Goal: Task Accomplishment & Management: Manage account settings

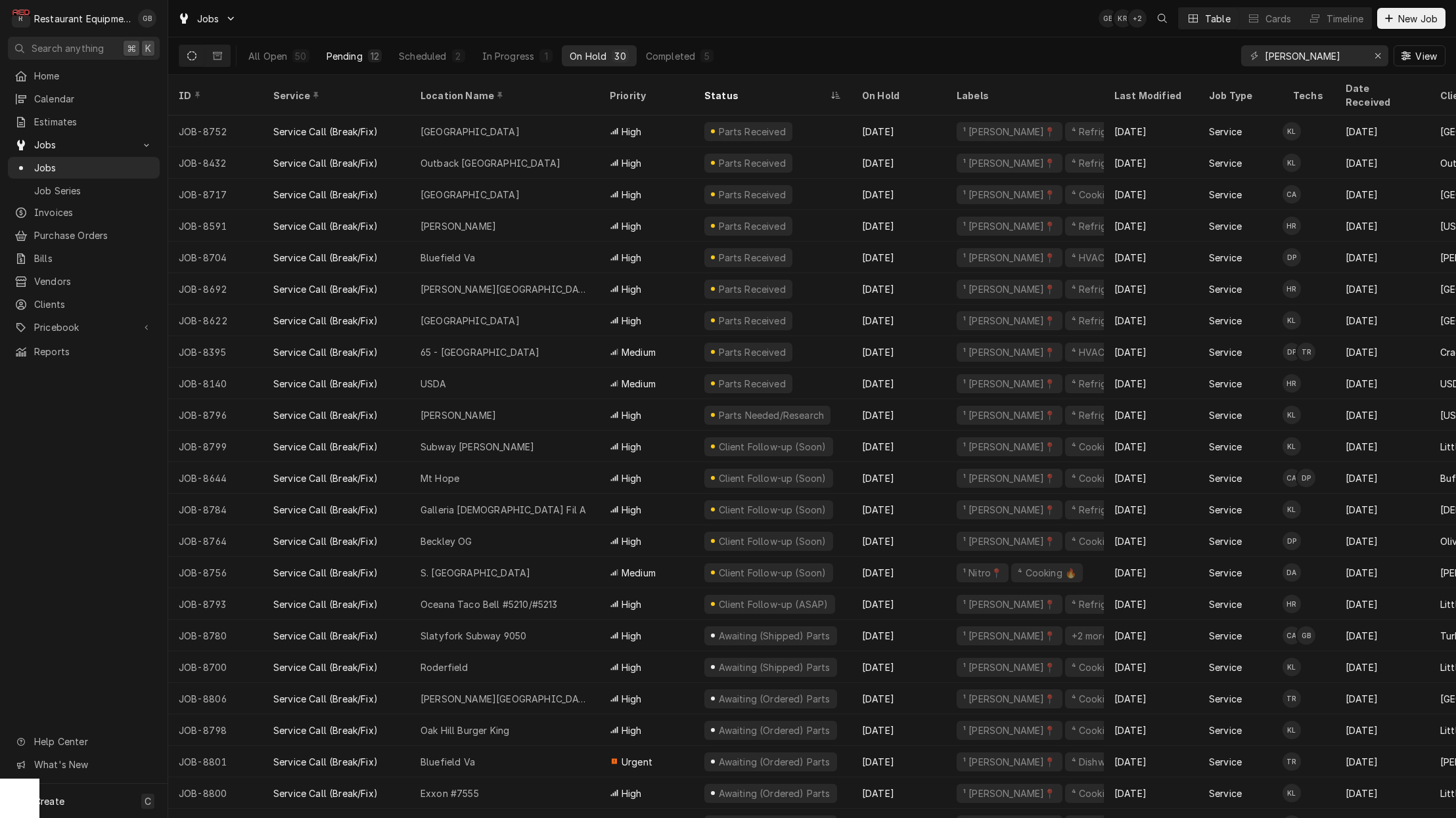
click at [357, 59] on div "Pending" at bounding box center [344, 56] width 36 height 14
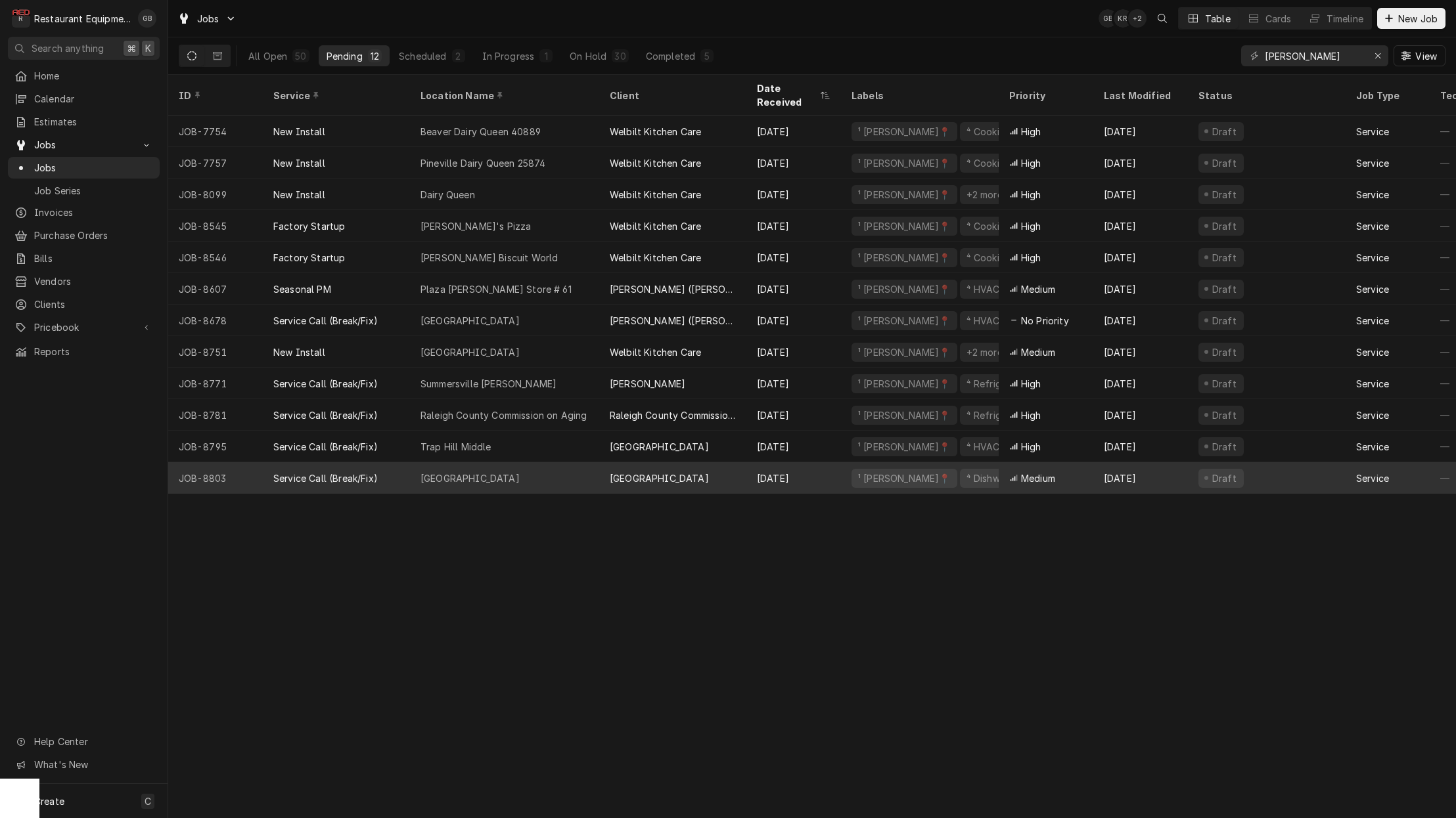
click at [516, 465] on div "Fairdale Elementary" at bounding box center [504, 478] width 189 height 32
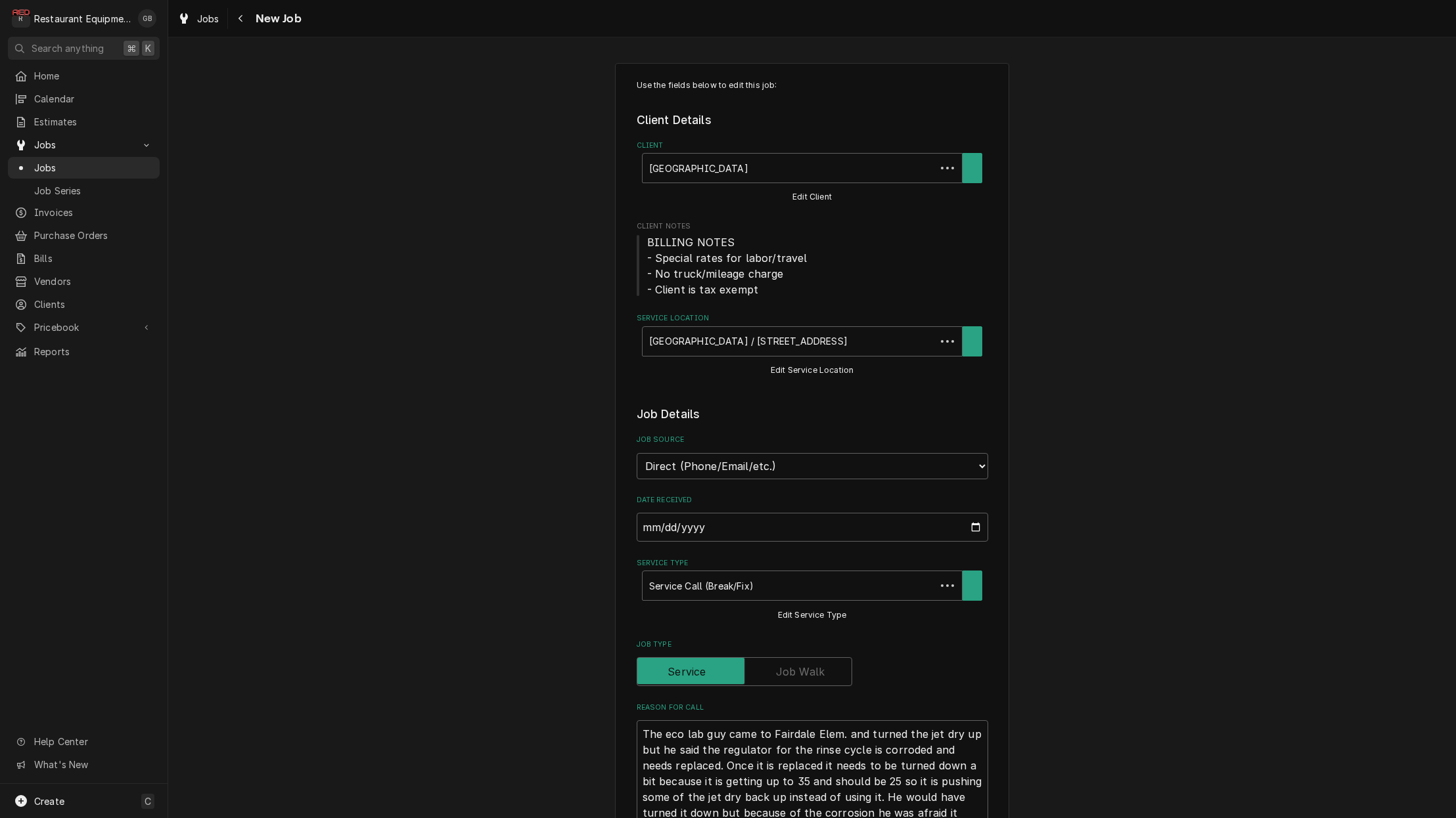
type textarea "x"
click at [240, 22] on icon "Navigate back" at bounding box center [240, 19] width 6 height 9
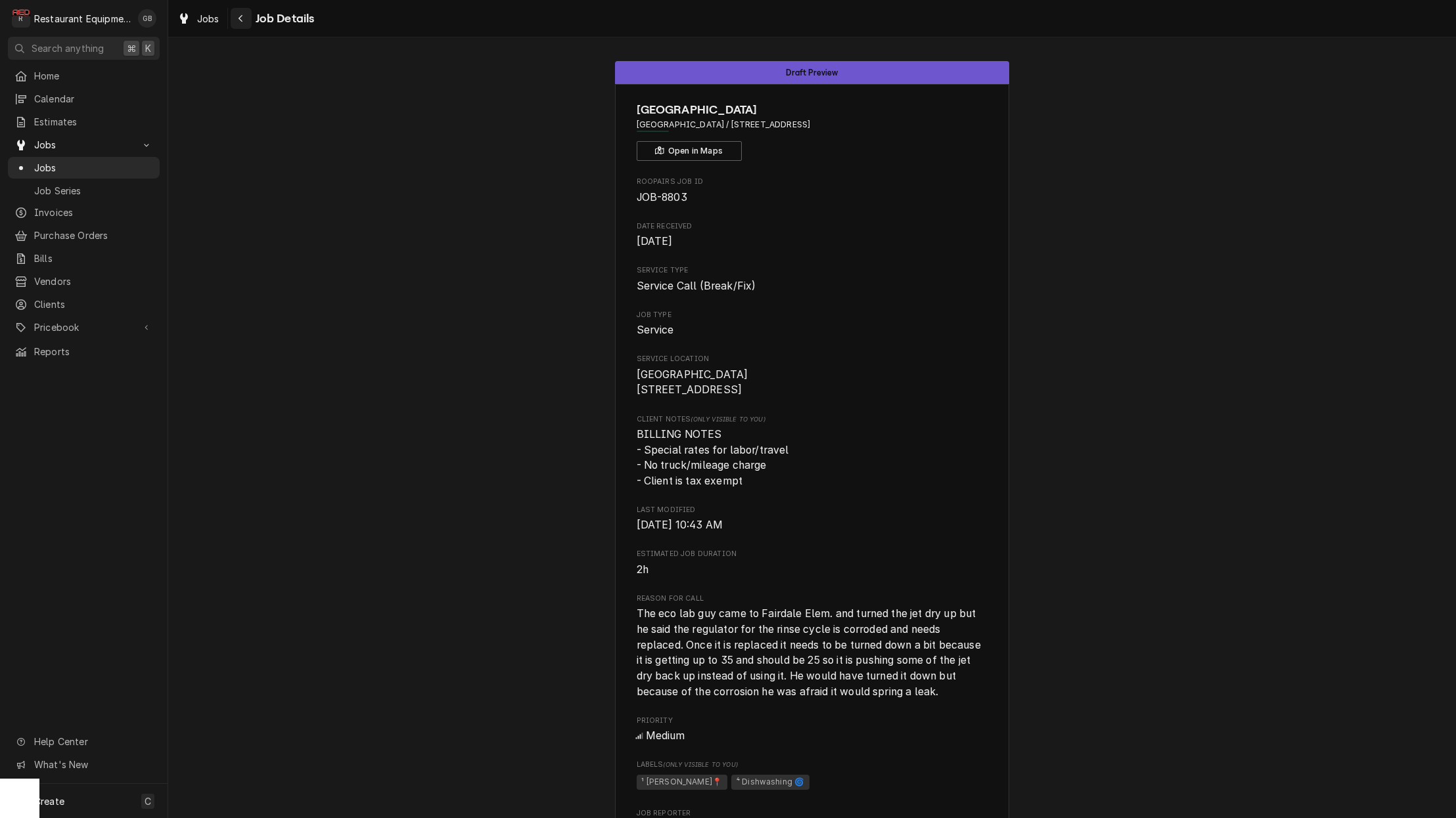
click at [242, 20] on icon "Navigate back" at bounding box center [240, 19] width 6 height 9
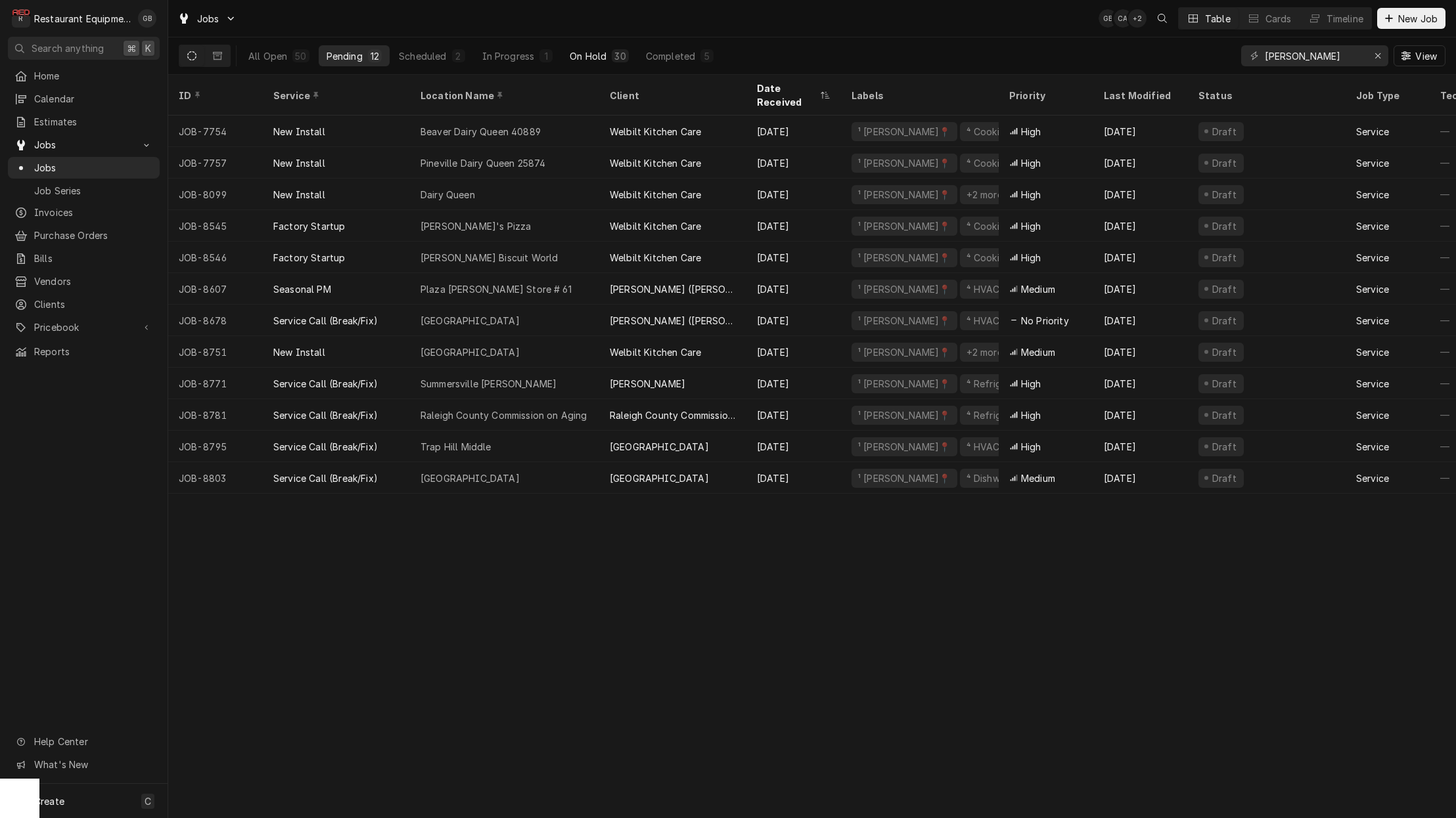
click at [591, 63] on div "All Open 50 Pending 12 Scheduled 2 In Progress 1 On Hold 30 Completed 5" at bounding box center [480, 56] width 480 height 37
click at [591, 60] on div "On Hold" at bounding box center [588, 56] width 37 height 14
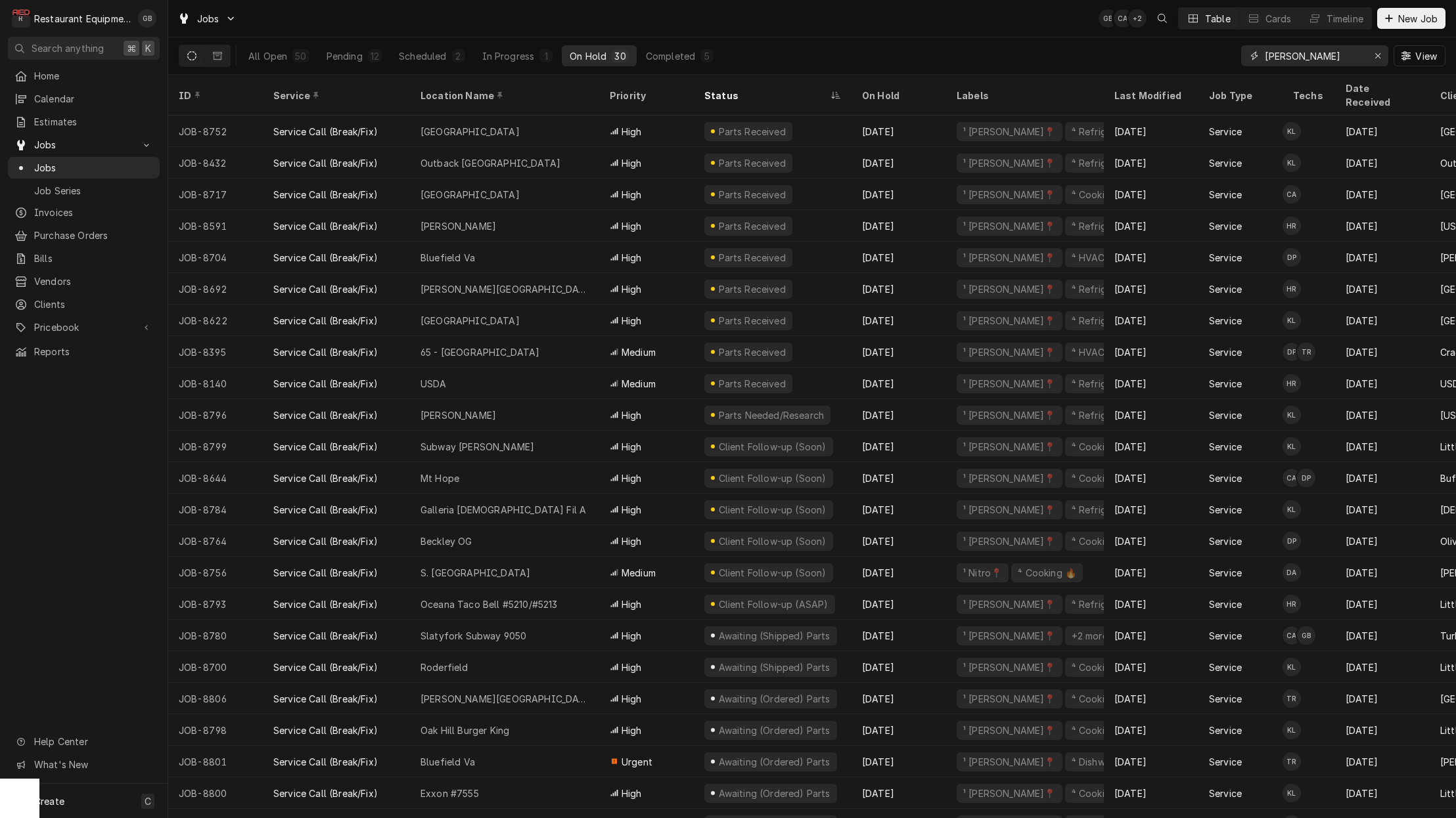
click at [1380, 55] on icon "Erase input" at bounding box center [1378, 56] width 7 height 9
click at [1380, 55] on input "Dynamic Content Wrapper" at bounding box center [1326, 56] width 124 height 21
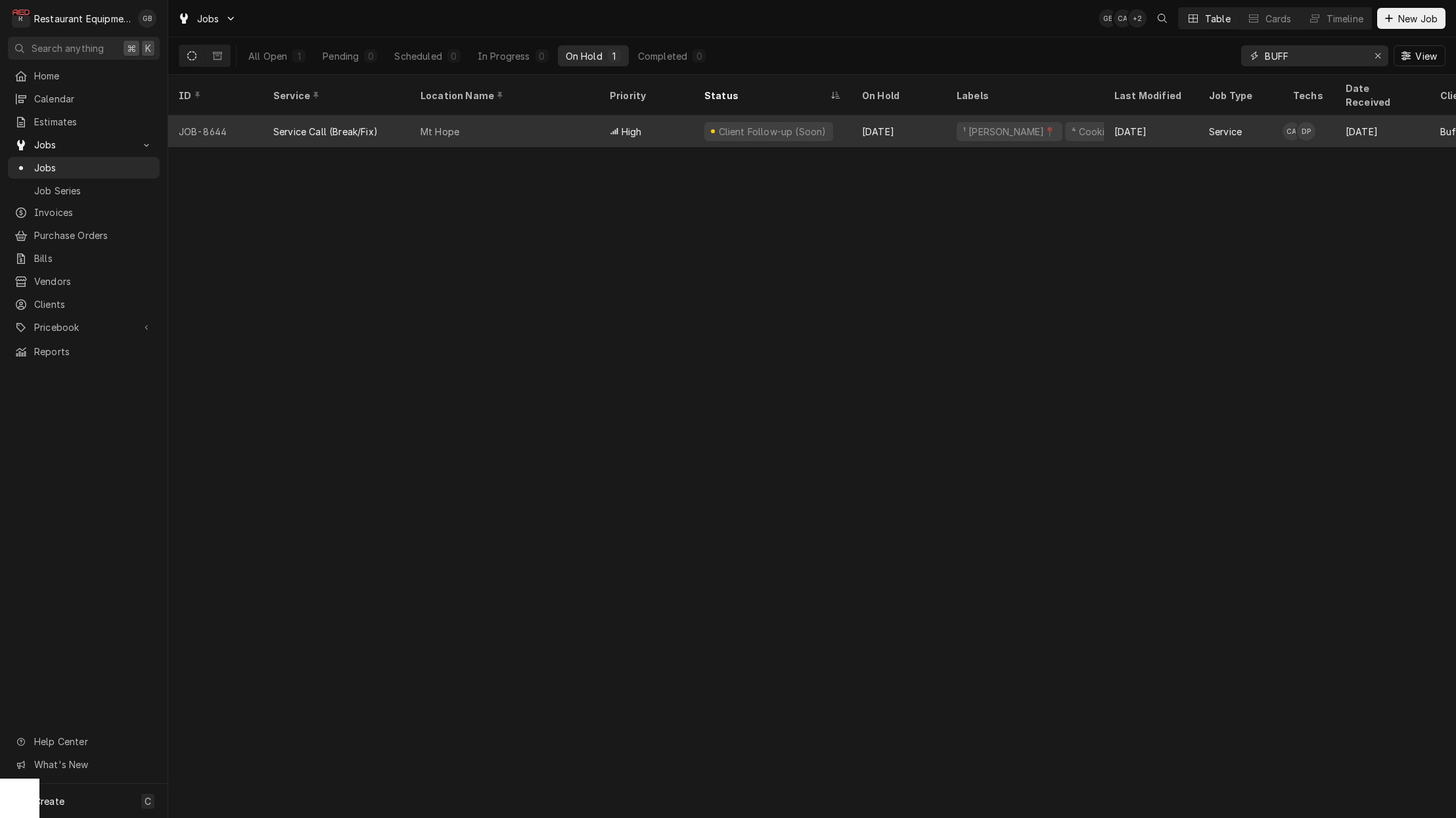
type input "BUFF"
click at [602, 118] on tr "JOB-8644 Service Call (Break/Fix) Mt Hope High Client Follow-up (Soon) Sep 5 ¹ …" at bounding box center [1185, 131] width 2034 height 32
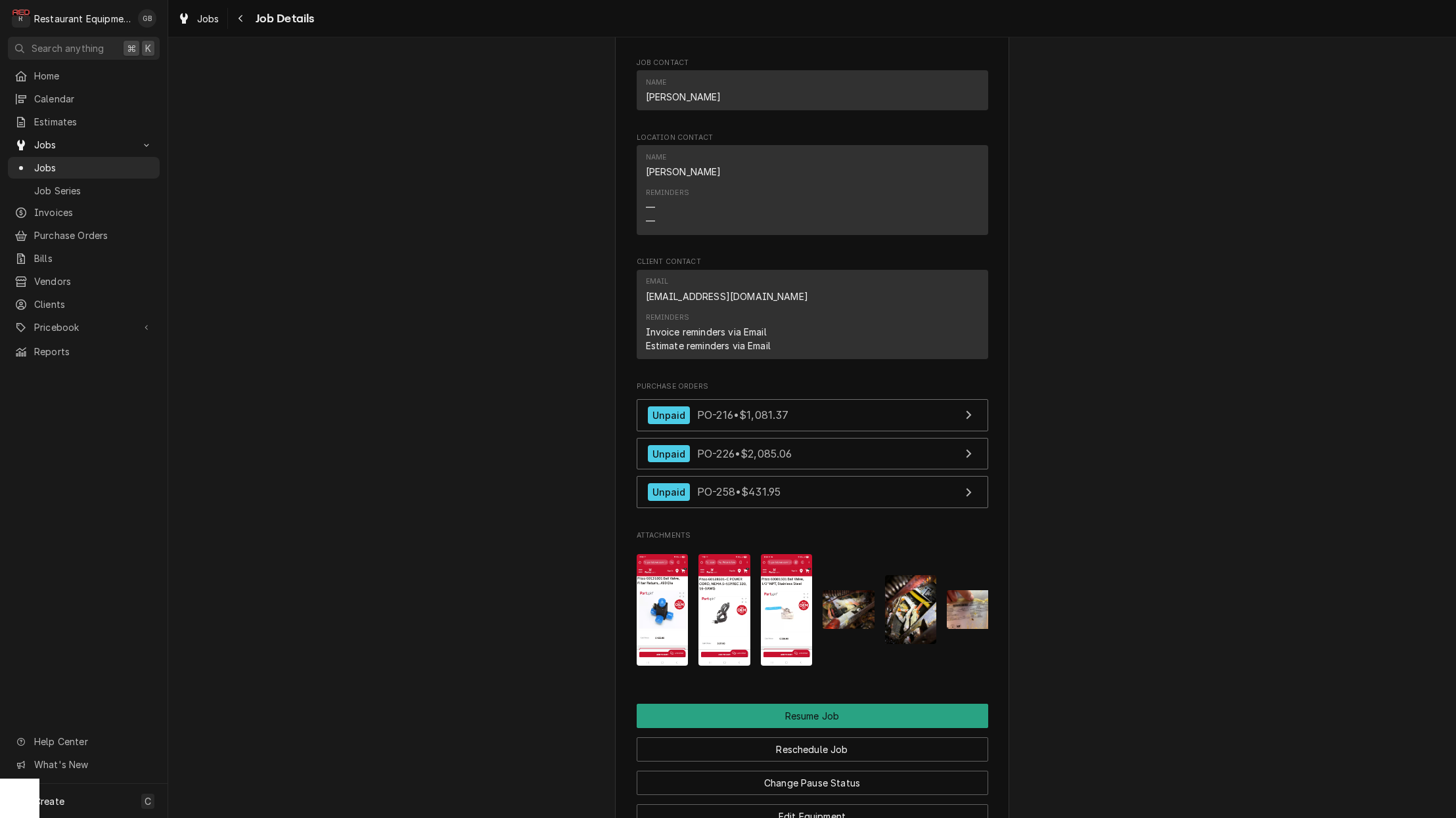
scroll to position [1192, 0]
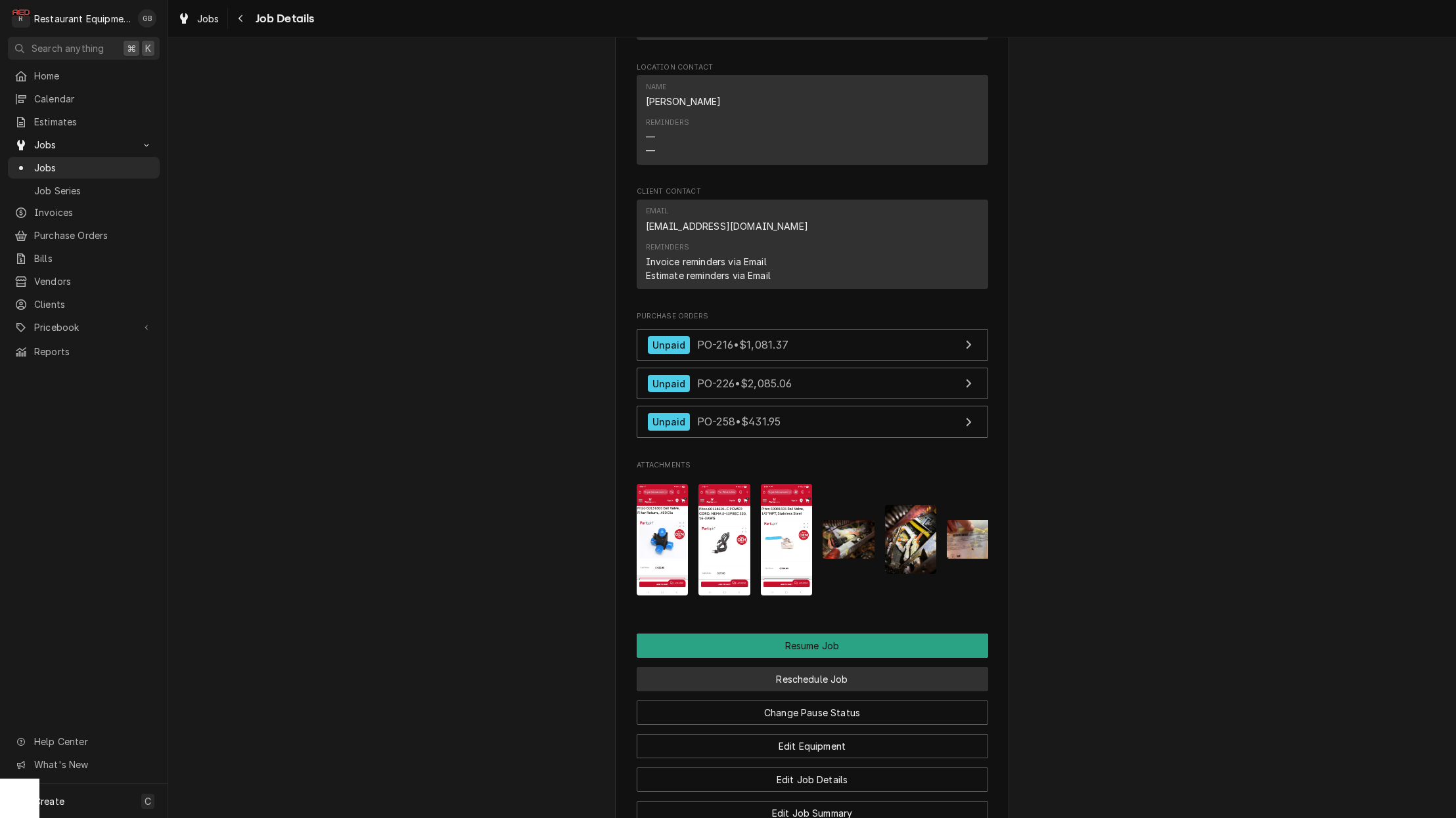
click at [798, 667] on button "Reschedule Job" at bounding box center [812, 679] width 351 height 24
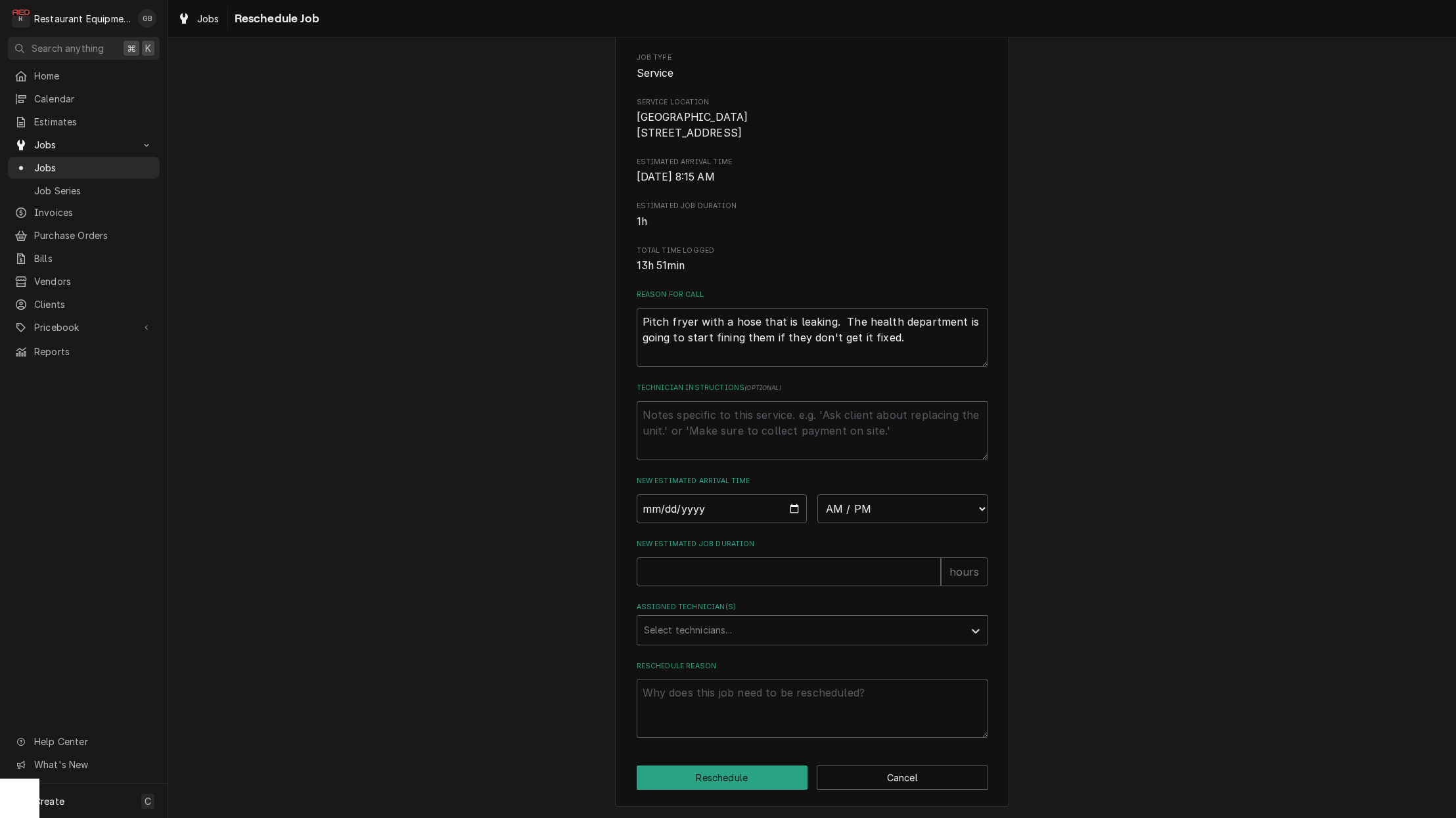
scroll to position [153, 0]
click at [651, 507] on input "Date" at bounding box center [721, 508] width 170 height 29
type input "[DATE]"
type textarea "x"
select select "08:30:00"
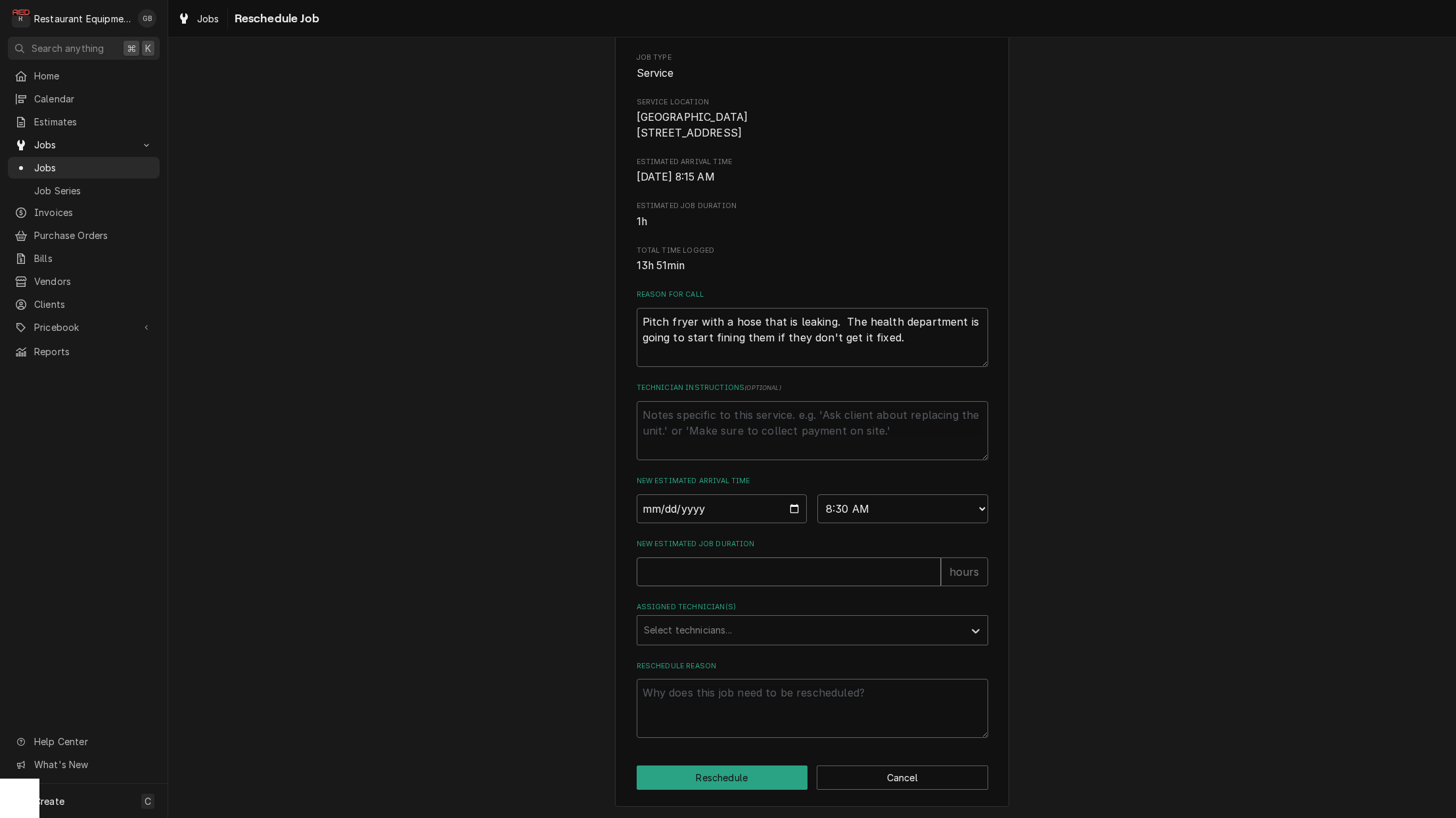
click at [656, 571] on input "New Estimated Job Duration" at bounding box center [789, 571] width 304 height 29
type textarea "x"
type input "3"
click at [708, 625] on div "Select technicians..." at bounding box center [800, 630] width 314 height 14
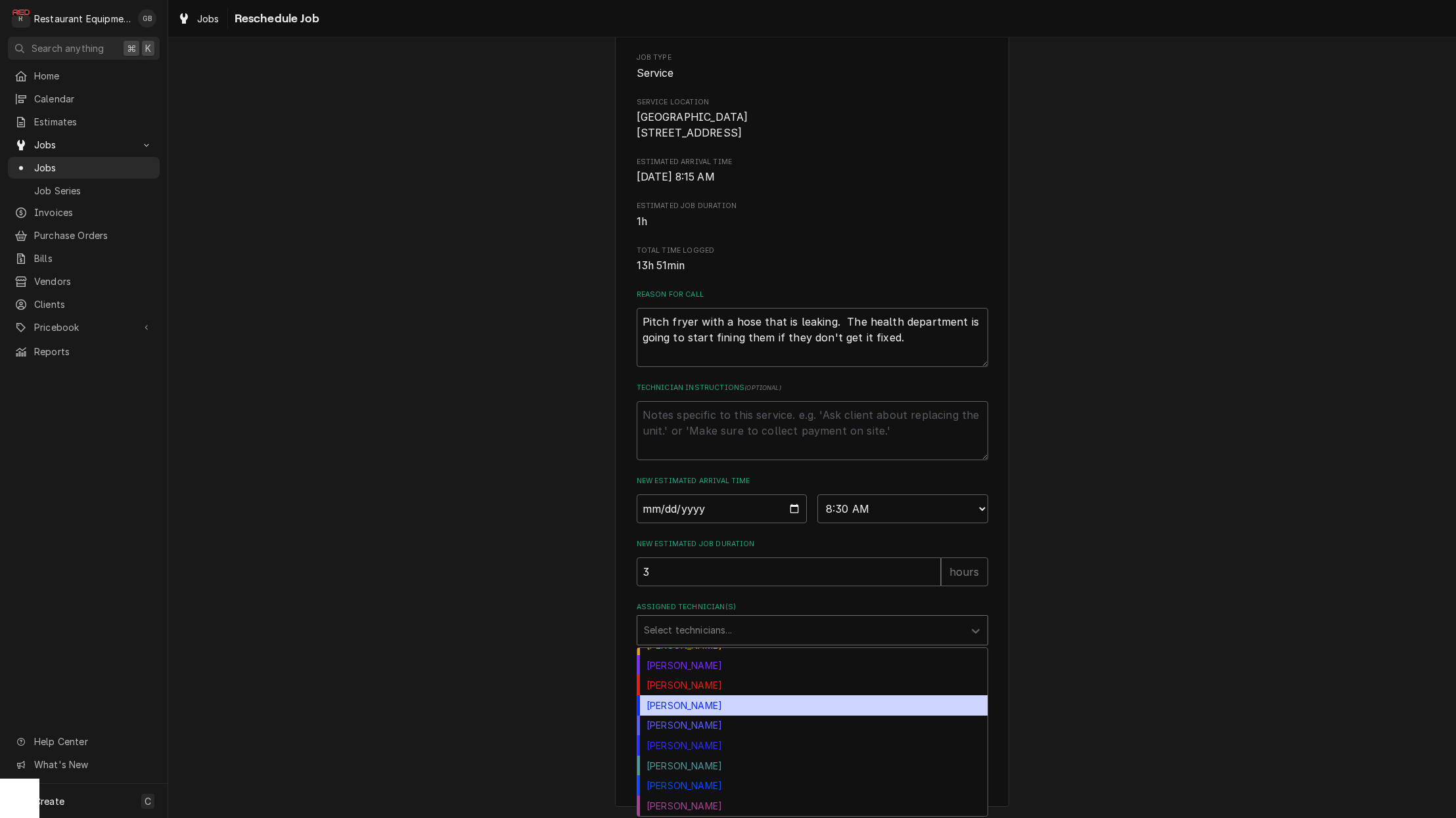
scroll to position [174, 0]
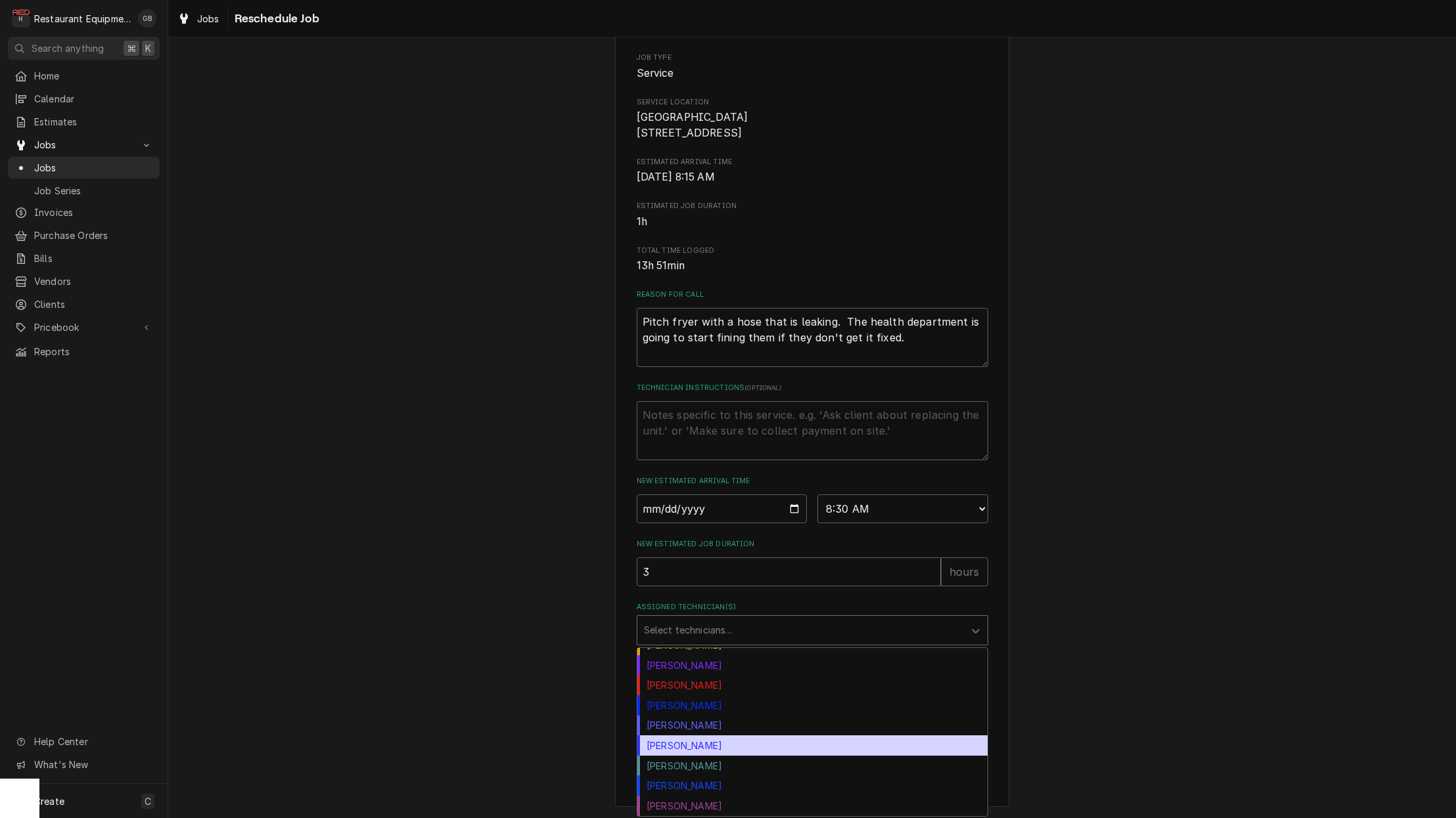
click at [697, 746] on div "Thomas Ross" at bounding box center [812, 745] width 350 height 20
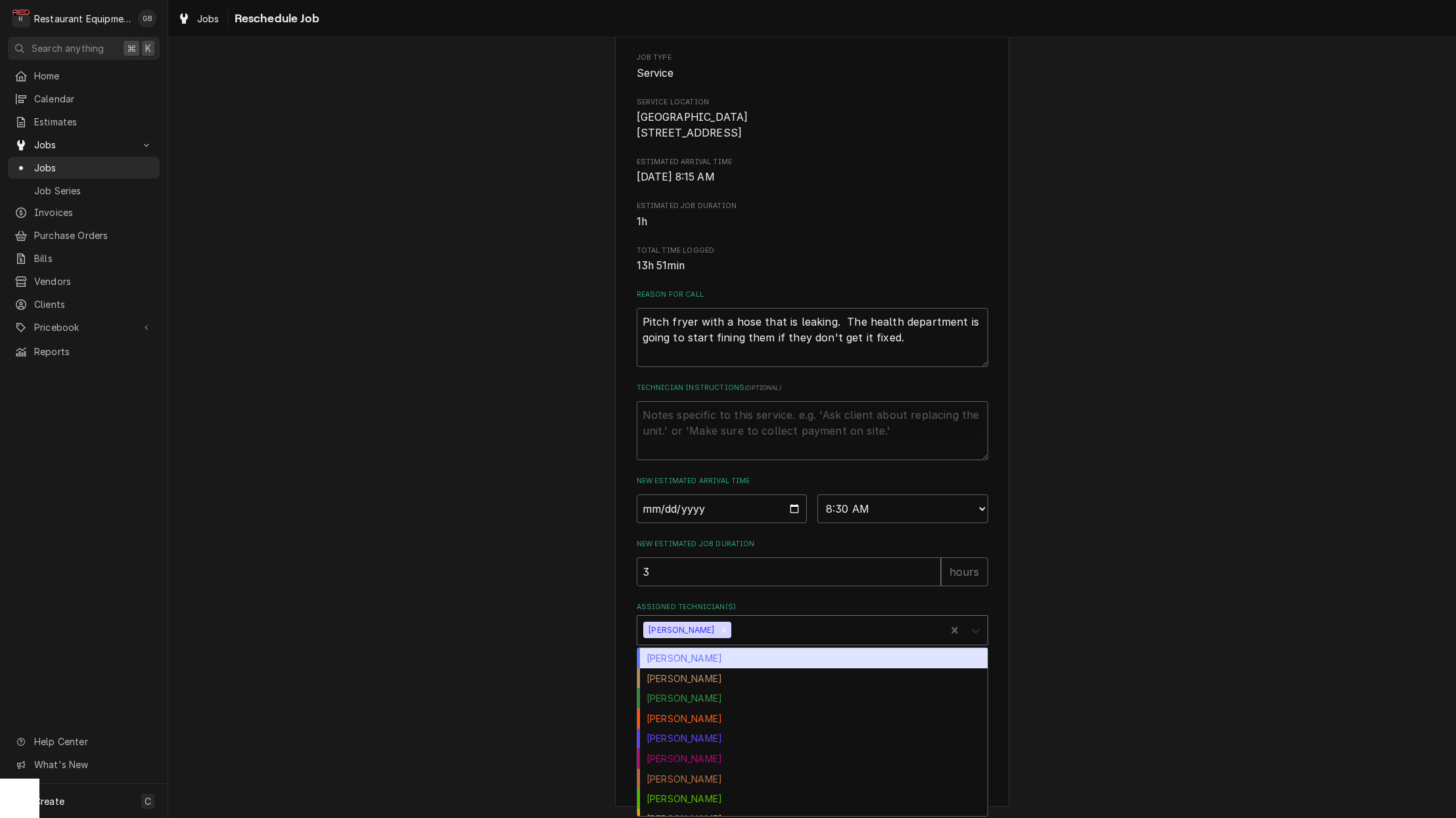
click at [979, 628] on icon "Assigned Technician(s)" at bounding box center [976, 631] width 13 height 13
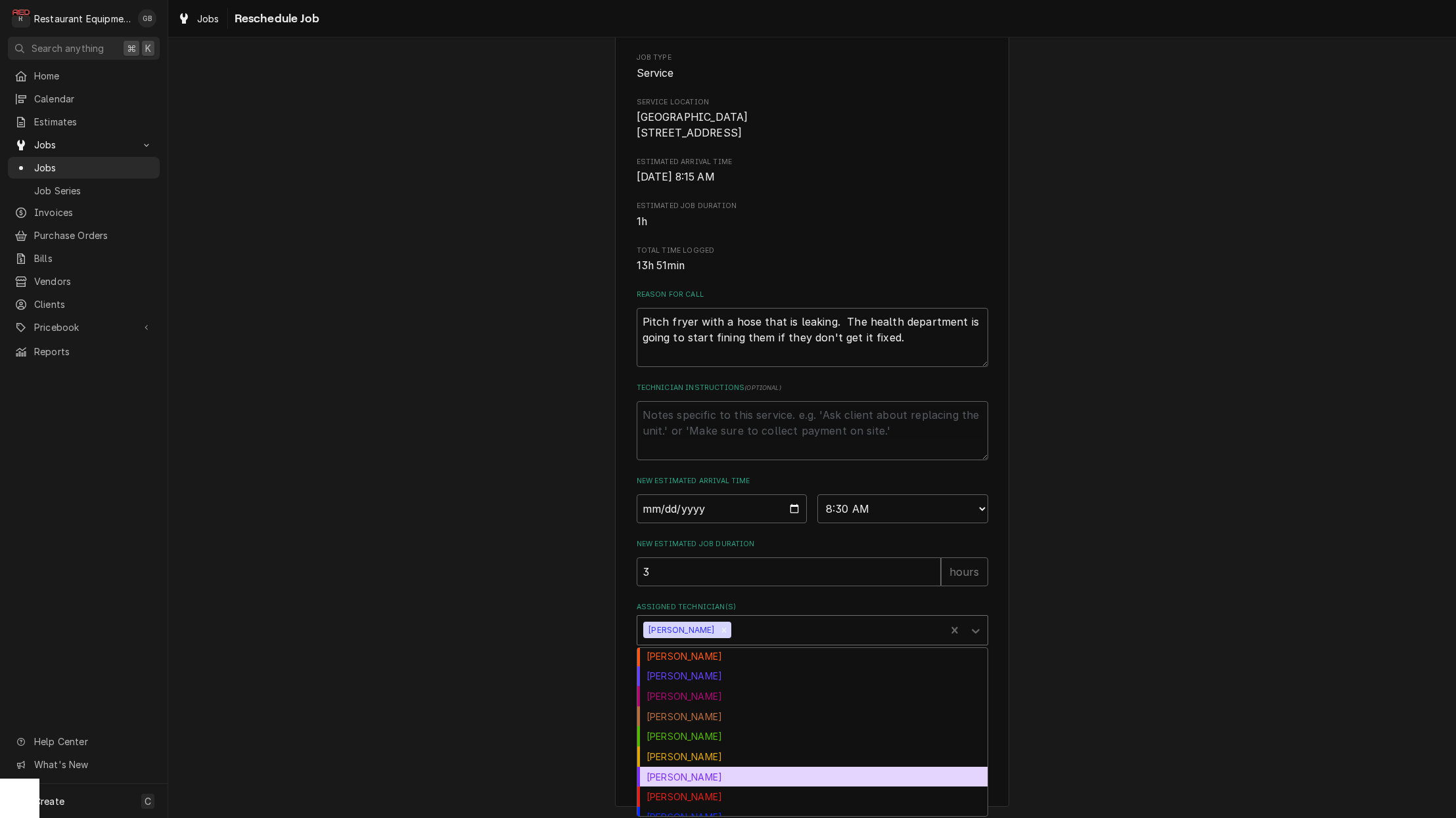
scroll to position [70, 0]
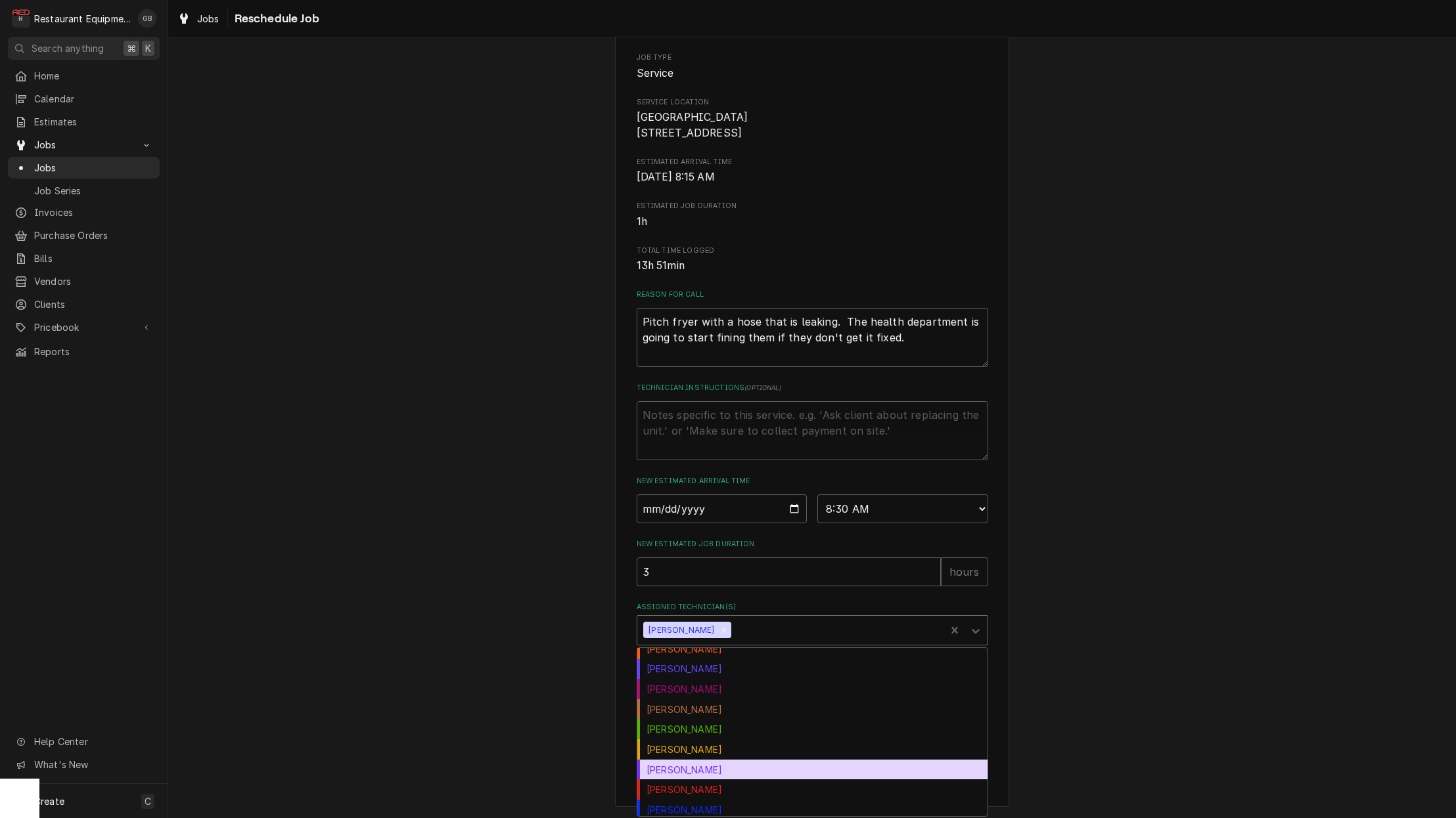
click at [715, 775] on div "Kaleb Lewis" at bounding box center [812, 770] width 350 height 20
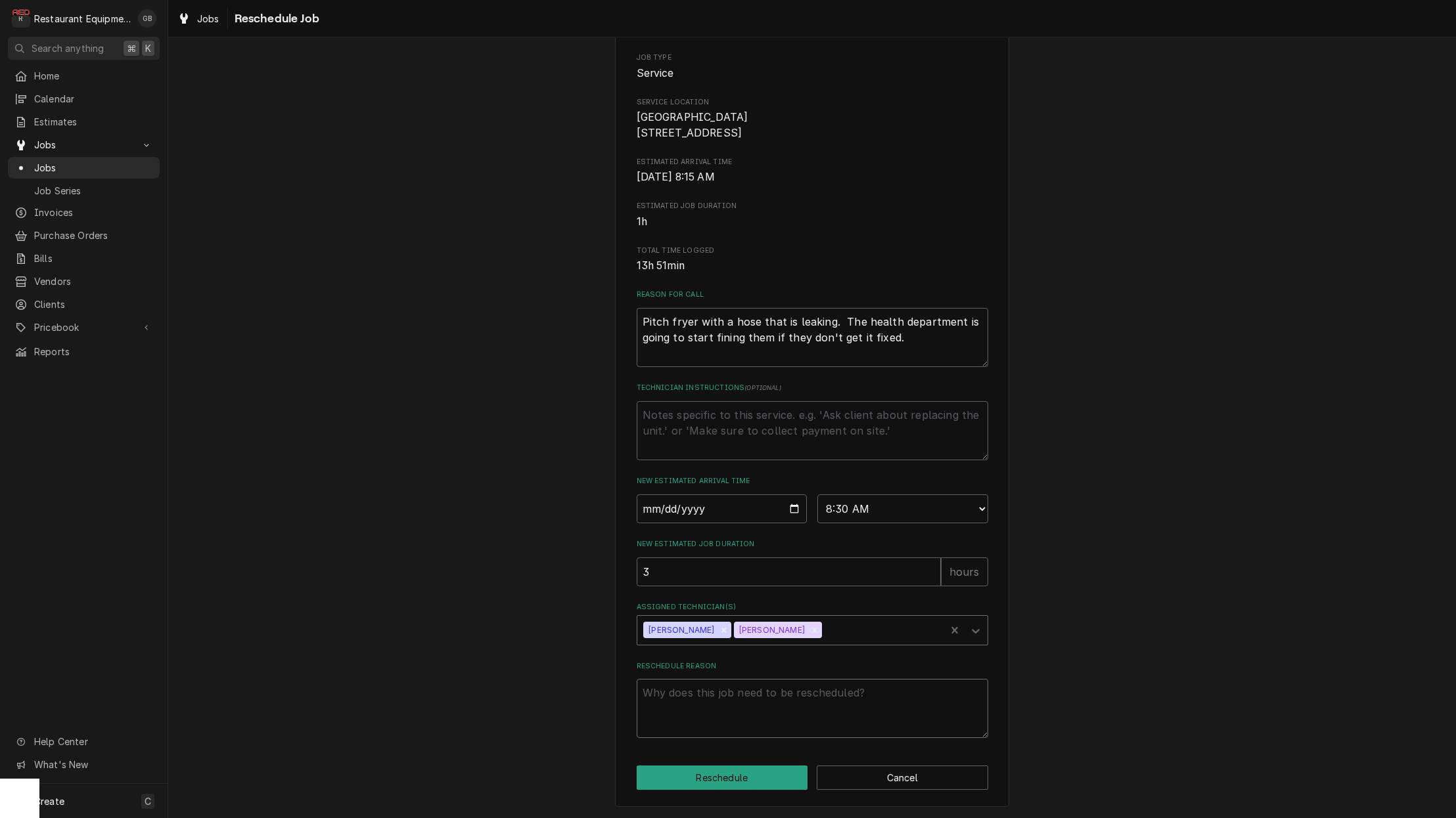
click at [681, 729] on textarea "Reschedule Reason" at bounding box center [812, 709] width 351 height 60
type textarea "x"
type textarea "P"
type textarea "x"
type textarea "PA"
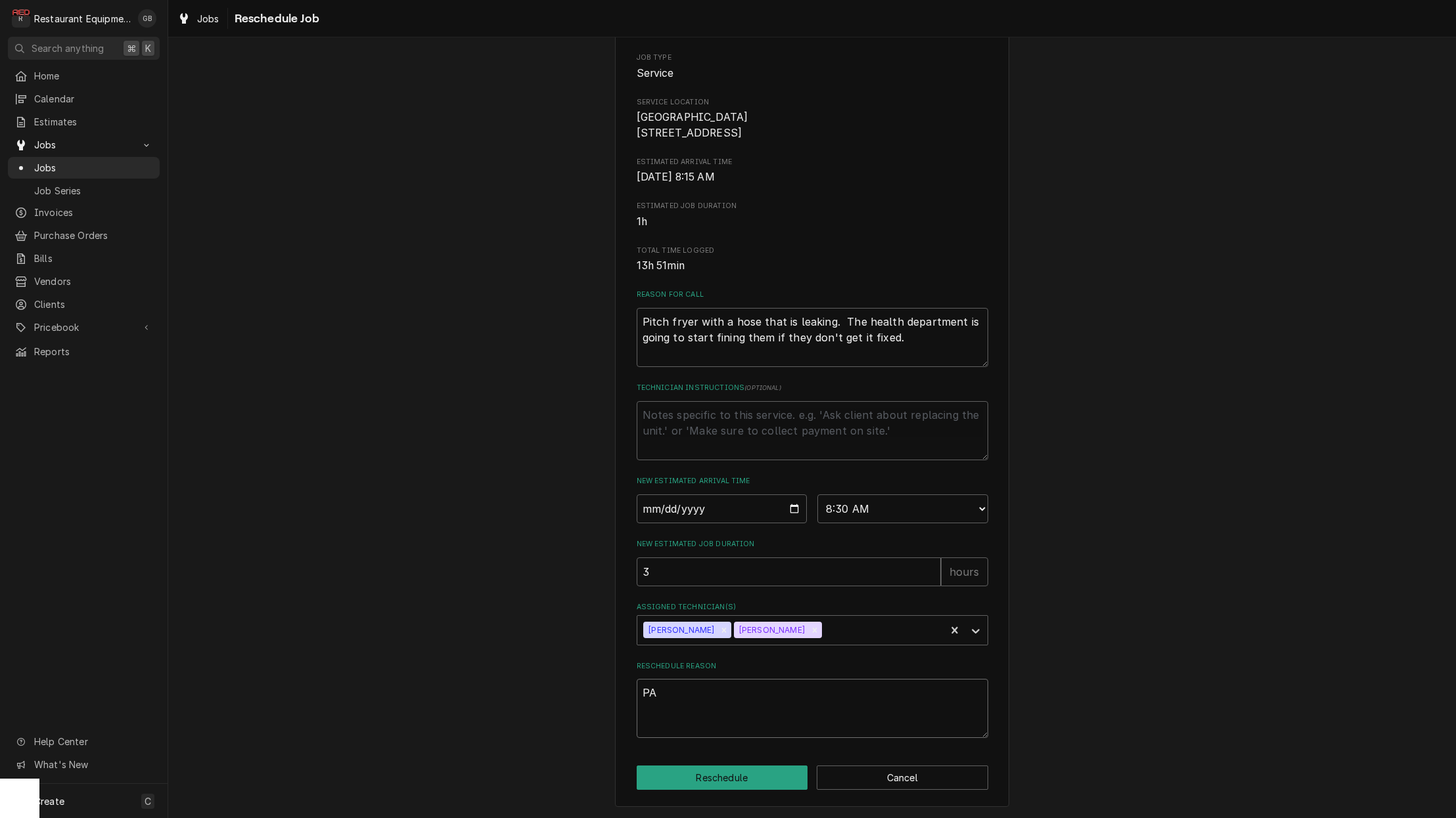
type textarea "x"
type textarea "PAE"
type textarea "x"
type textarea "PAER"
type textarea "x"
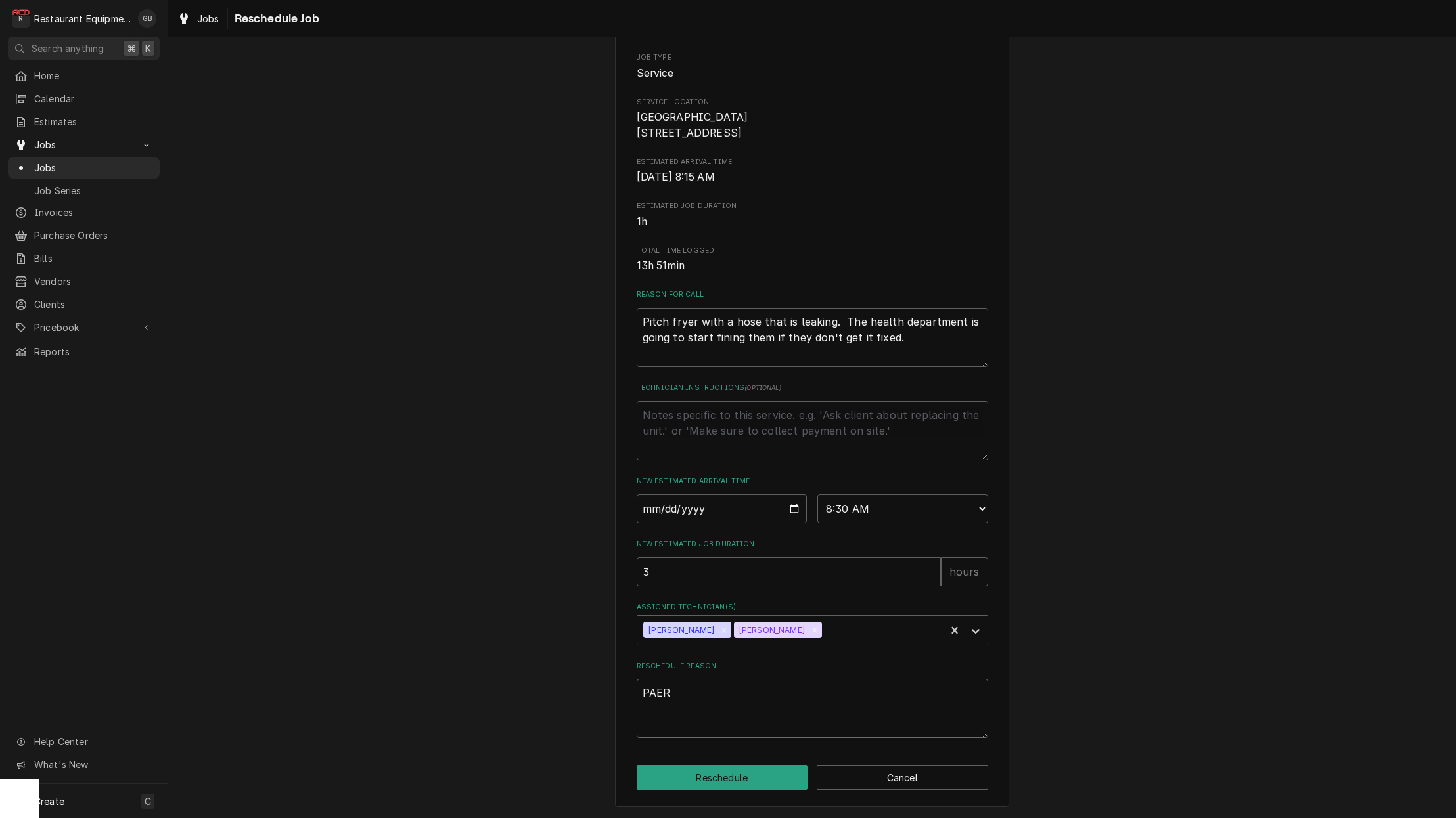
type textarea "PAERT"
type textarea "x"
type textarea "PAERTS"
type textarea "x"
type textarea "PAERTS"
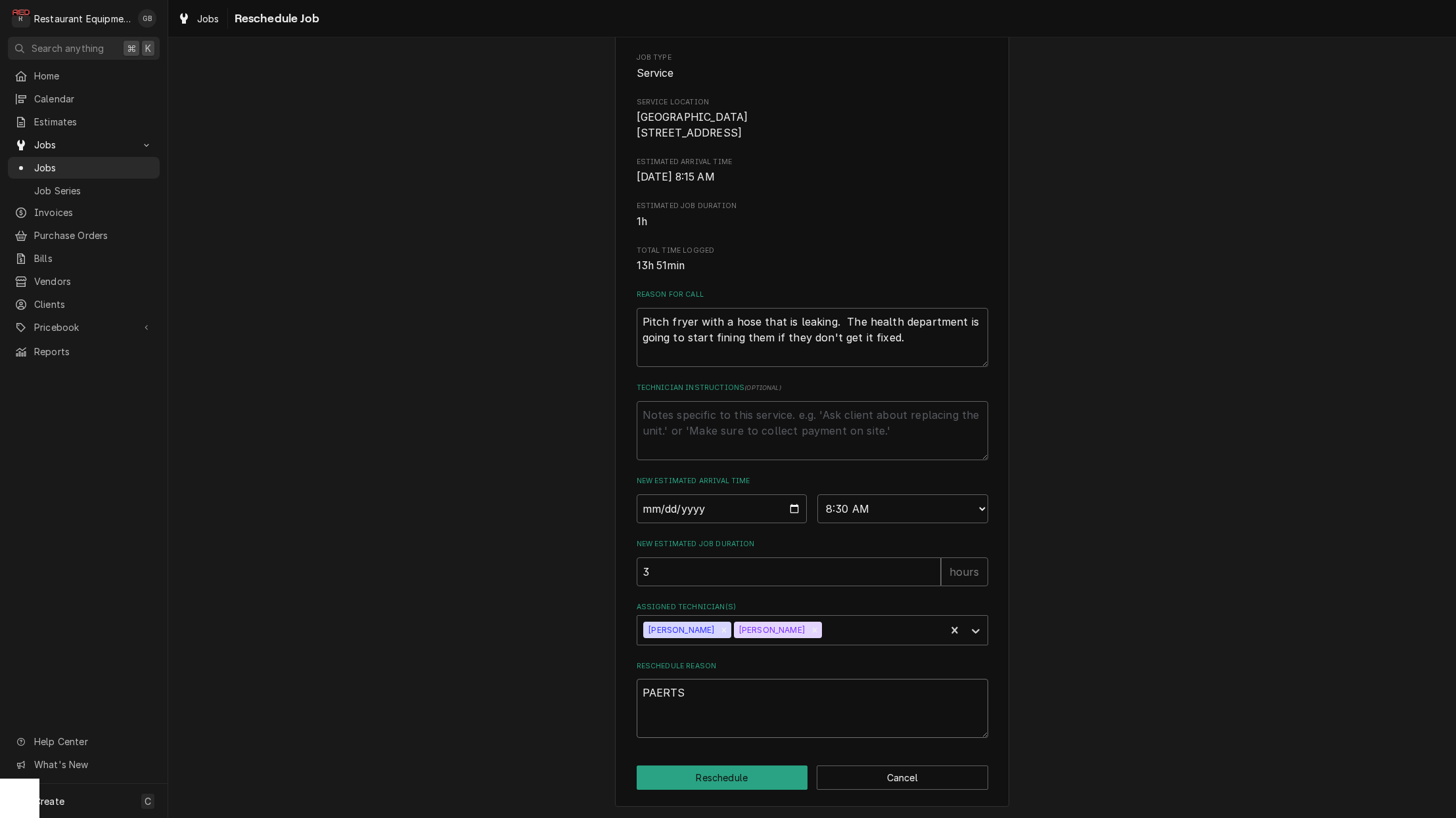
type textarea "x"
type textarea "PAERTS"
type textarea "x"
type textarea "PAERT"
type textarea "x"
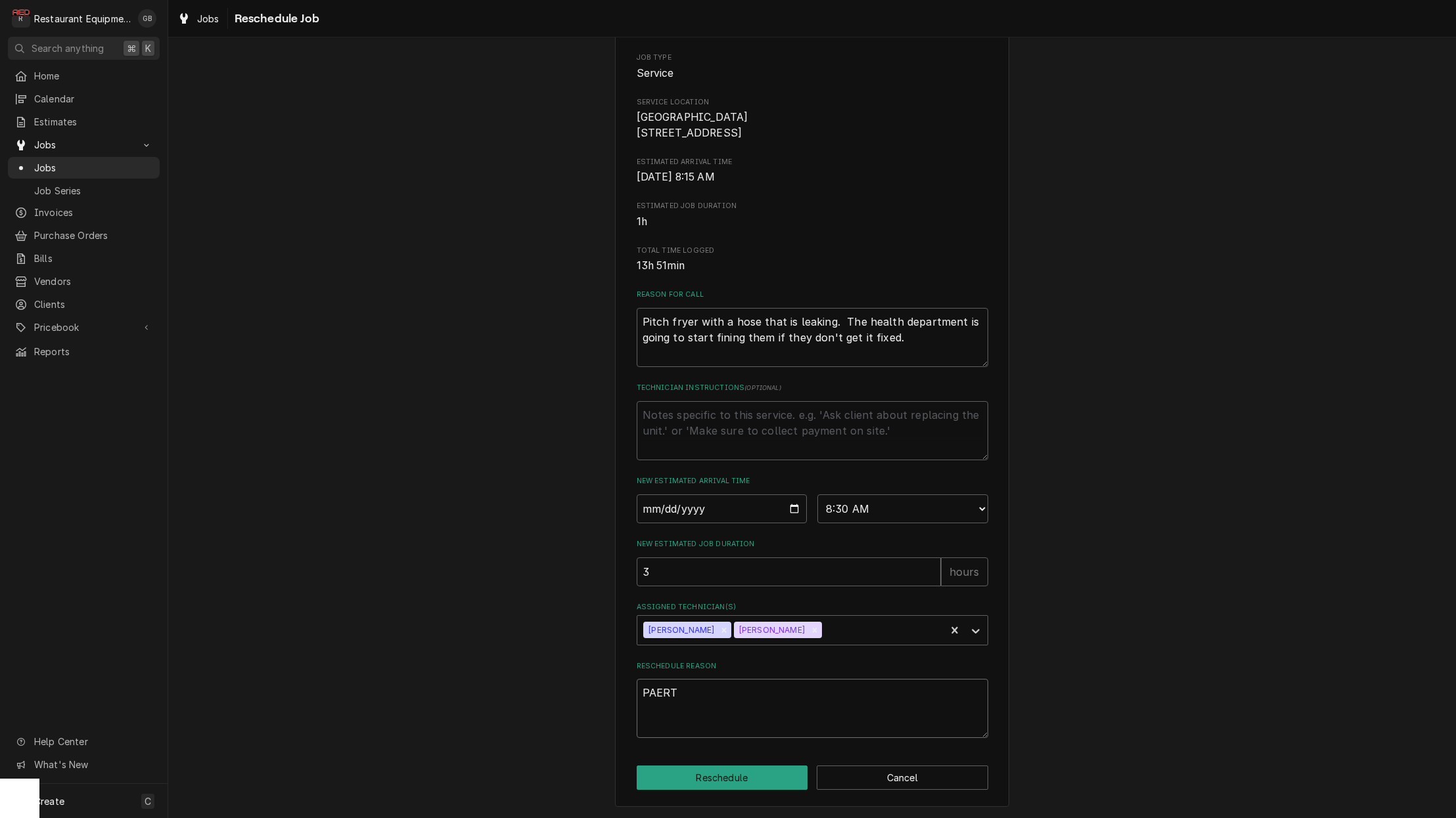
type textarea "PAER"
type textarea "x"
type textarea "PAE"
type textarea "x"
type textarea "PA"
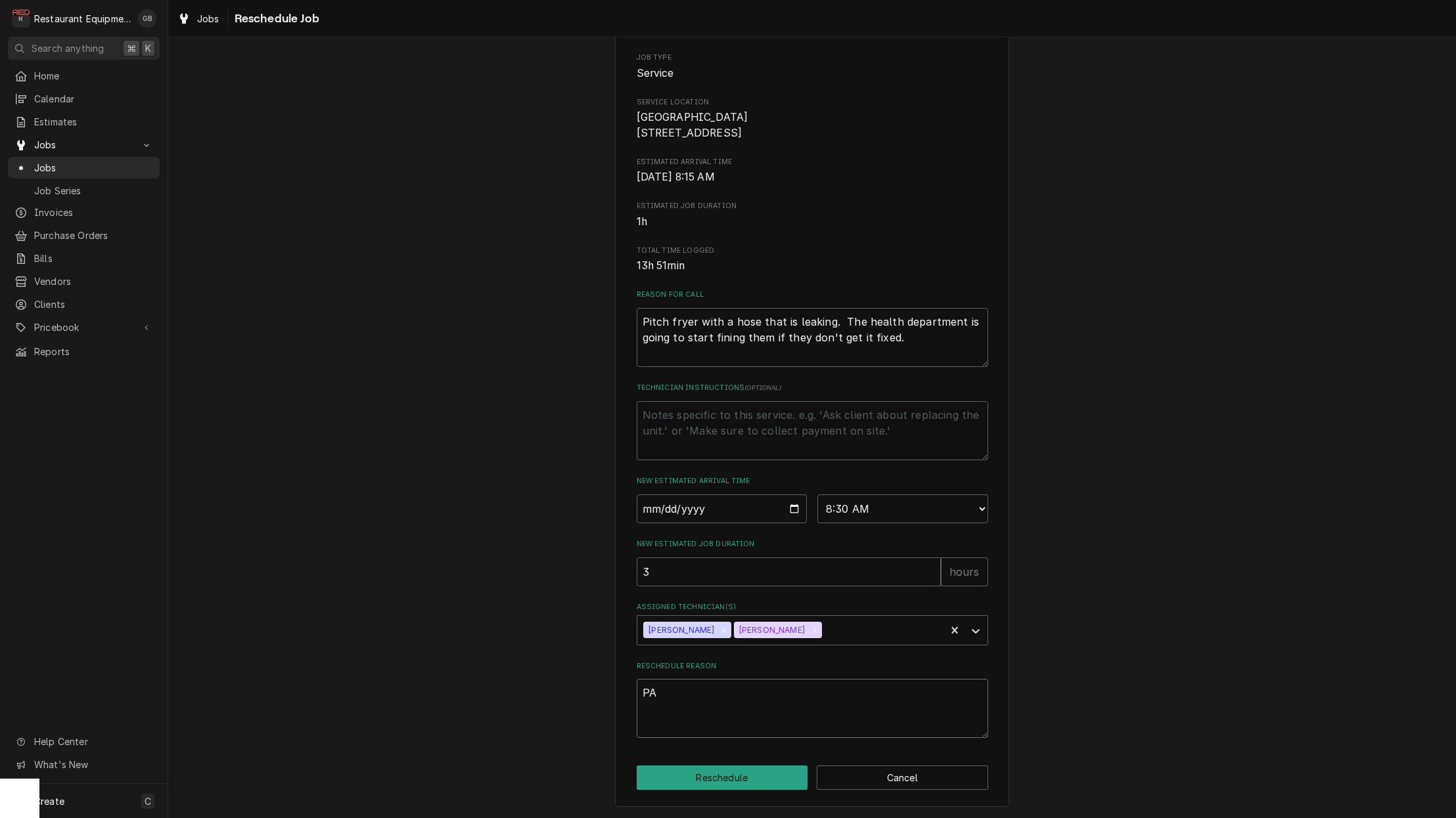
type textarea "x"
type textarea "P"
type textarea "x"
type textarea "p"
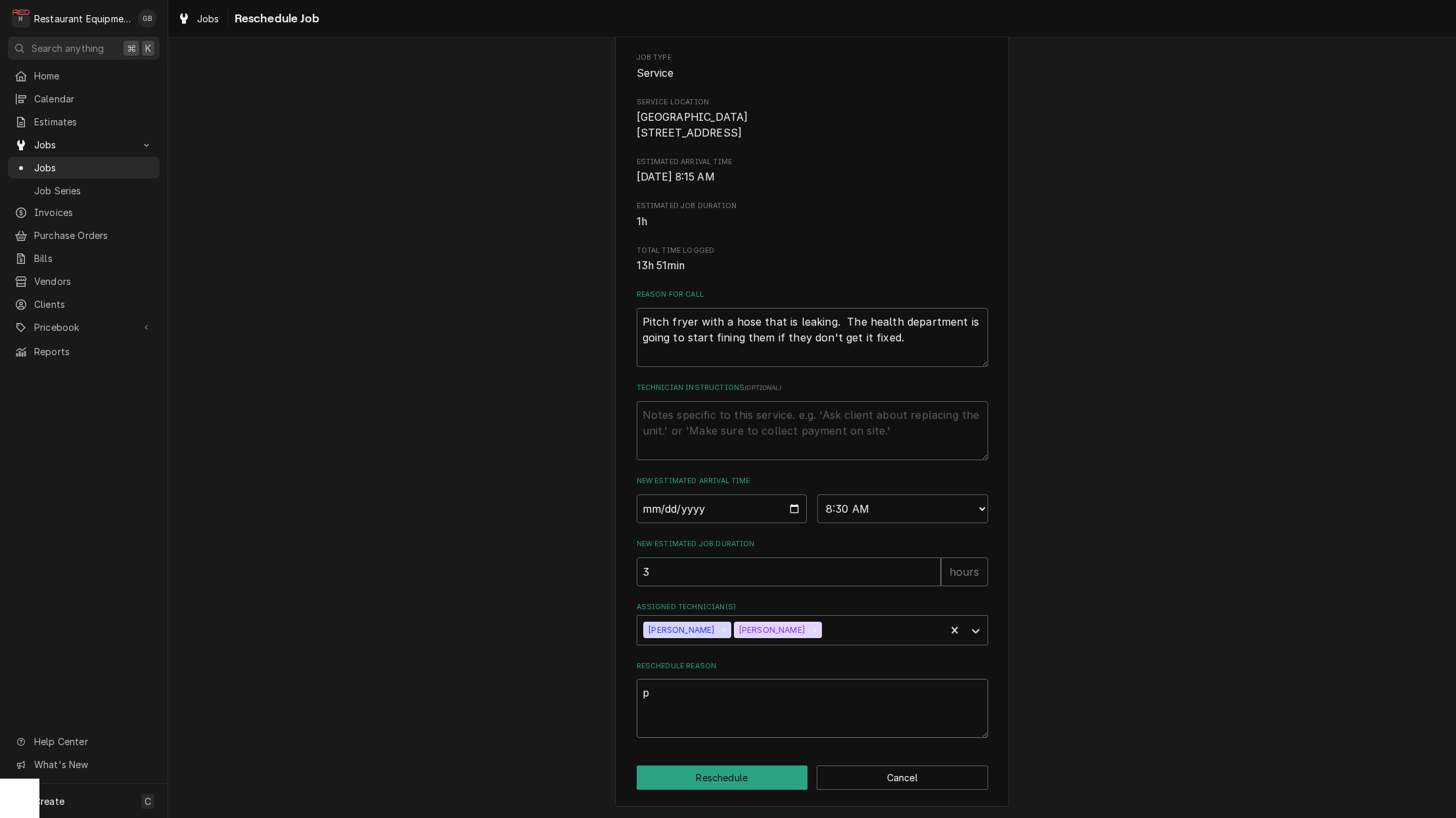
type textarea "x"
type textarea "pa"
type textarea "x"
type textarea "par"
type textarea "x"
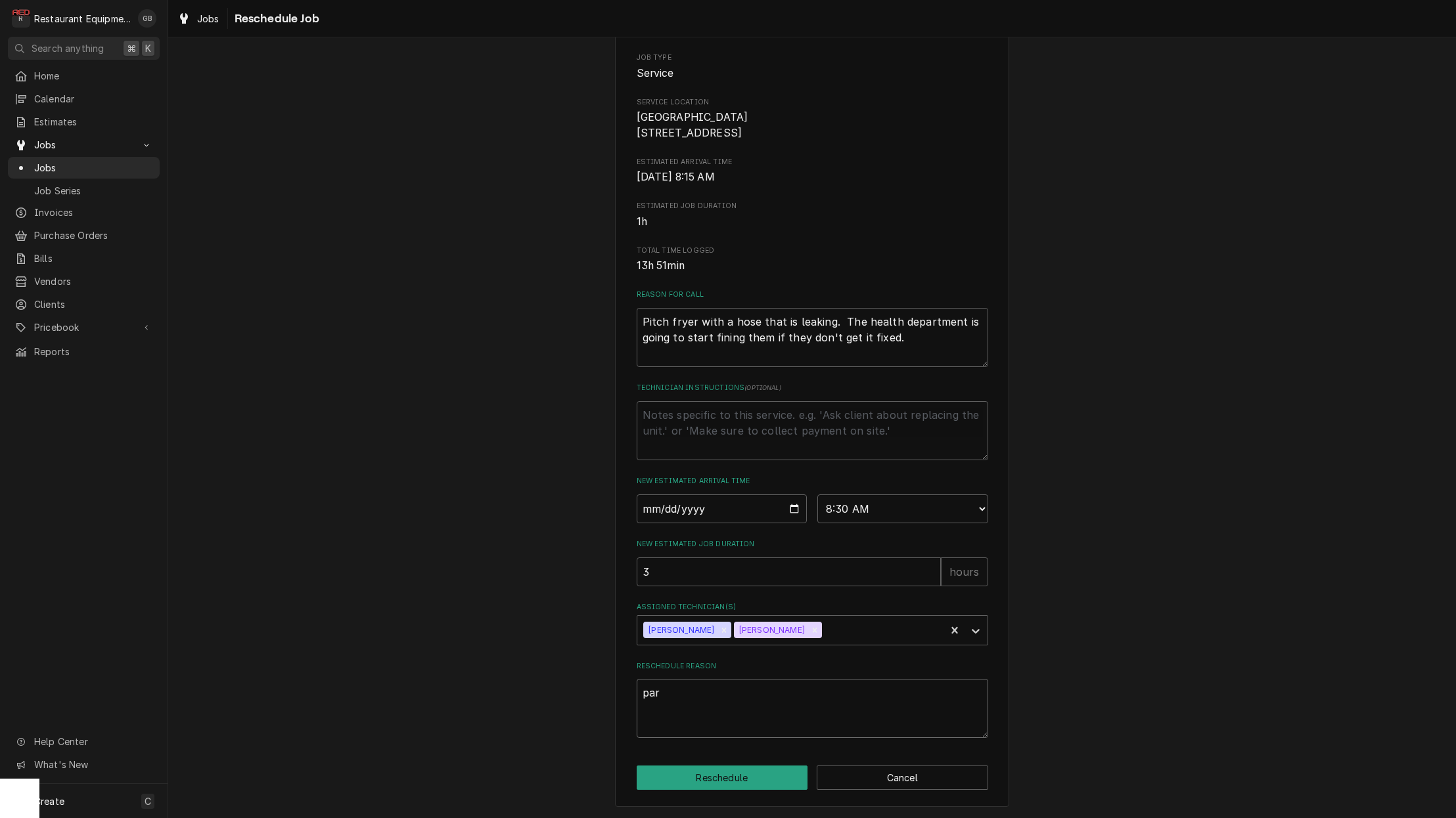
type textarea "part"
type textarea "x"
type textarea "parts"
click at [720, 782] on button "Reschedule" at bounding box center [722, 778] width 171 height 24
type textarea "x"
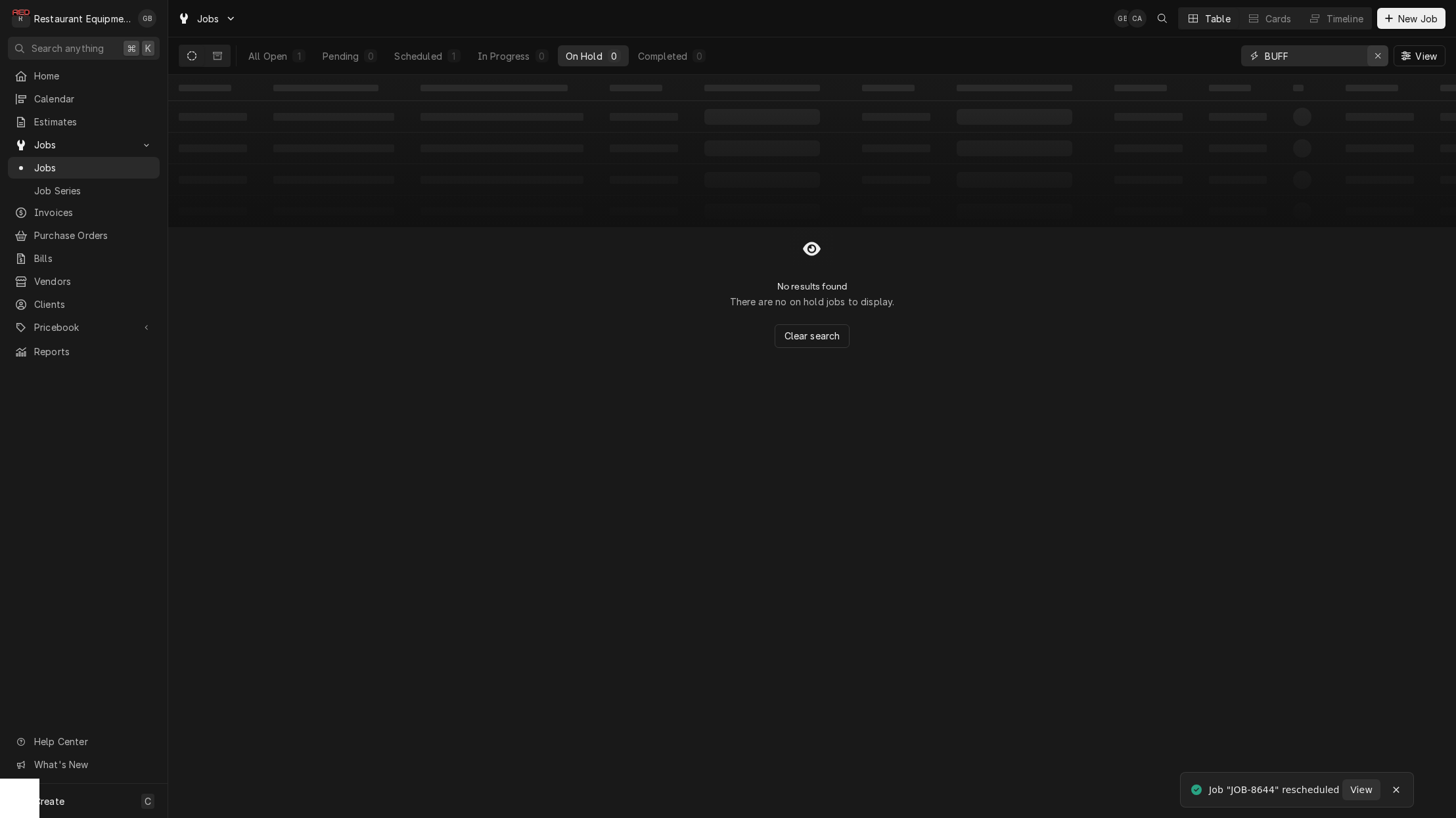
click at [1382, 61] on div "Erase input" at bounding box center [1378, 56] width 13 height 13
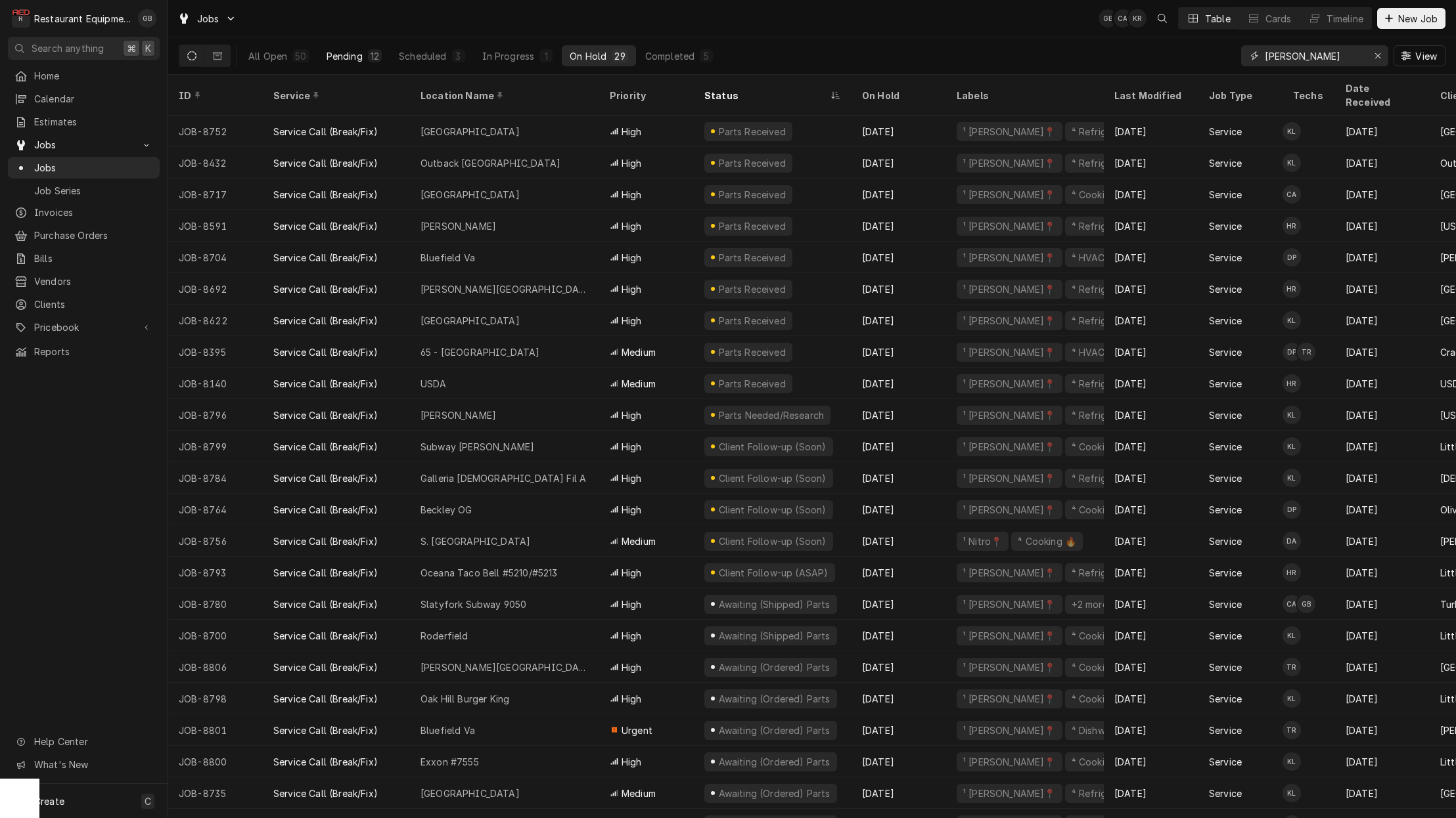
type input "beckley"
click at [371, 60] on div "12" at bounding box center [374, 56] width 8 height 14
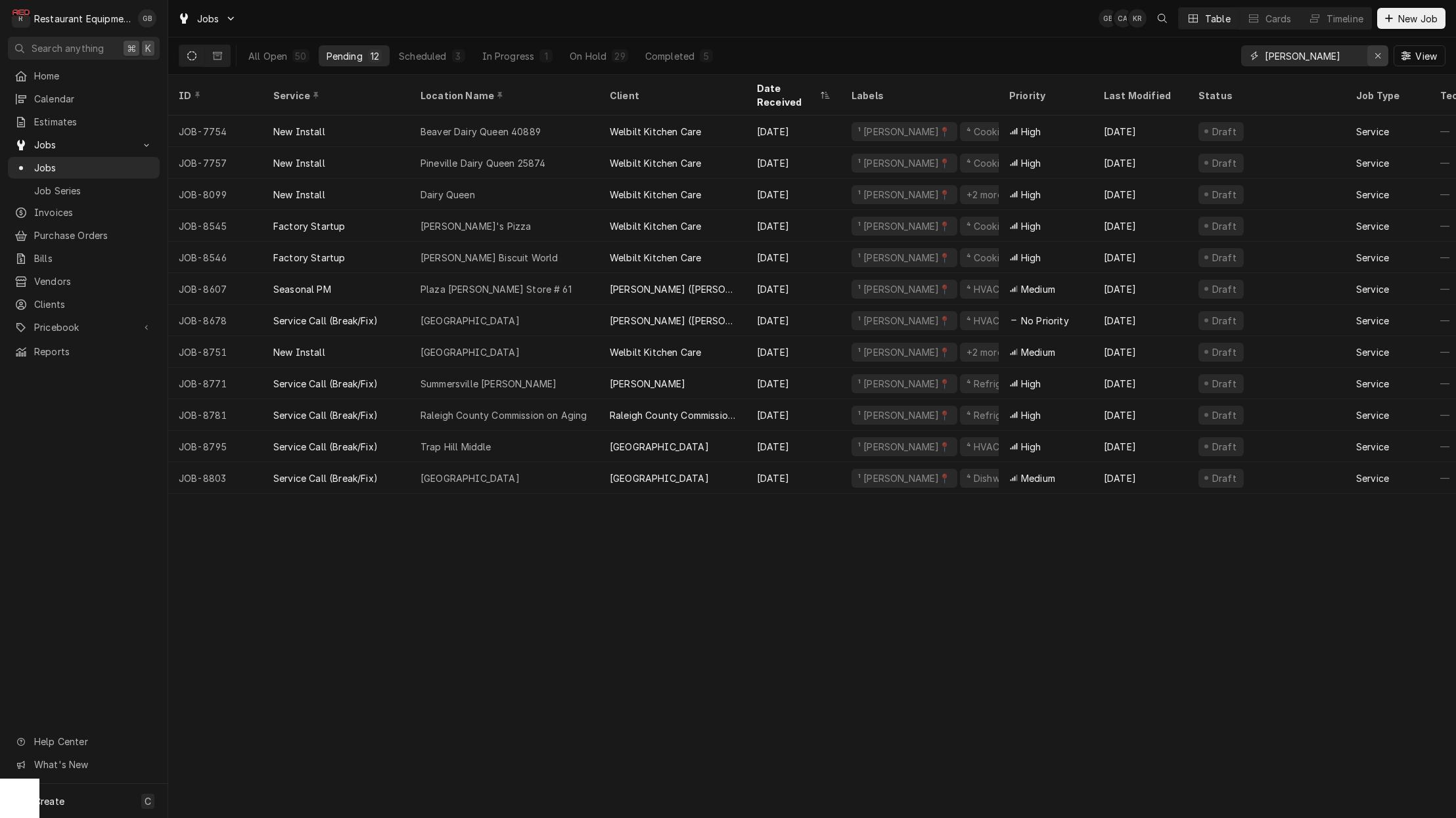
click at [1382, 50] on div "Erase input" at bounding box center [1378, 56] width 13 height 13
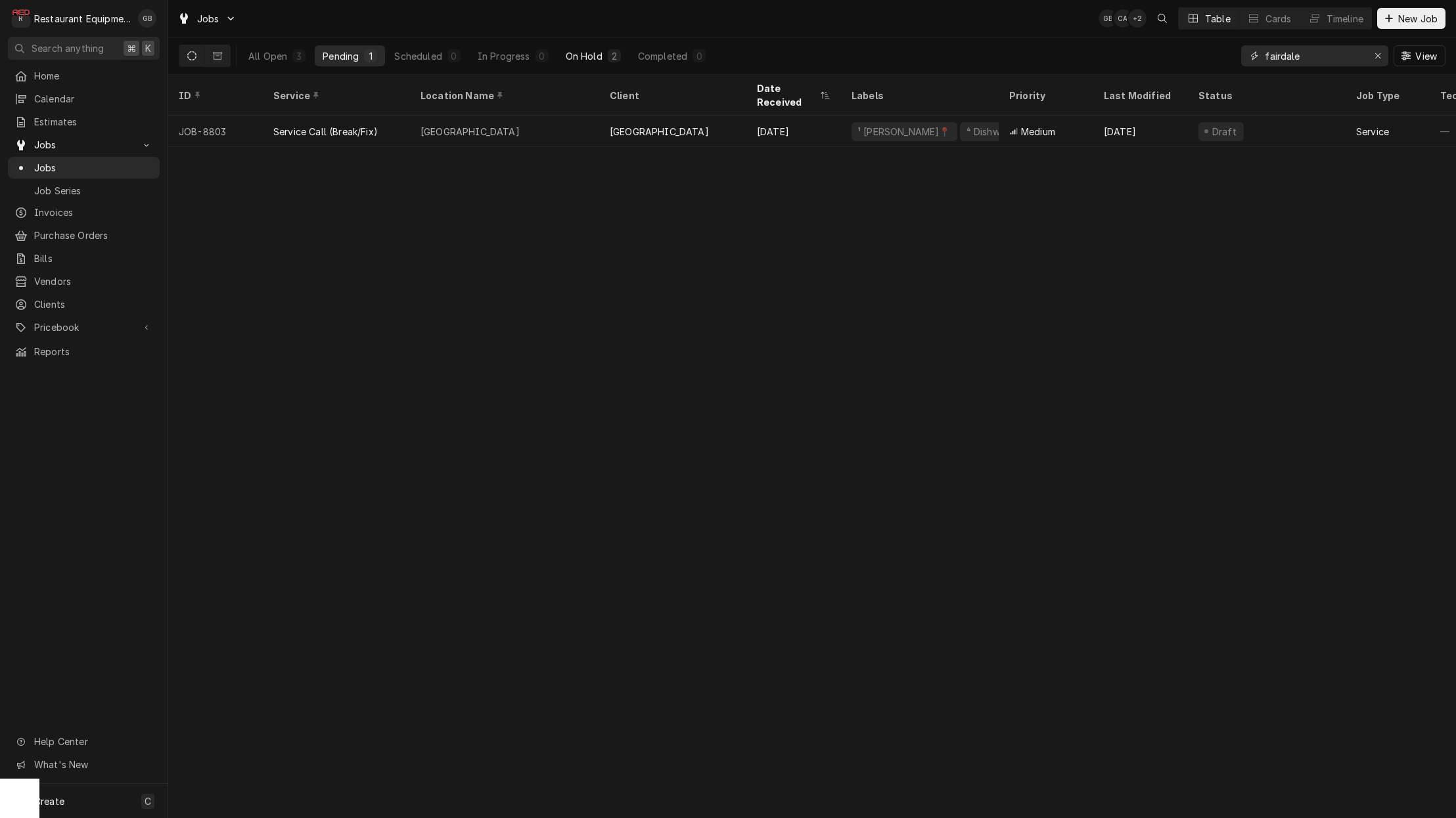
type input "fairdale"
click at [599, 53] on div "On Hold" at bounding box center [585, 56] width 37 height 14
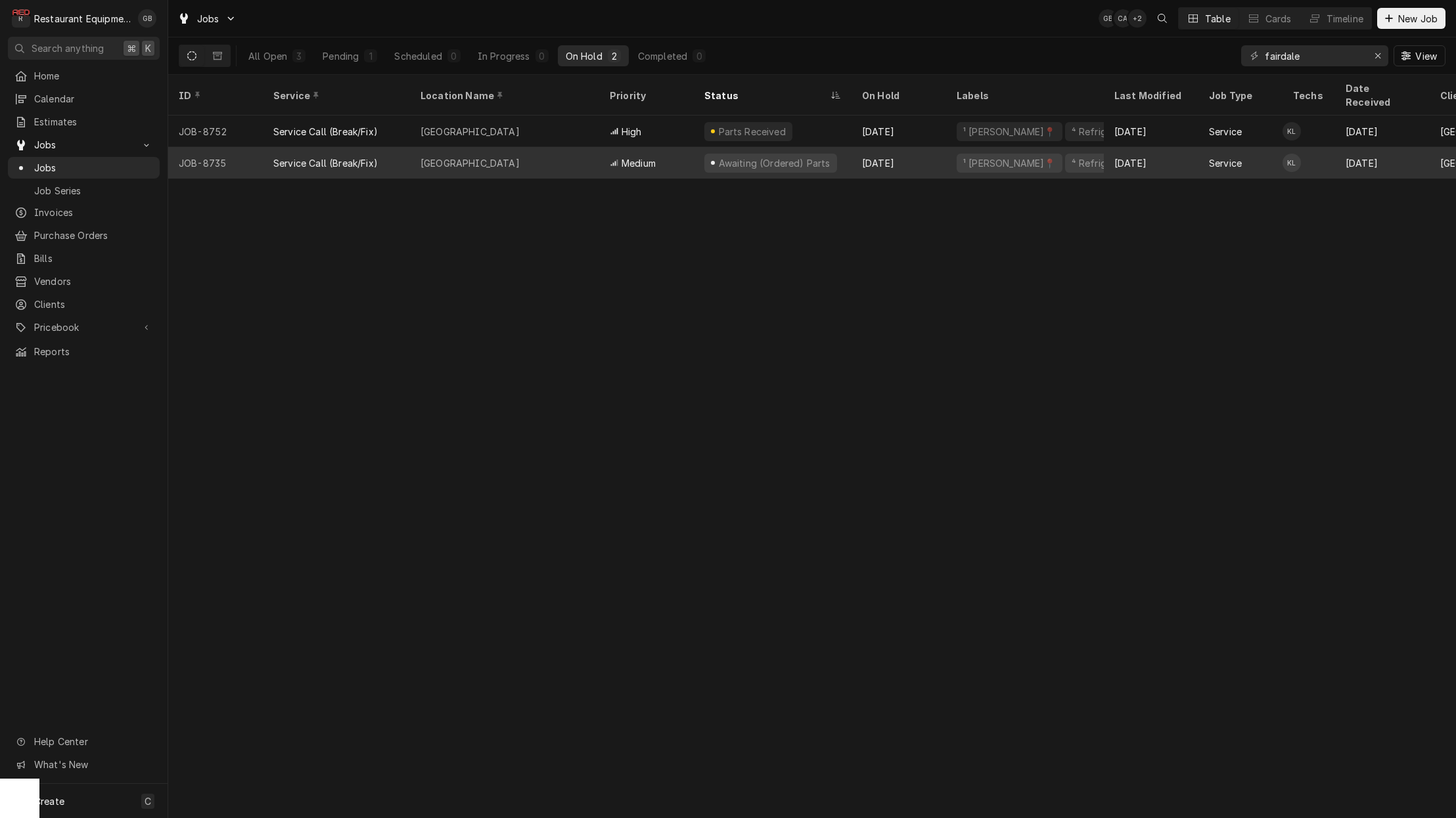
click at [581, 149] on div "[GEOGRAPHIC_DATA]" at bounding box center [504, 163] width 189 height 32
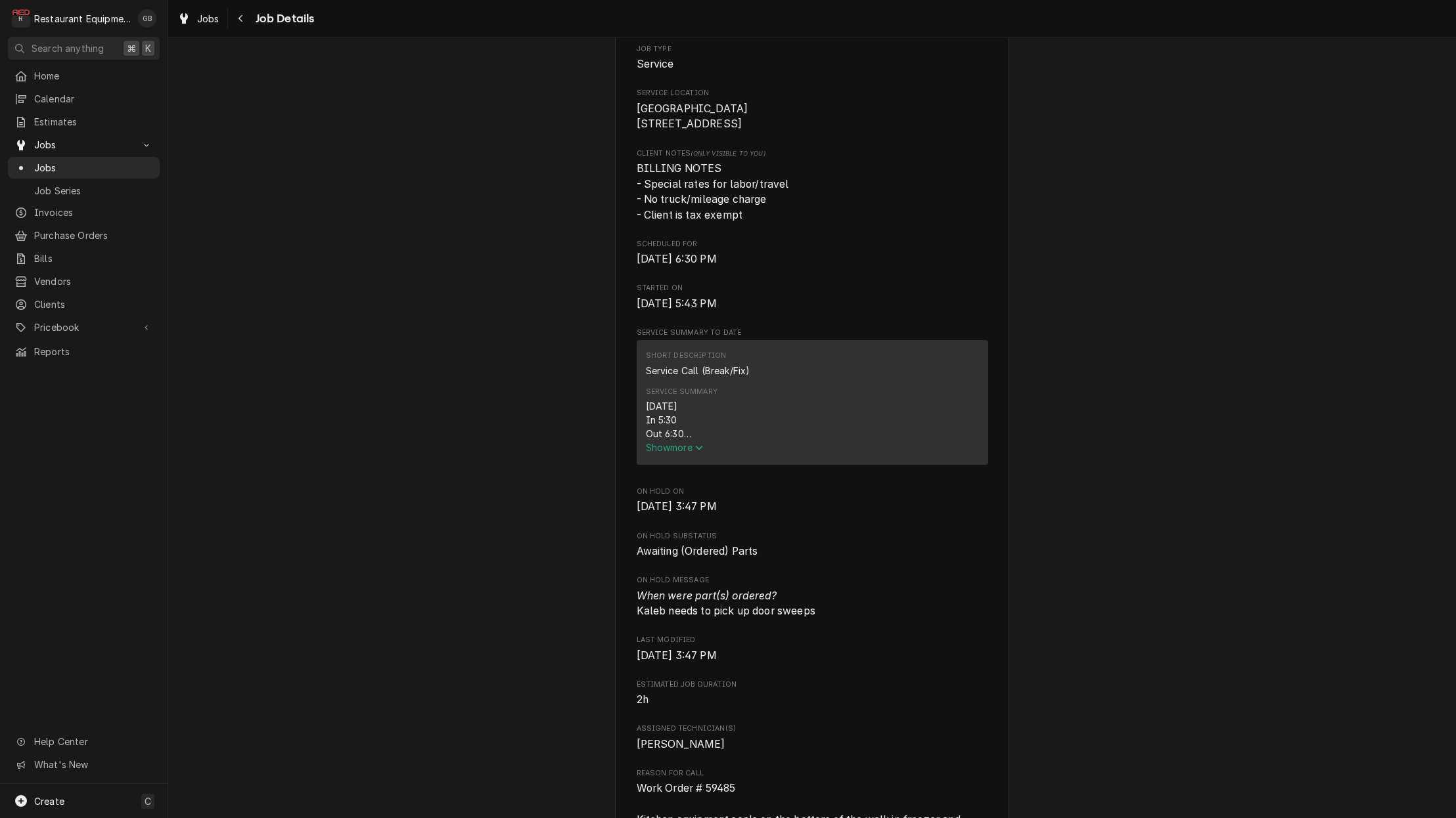
scroll to position [368, 0]
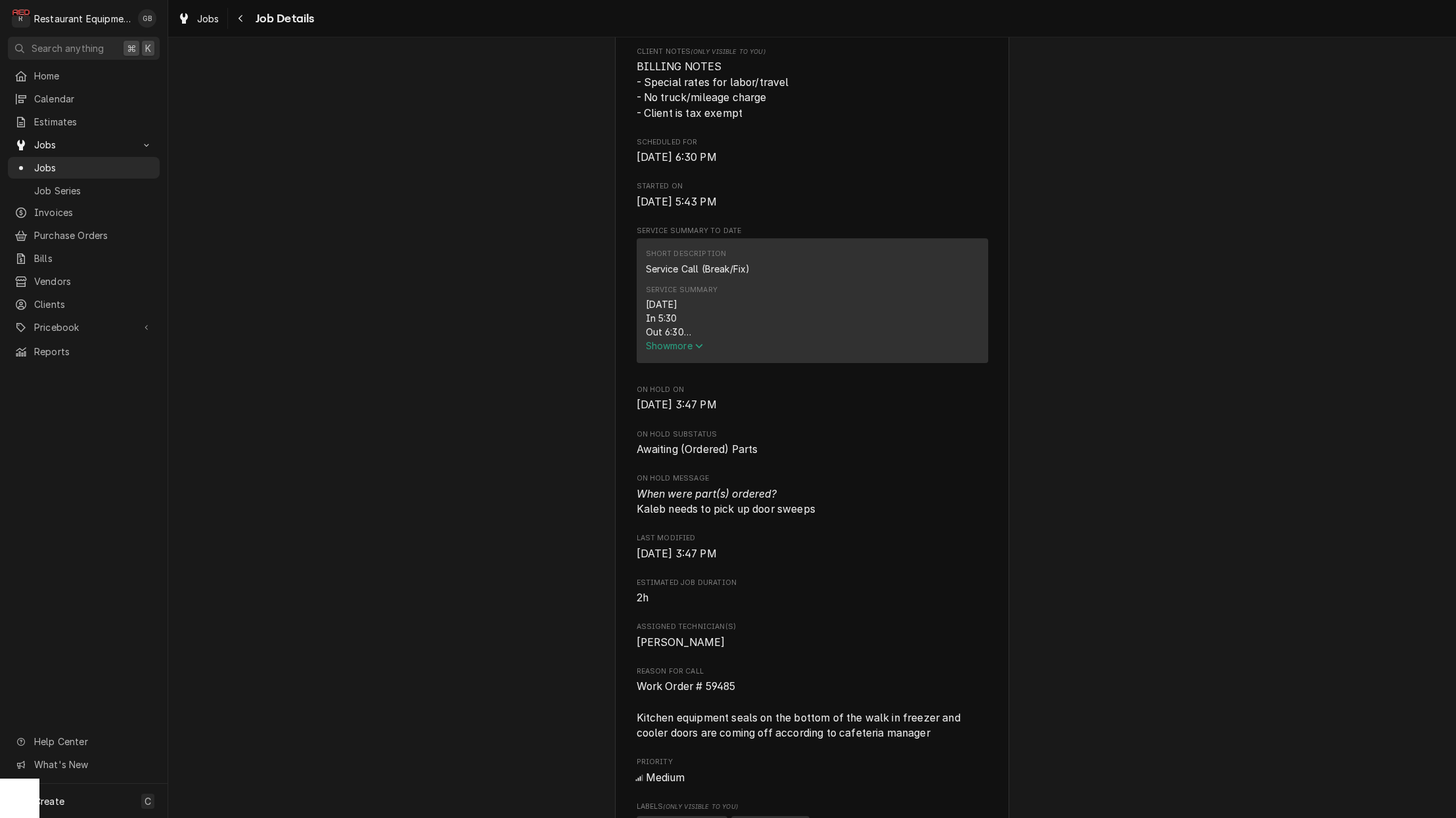
click at [680, 351] on span "Show more" at bounding box center [675, 345] width 58 height 11
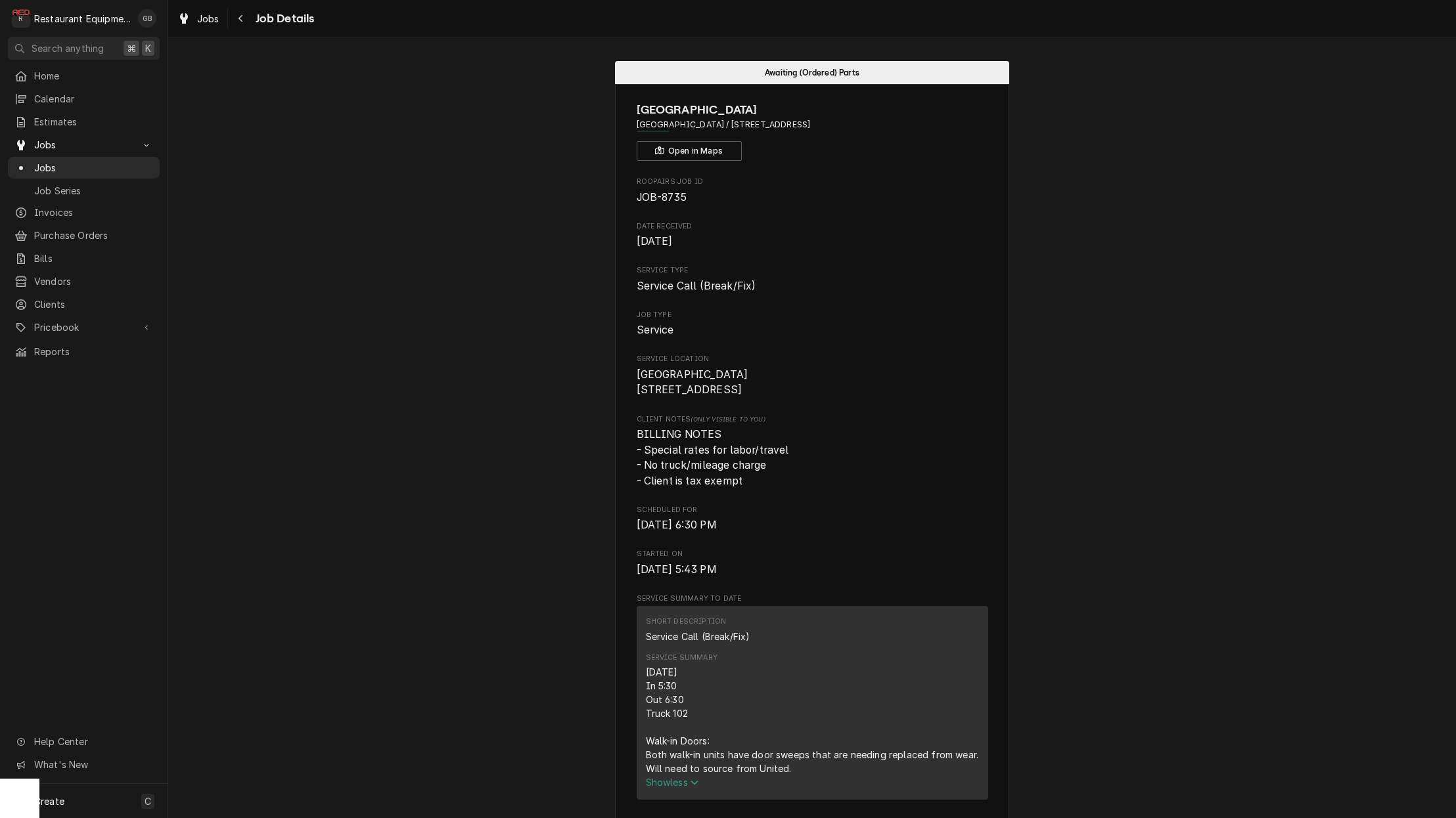
scroll to position [0, 0]
click at [250, 19] on button "Navigate back" at bounding box center [241, 18] width 21 height 21
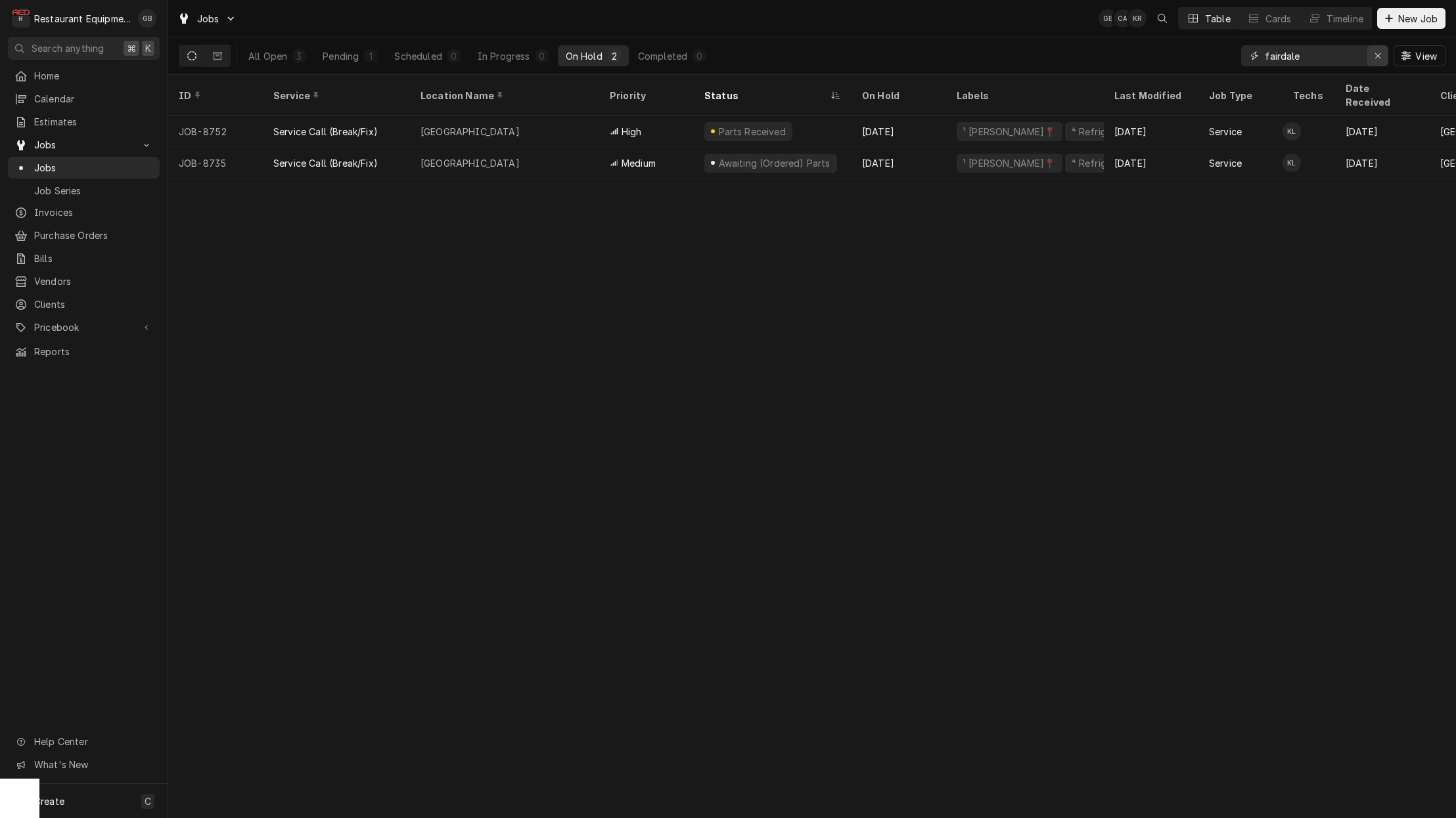
click at [1374, 59] on icon "Erase input" at bounding box center [1378, 56] width 7 height 9
click at [1363, 59] on input "Dynamic Content Wrapper" at bounding box center [1314, 56] width 99 height 21
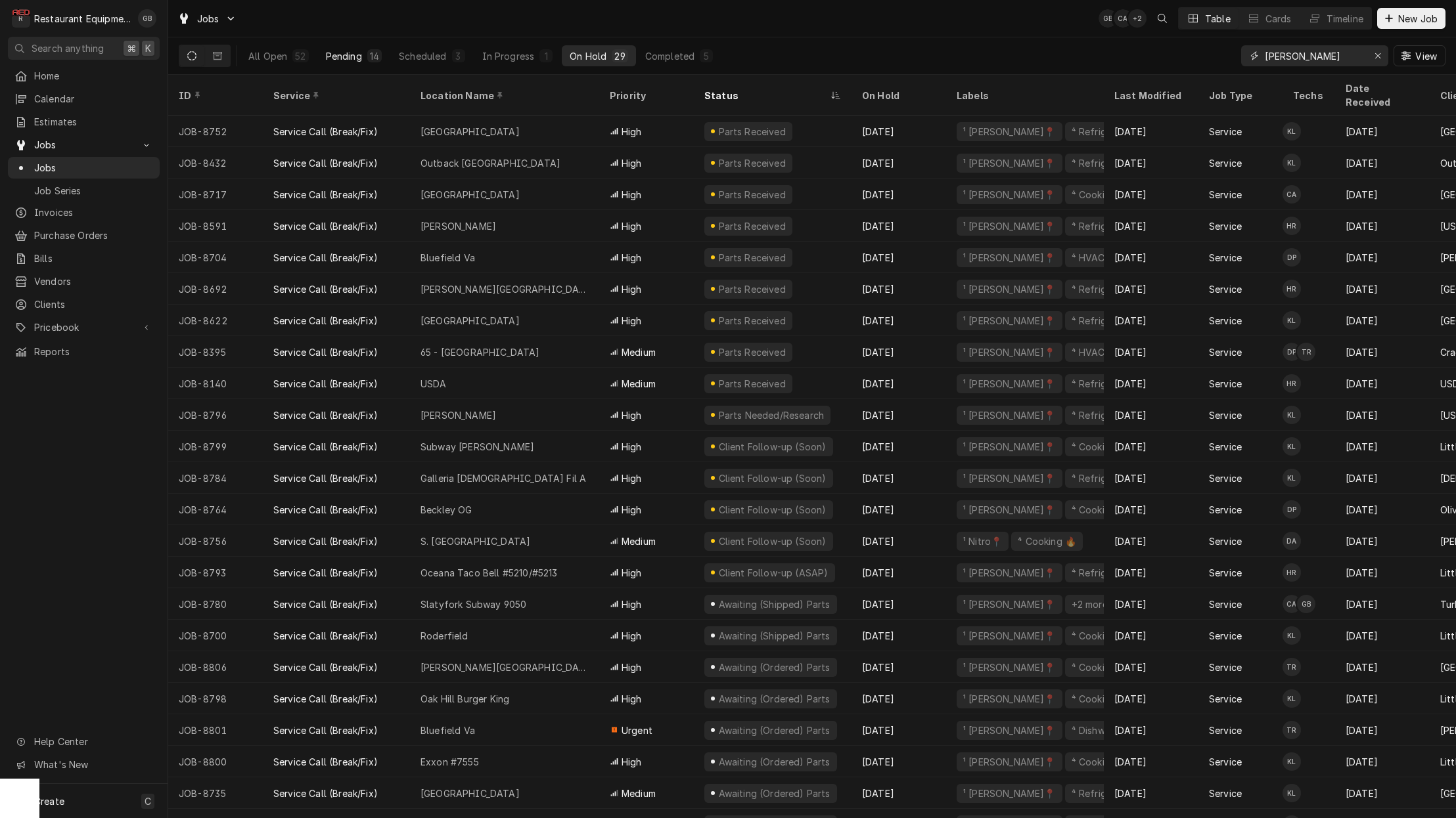
type input "[PERSON_NAME]"
drag, startPoint x: 365, startPoint y: 55, endPoint x: 349, endPoint y: 62, distance: 17.5
click at [364, 55] on button "Pending 14" at bounding box center [354, 56] width 72 height 21
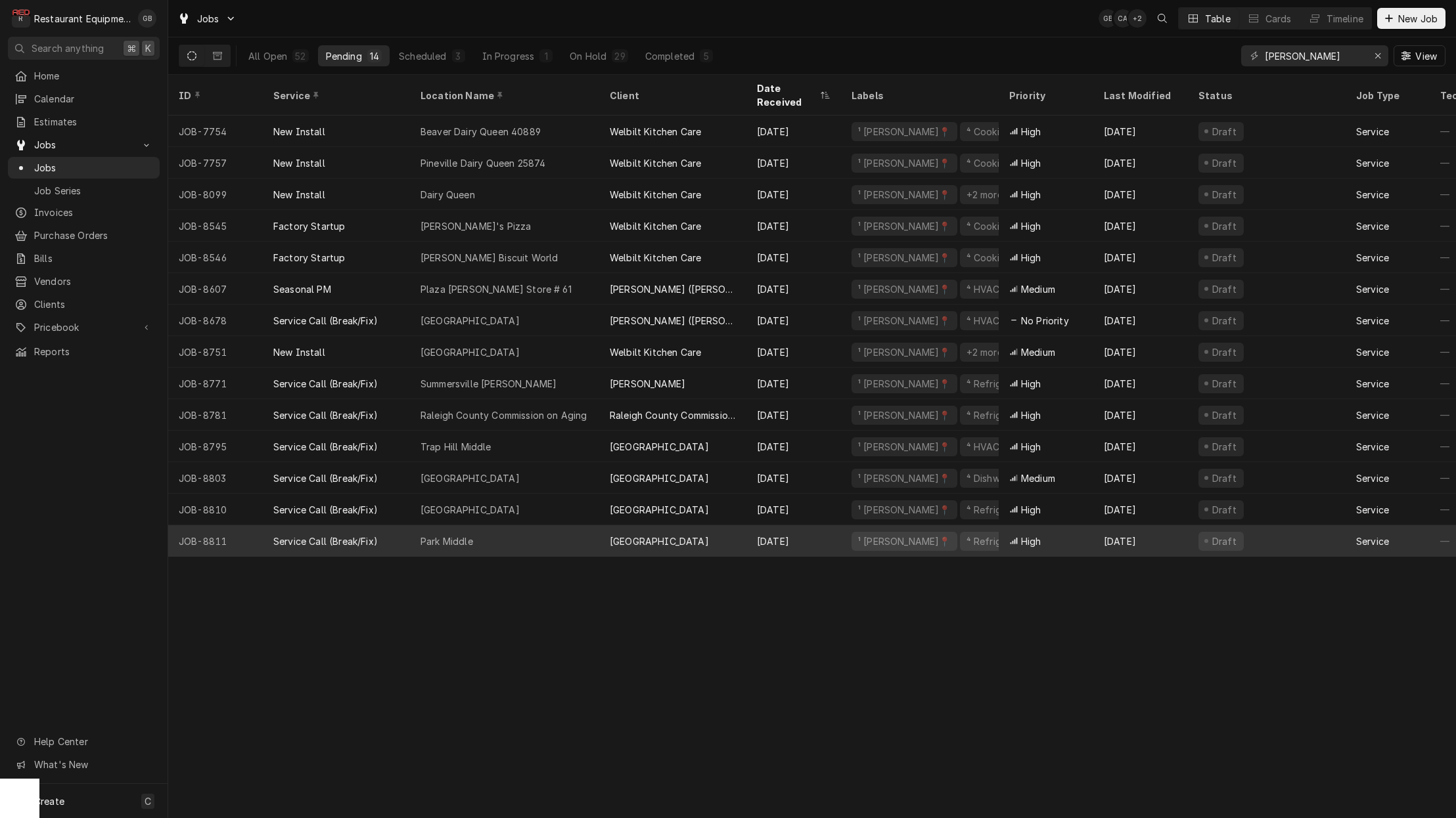
scroll to position [1, 0]
click at [515, 530] on div "Park Middle" at bounding box center [504, 541] width 189 height 32
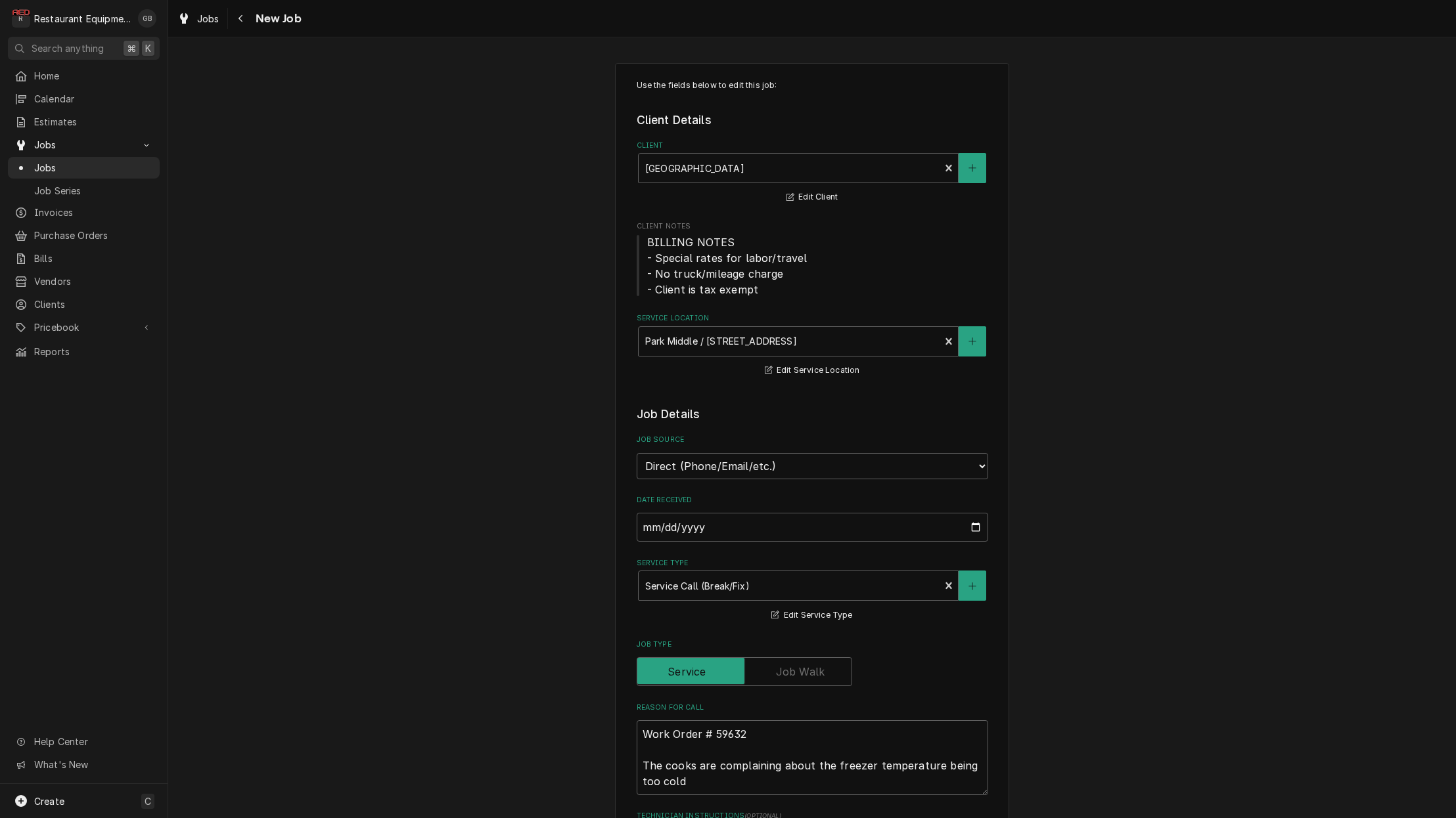
type textarea "x"
click at [247, 26] on button "Navigate back" at bounding box center [241, 18] width 21 height 21
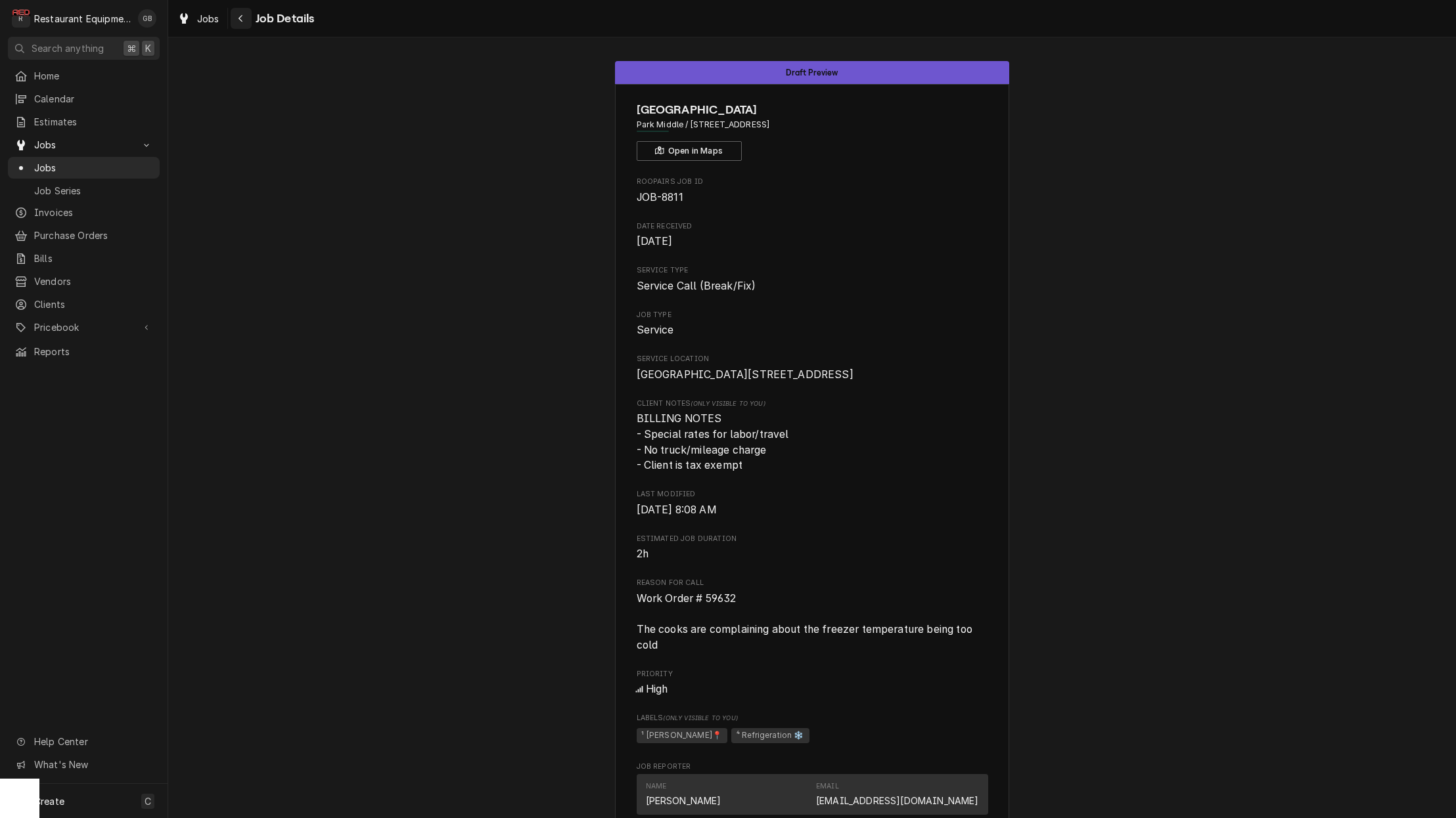
scroll to position [0, 1]
click at [244, 16] on div "Navigate back" at bounding box center [241, 19] width 13 height 13
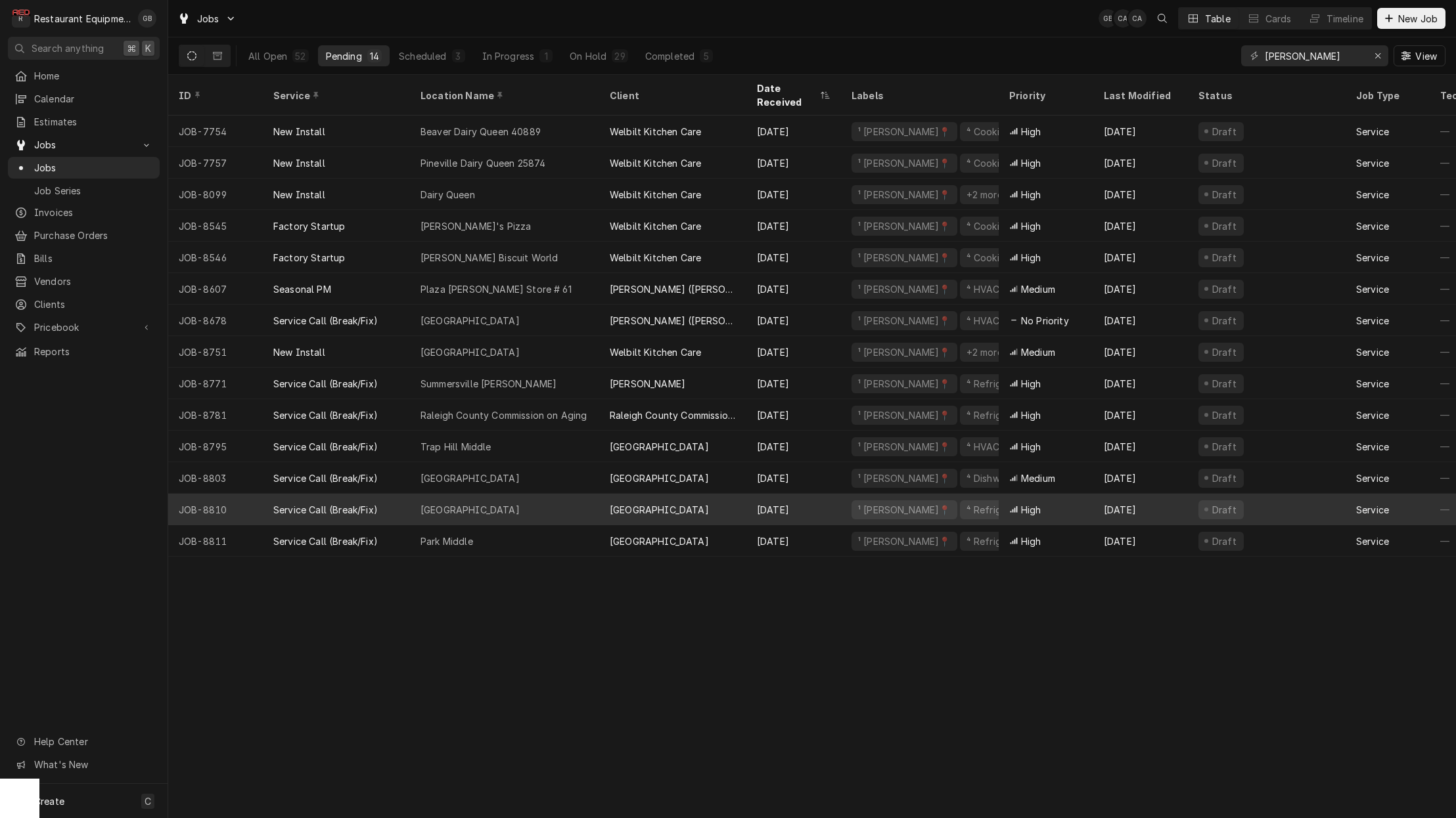
click at [541, 494] on div "[GEOGRAPHIC_DATA]" at bounding box center [504, 510] width 189 height 32
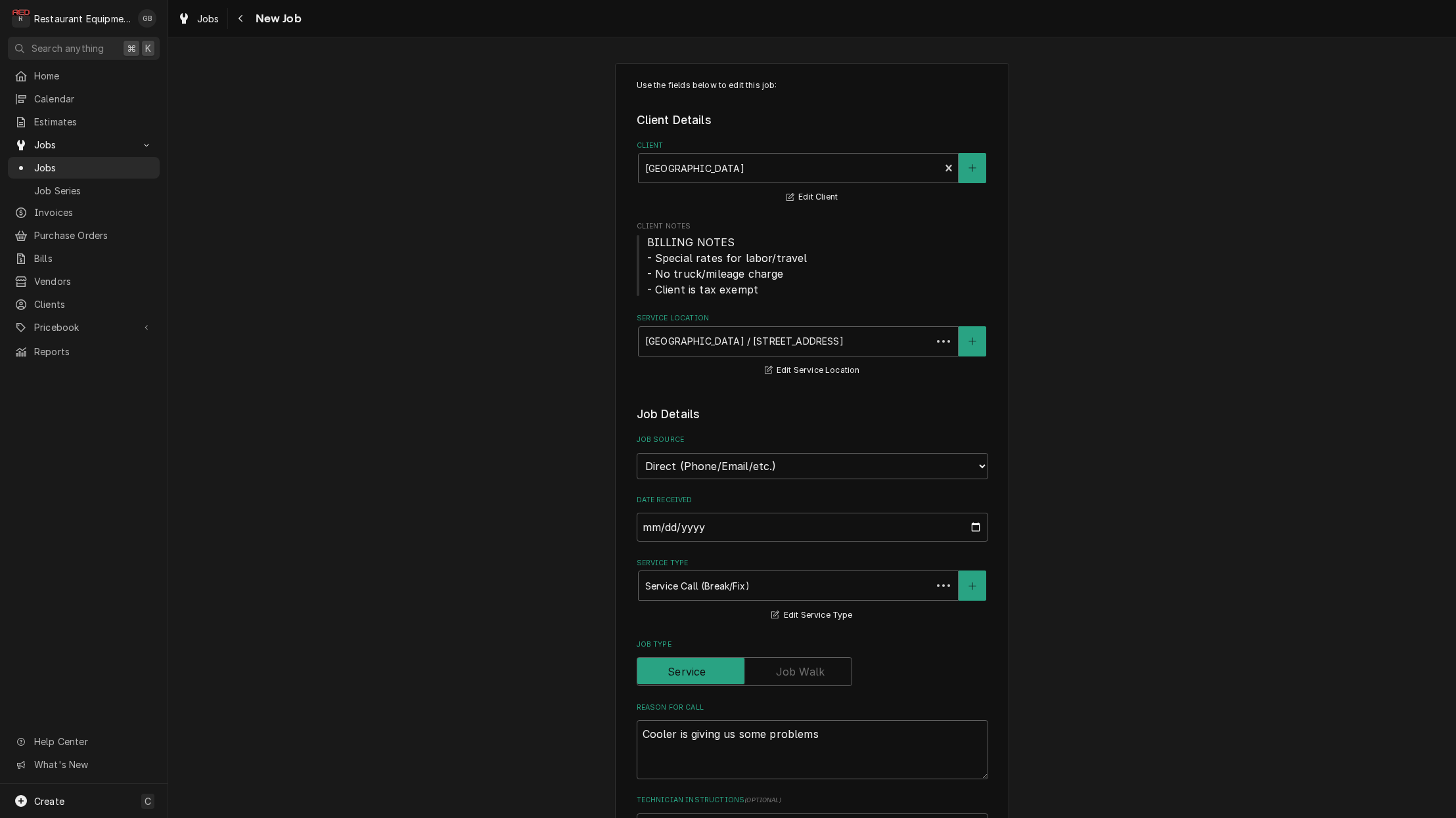
type textarea "x"
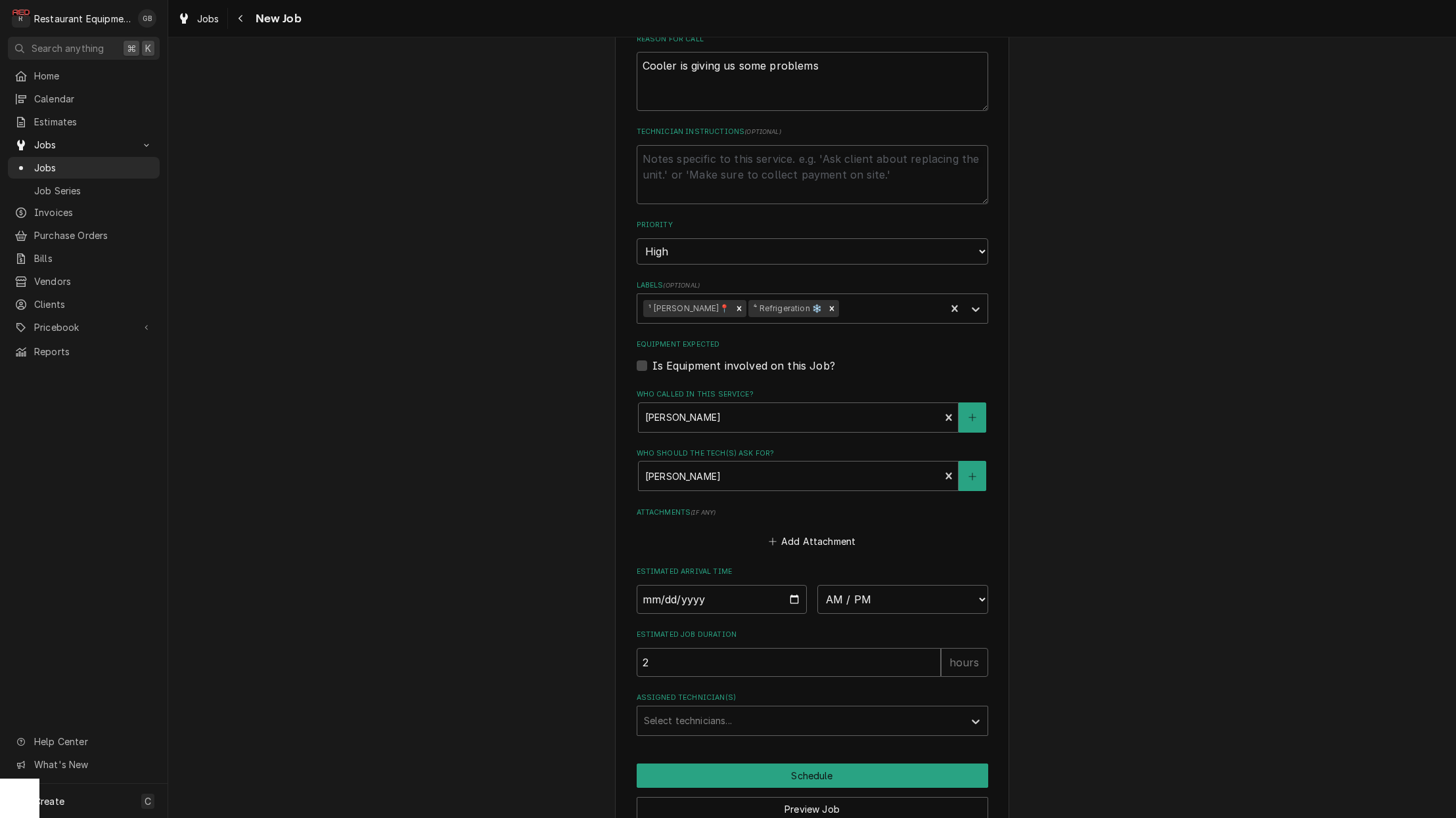
scroll to position [675, 0]
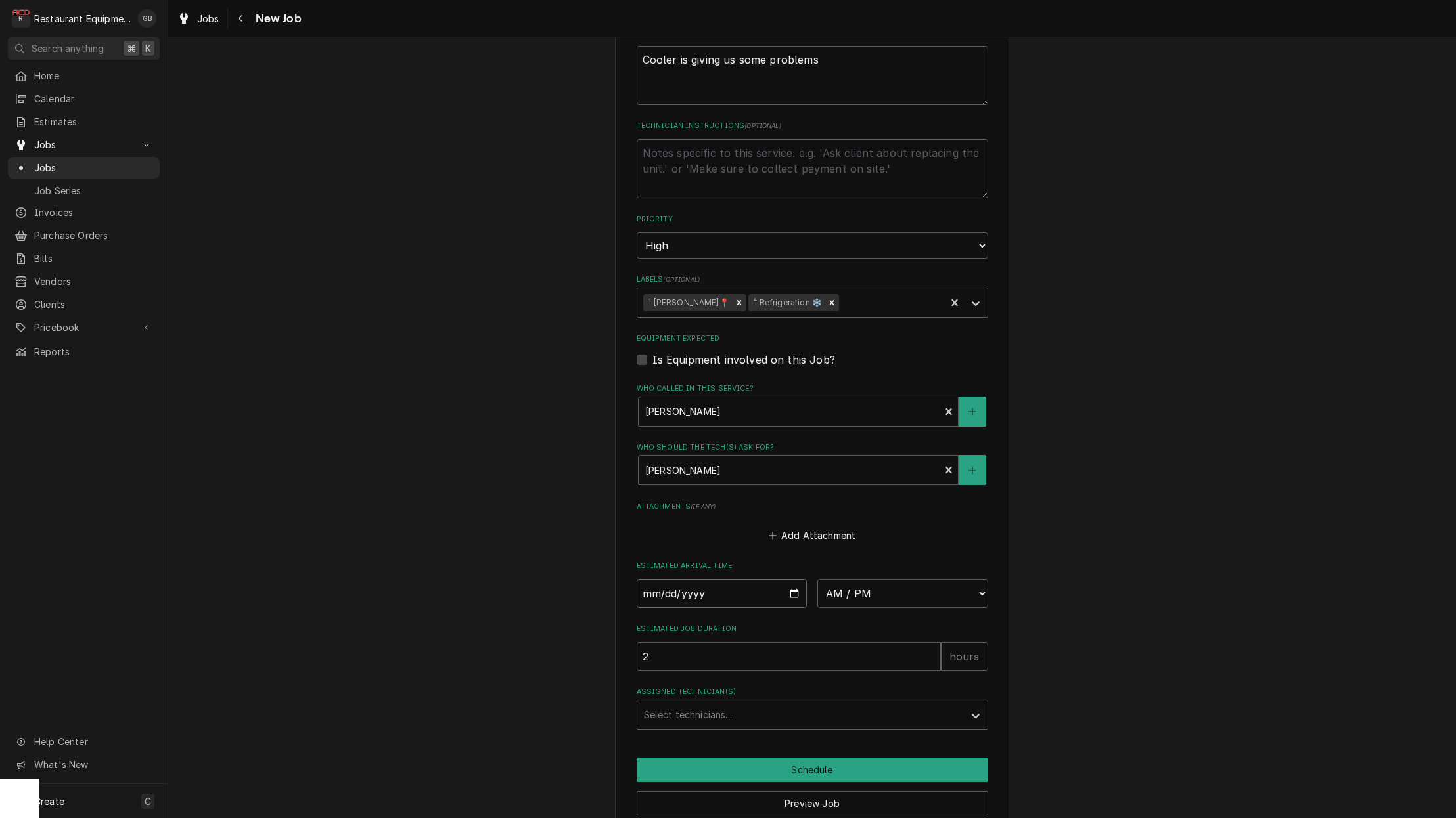
click at [667, 579] on input "Date" at bounding box center [721, 593] width 170 height 29
type input "[DATE]"
type textarea "x"
select select "08:45:00"
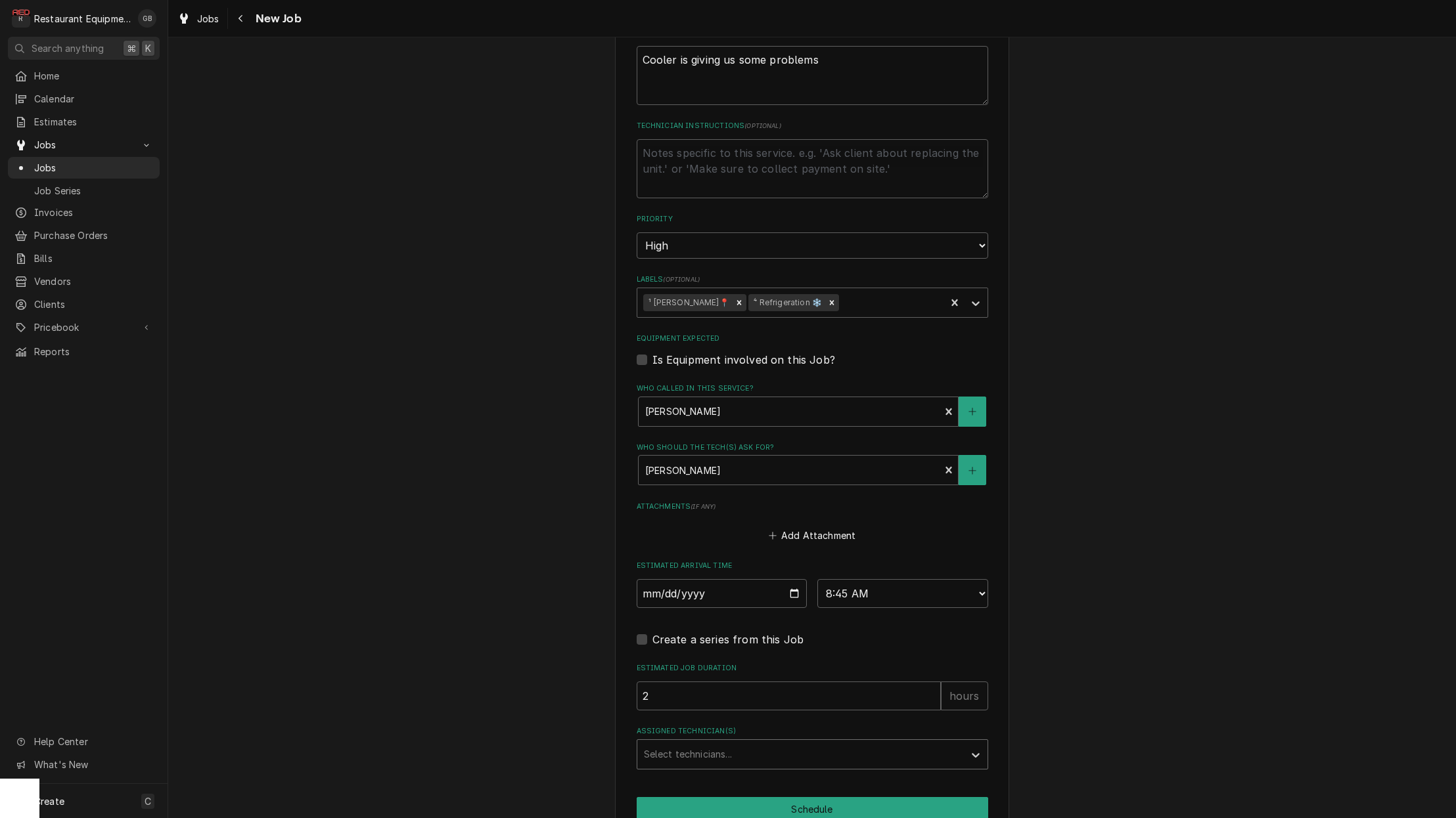
click at [751, 743] on div "Assigned Technician(s)" at bounding box center [800, 754] width 314 height 23
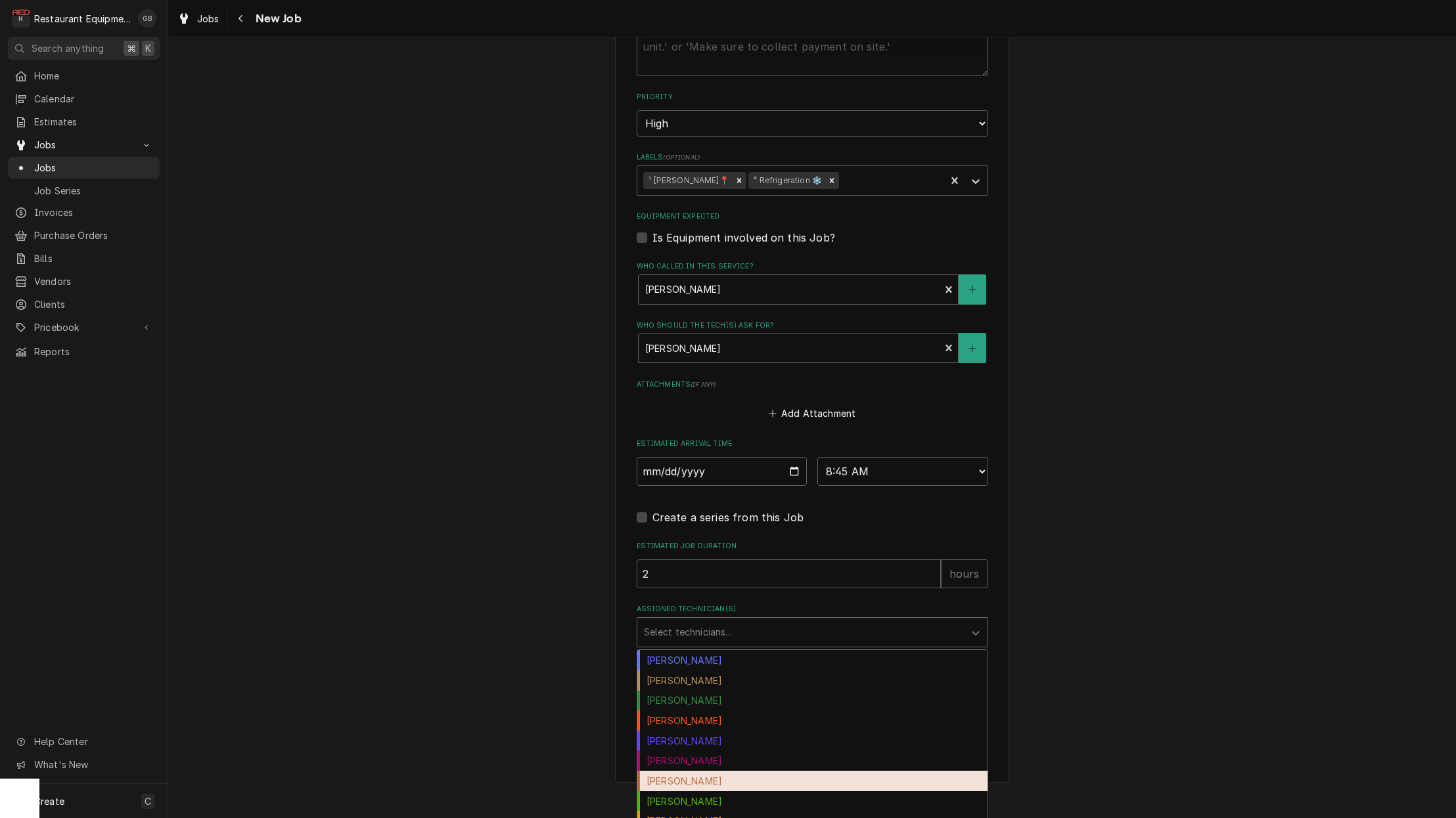
scroll to position [743, 0]
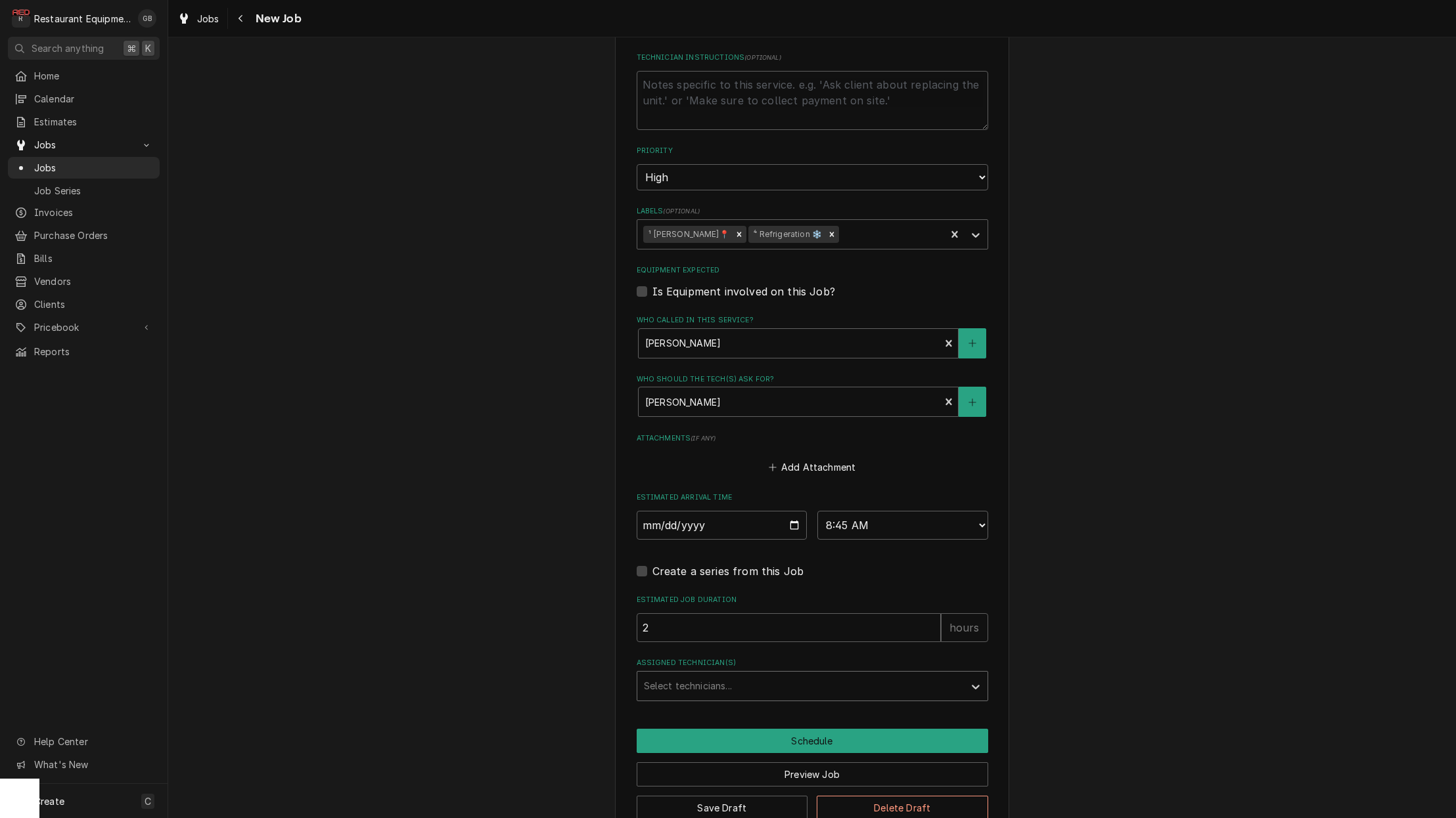
click at [728, 679] on div "Select technicians..." at bounding box center [800, 686] width 314 height 14
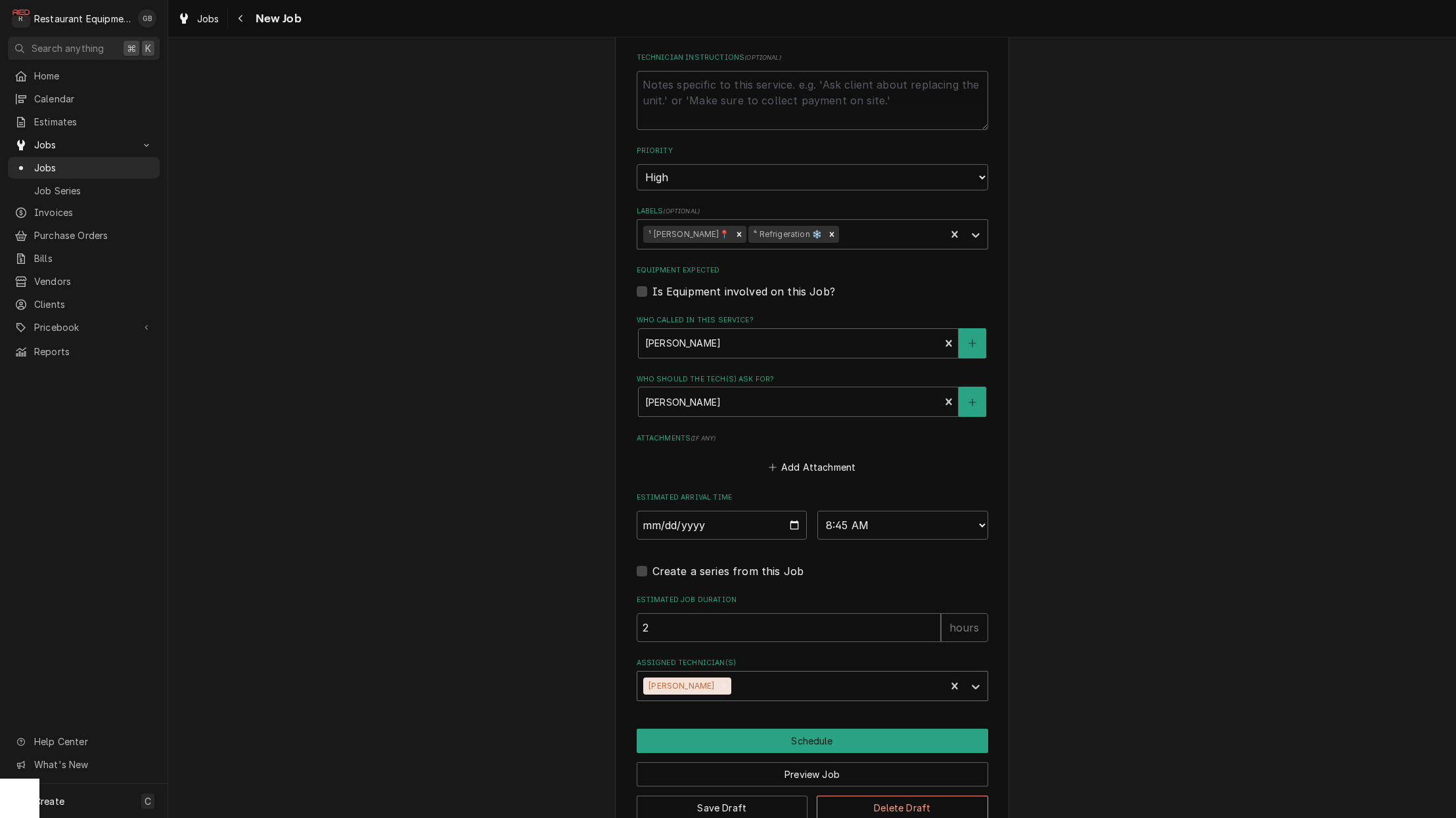
click at [784, 729] on button "Schedule" at bounding box center [812, 741] width 351 height 24
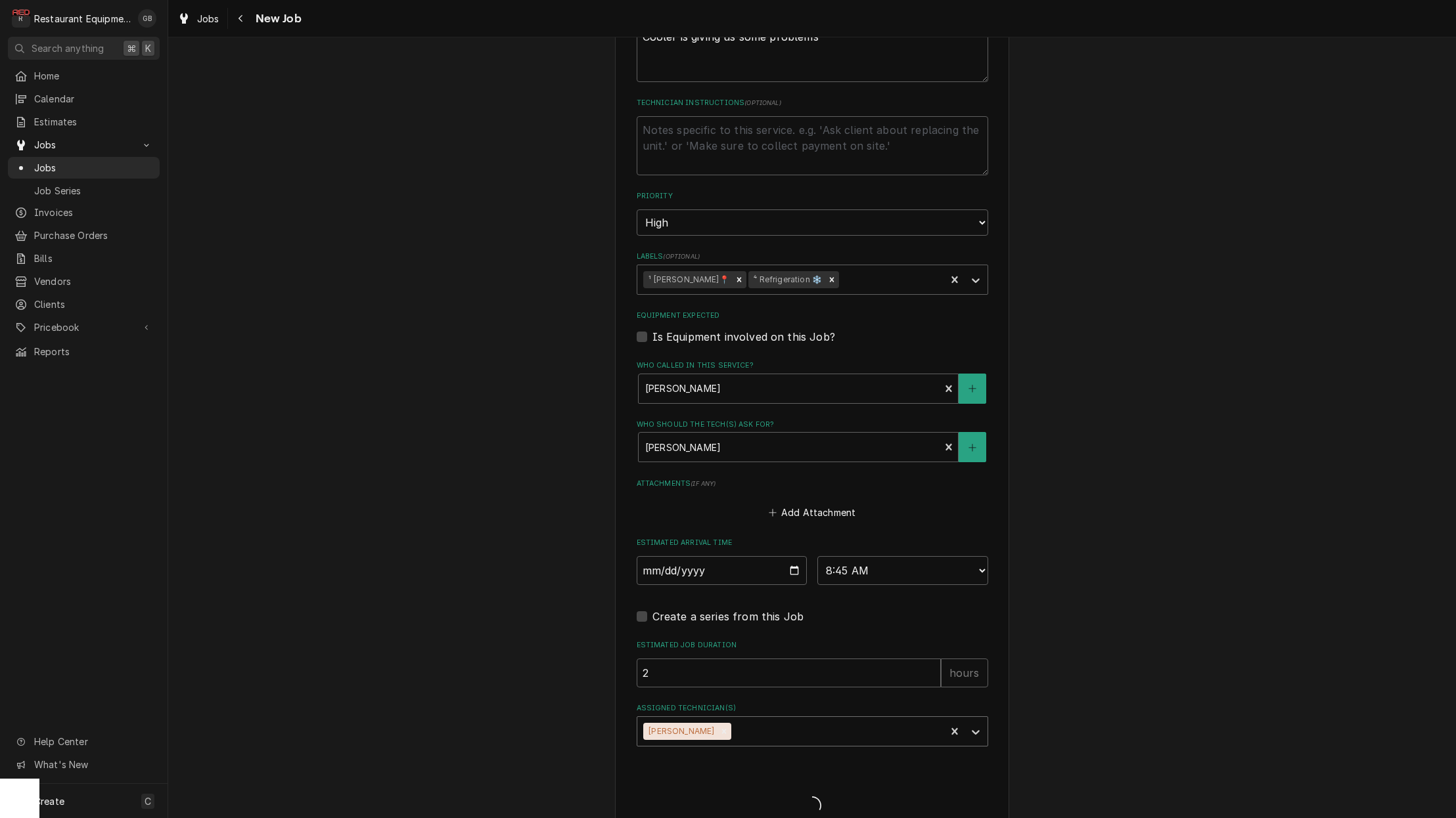
type textarea "x"
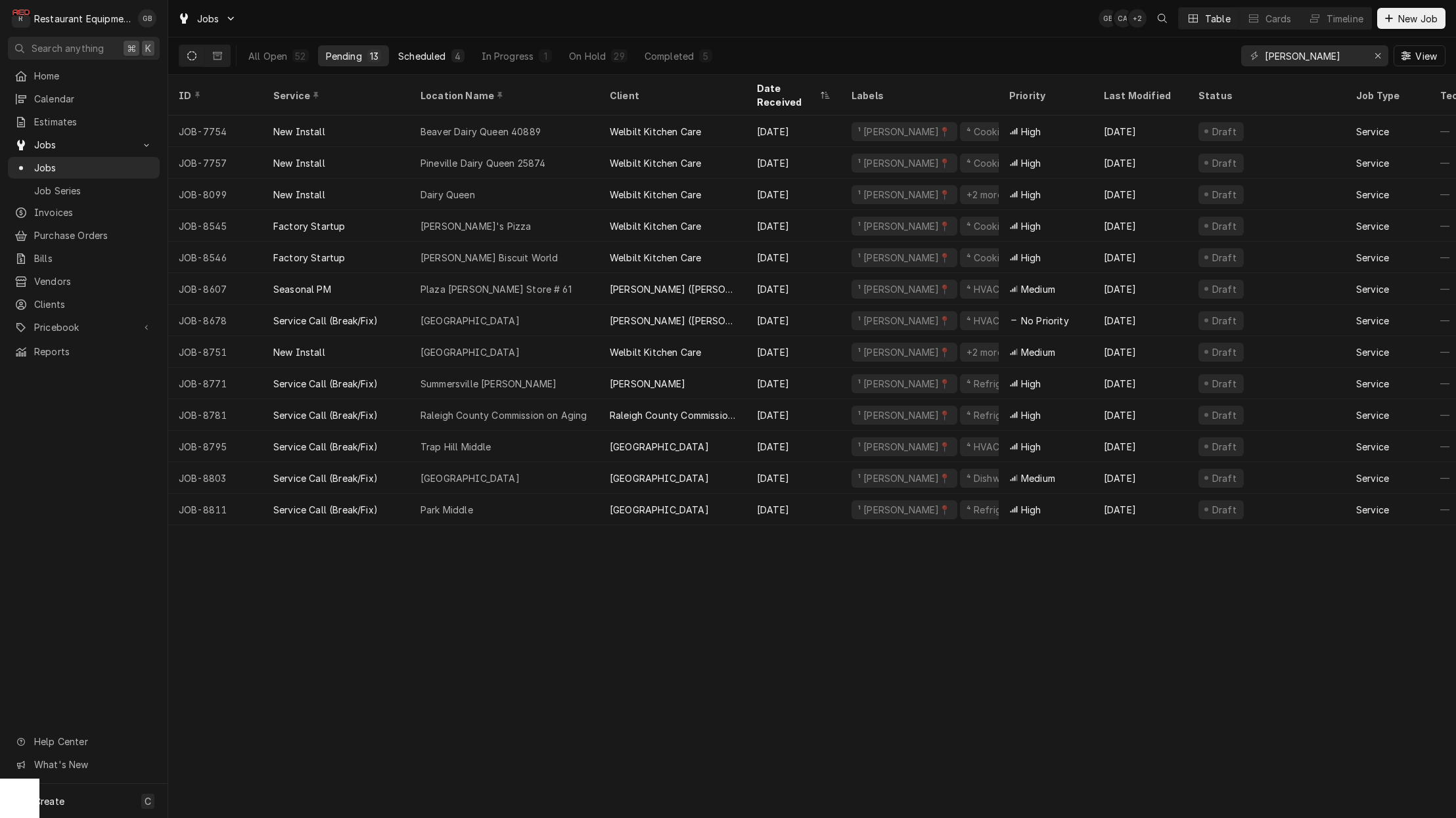
click at [434, 61] on div "Scheduled" at bounding box center [422, 56] width 47 height 14
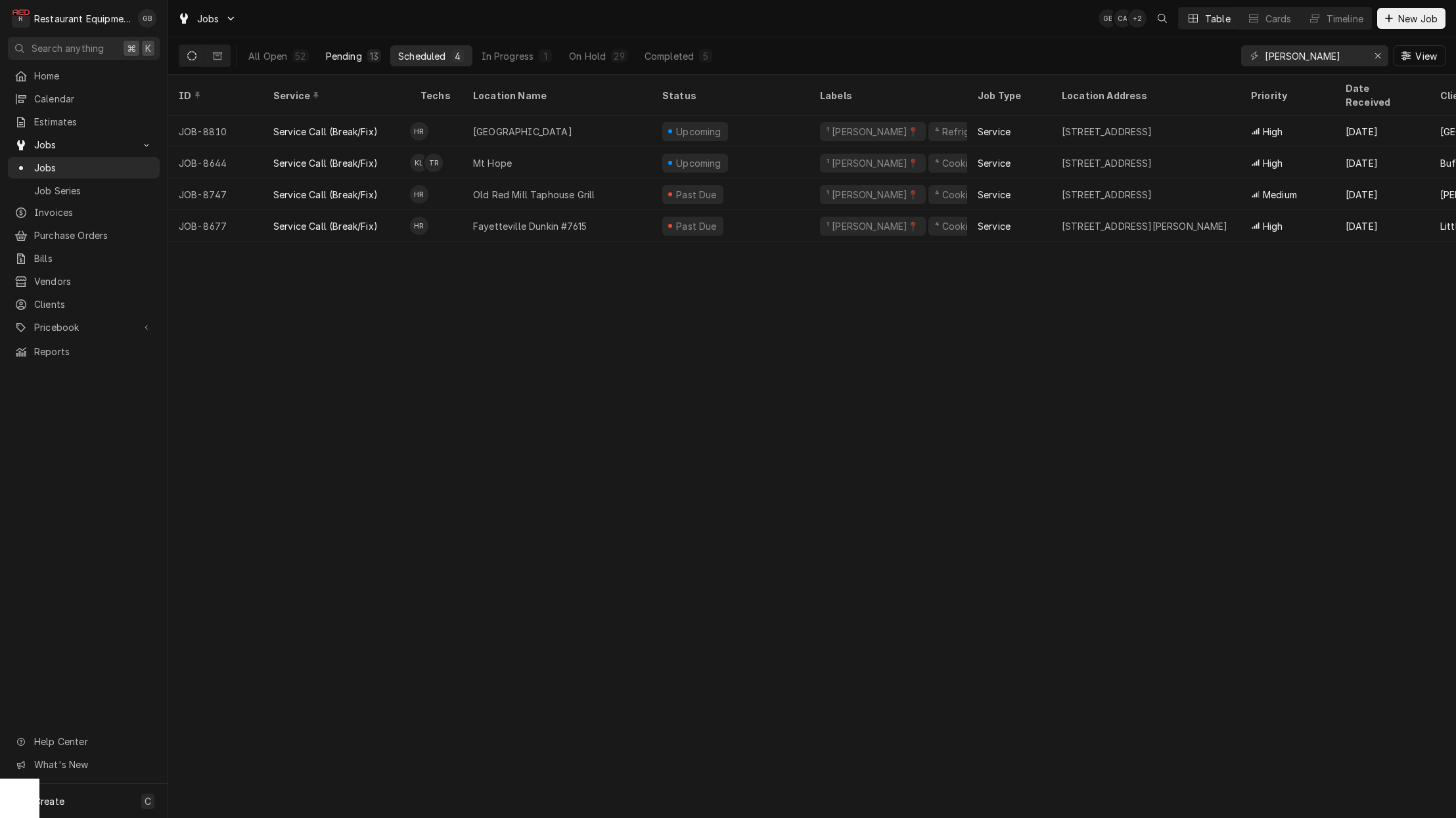
click at [355, 55] on div "Pending" at bounding box center [344, 56] width 36 height 14
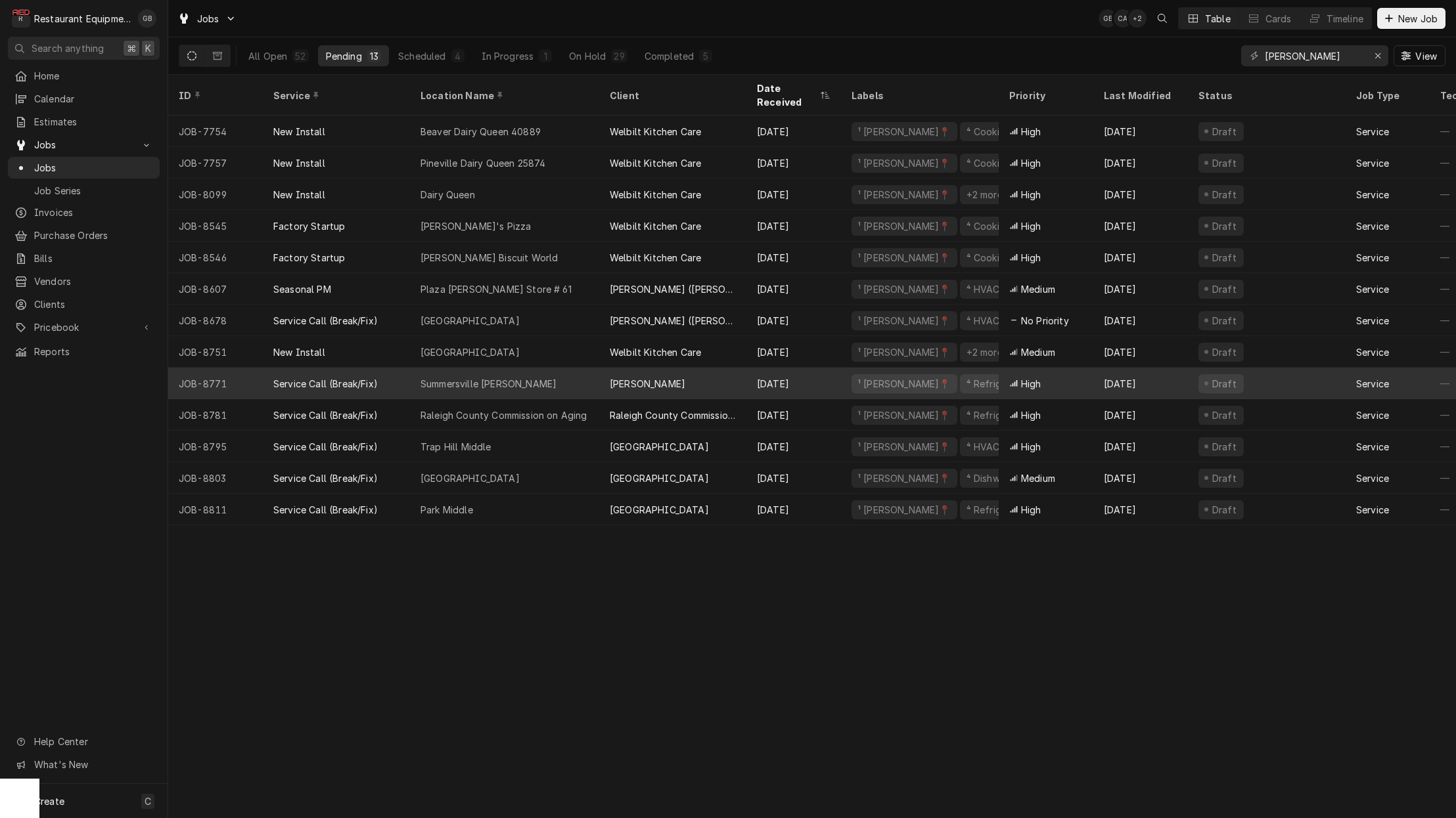
click at [412, 370] on div "Summersville [PERSON_NAME]" at bounding box center [504, 383] width 189 height 32
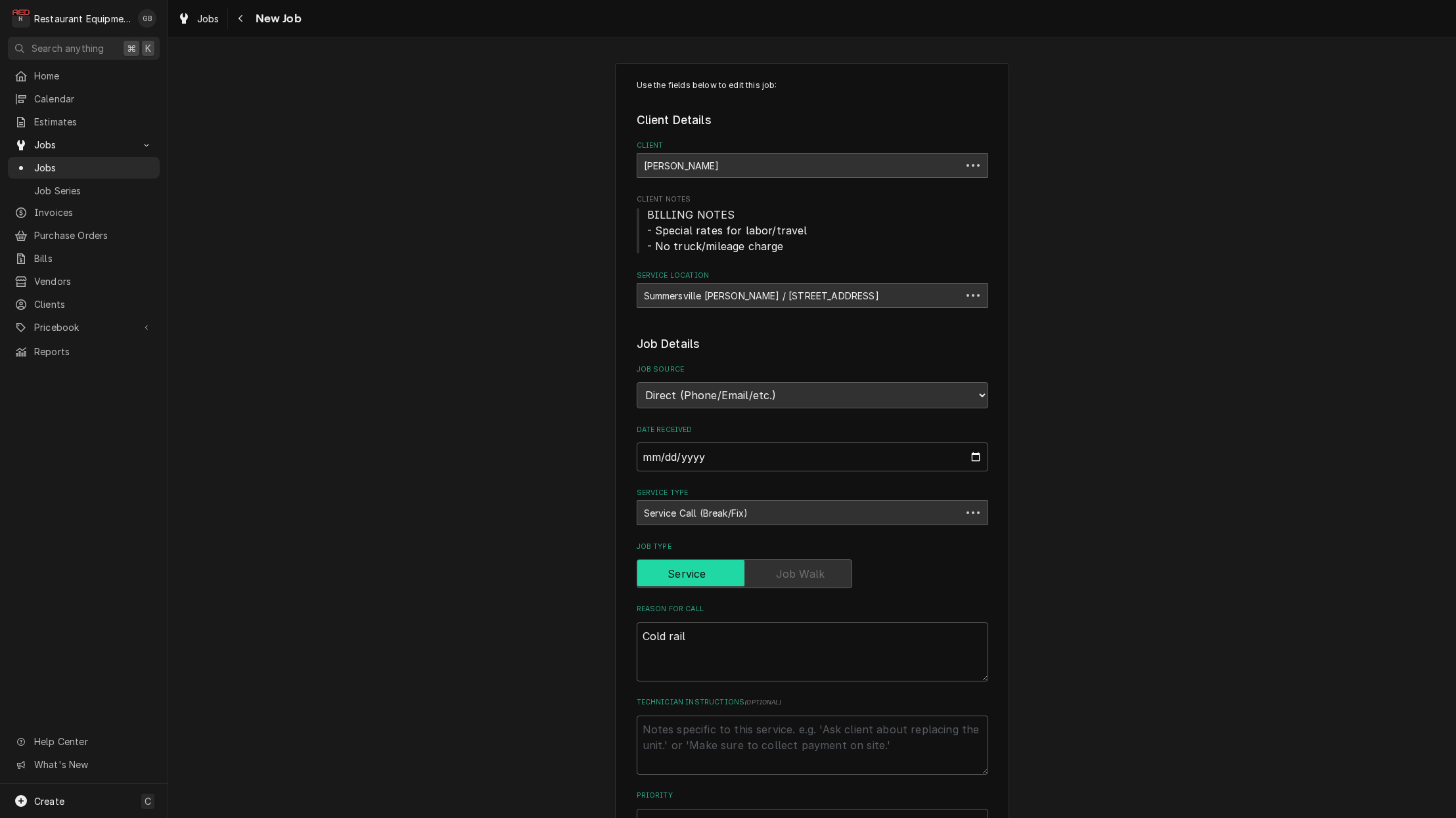
type textarea "x"
click at [247, 19] on div "Navigate back" at bounding box center [241, 19] width 13 height 13
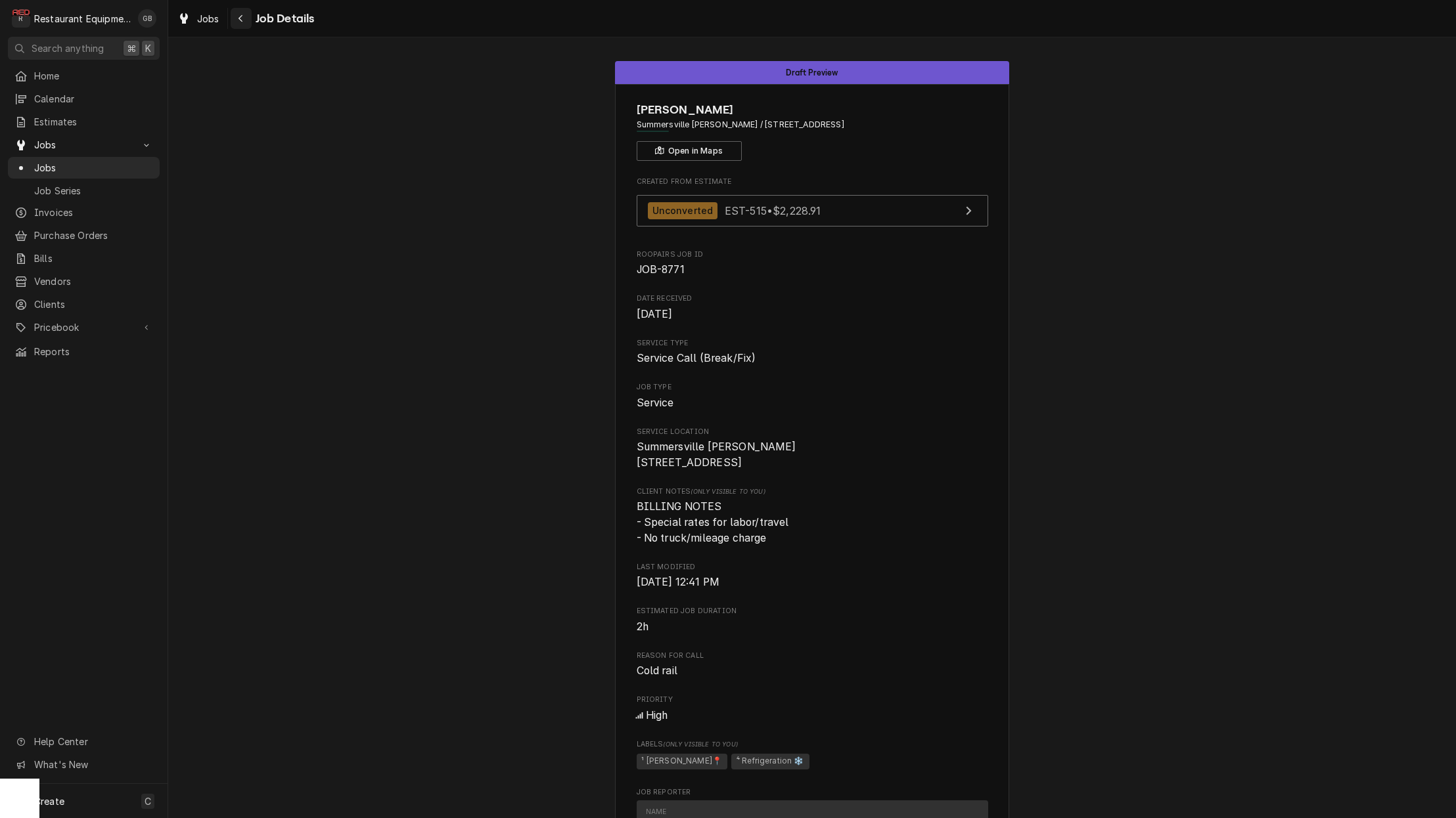
click at [242, 19] on icon "Navigate back" at bounding box center [240, 19] width 6 height 9
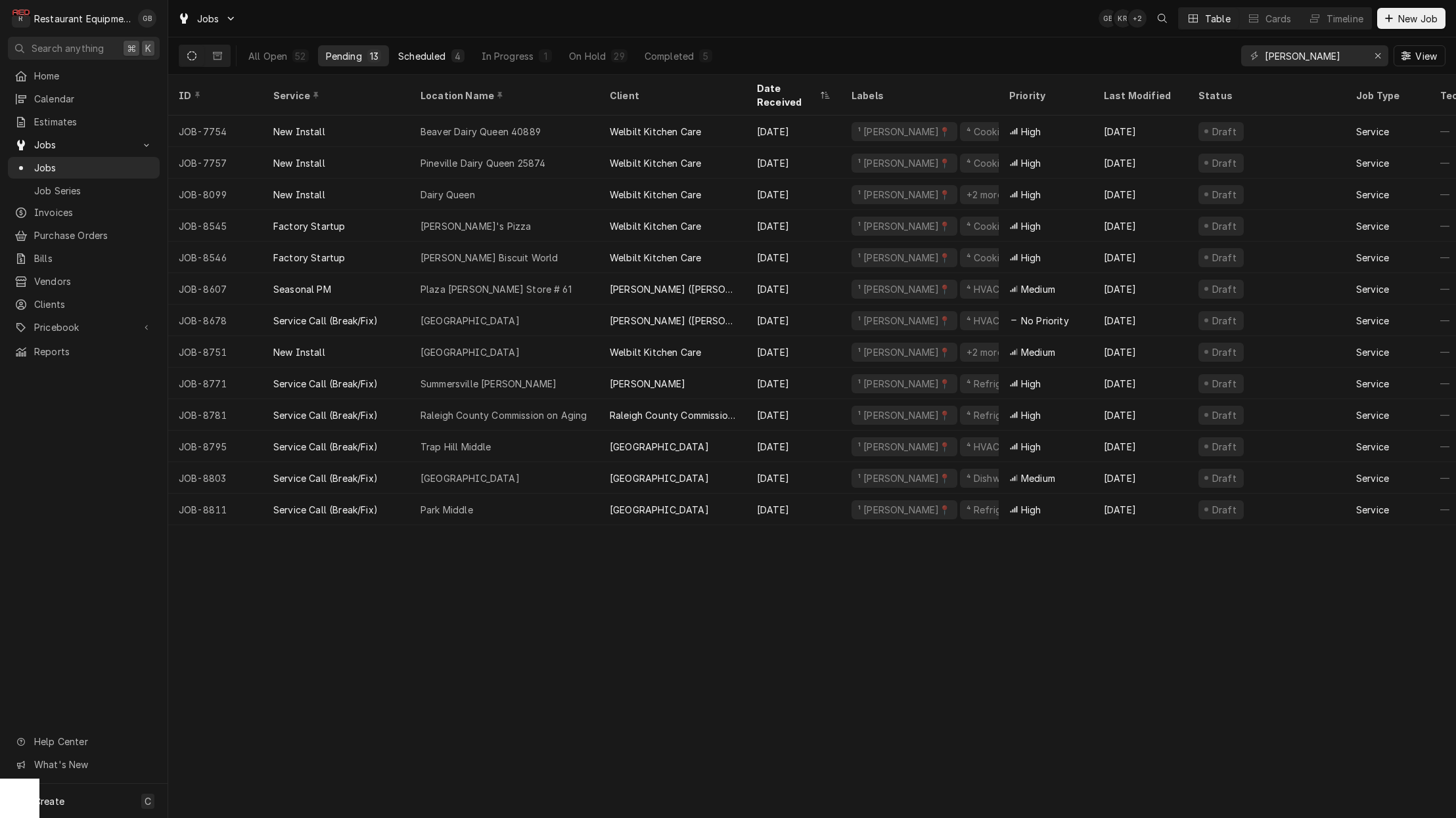
click at [425, 55] on div "Scheduled" at bounding box center [422, 56] width 47 height 14
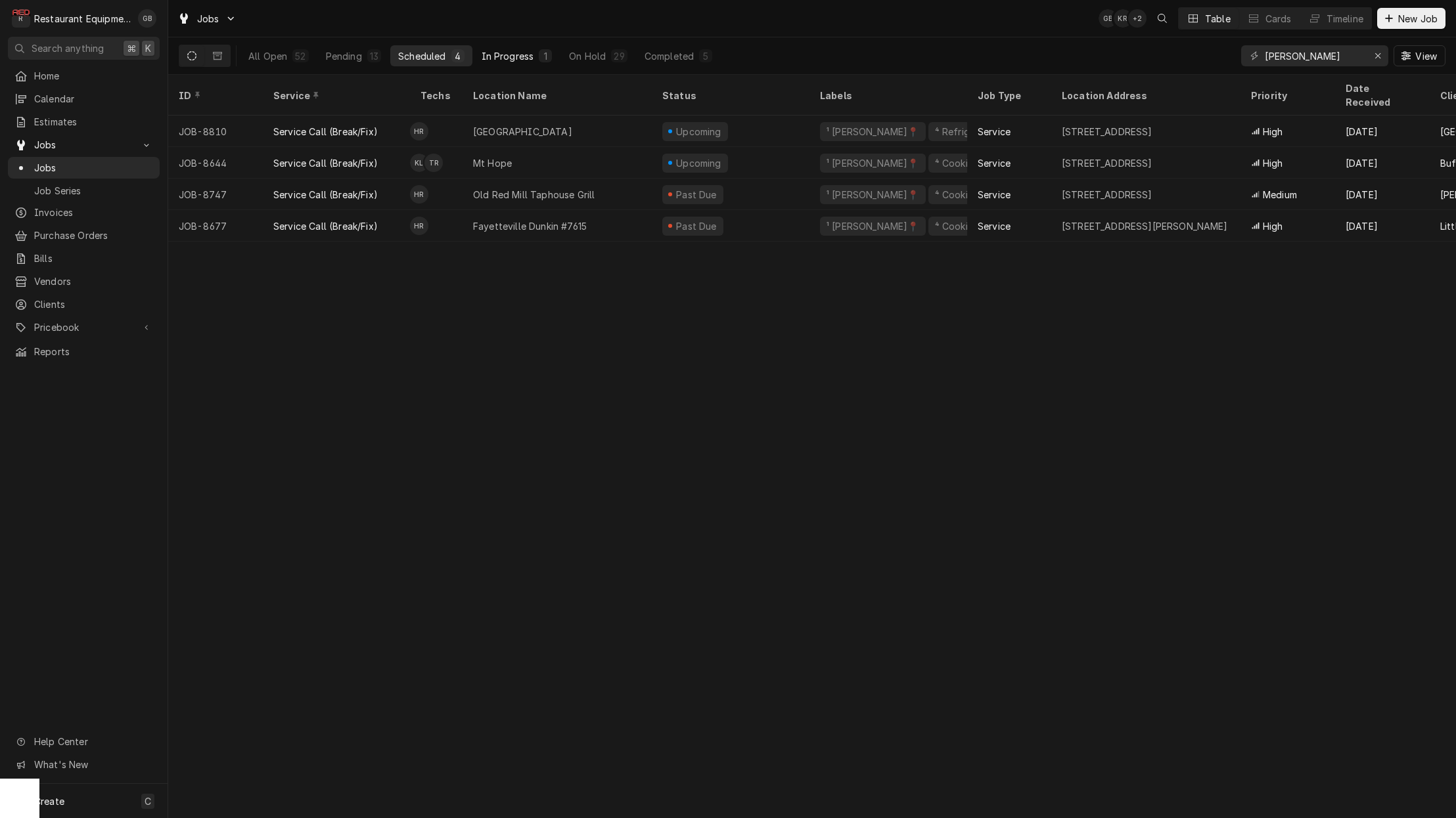
click at [527, 51] on div "In Progress" at bounding box center [507, 56] width 52 height 14
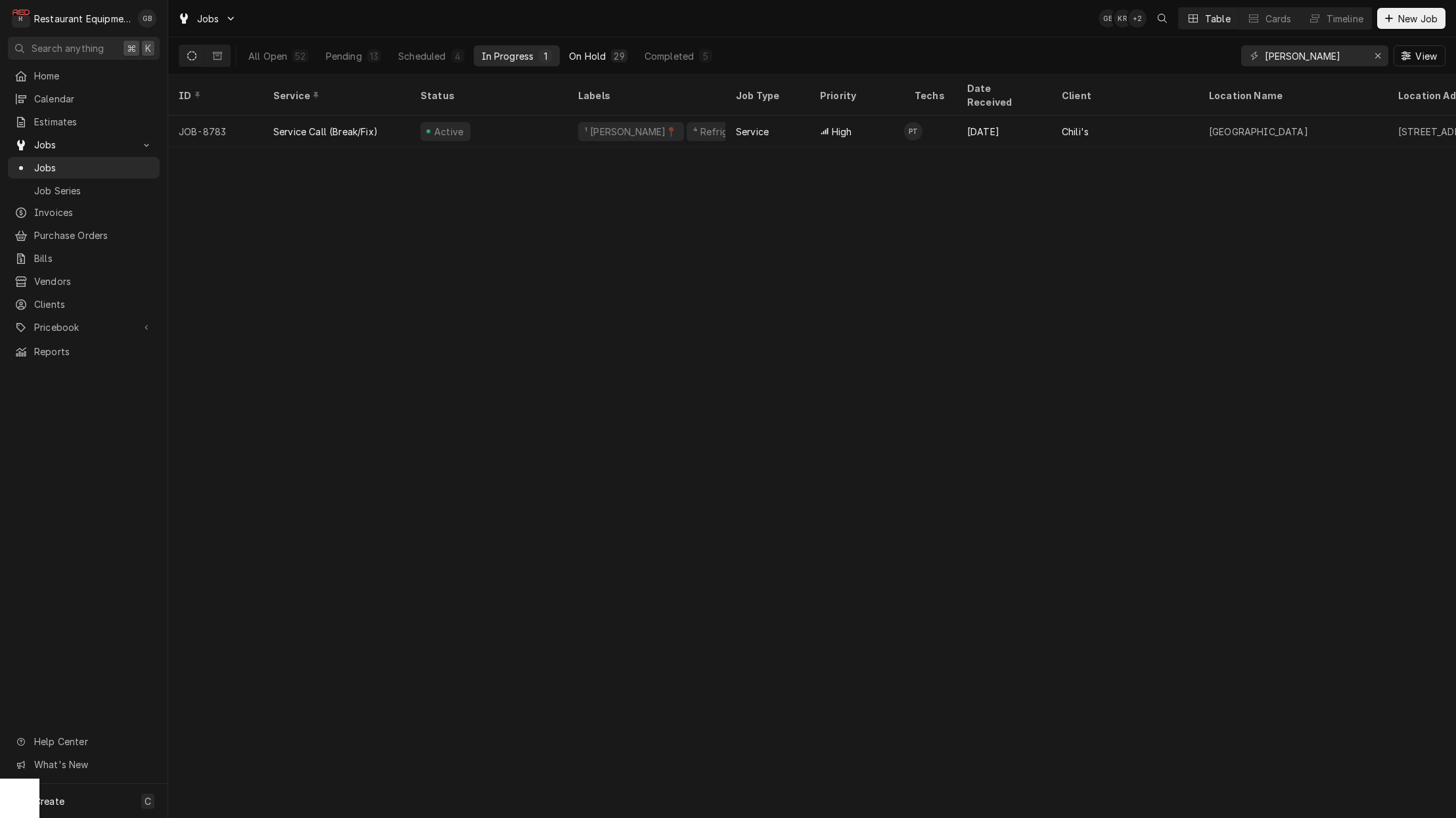
click at [580, 52] on div "On Hold" at bounding box center [587, 56] width 37 height 14
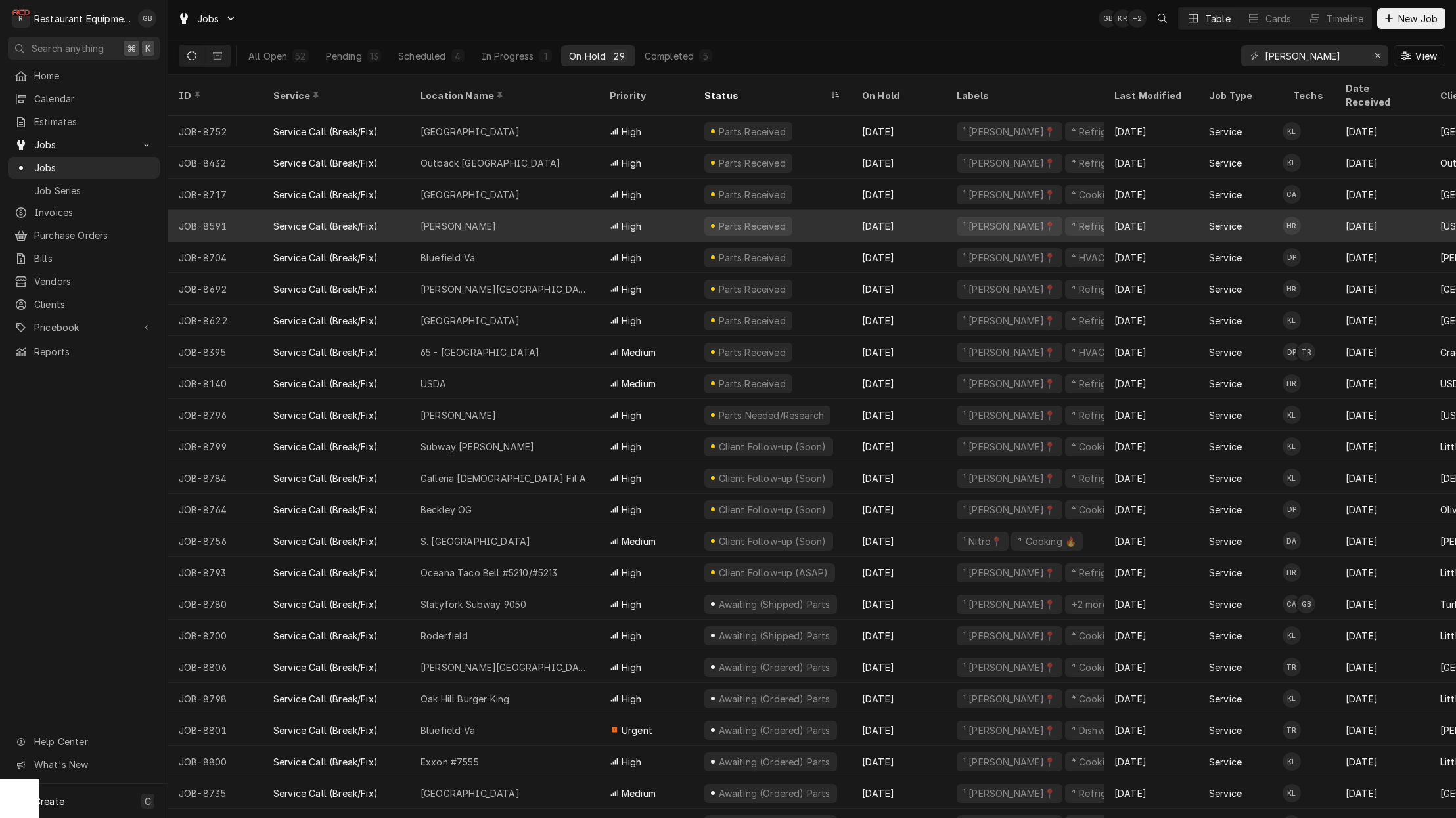
click at [412, 216] on div "Beckley" at bounding box center [504, 226] width 189 height 32
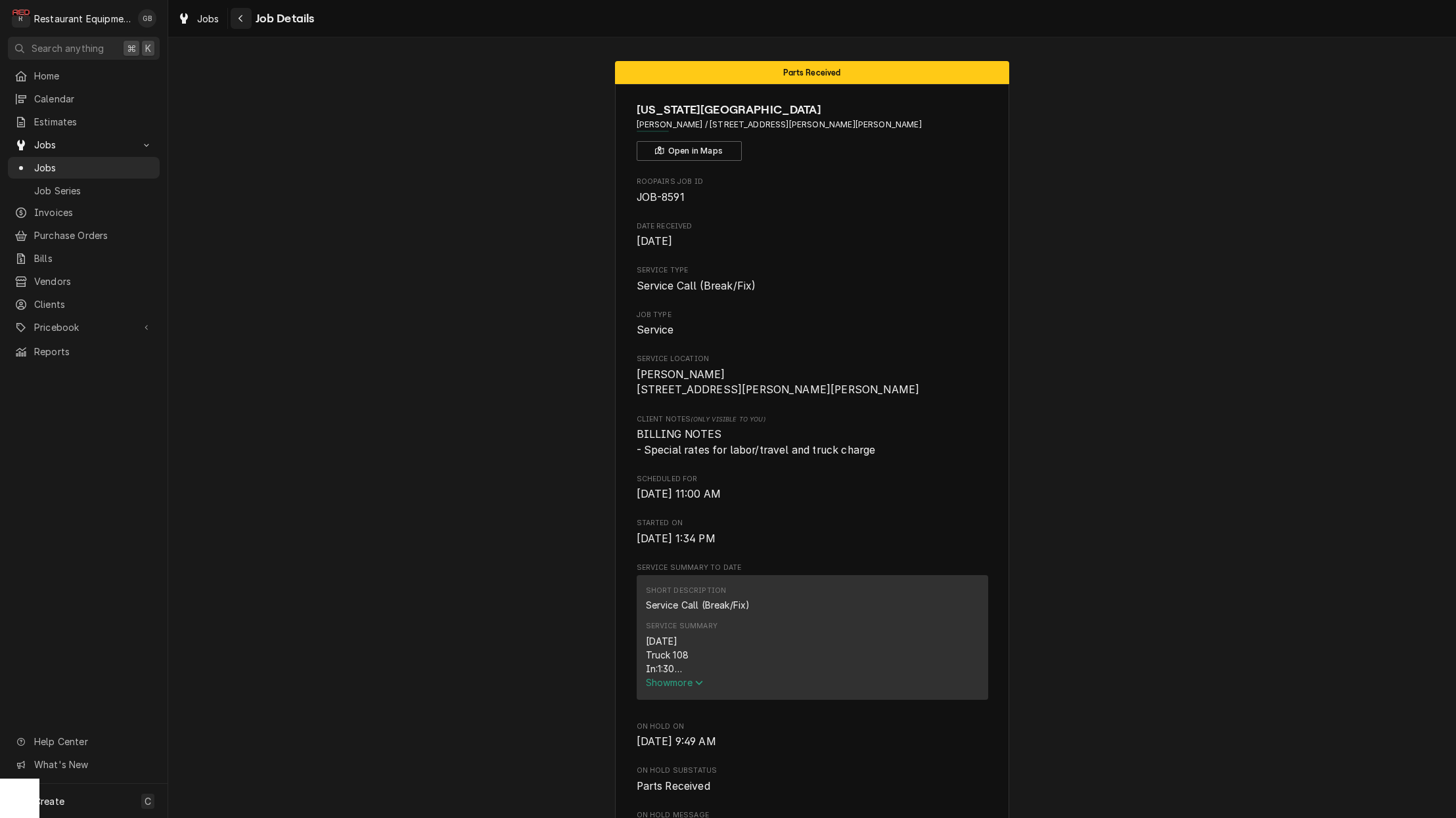
click at [244, 17] on div "Navigate back" at bounding box center [241, 19] width 13 height 13
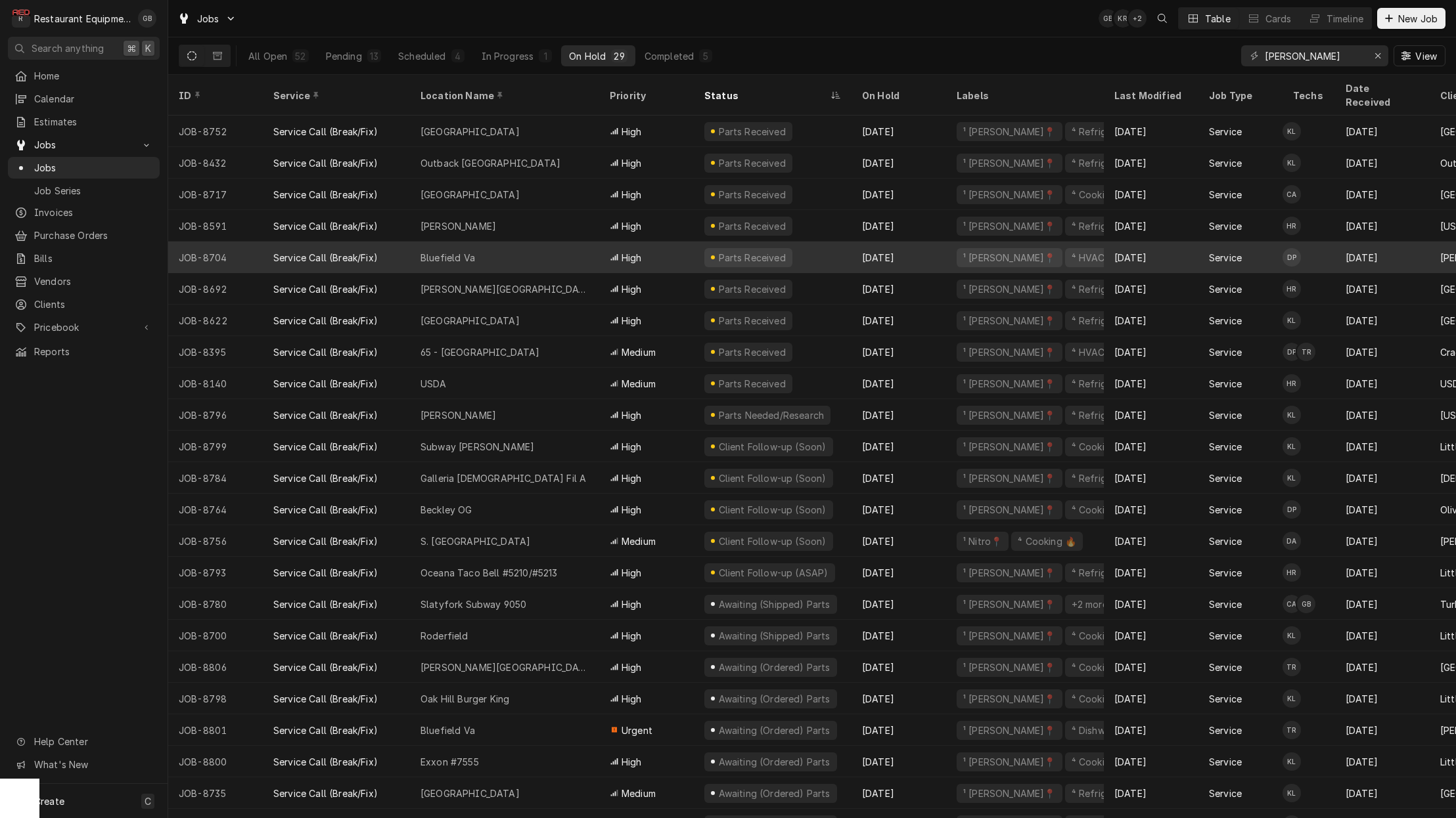
click at [501, 242] on div "Bluefield Va" at bounding box center [504, 258] width 189 height 32
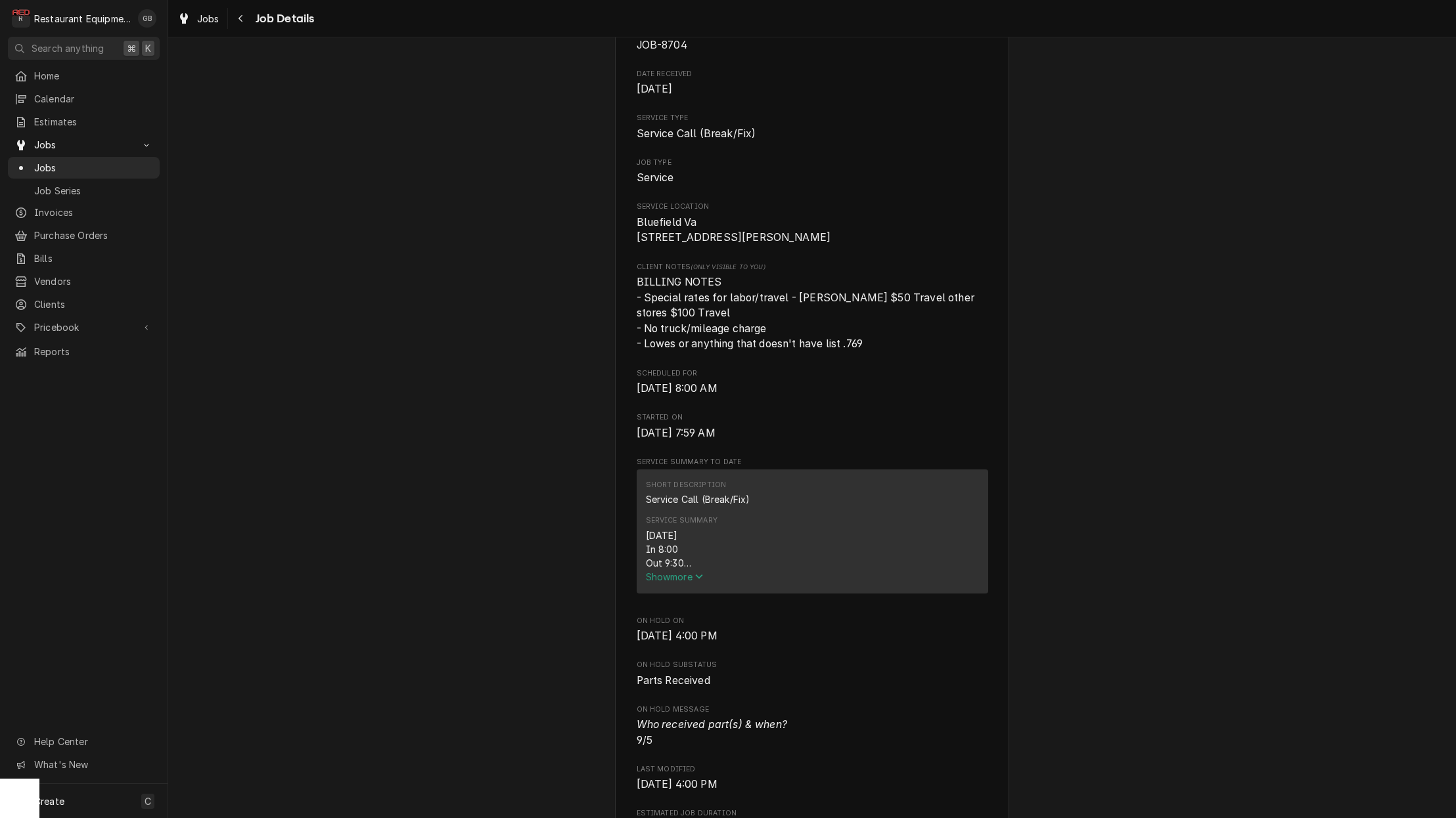
scroll to position [167, 0]
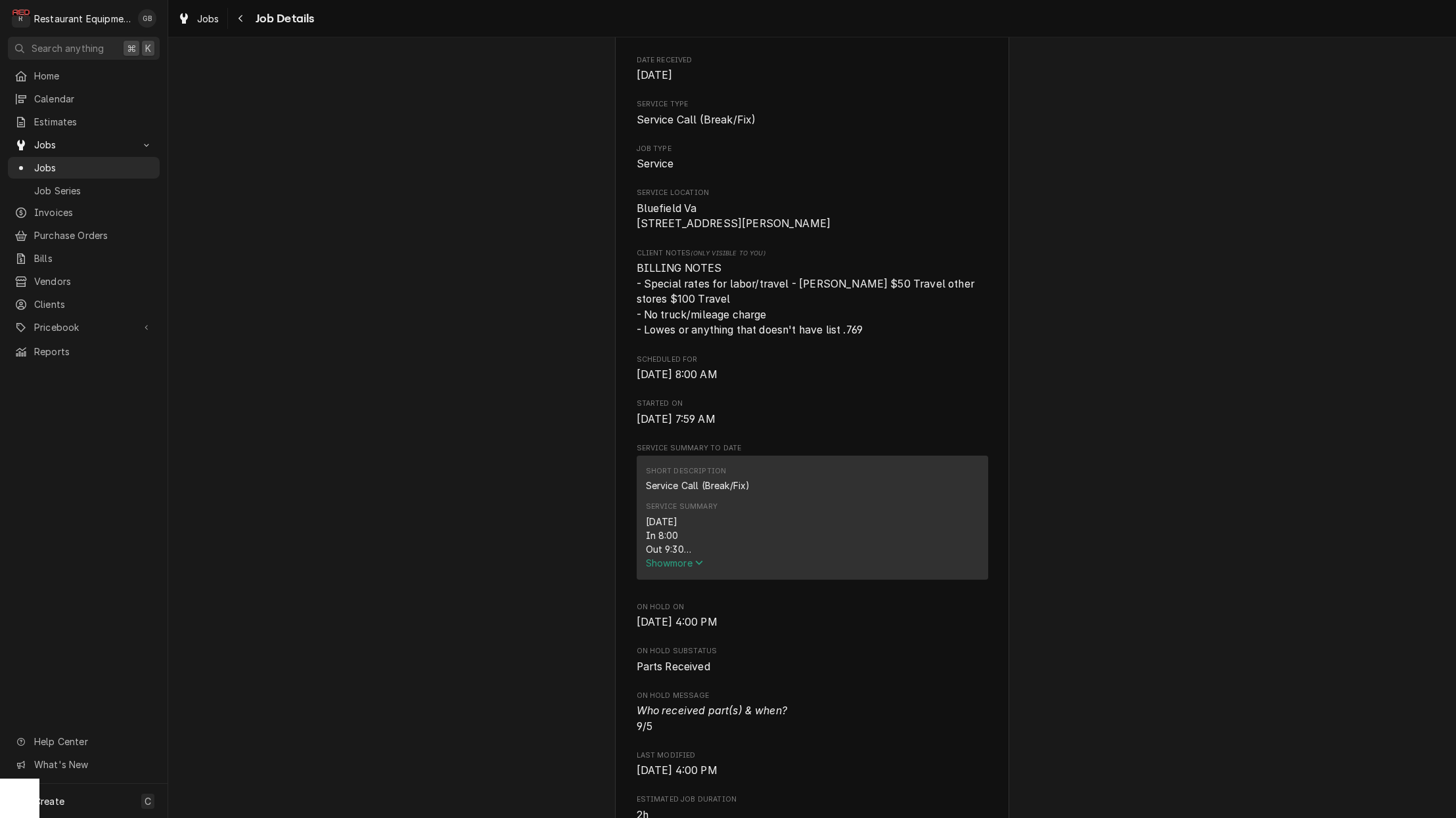
click at [686, 567] on span "Show more" at bounding box center [675, 563] width 58 height 11
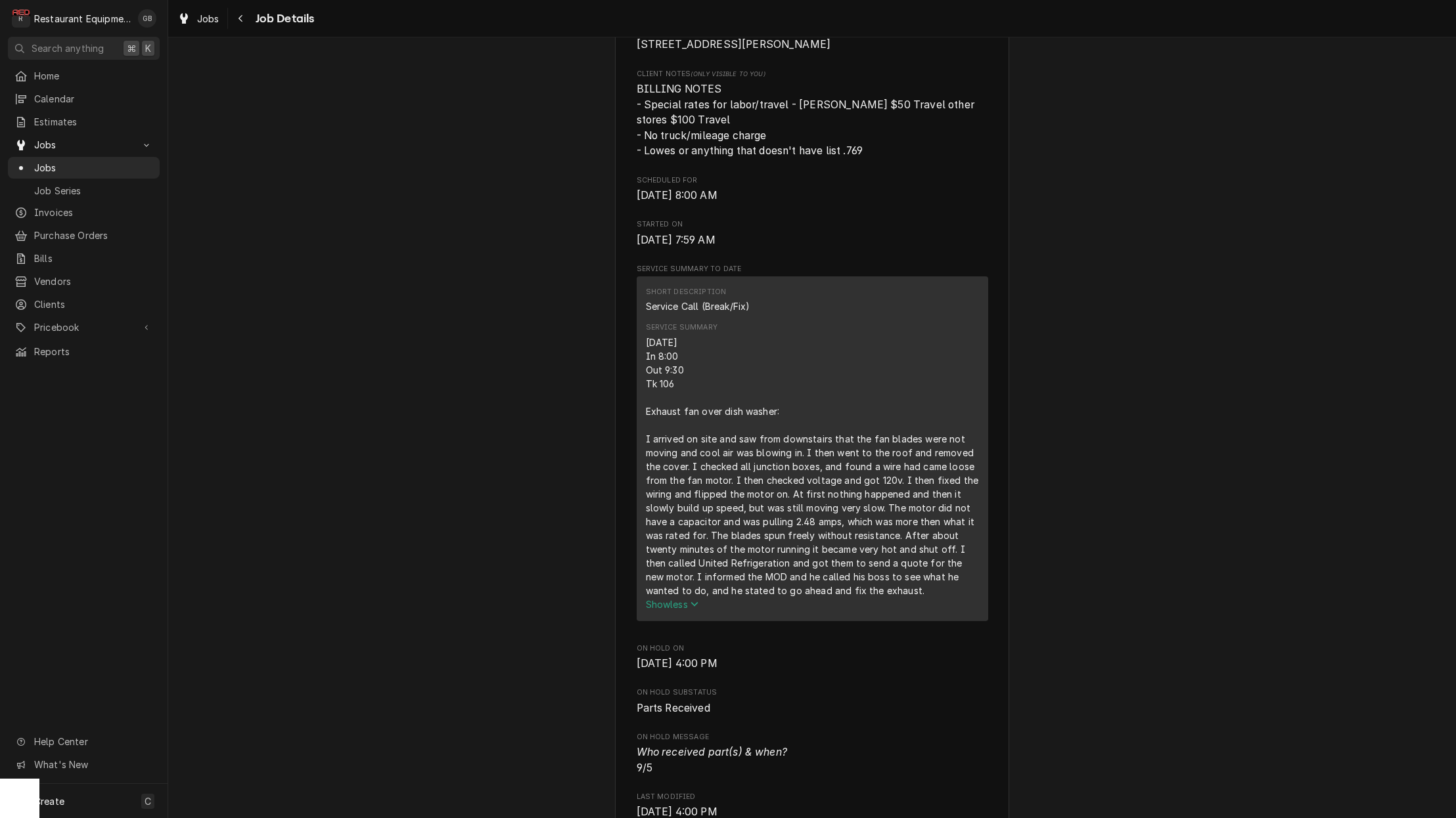
scroll to position [0, 1]
click at [680, 610] on span "Show less" at bounding box center [672, 604] width 53 height 11
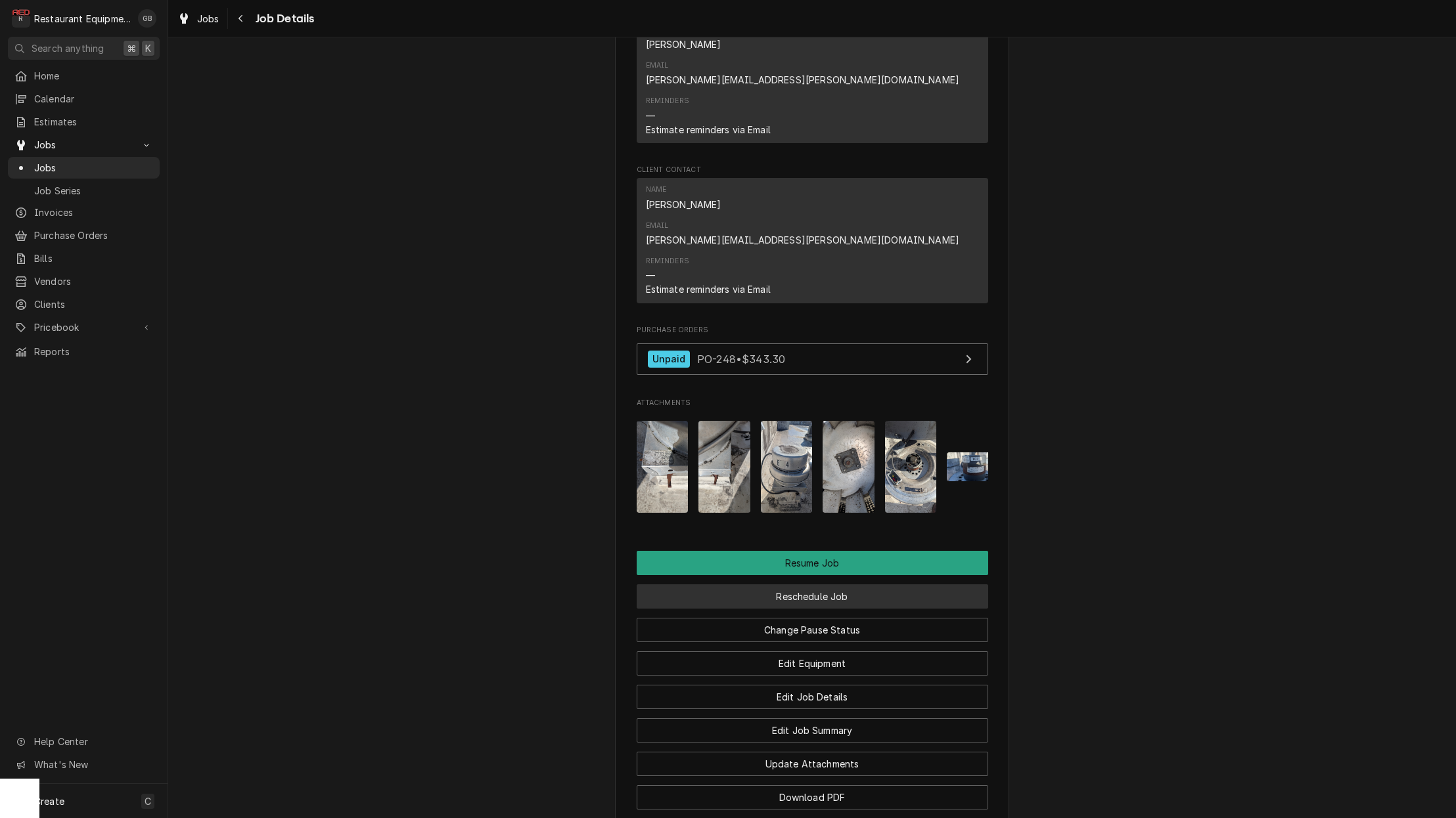
scroll to position [1333, 0]
click at [919, 421] on img "Attachments" at bounding box center [910, 466] width 52 height 92
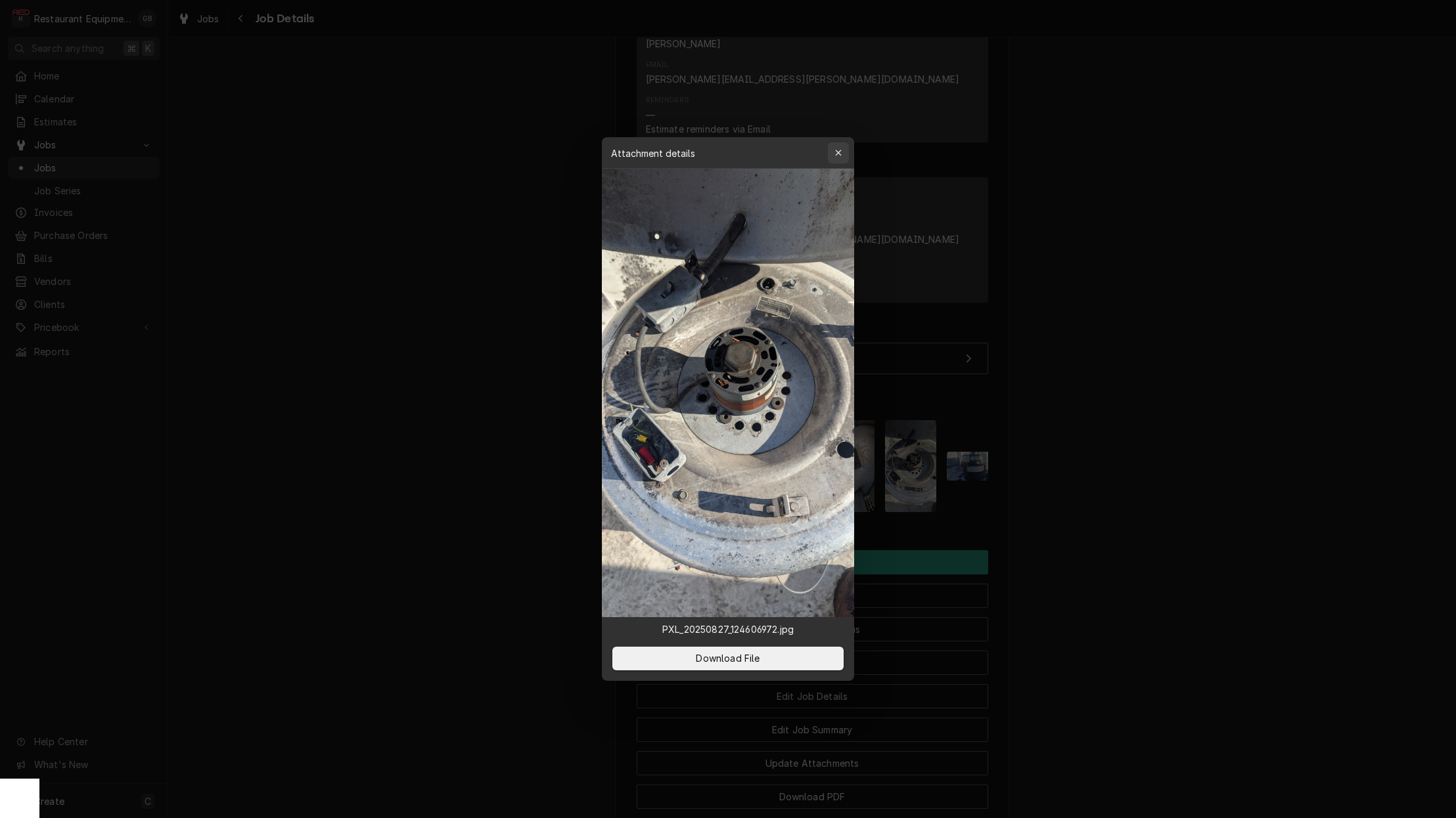
click at [841, 148] on div "button" at bounding box center [838, 153] width 13 height 13
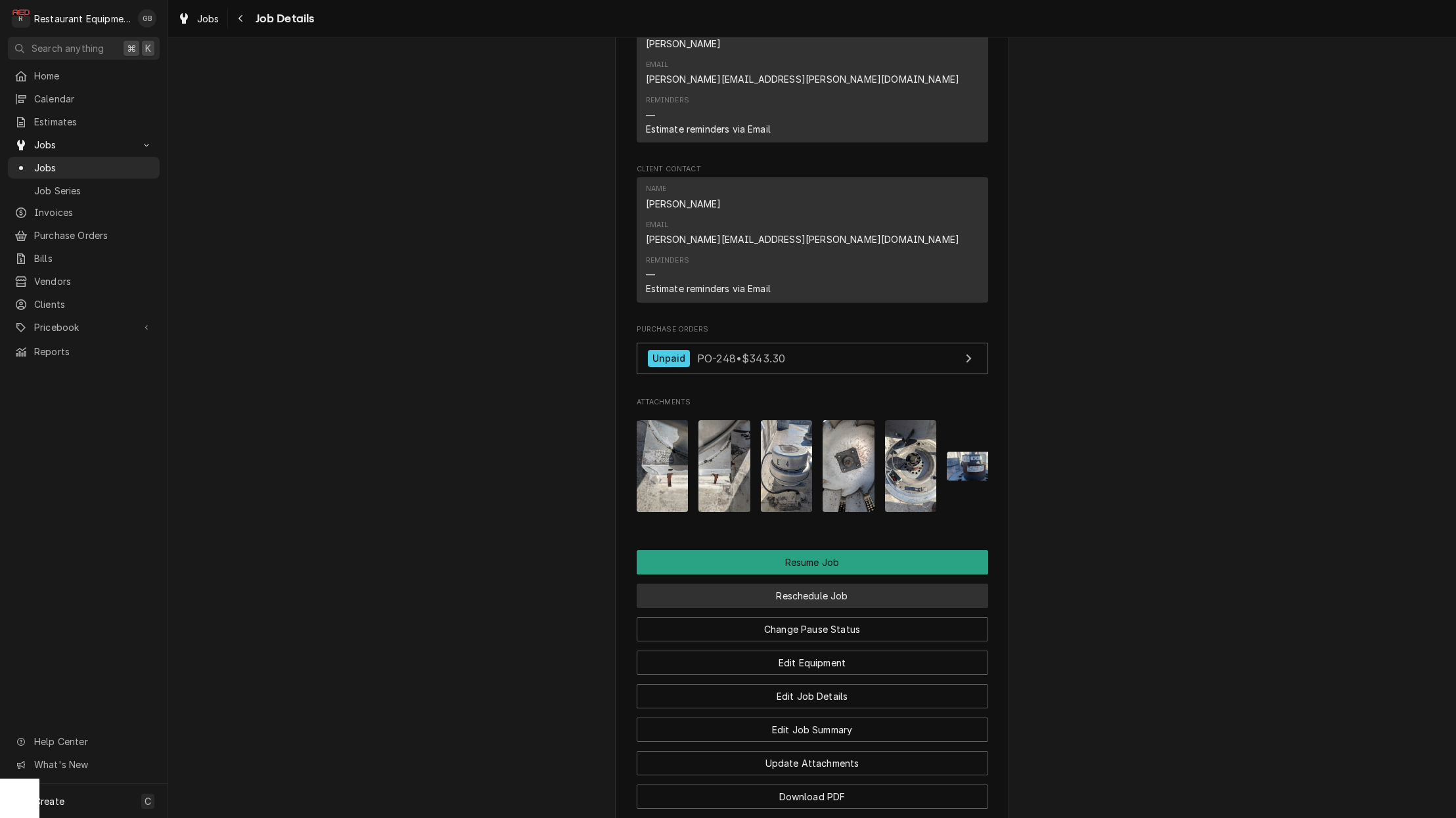
scroll to position [1334, 0]
click at [811, 583] on button "Reschedule Job" at bounding box center [812, 595] width 351 height 24
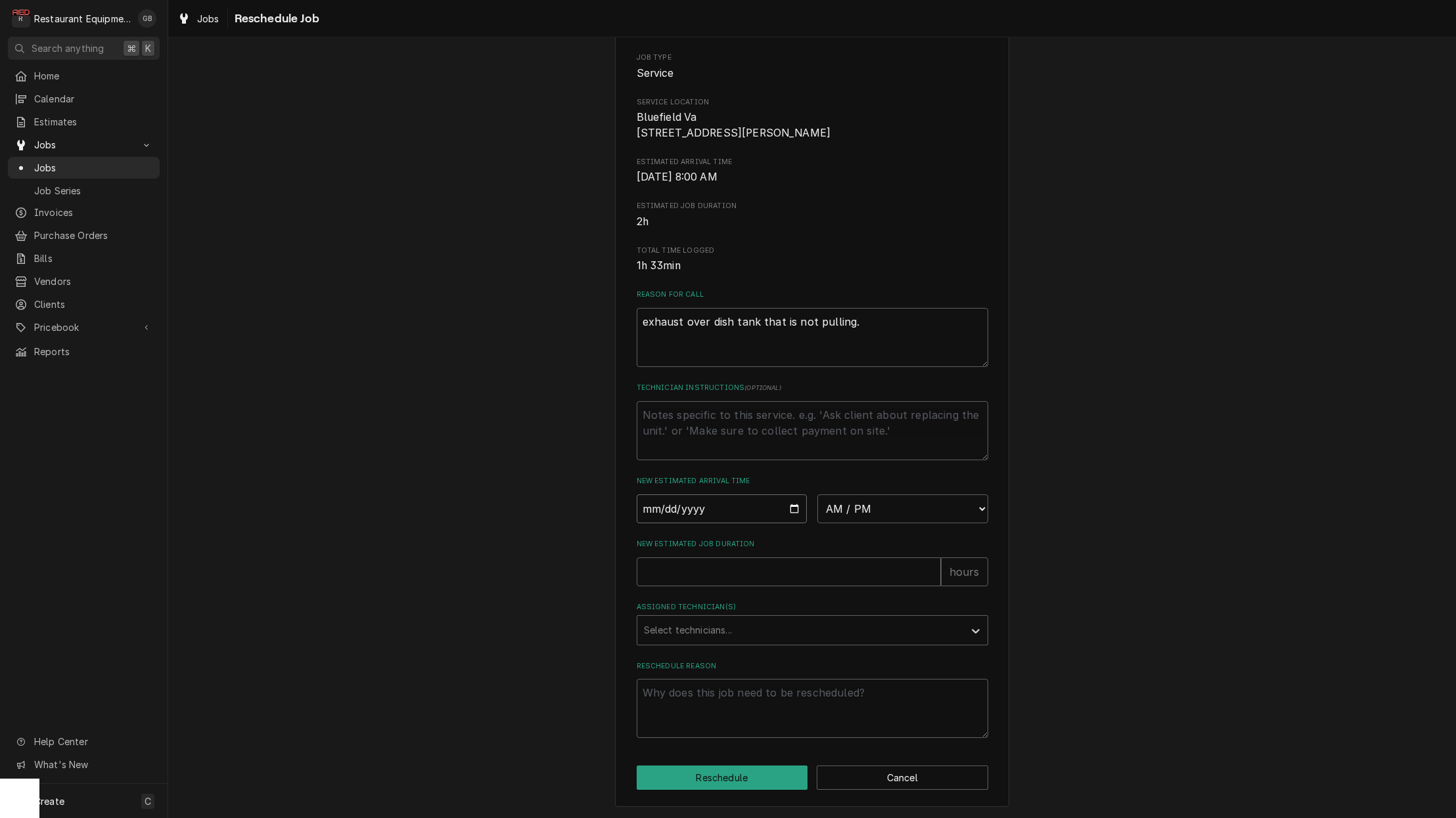
click at [673, 507] on input "Date" at bounding box center [721, 508] width 170 height 29
type input "2025-09-08"
type textarea "x"
click at [919, 777] on button "Cancel" at bounding box center [902, 778] width 171 height 24
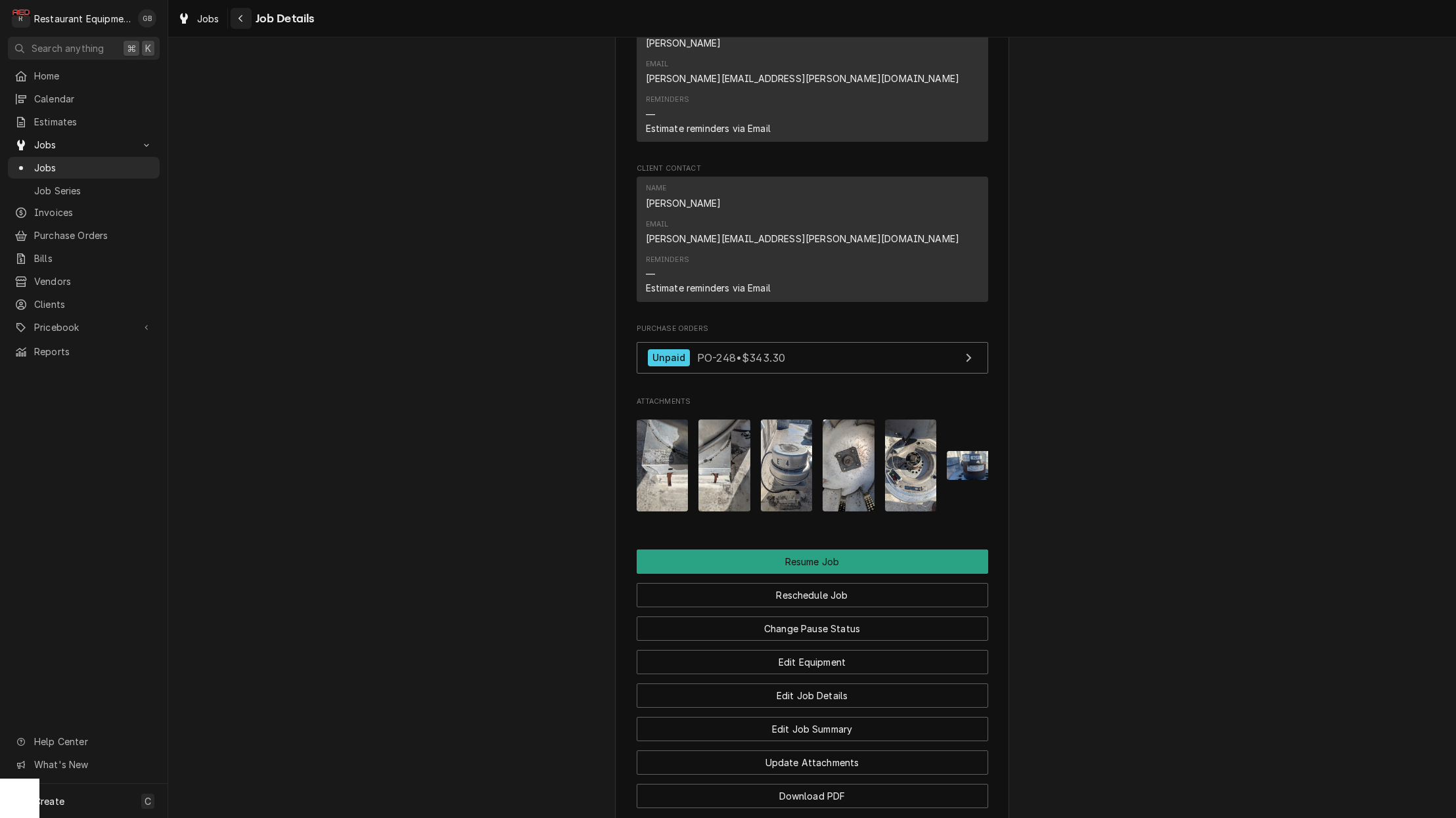
click at [238, 21] on icon "Navigate back" at bounding box center [240, 19] width 6 height 9
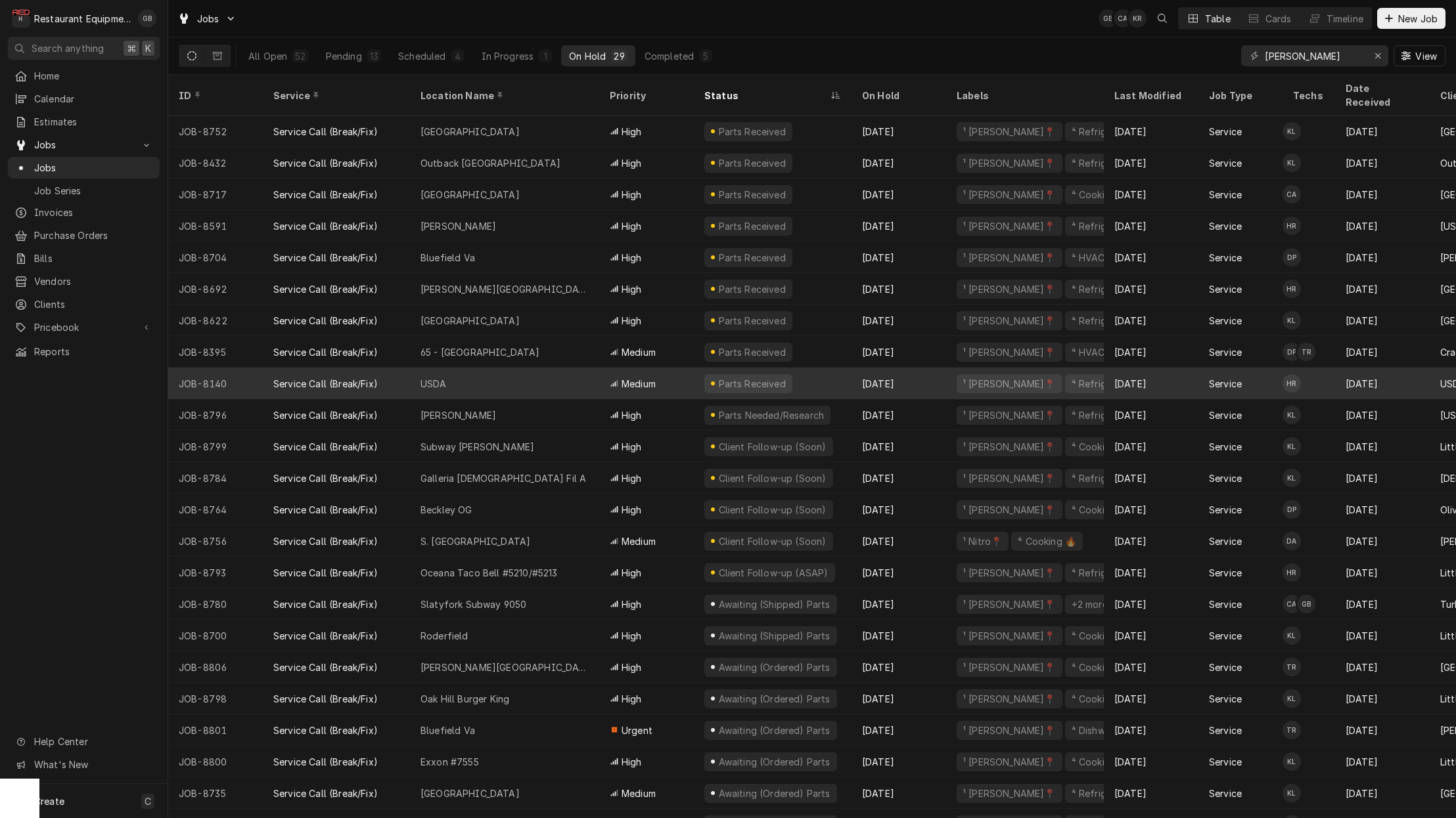
click at [485, 371] on div "USDA" at bounding box center [504, 383] width 189 height 32
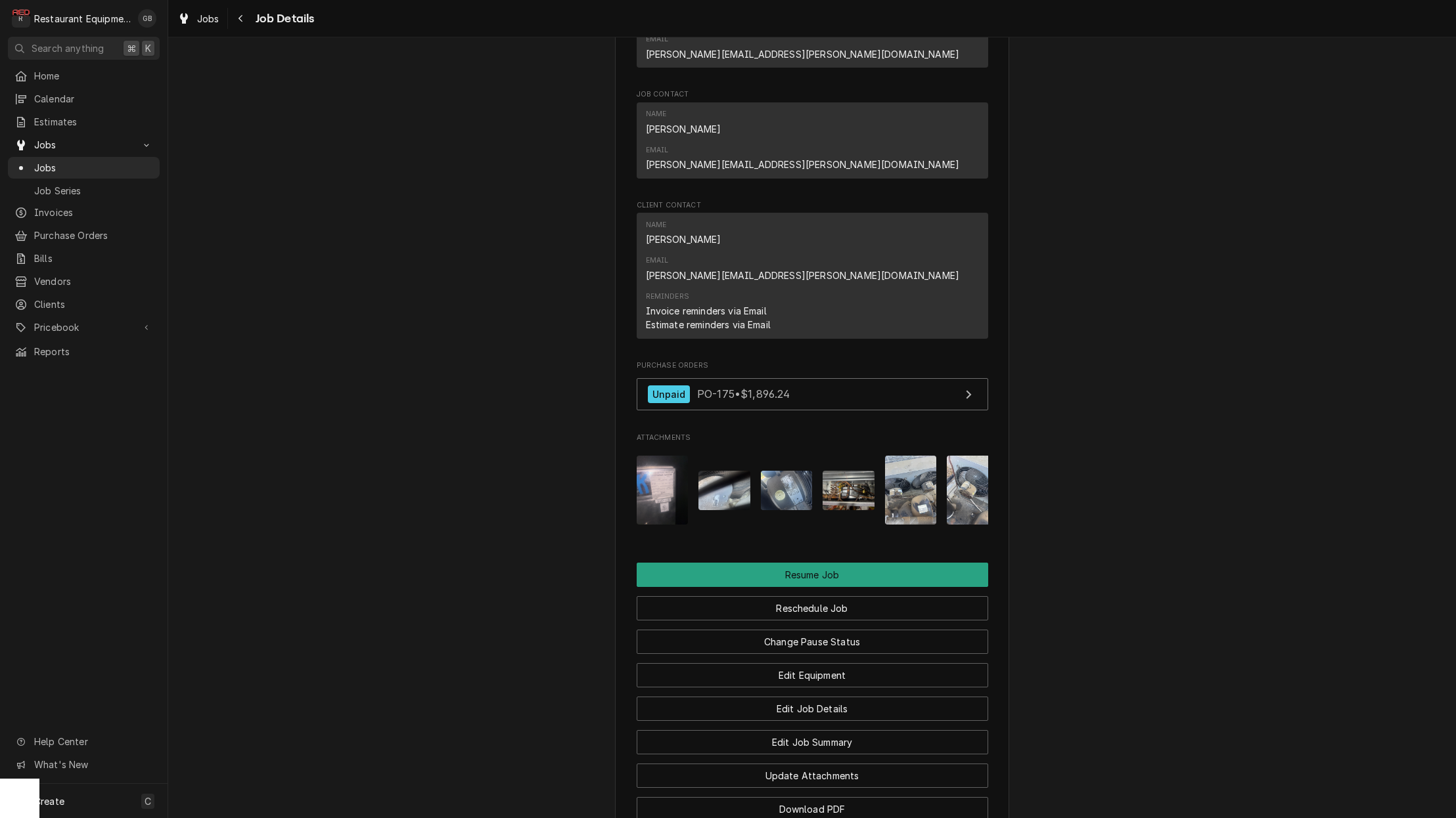
scroll to position [1302, 0]
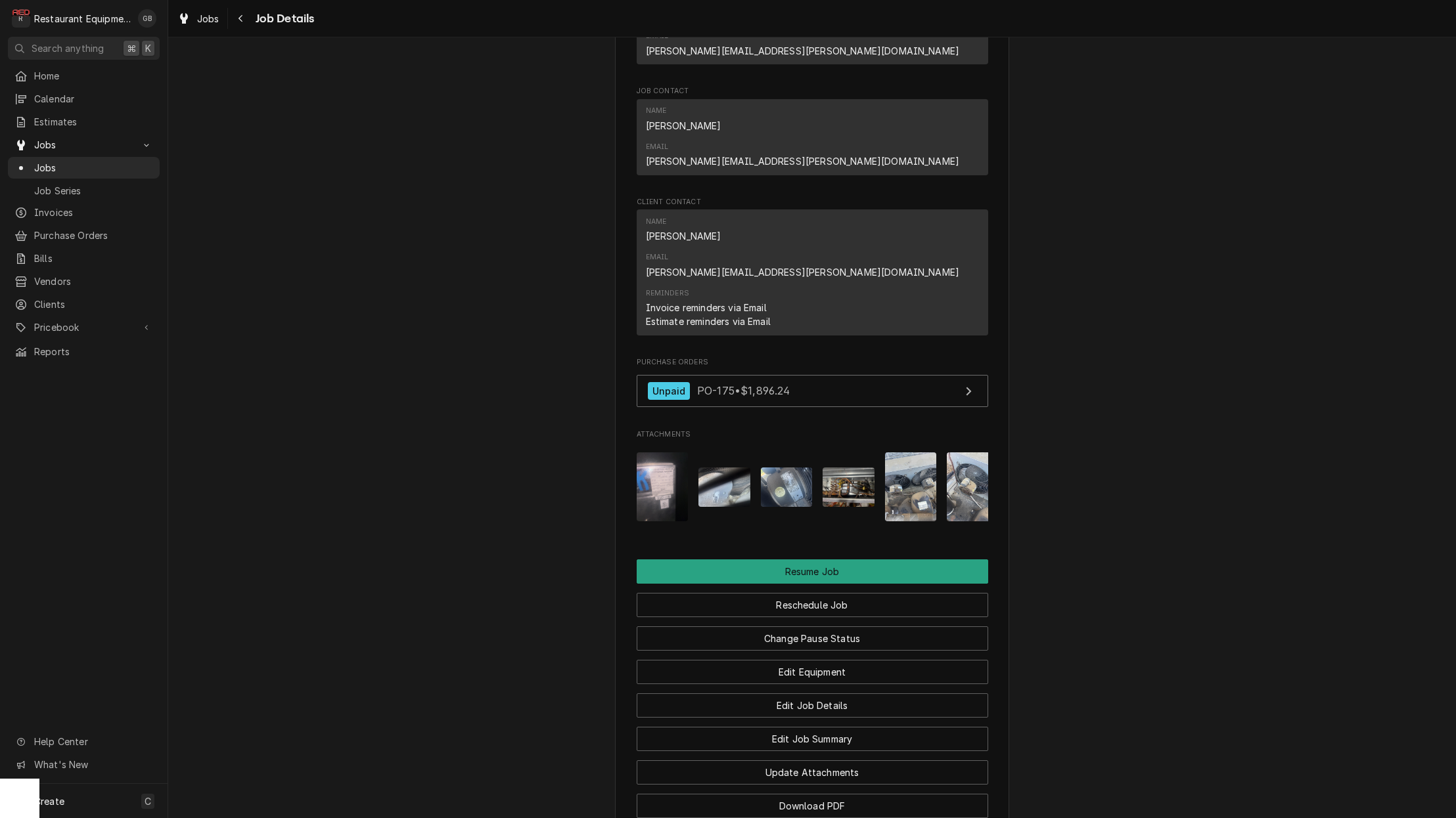
click at [855, 467] on img "Attachments" at bounding box center [848, 487] width 52 height 39
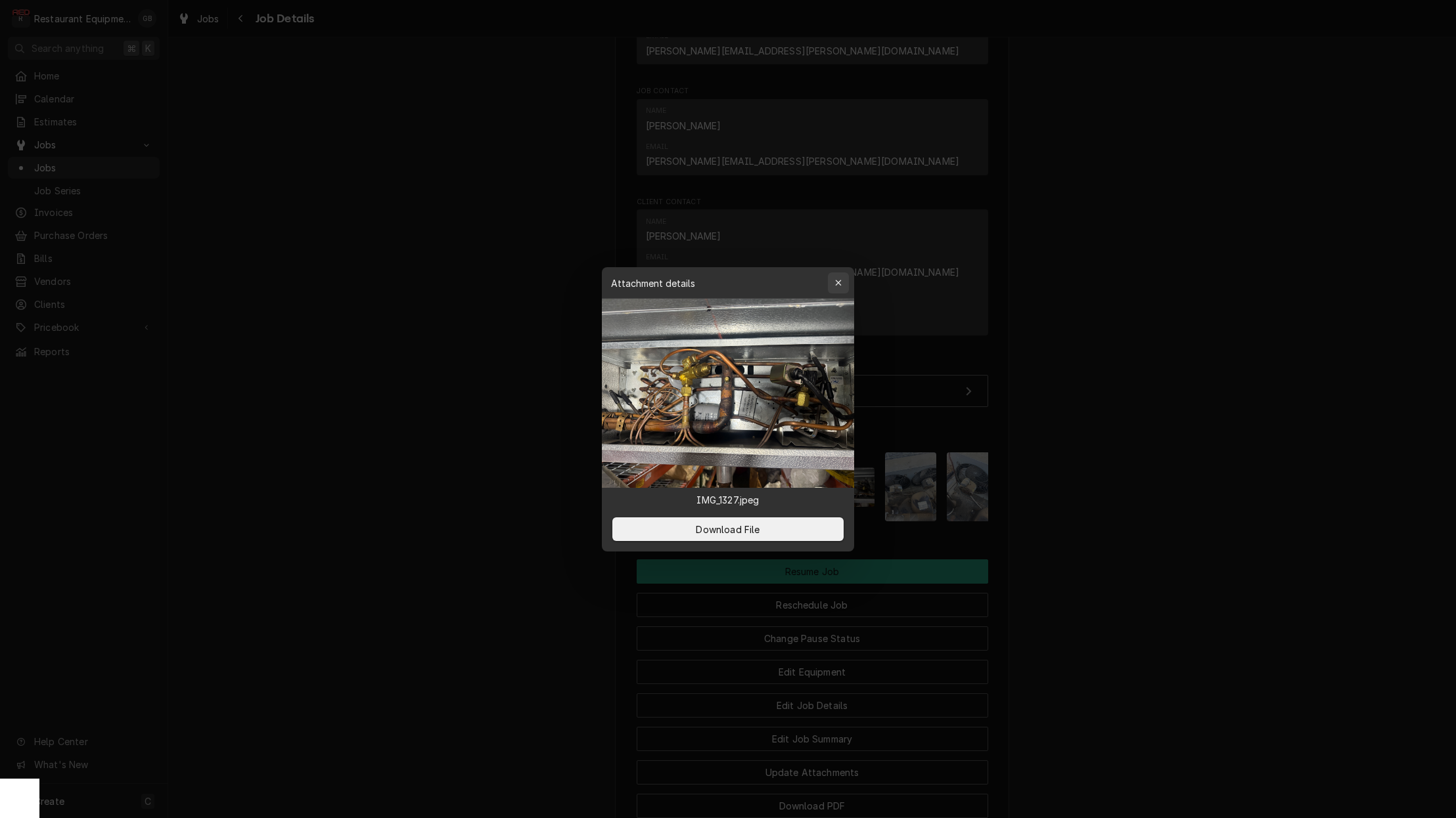
click at [833, 282] on div "button" at bounding box center [838, 283] width 13 height 13
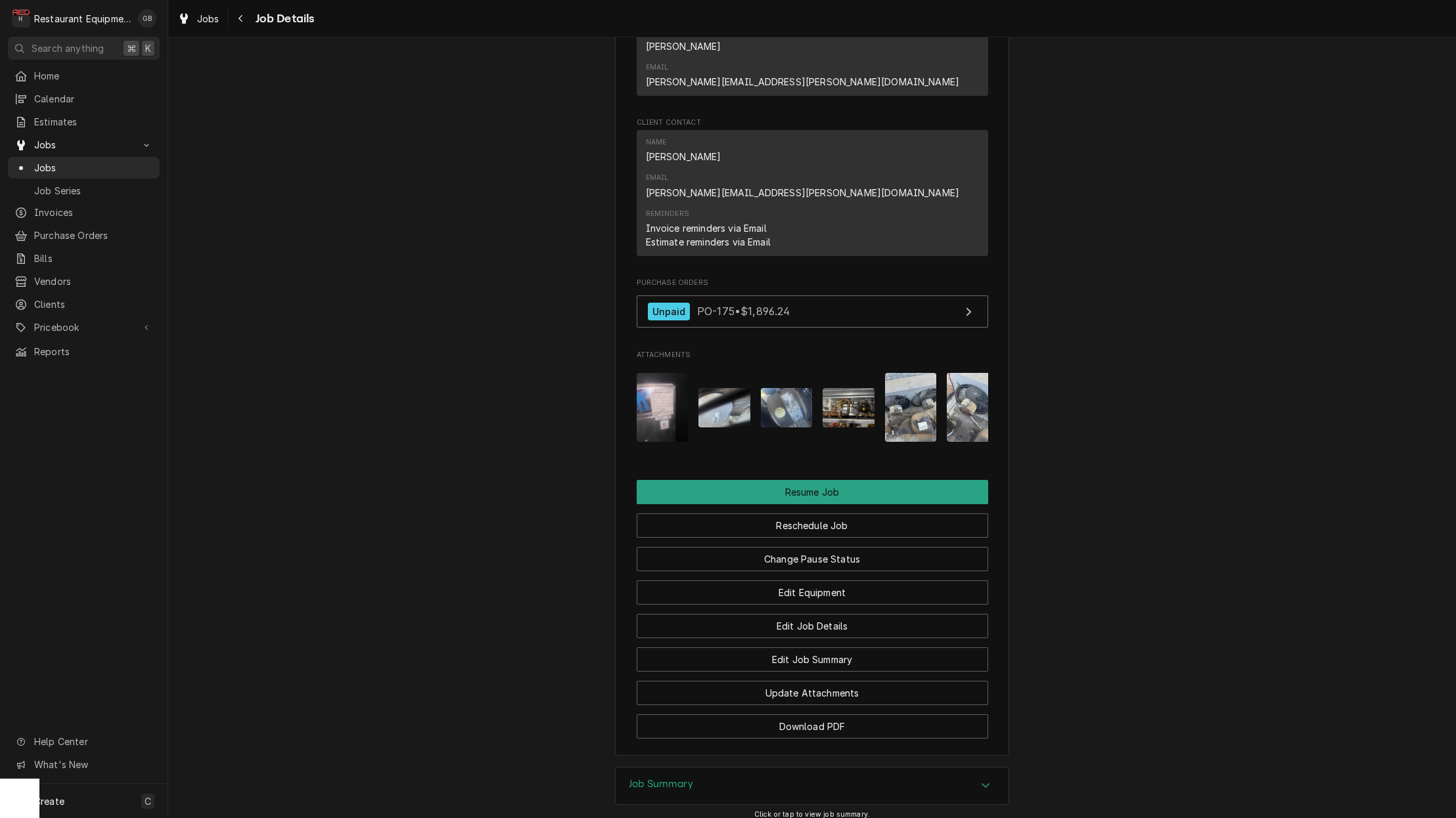
scroll to position [1381, 0]
drag, startPoint x: 1013, startPoint y: 667, endPoint x: 990, endPoint y: 656, distance: 25.5
click at [1009, 768] on div "Job Summary Click or tap to view job summary." at bounding box center [812, 798] width 1287 height 61
click at [987, 781] on icon "Accordion Header" at bounding box center [985, 785] width 9 height 10
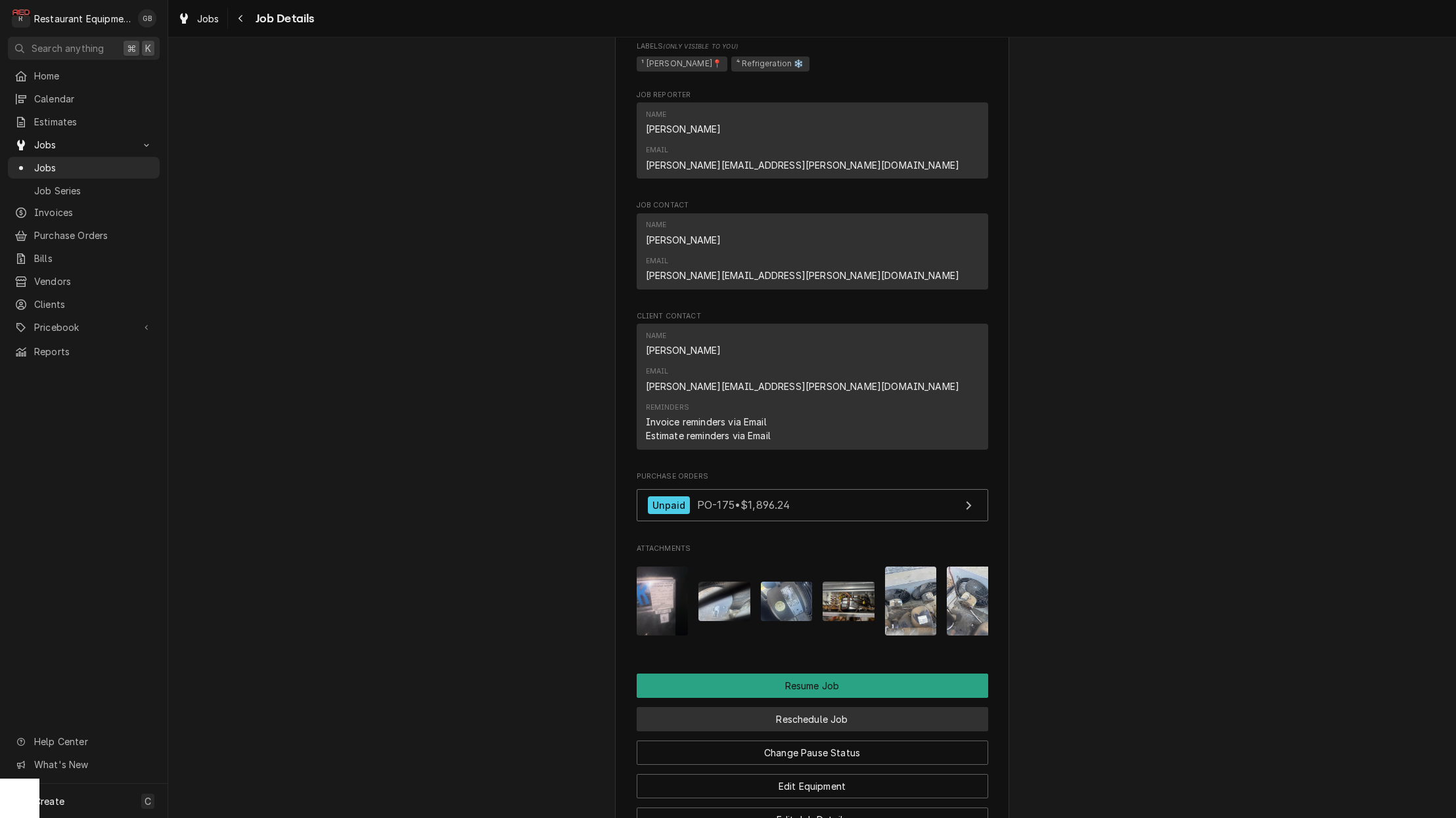
scroll to position [1190, 0]
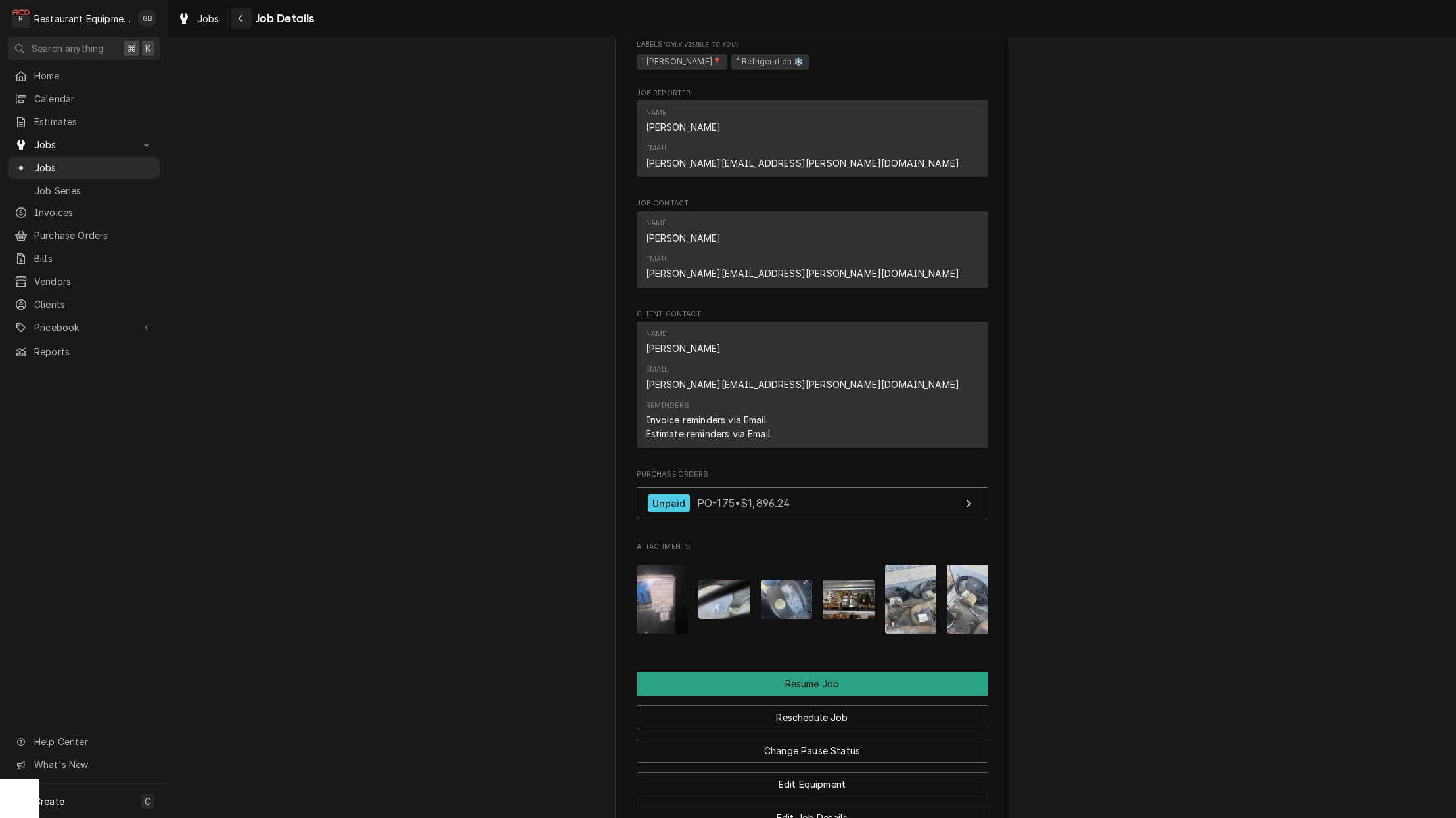
click at [244, 22] on div "Navigate back" at bounding box center [241, 19] width 13 height 13
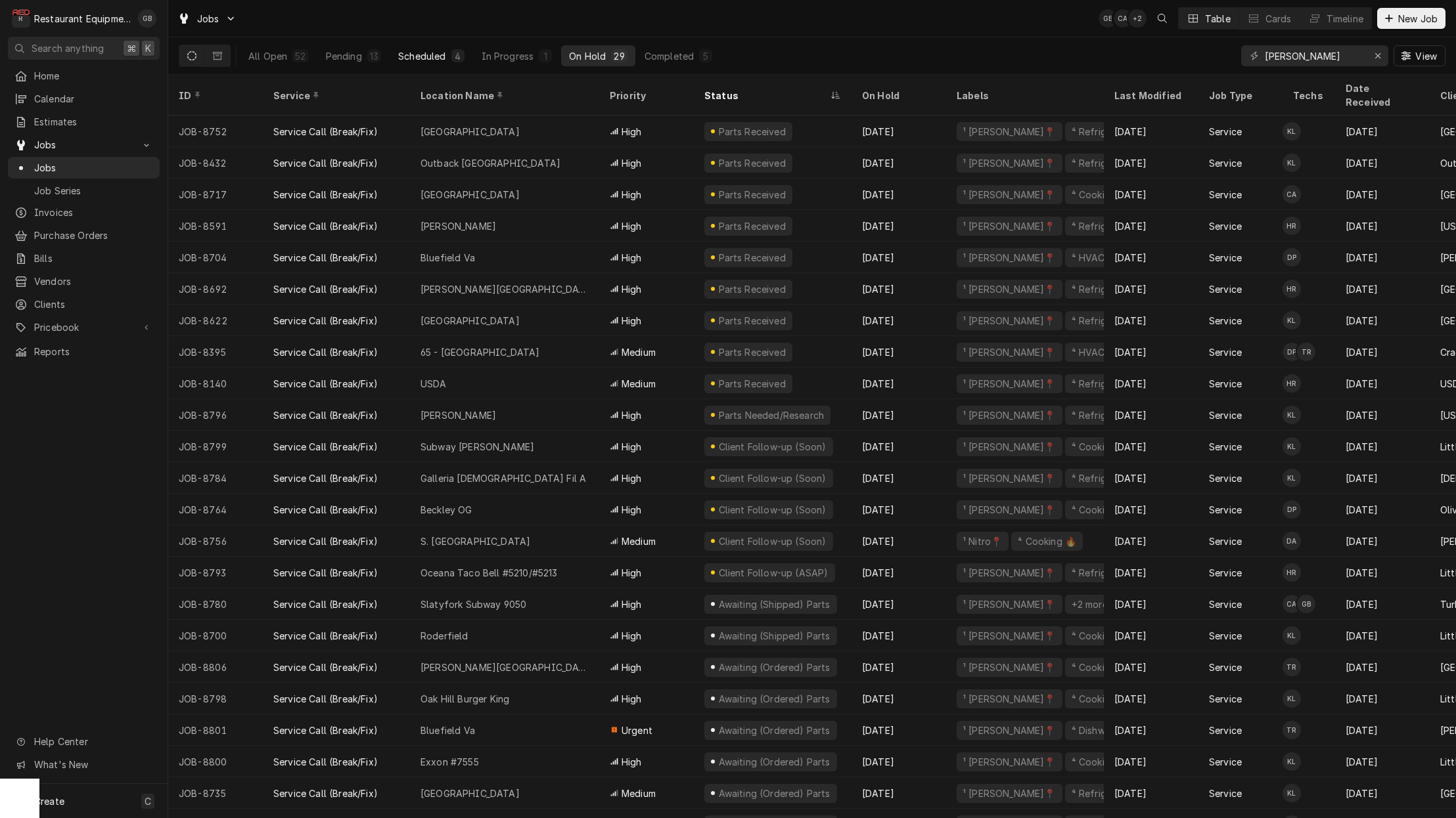
click at [432, 56] on div "Scheduled" at bounding box center [422, 56] width 47 height 14
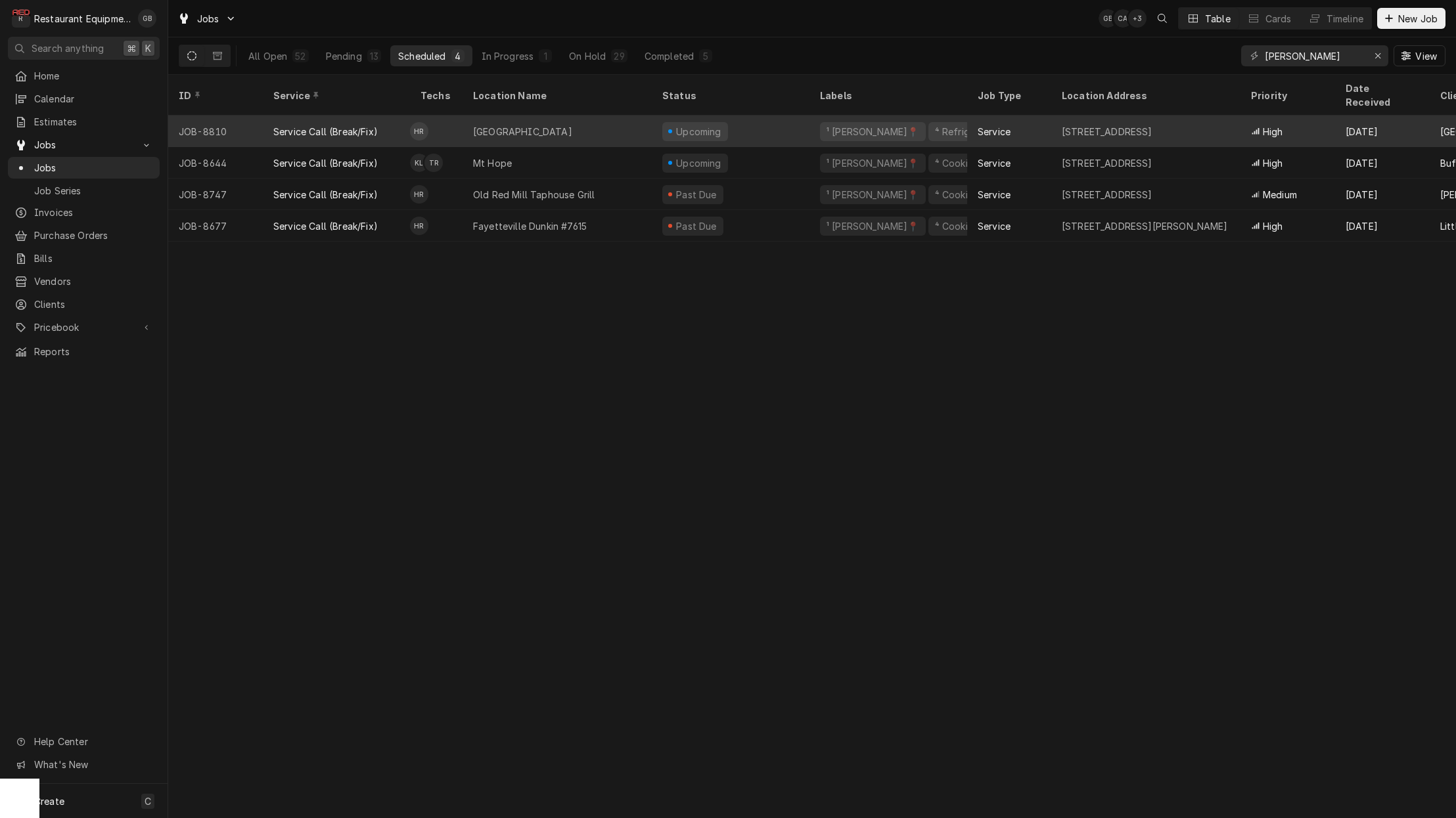
click at [537, 125] on div "Crescent Elementary" at bounding box center [522, 131] width 100 height 14
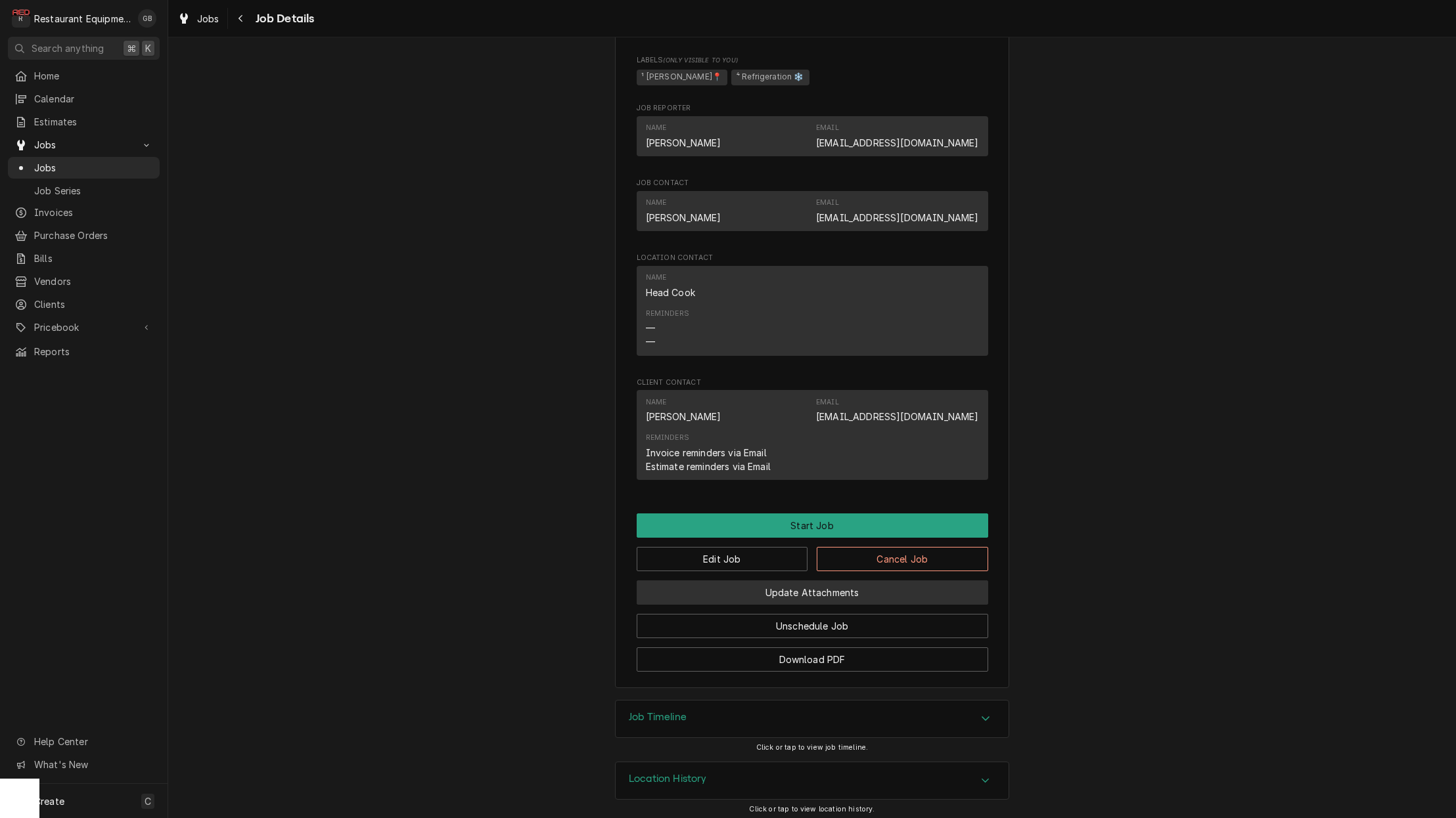
scroll to position [759, 0]
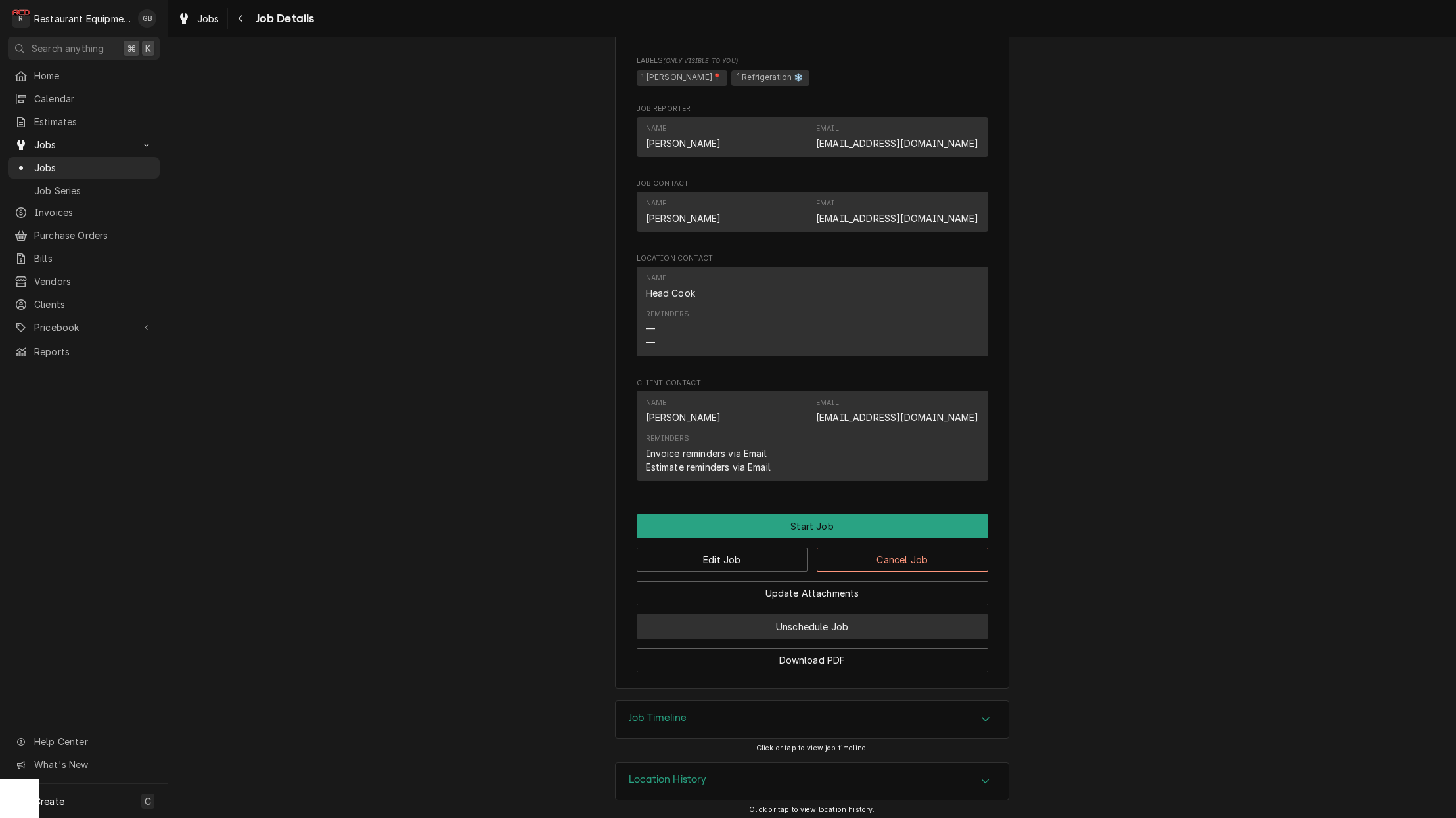
click at [829, 624] on button "Unschedule Job" at bounding box center [812, 626] width 351 height 24
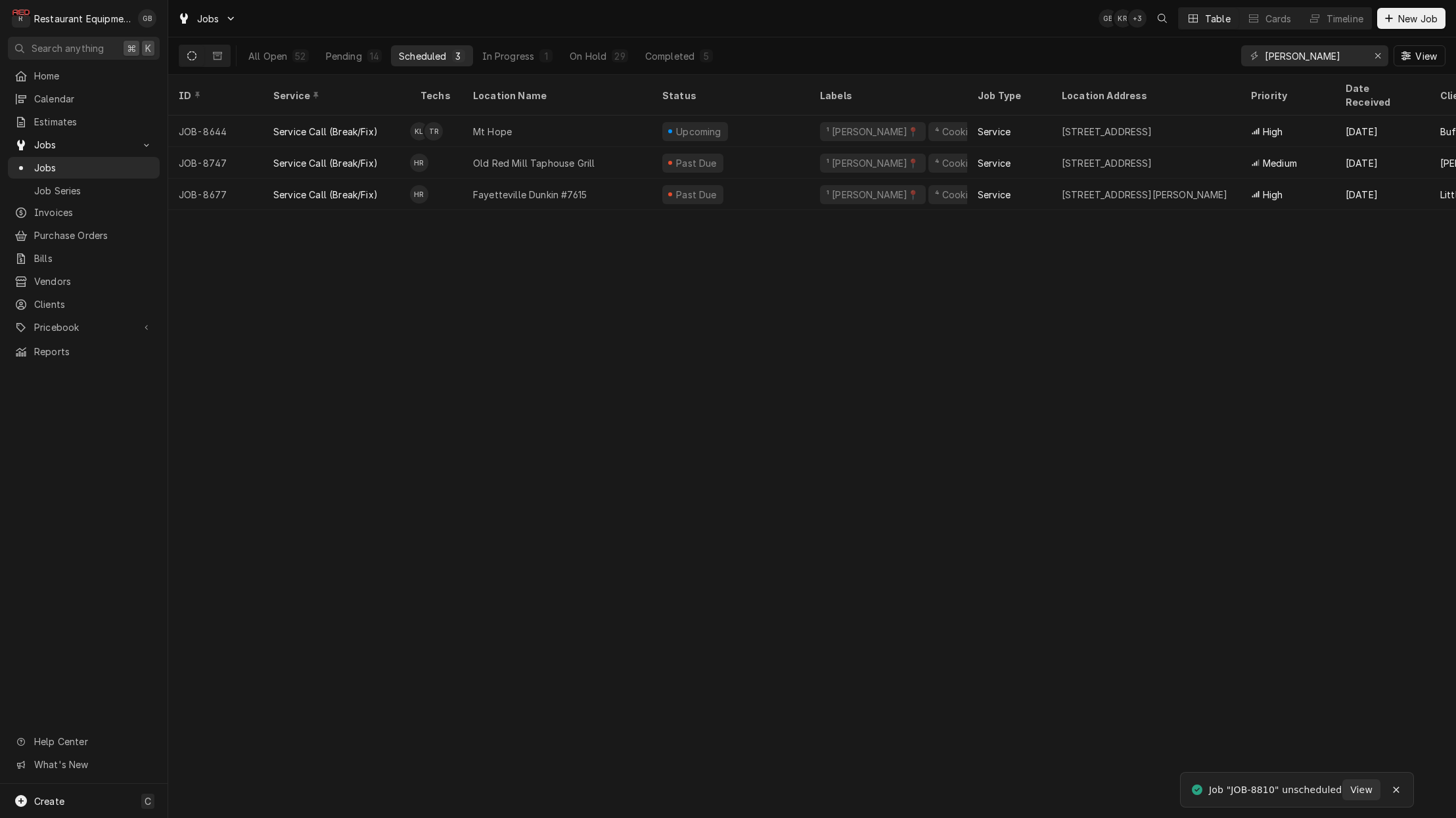
drag, startPoint x: 354, startPoint y: 59, endPoint x: 352, endPoint y: 70, distance: 11.2
click at [354, 60] on div "Pending" at bounding box center [344, 56] width 36 height 14
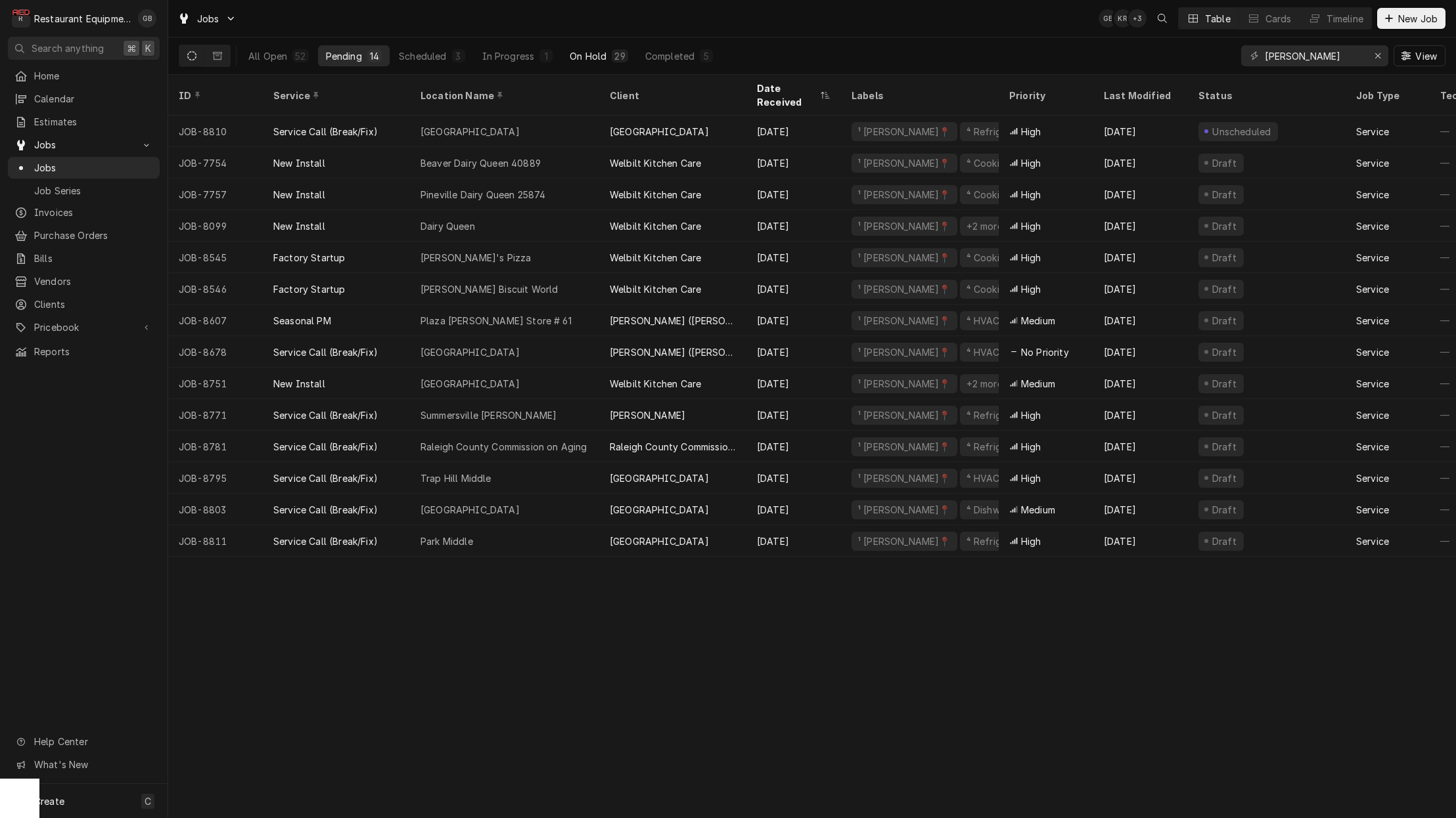
click at [604, 56] on div "On Hold" at bounding box center [588, 56] width 37 height 14
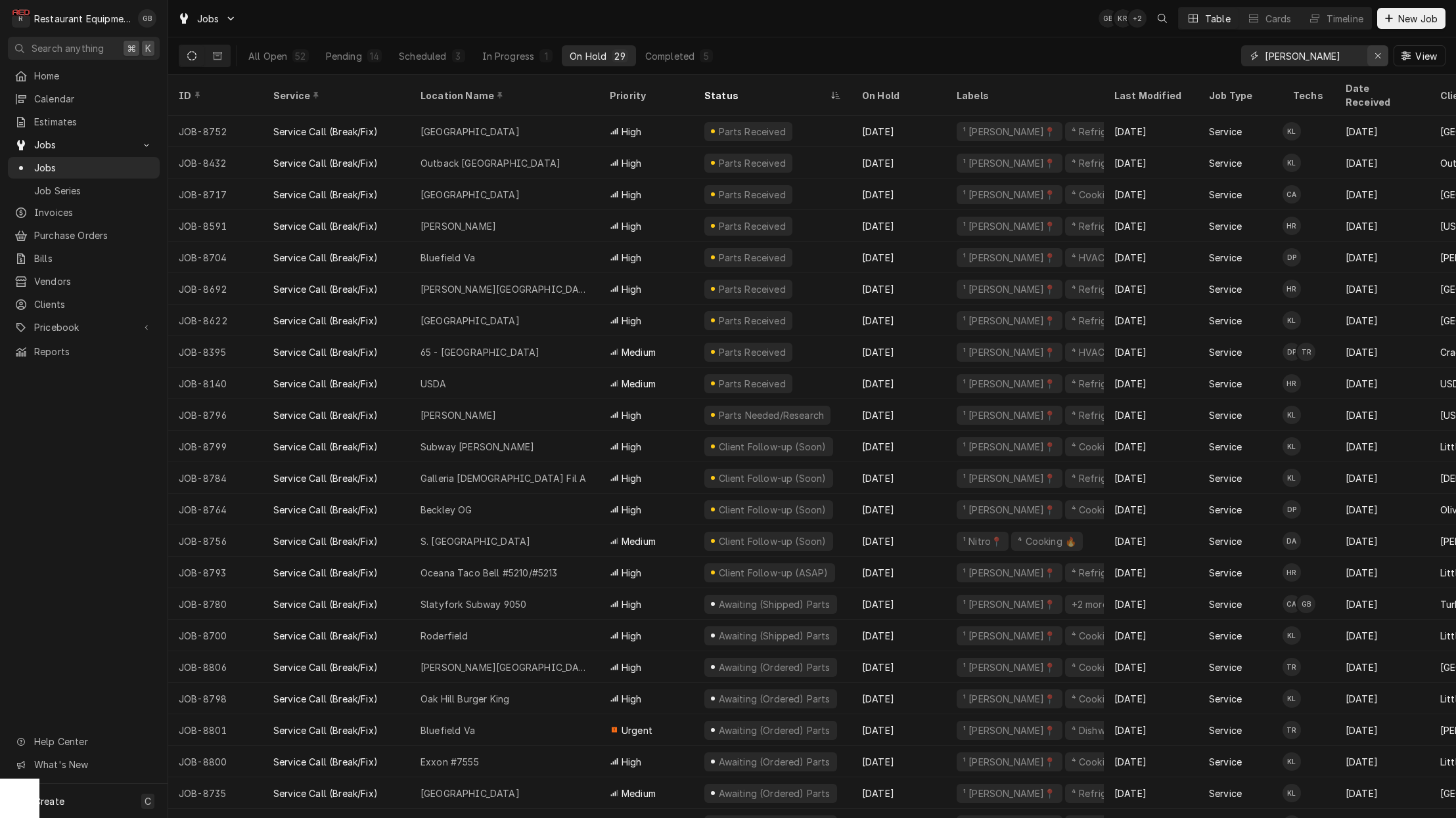
click at [1373, 55] on div "Erase input" at bounding box center [1378, 56] width 13 height 13
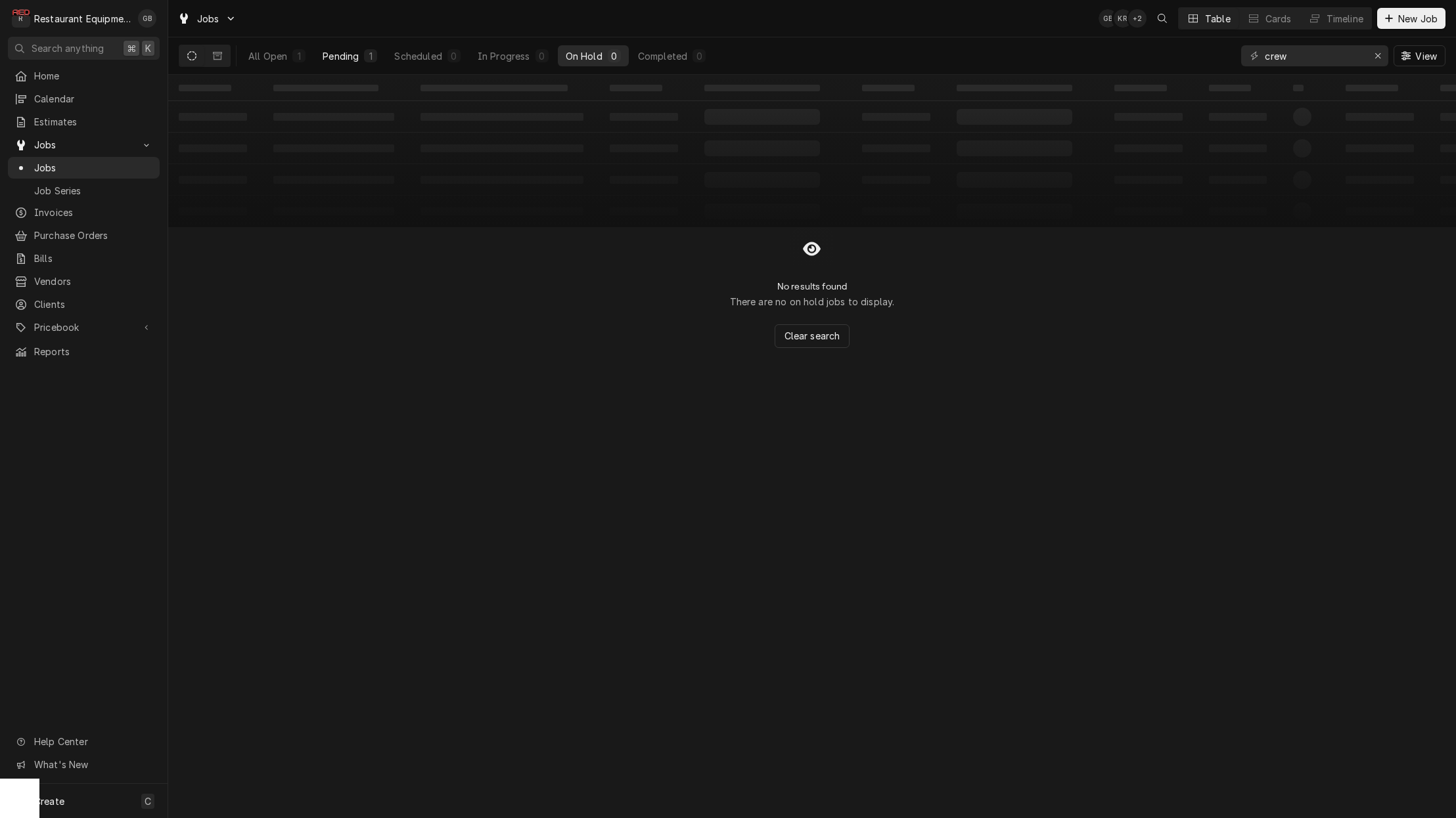
drag, startPoint x: 1258, startPoint y: 67, endPoint x: 357, endPoint y: 56, distance: 901.1
click at [357, 56] on div "Pending" at bounding box center [340, 56] width 36 height 14
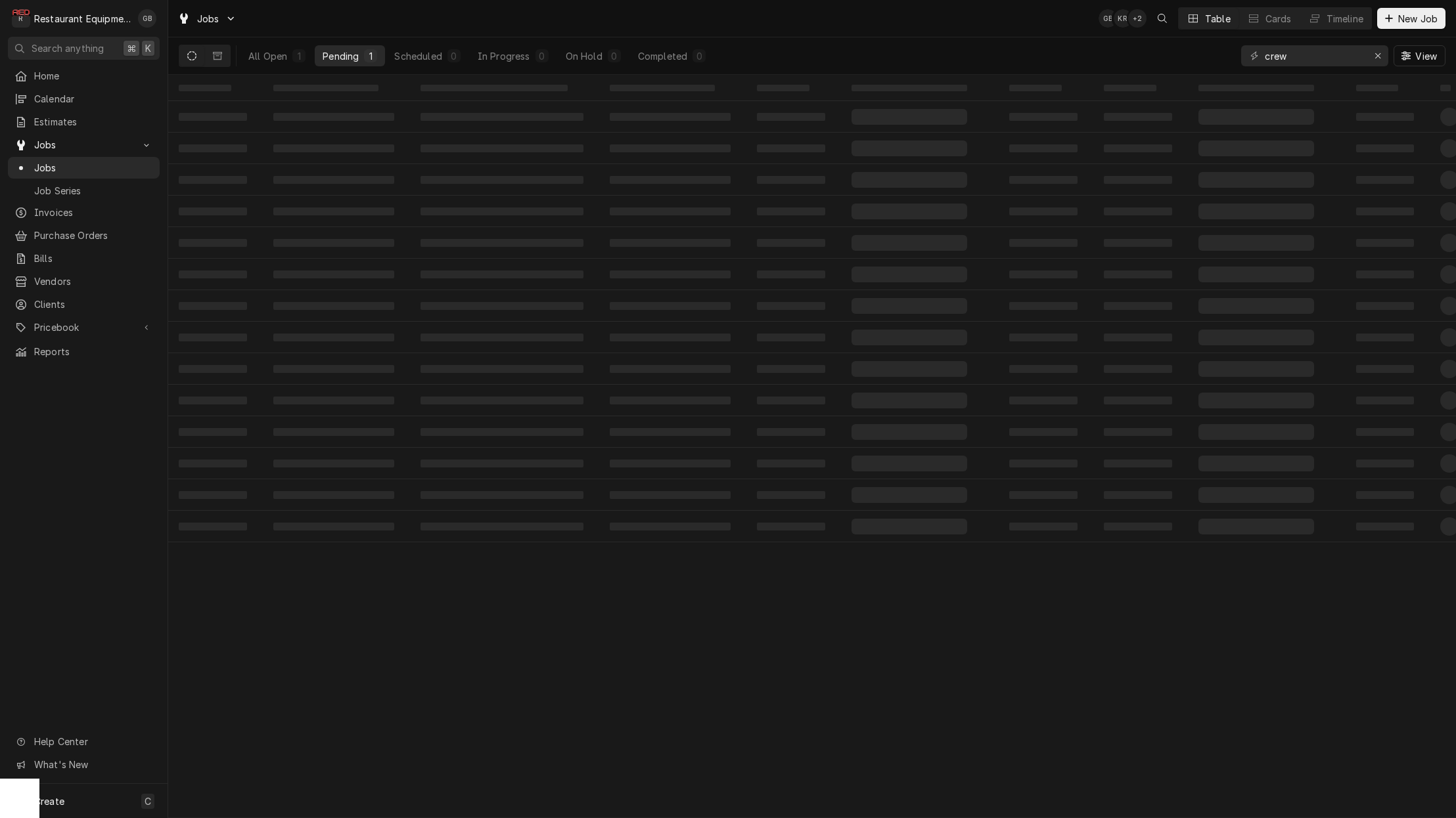
click at [357, 56] on div "Pending" at bounding box center [340, 56] width 36 height 14
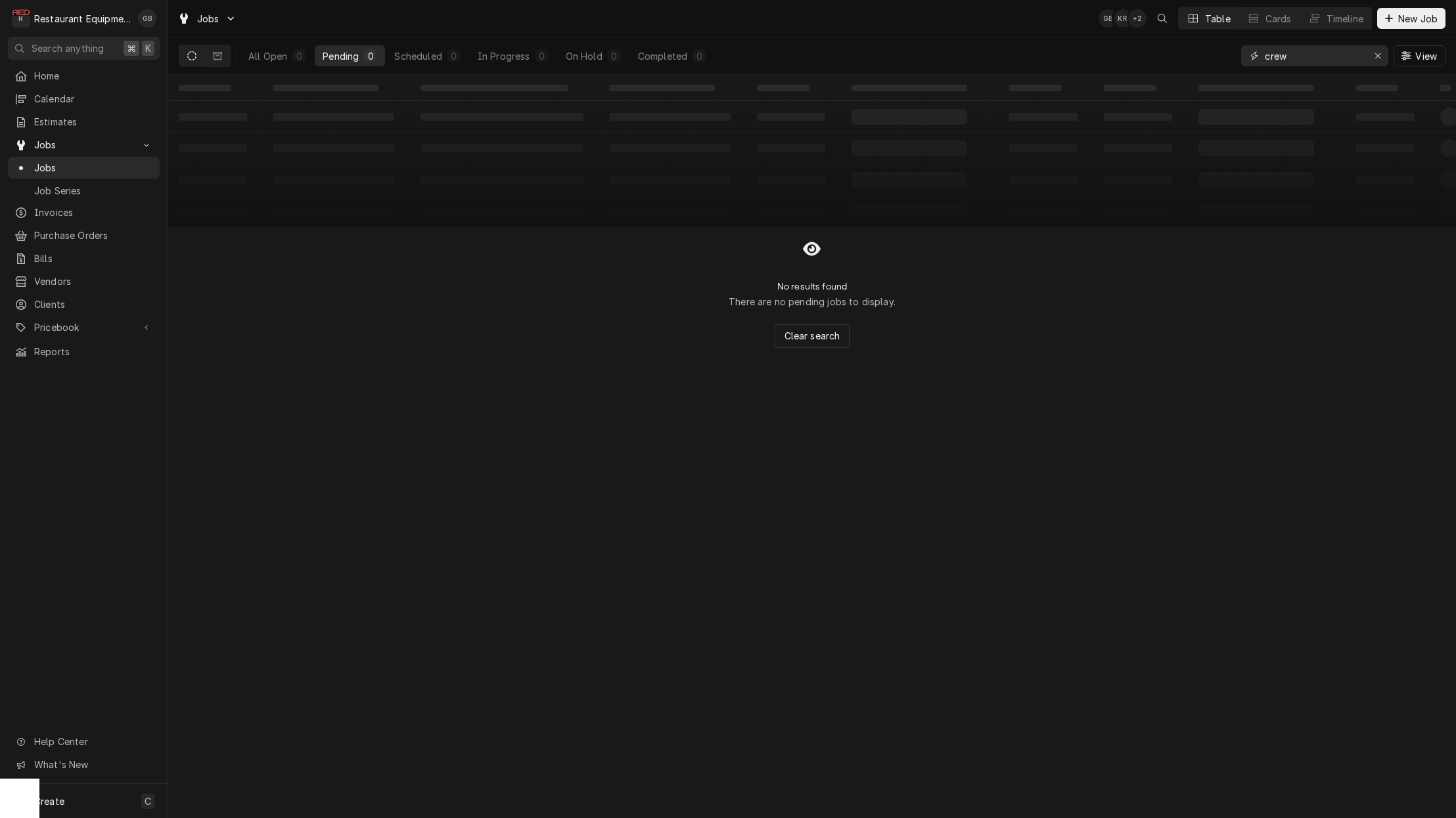
click at [1303, 54] on input "crew" at bounding box center [1314, 56] width 99 height 21
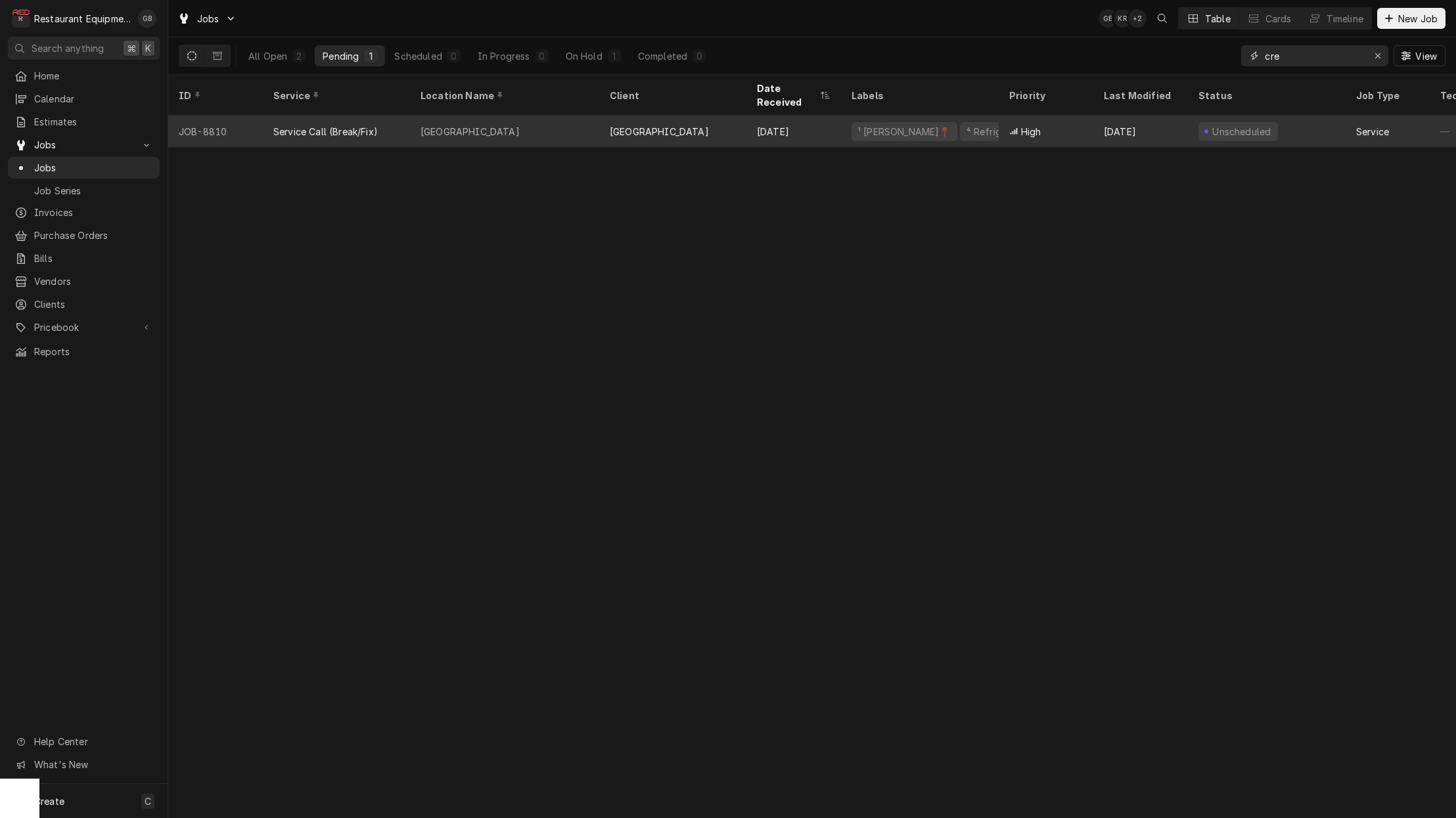
type input "cre"
click at [398, 116] on div "Service Call (Break/Fix)" at bounding box center [336, 131] width 147 height 32
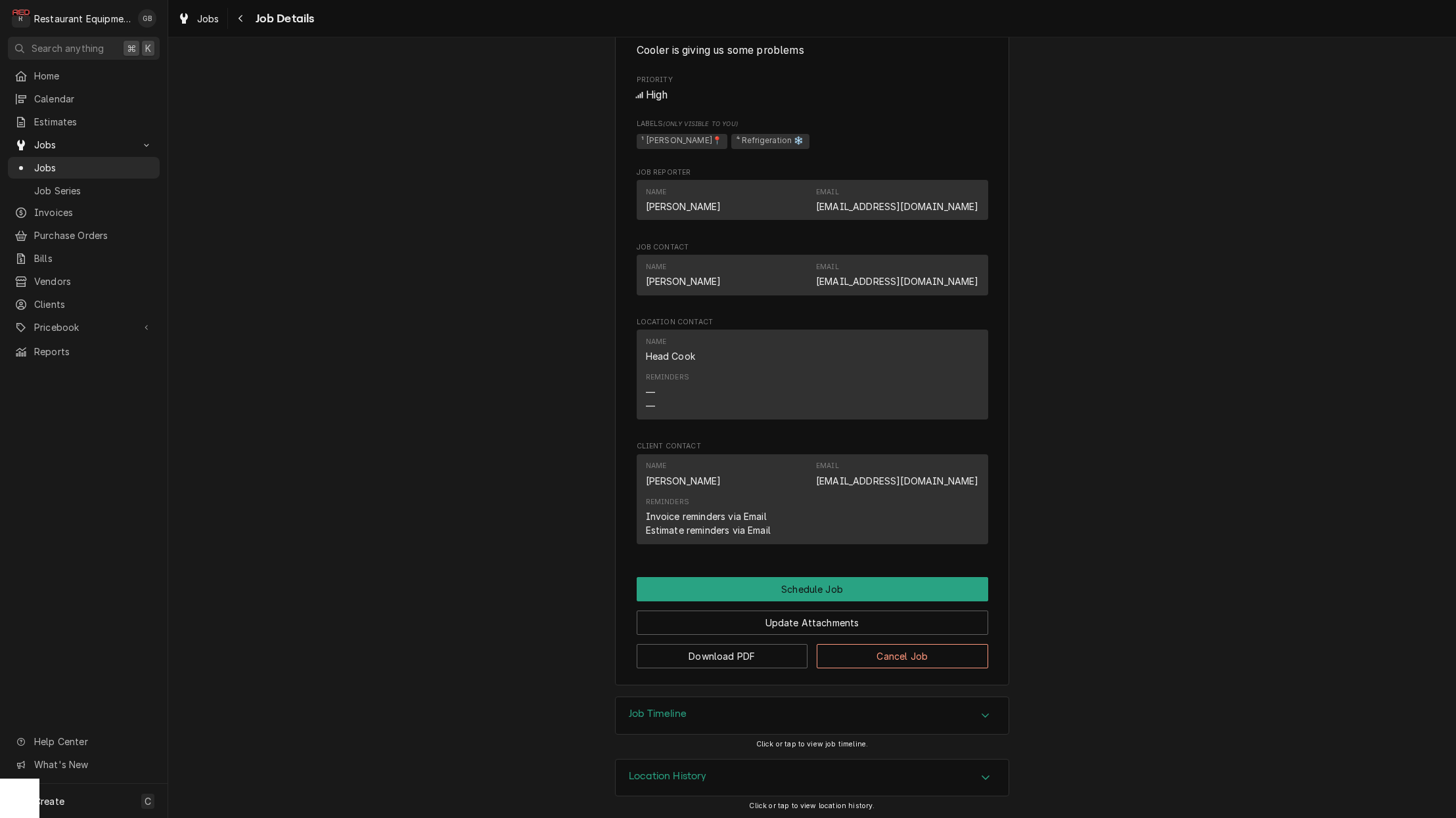
scroll to position [562, 0]
click at [812, 593] on button "Schedule Job" at bounding box center [812, 591] width 351 height 24
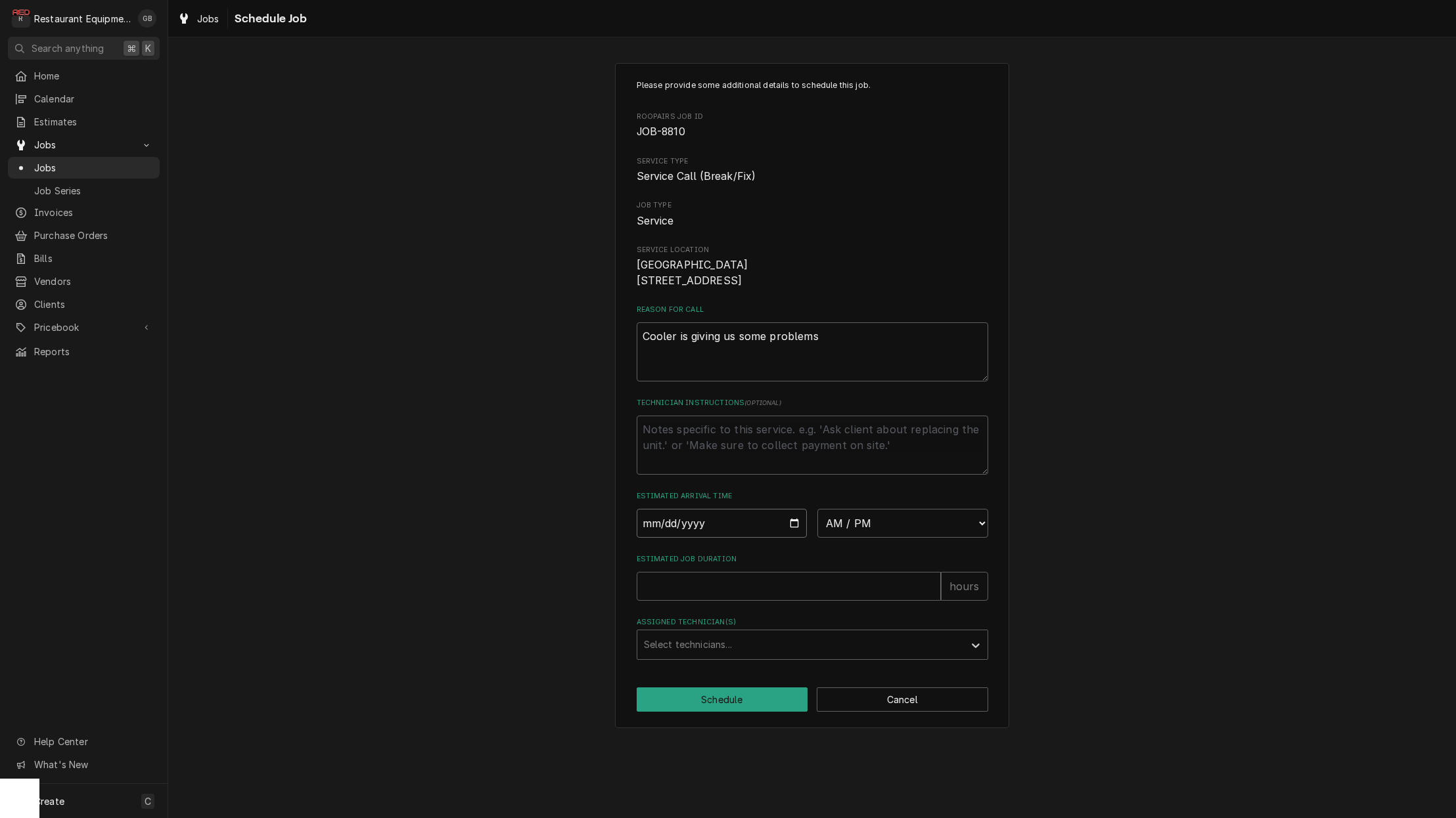
click at [668, 538] on input "Date" at bounding box center [721, 523] width 170 height 29
type input "[DATE]"
type textarea "x"
select select "08:30:00"
click at [713, 601] on input "Estimated Job Duration" at bounding box center [789, 586] width 304 height 29
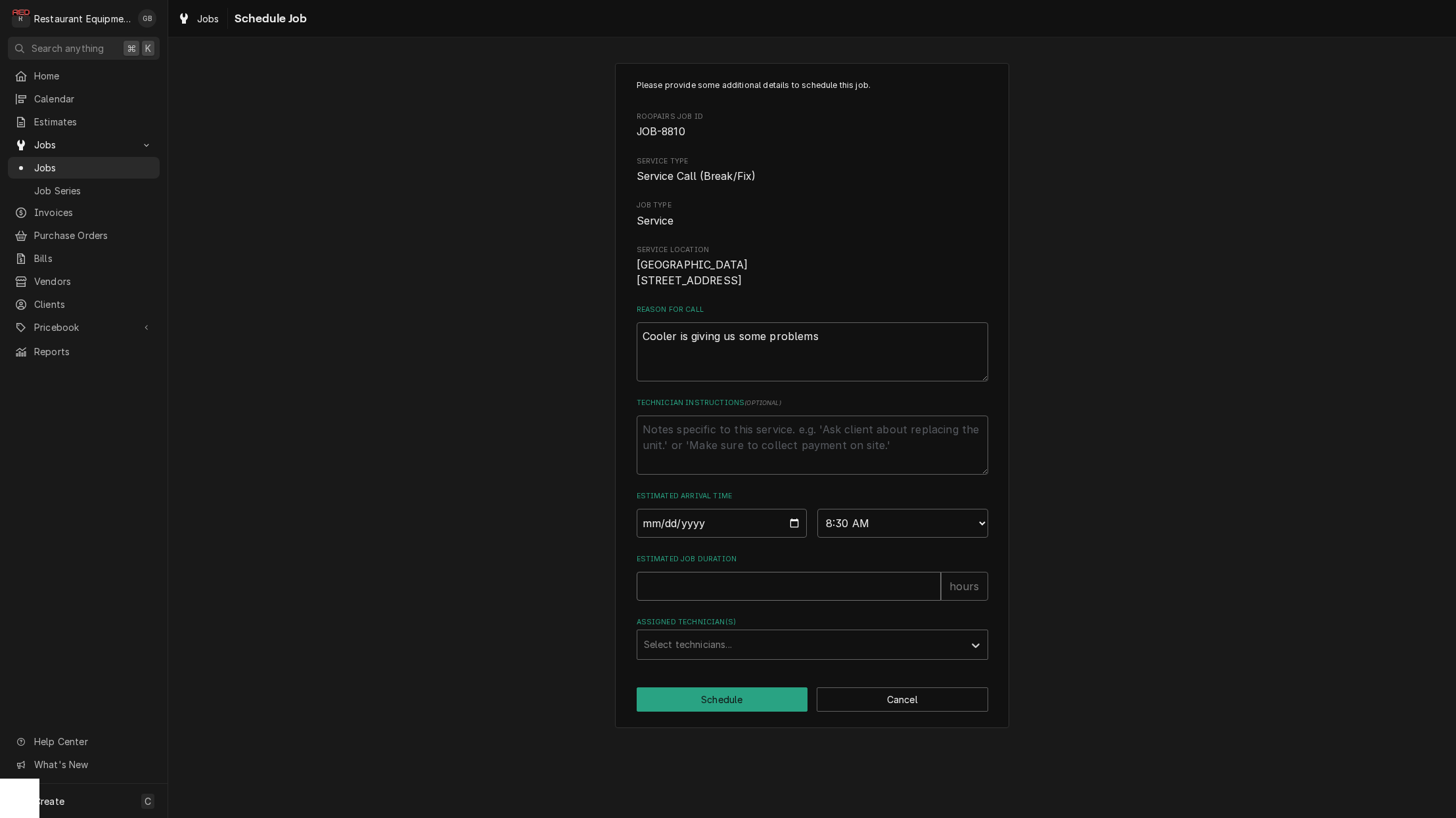
type textarea "x"
type input "1"
drag, startPoint x: 793, startPoint y: 669, endPoint x: 789, endPoint y: 664, distance: 6.4
click at [793, 668] on div "Please provide some additional details to schedule this job. Roopairs Job ID JO…" at bounding box center [811, 396] width 394 height 665
click at [782, 657] on div "Assigned Technician(s)" at bounding box center [800, 644] width 314 height 23
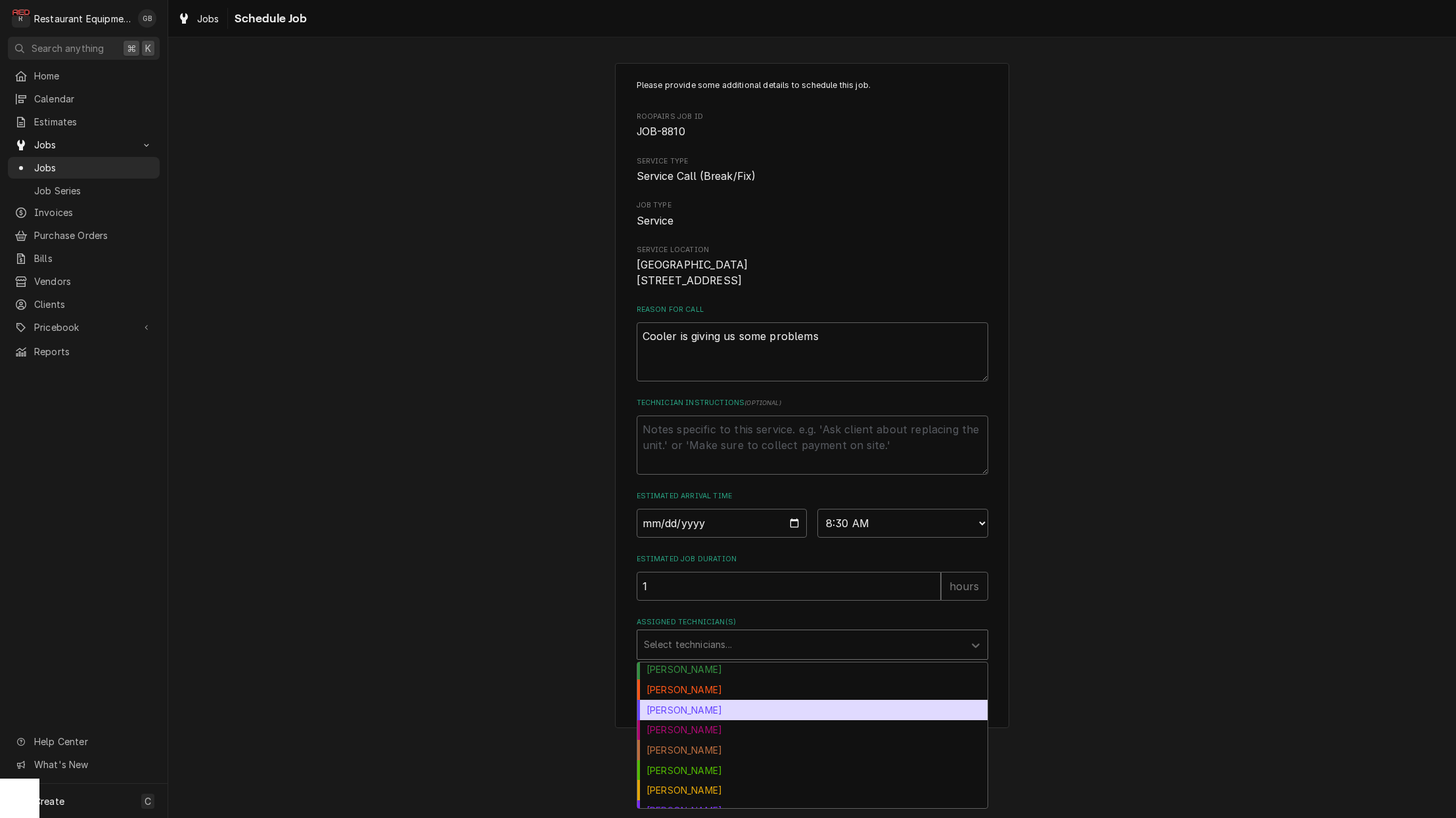
scroll to position [50, 0]
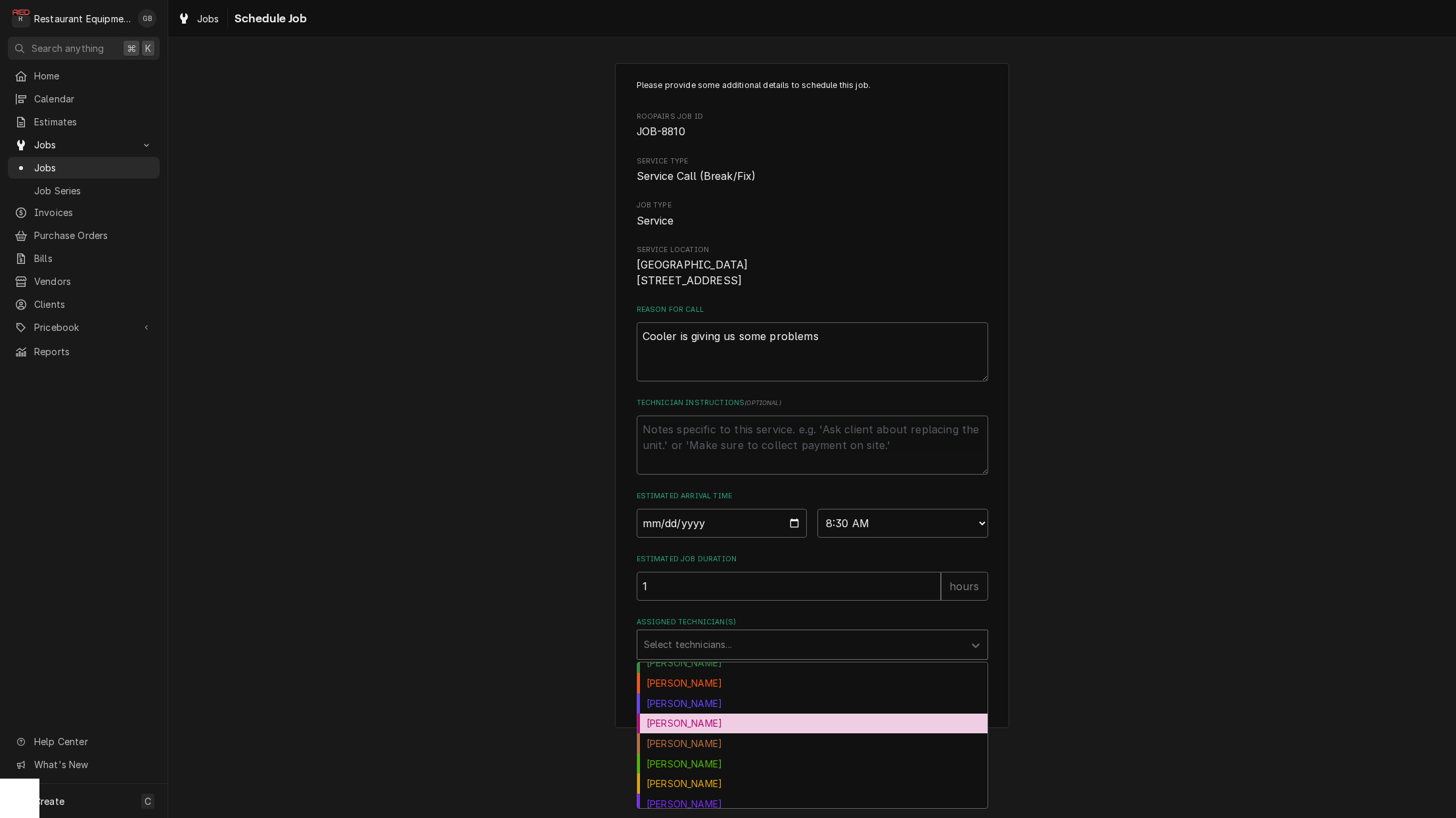
click at [715, 734] on div "[PERSON_NAME]" at bounding box center [812, 724] width 350 height 20
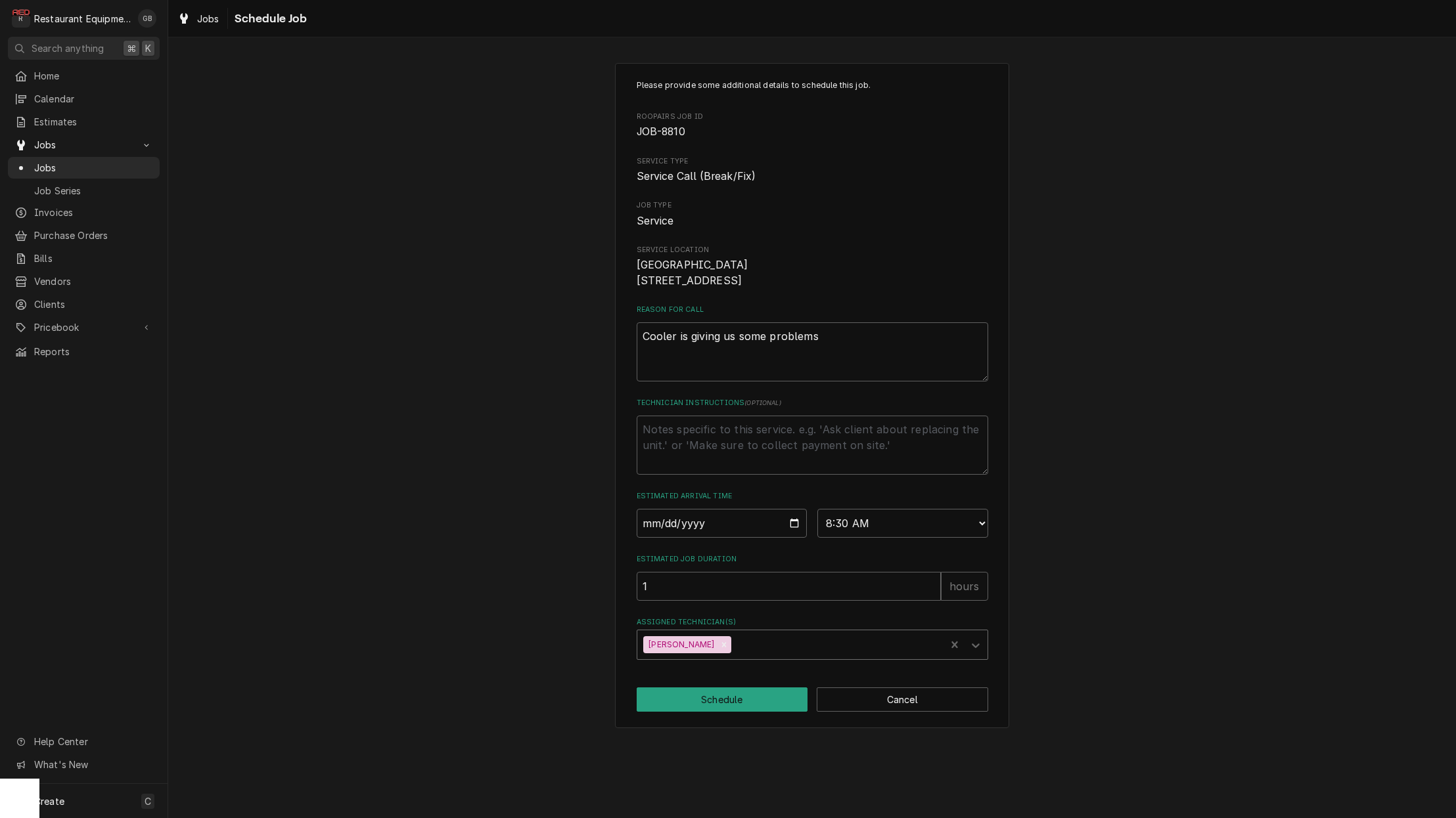
scroll to position [1, 0]
click at [724, 712] on button "Schedule" at bounding box center [722, 700] width 171 height 24
type textarea "x"
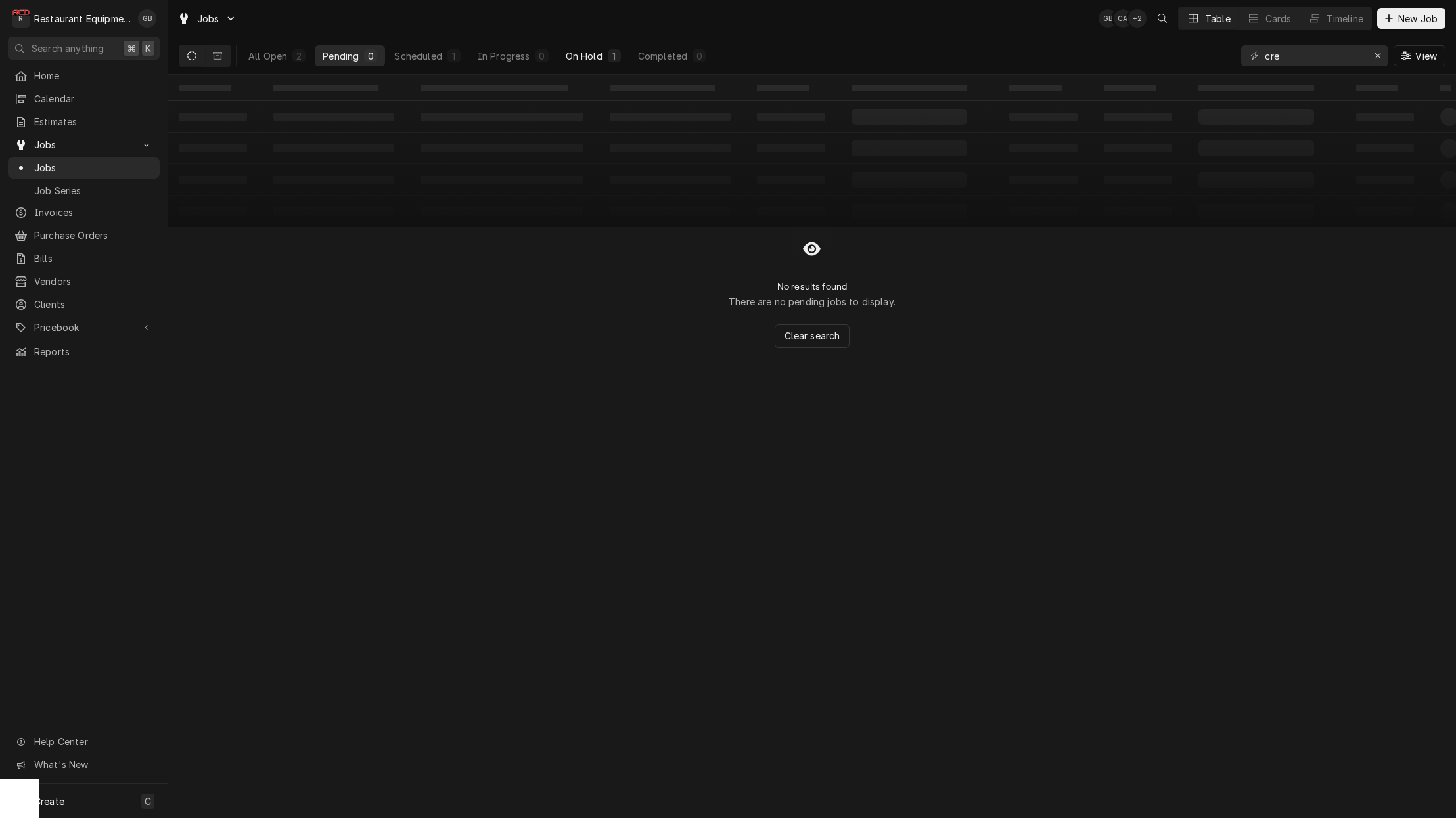
click at [598, 58] on div "On Hold" at bounding box center [585, 56] width 37 height 14
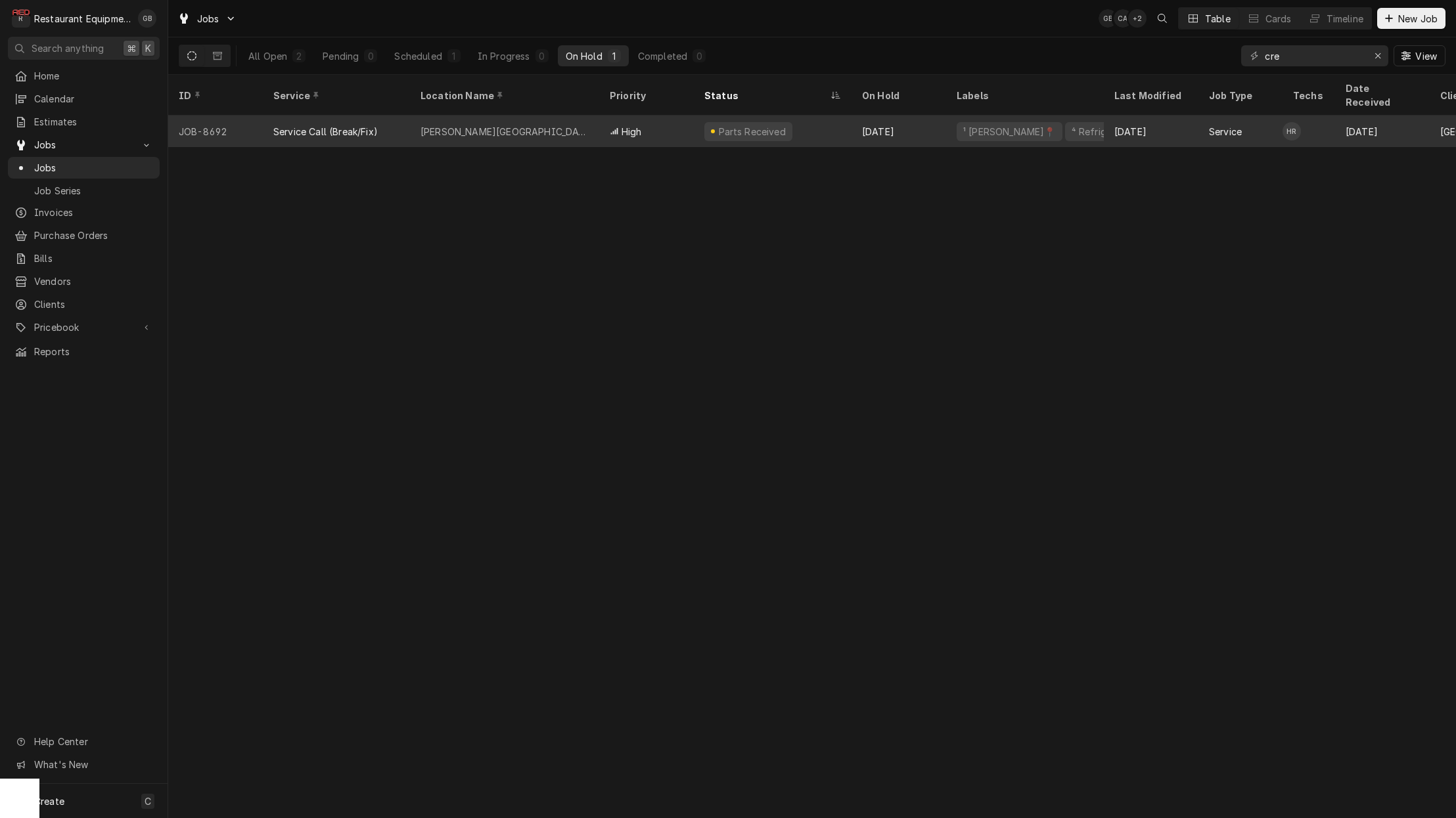
click at [530, 117] on div "[PERSON_NAME][GEOGRAPHIC_DATA]" at bounding box center [504, 131] width 189 height 32
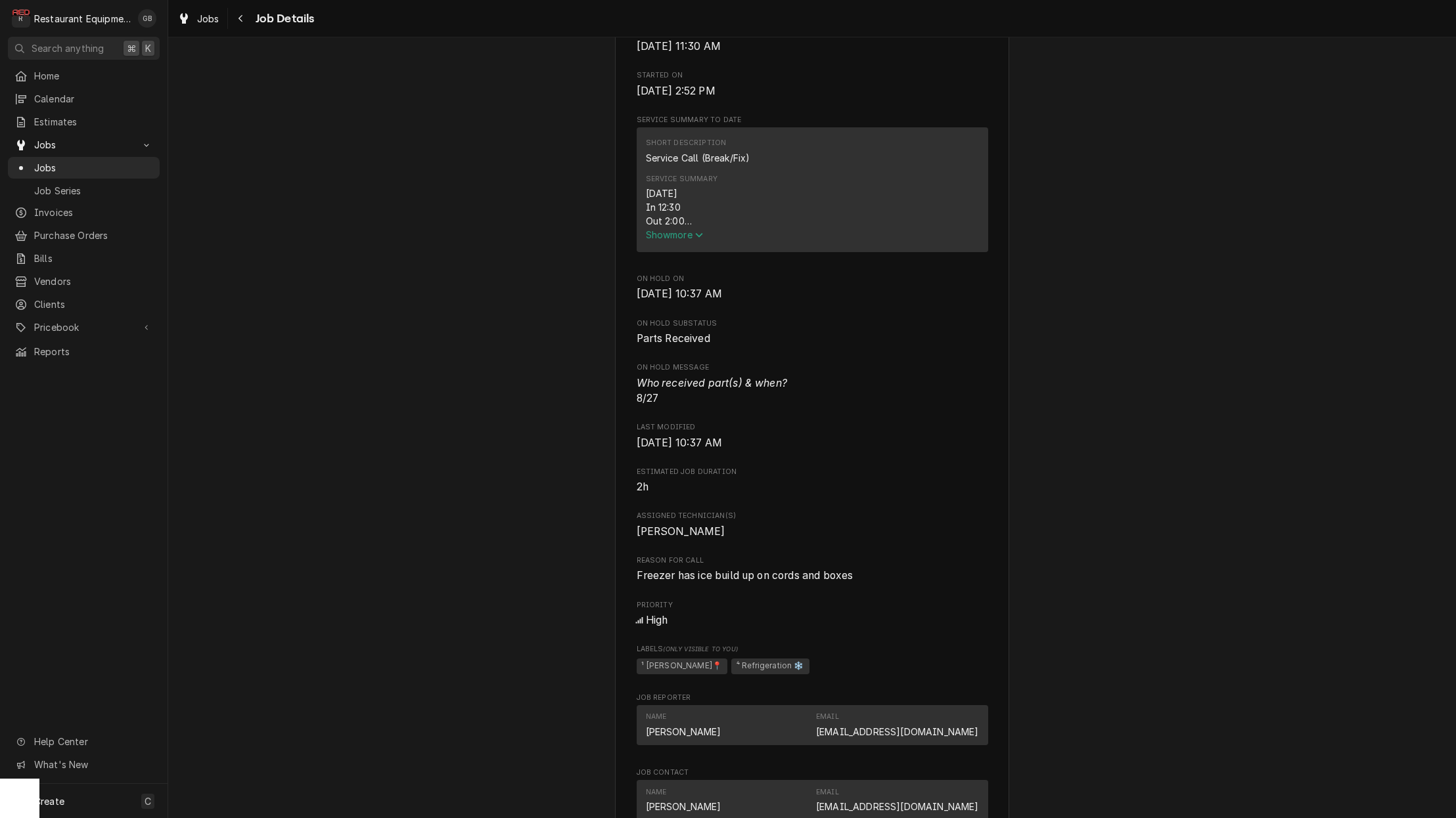
click at [674, 236] on span "Show more" at bounding box center [675, 235] width 58 height 11
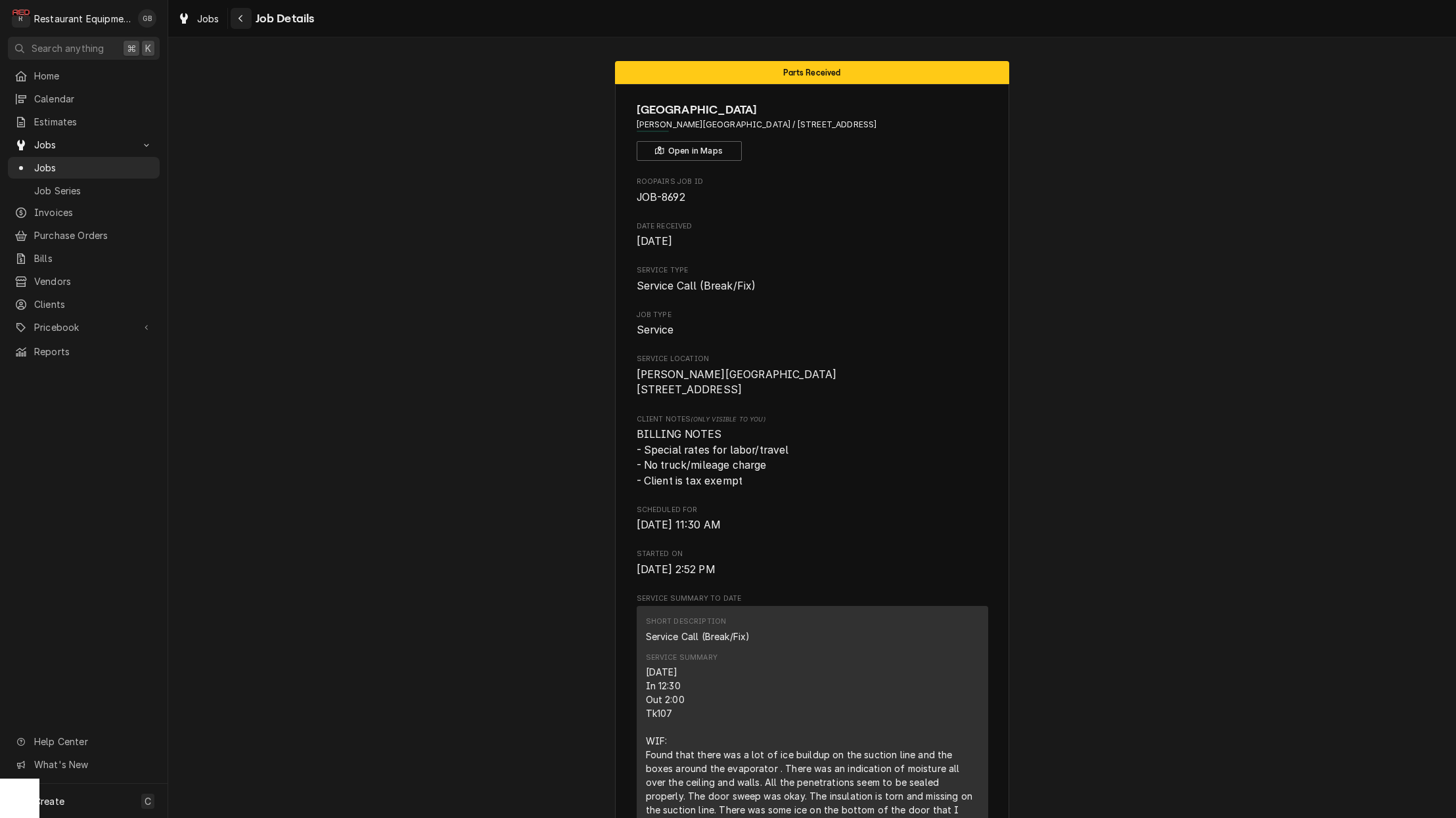
click at [247, 18] on div "Navigate back" at bounding box center [241, 19] width 13 height 13
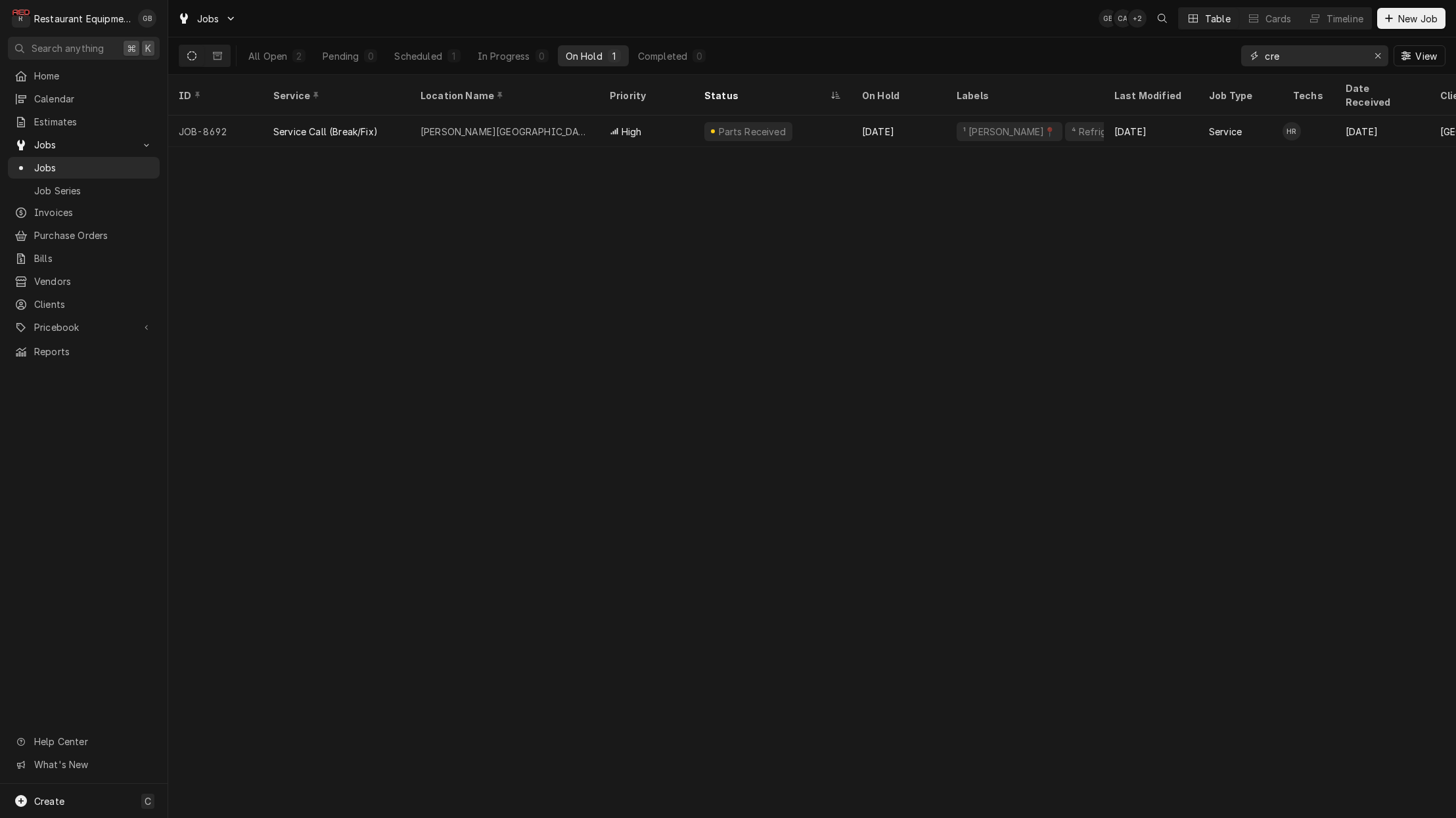
click at [1382, 55] on div "Erase input" at bounding box center [1378, 56] width 13 height 13
type input "marsh"
click at [365, 60] on div "1" at bounding box center [371, 56] width 13 height 13
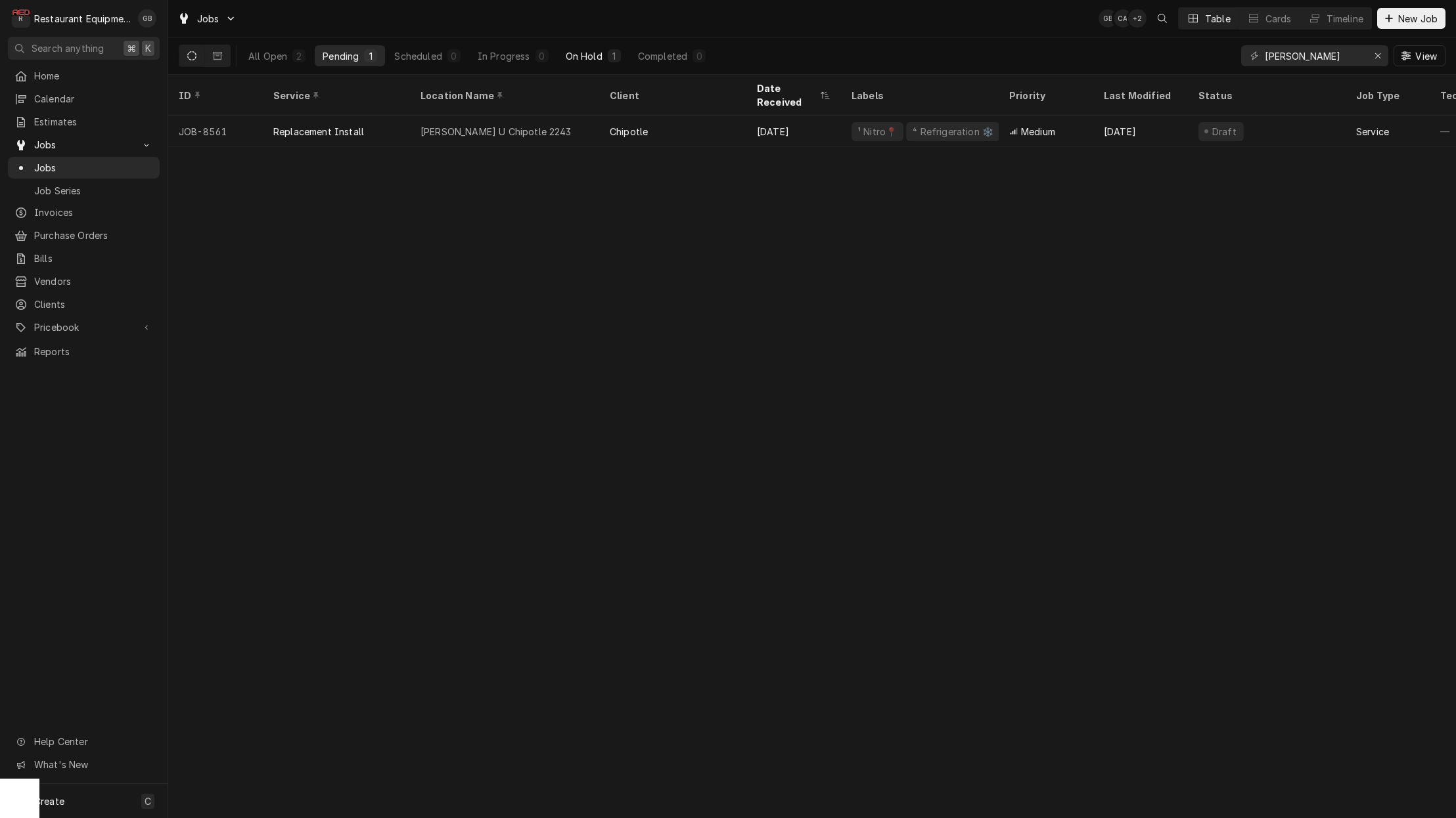
click at [590, 54] on div "On Hold" at bounding box center [585, 56] width 37 height 14
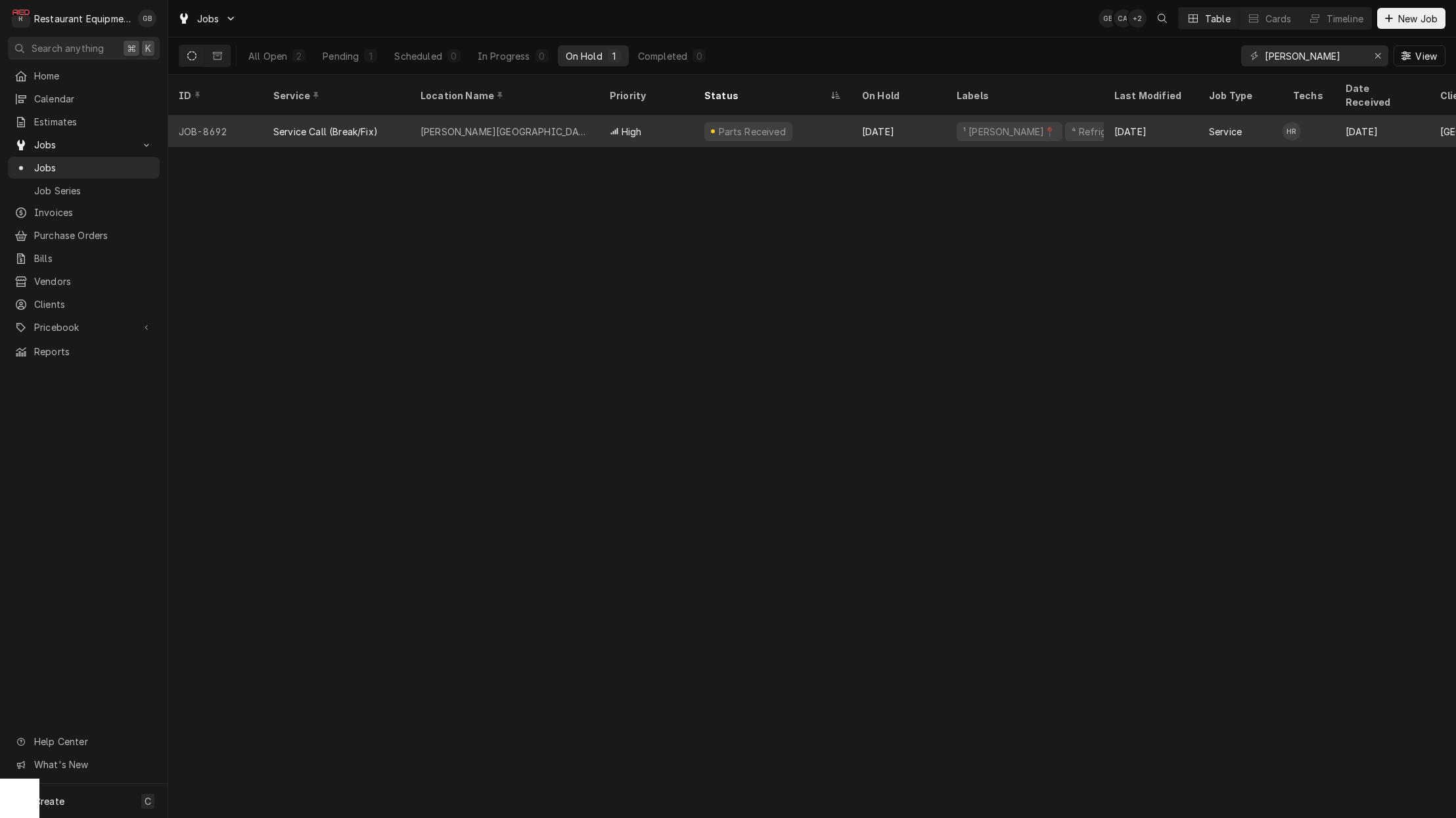
click at [591, 117] on div "Marsh Fork Elementary" at bounding box center [504, 131] width 189 height 32
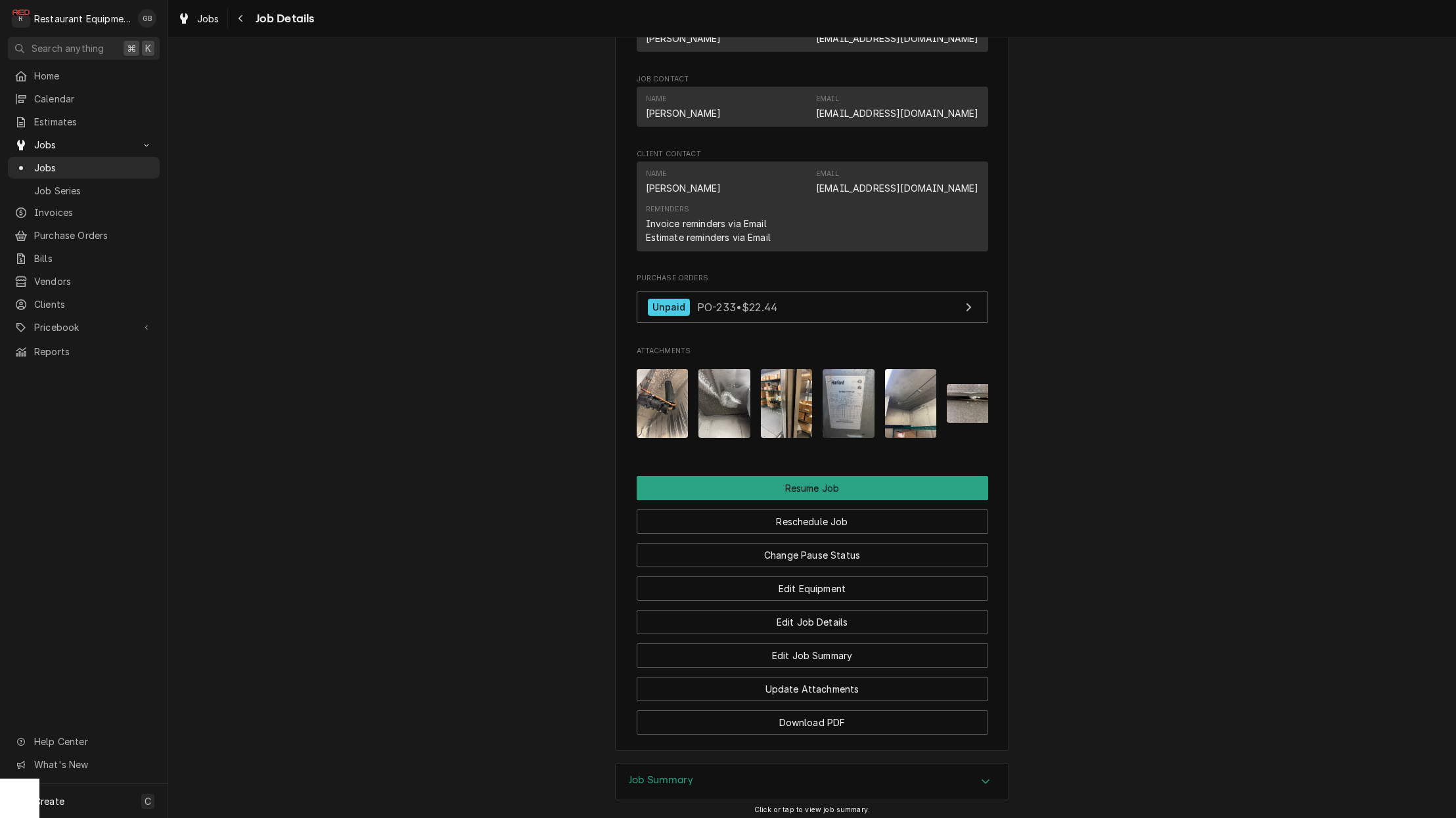
scroll to position [1173, 0]
click at [651, 407] on img "Attachments" at bounding box center [663, 403] width 52 height 69
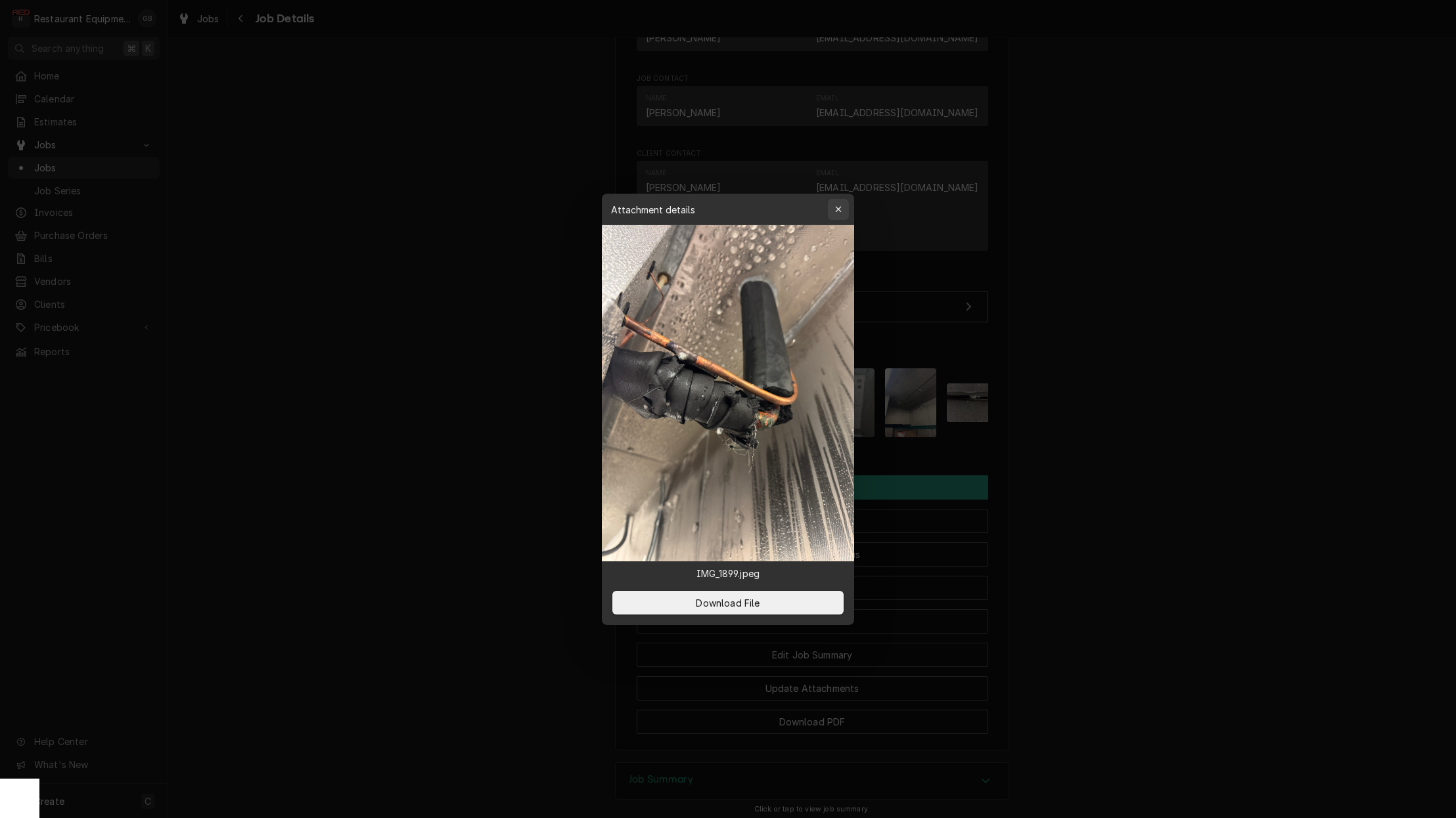
click at [843, 201] on button "button" at bounding box center [838, 209] width 21 height 21
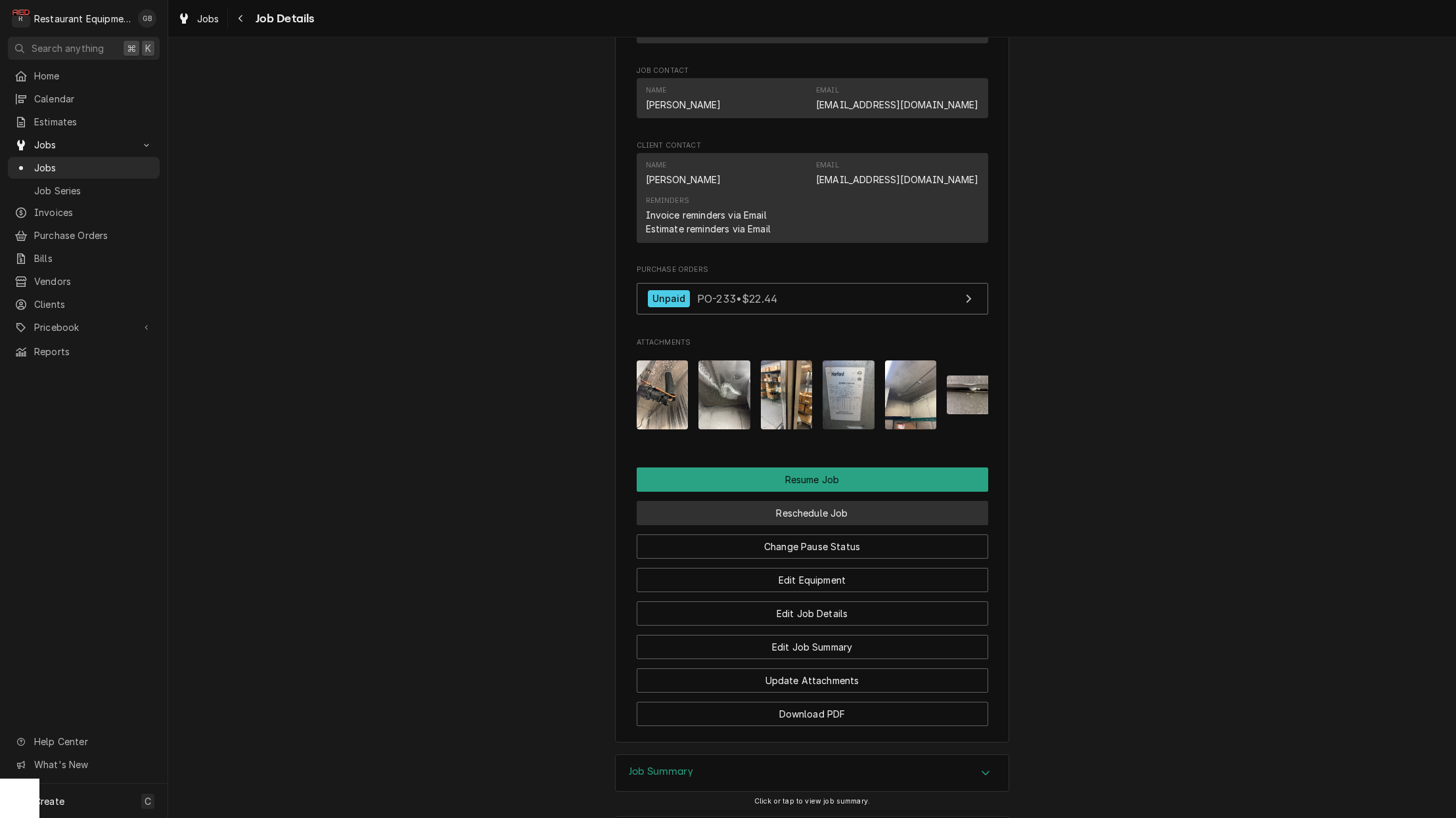
click at [831, 504] on button "Reschedule Job" at bounding box center [812, 513] width 351 height 24
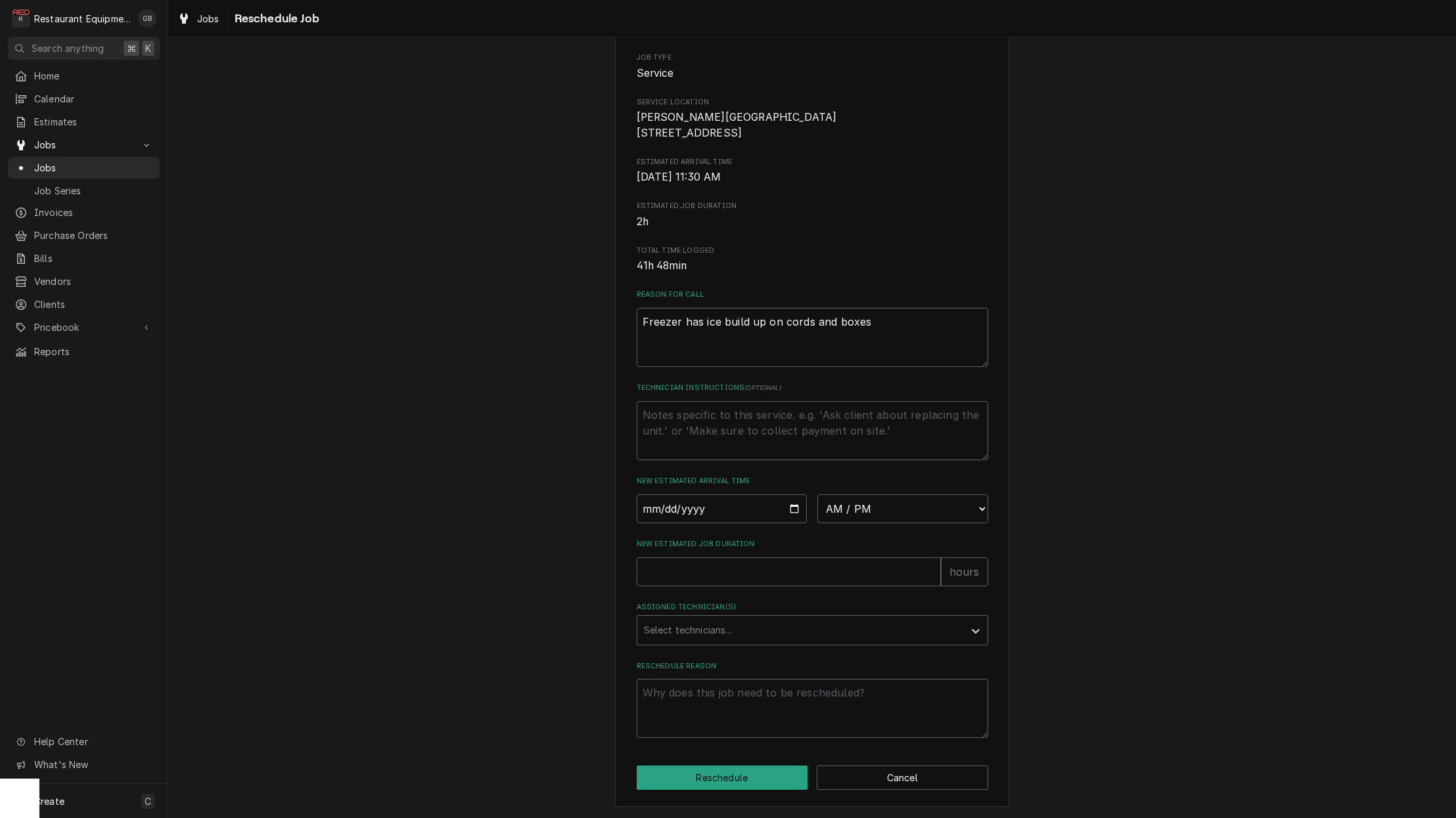
scroll to position [1, 0]
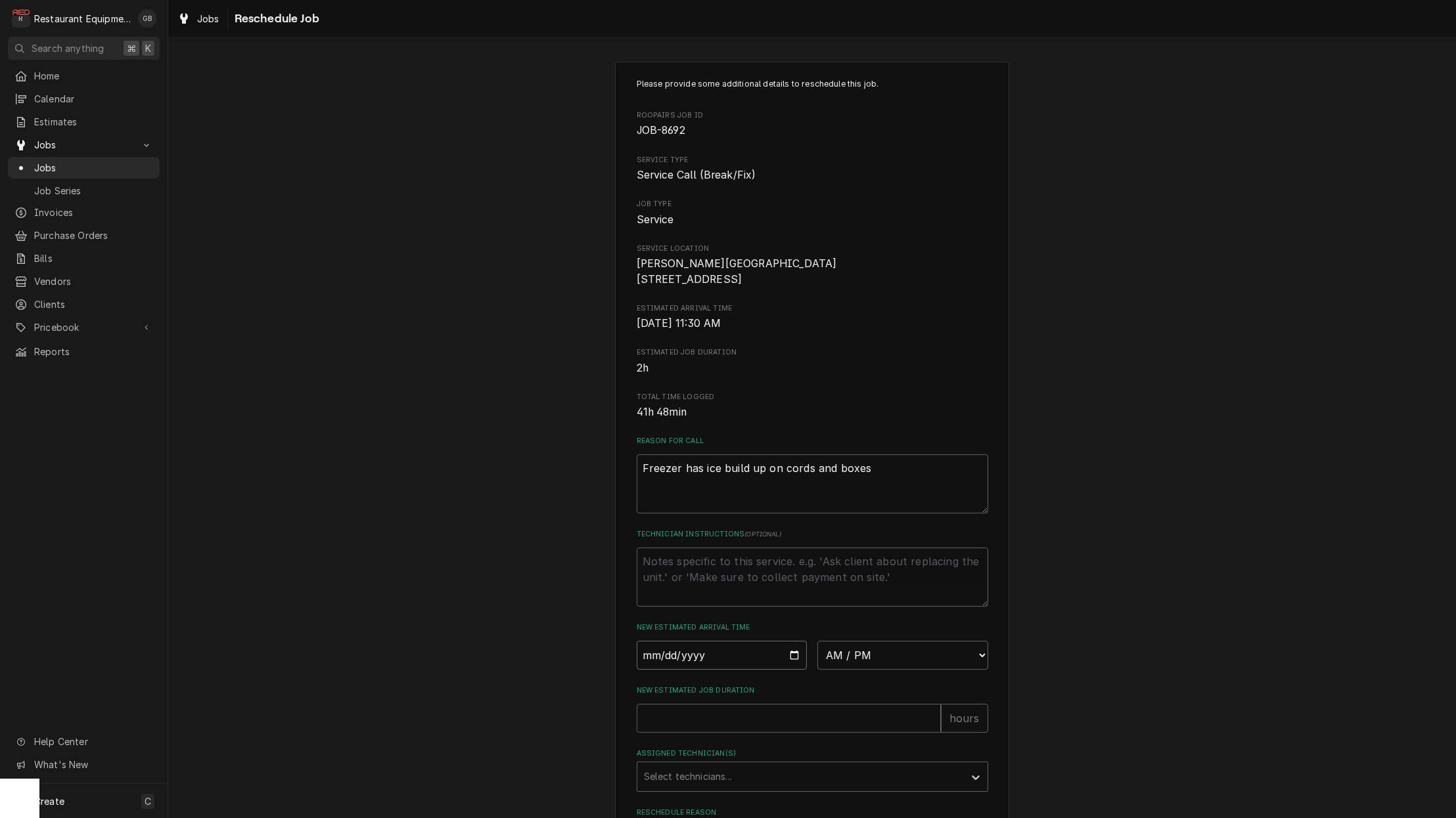
click at [660, 670] on input "Date" at bounding box center [721, 655] width 170 height 29
type input "2025-09-09"
type textarea "x"
type input "2025-09-08"
type textarea "x"
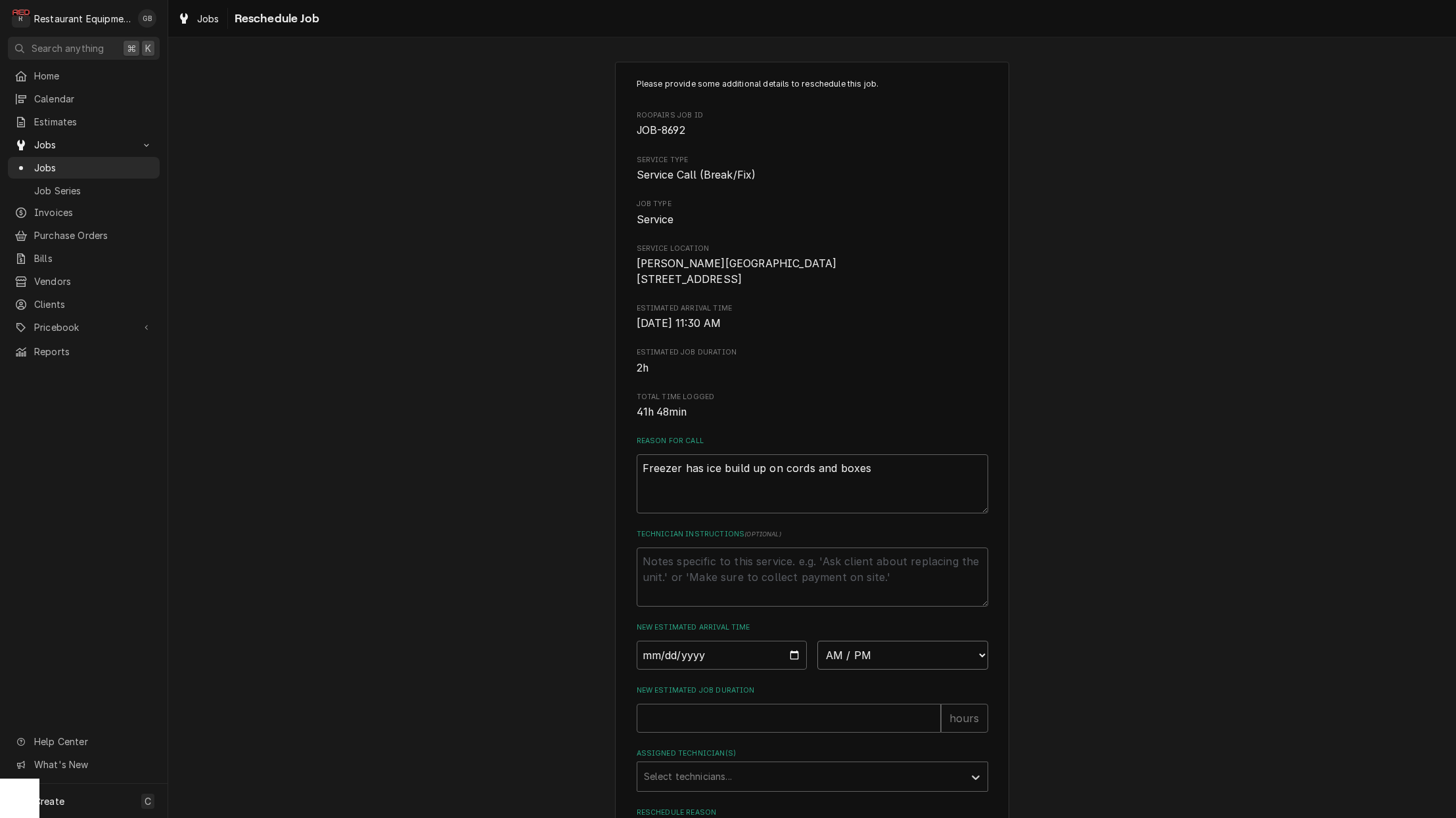
select select "08:30:00"
click at [733, 731] on input "New Estimated Job Duration" at bounding box center [789, 717] width 304 height 29
type textarea "x"
type input "1"
click at [773, 777] on div "Assigned Technician(s)" at bounding box center [800, 776] width 314 height 23
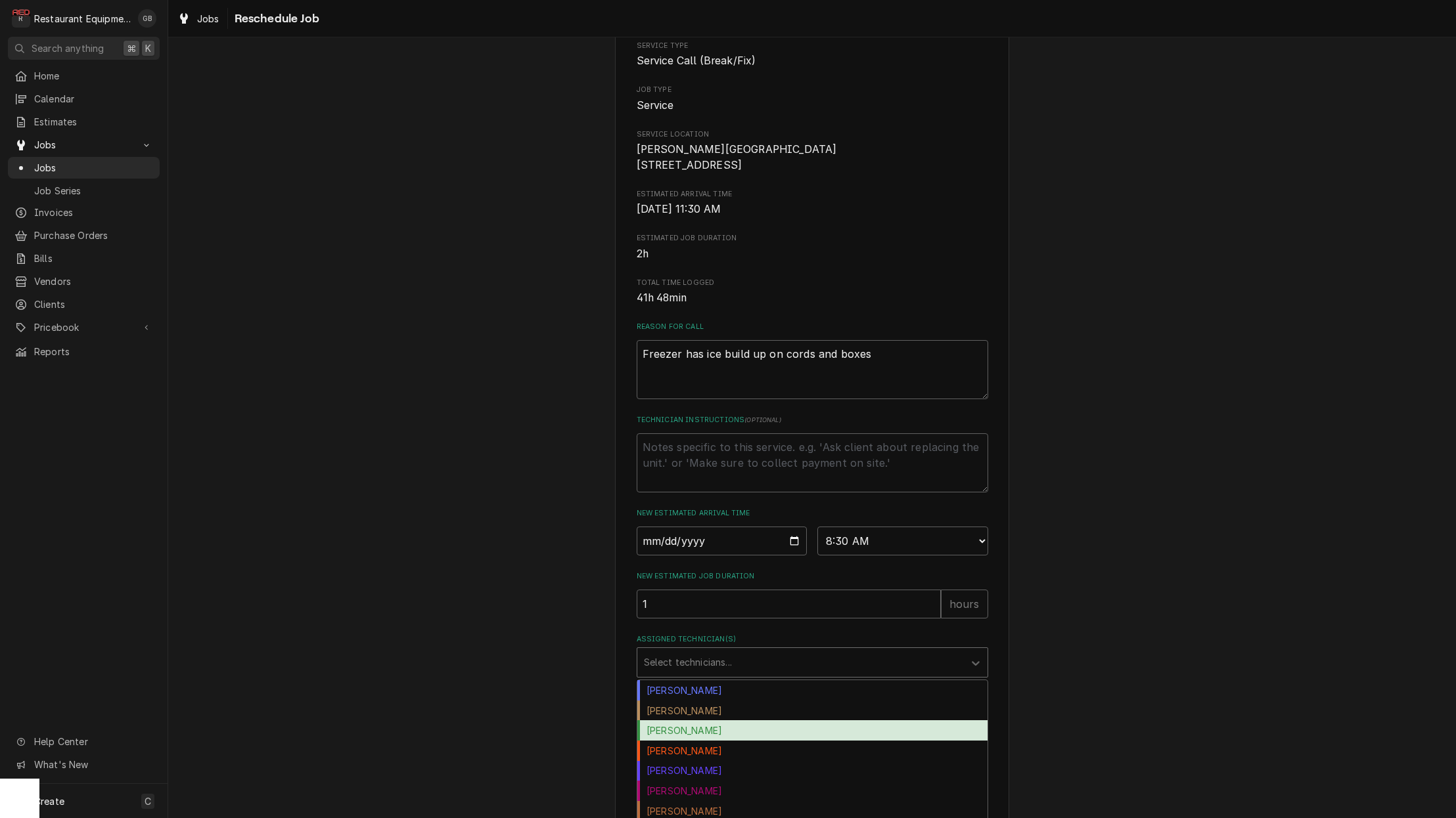
scroll to position [116, 0]
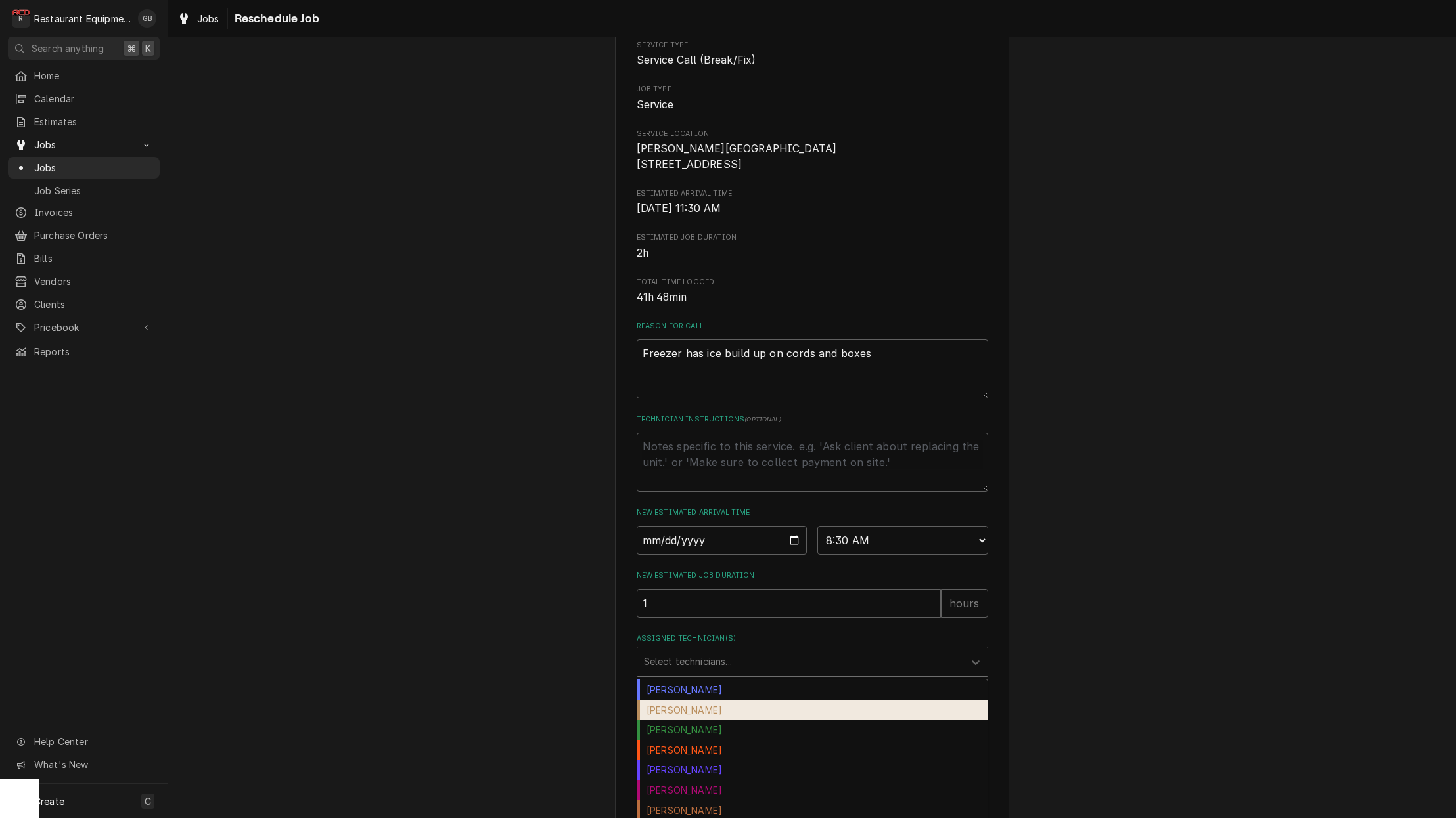
click at [721, 719] on div "Chuck Almond" at bounding box center [812, 710] width 350 height 20
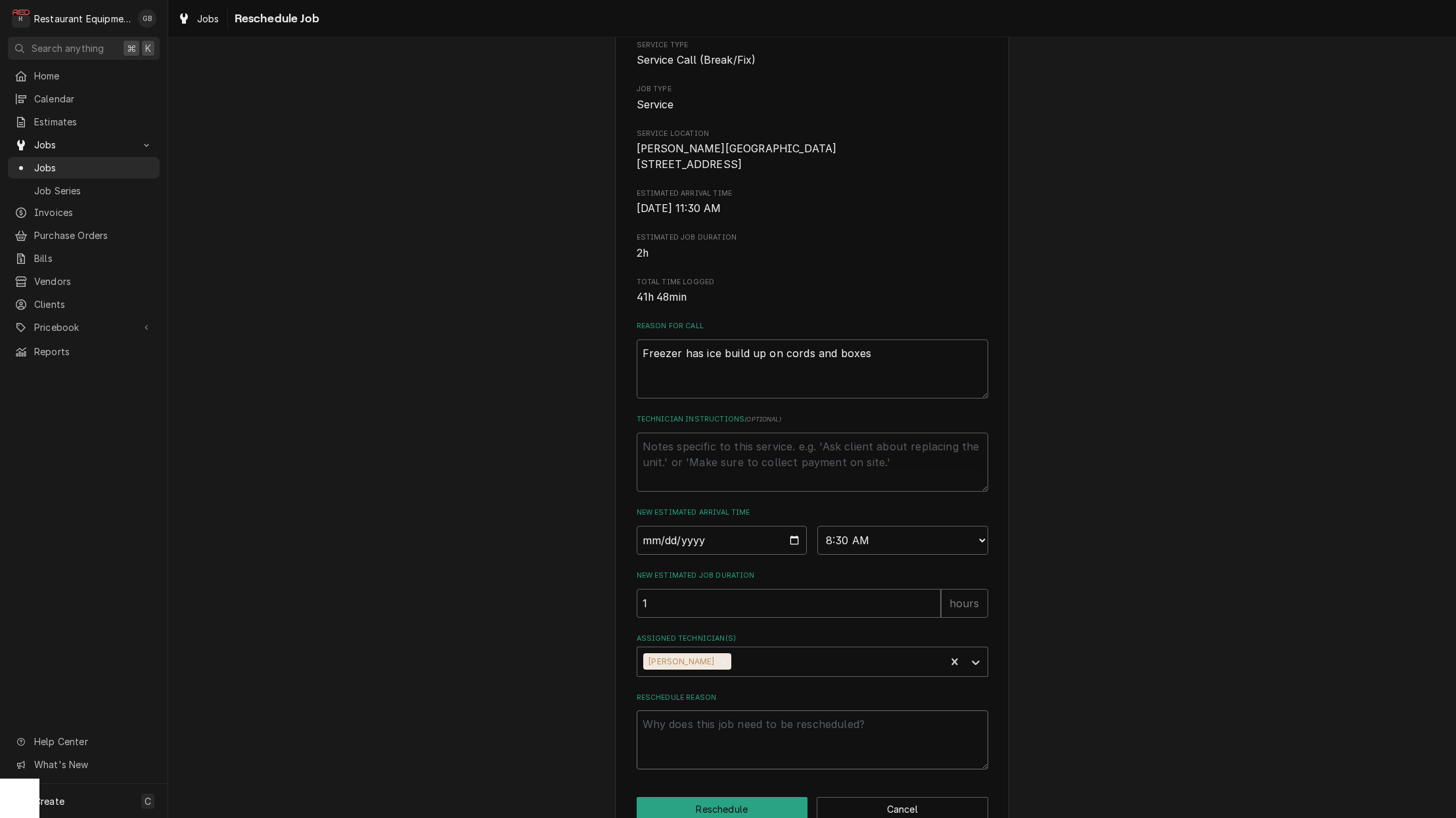
drag, startPoint x: 691, startPoint y: 732, endPoint x: 700, endPoint y: 734, distance: 9.2
click at [699, 734] on textarea "Reschedule Reason" at bounding box center [812, 740] width 351 height 60
type textarea "x"
type textarea "p"
type textarea "x"
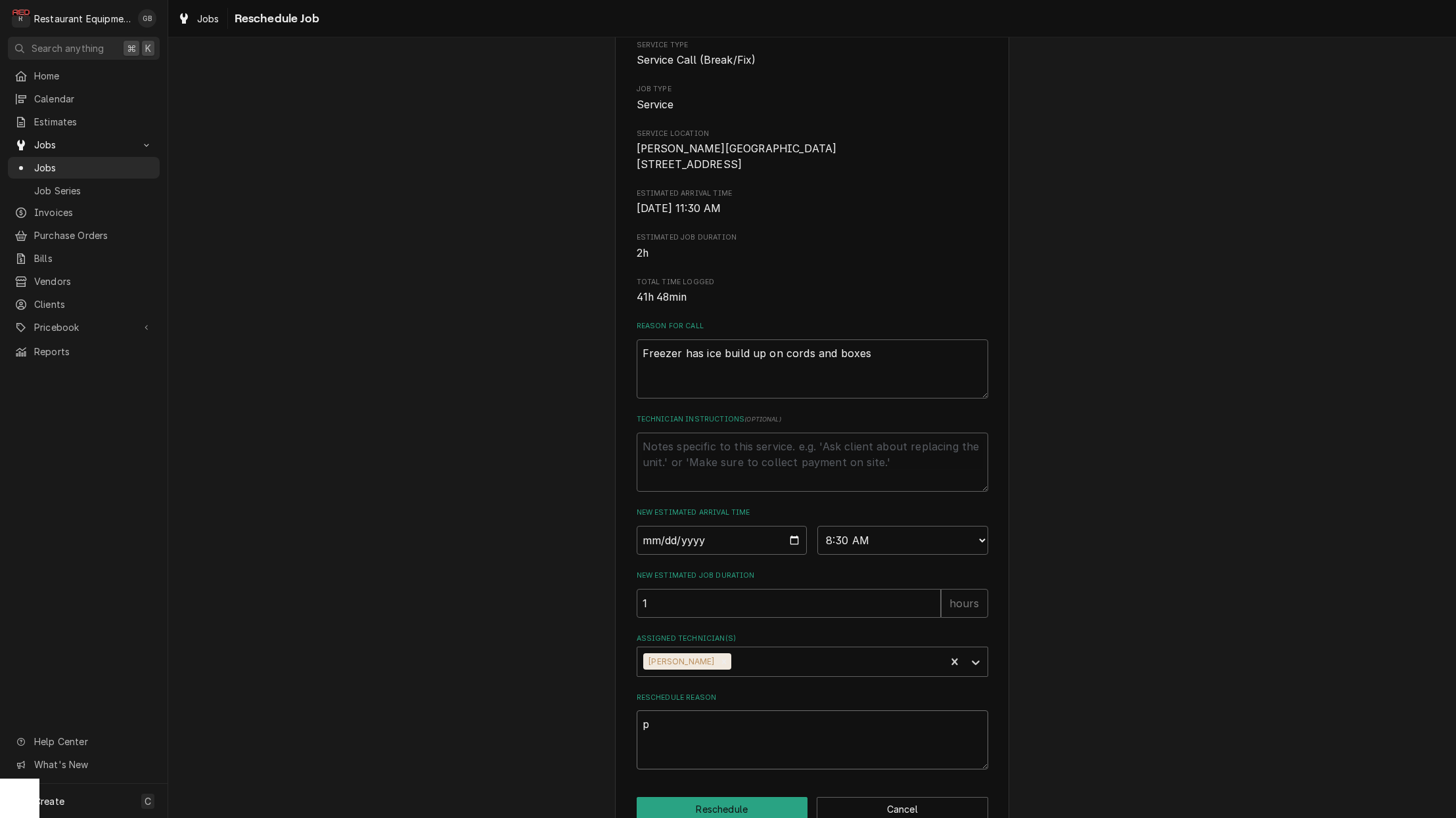
type textarea "pa"
type textarea "x"
type textarea "par"
type textarea "x"
type textarea "part"
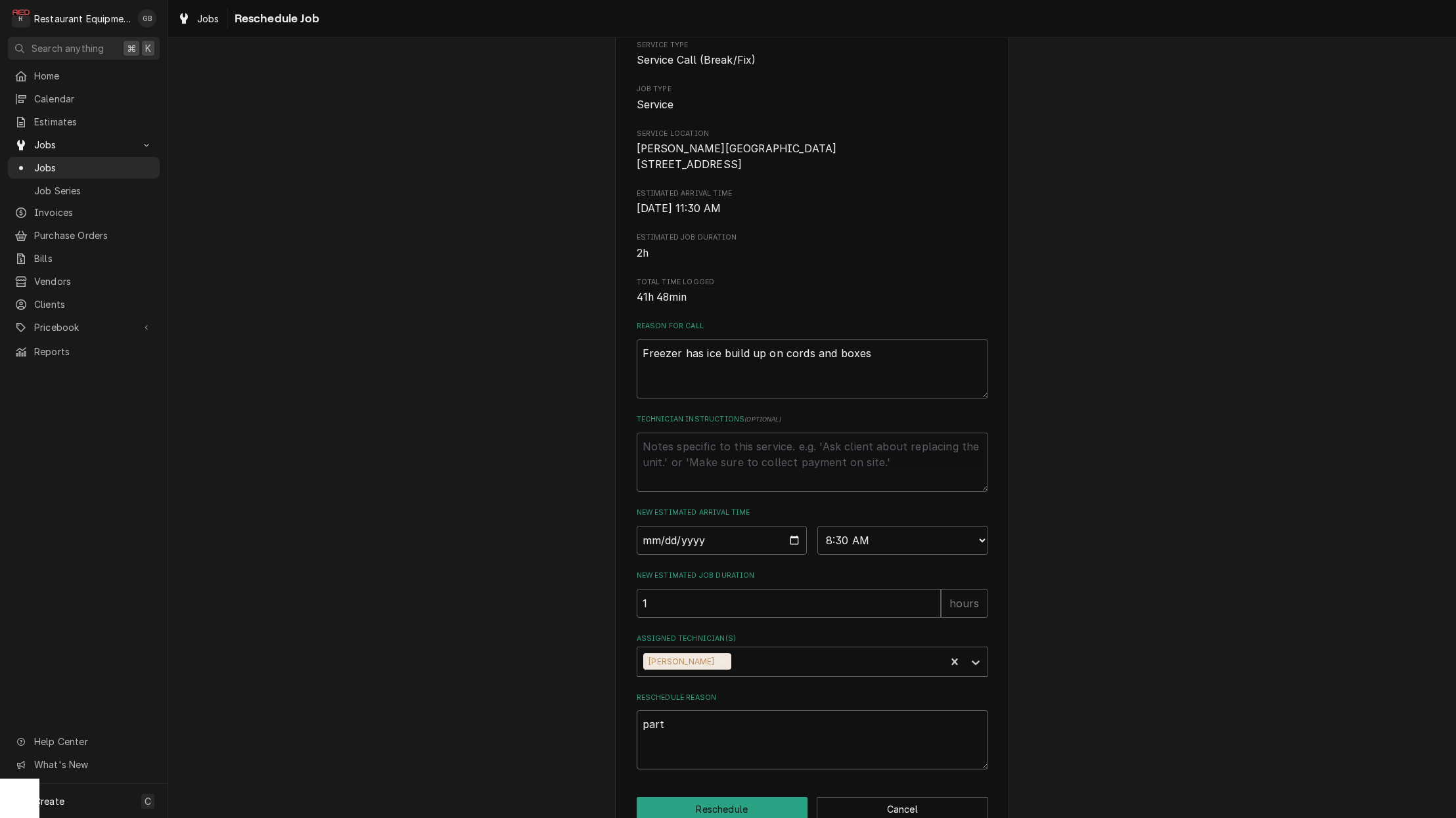
type textarea "x"
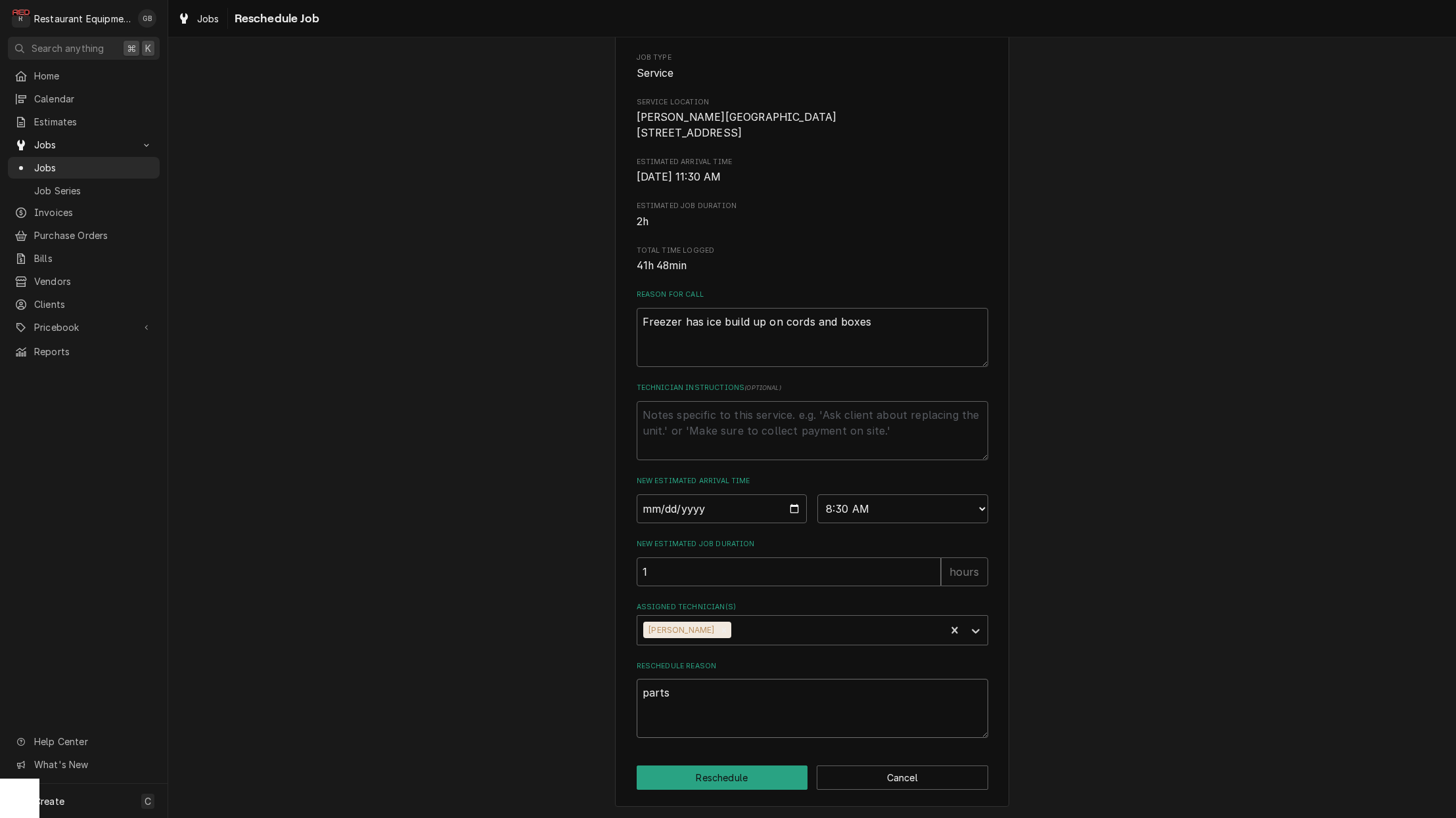
scroll to position [153, 0]
type textarea "parts"
click at [714, 780] on button "Reschedule" at bounding box center [722, 778] width 171 height 24
type textarea "x"
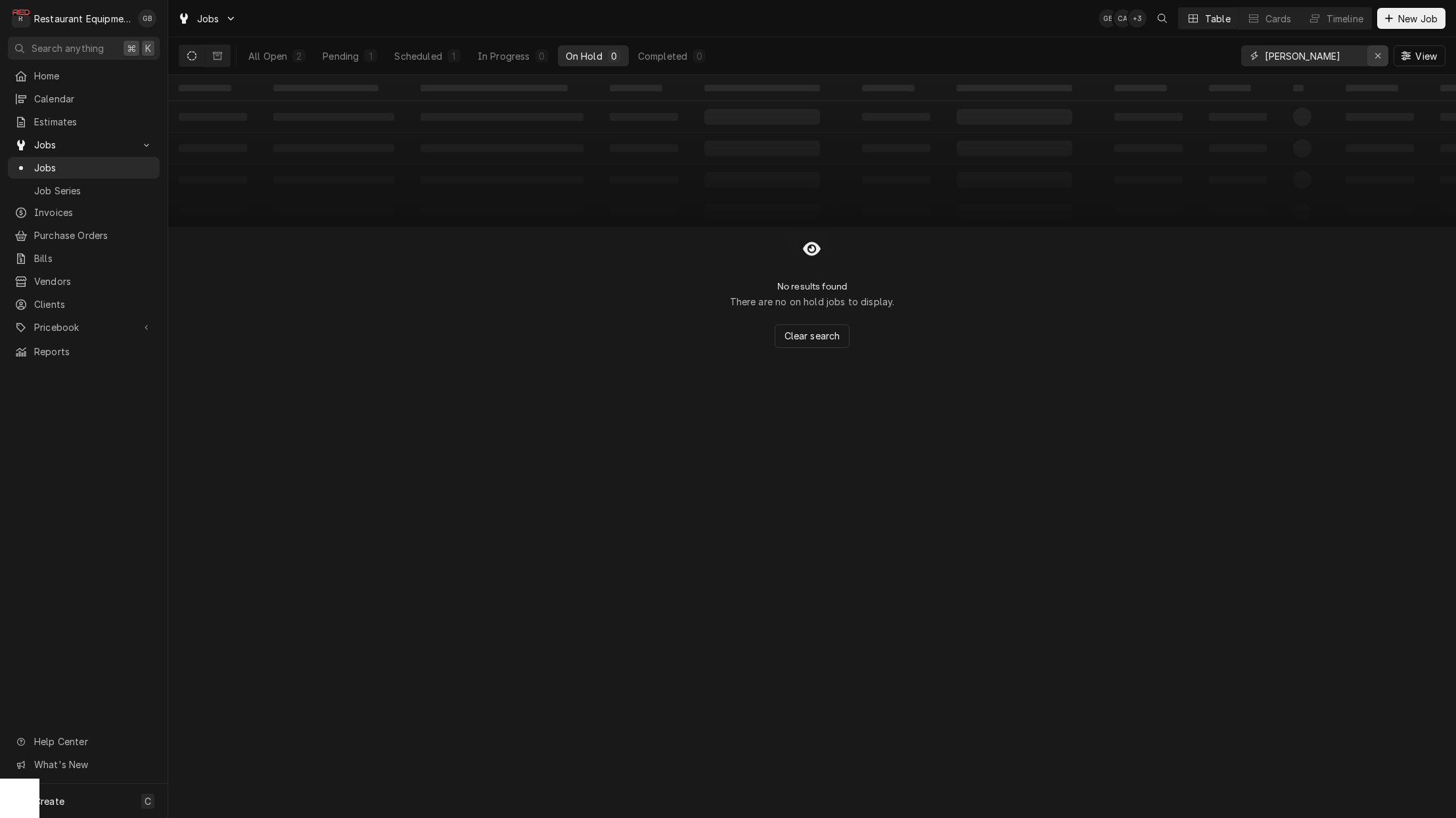
click at [1371, 57] on div "Erase input" at bounding box center [1378, 56] width 13 height 13
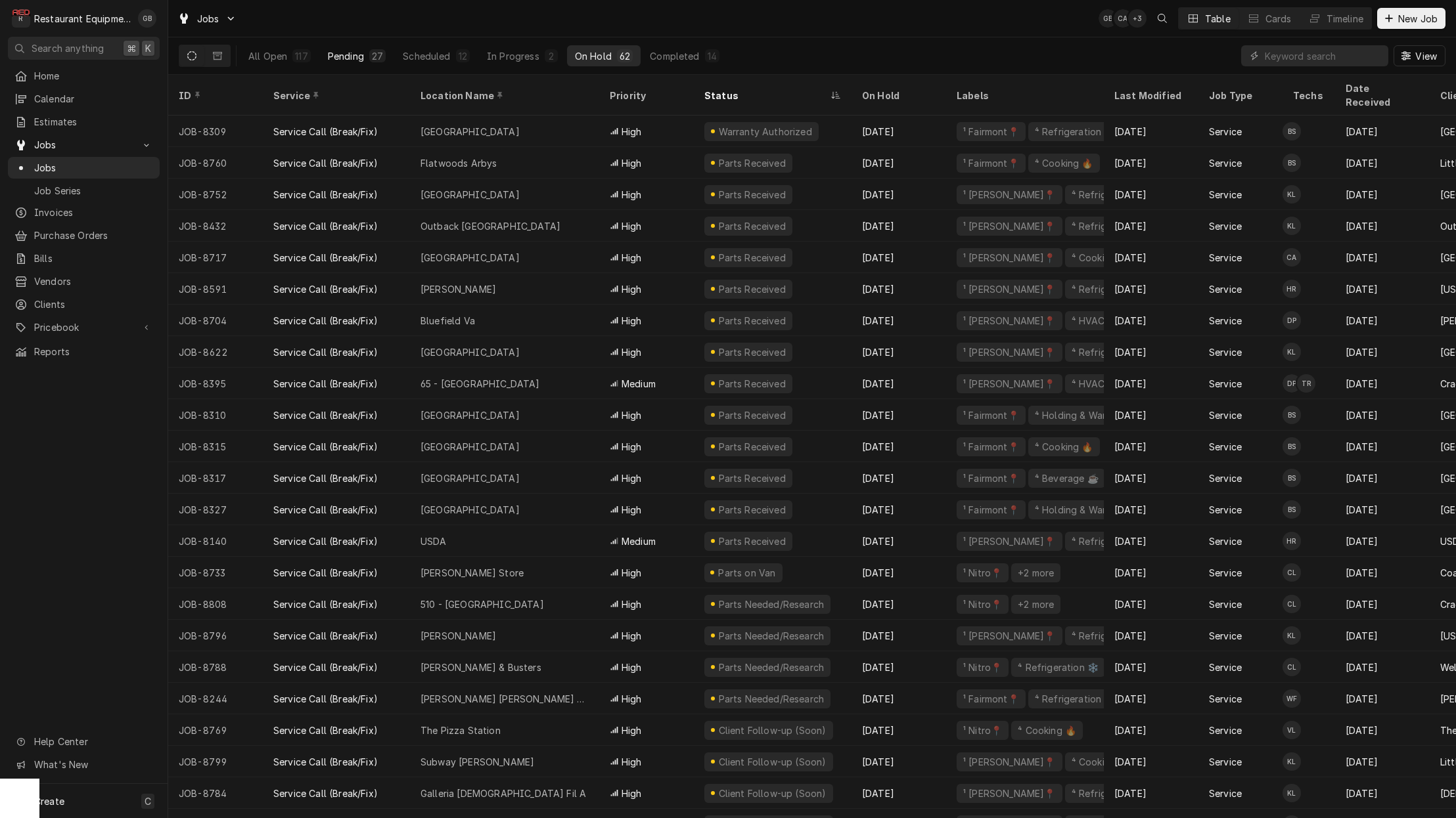
click at [374, 50] on div "27" at bounding box center [378, 56] width 17 height 13
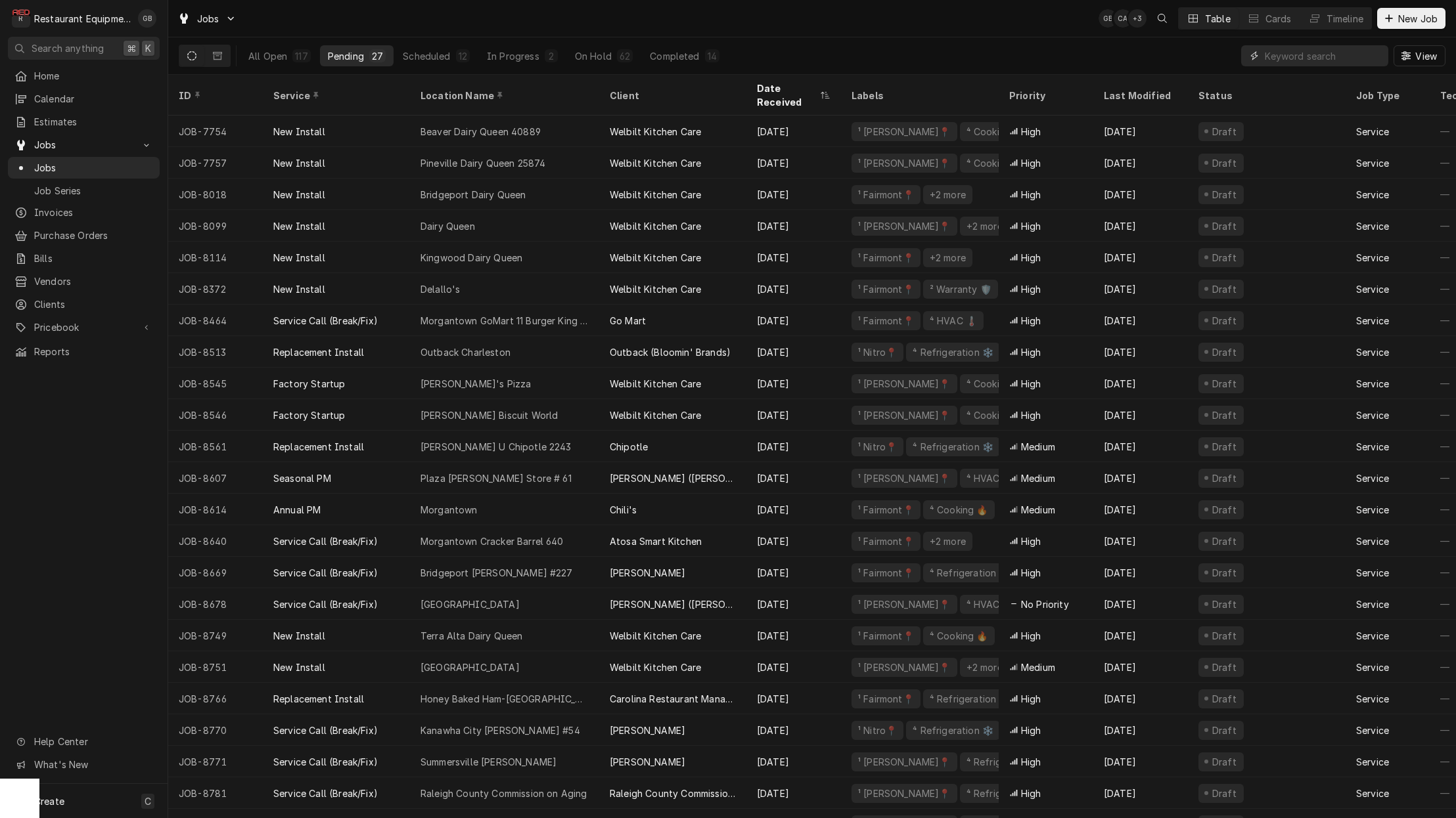
click at [1306, 60] on input "Dynamic Content Wrapper" at bounding box center [1323, 56] width 117 height 21
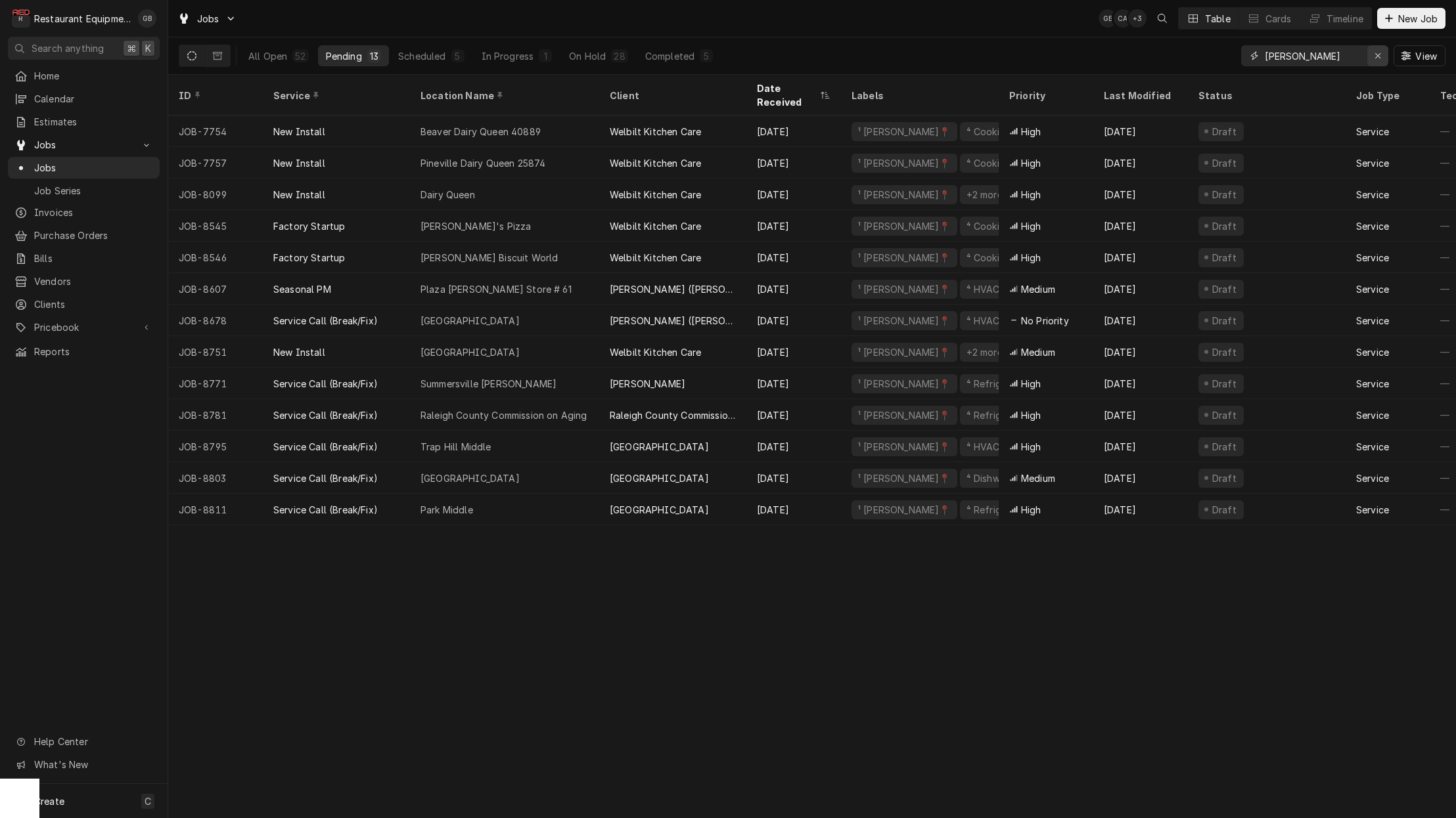
type input "[PERSON_NAME]"
click at [1380, 61] on div "Erase input" at bounding box center [1378, 56] width 13 height 13
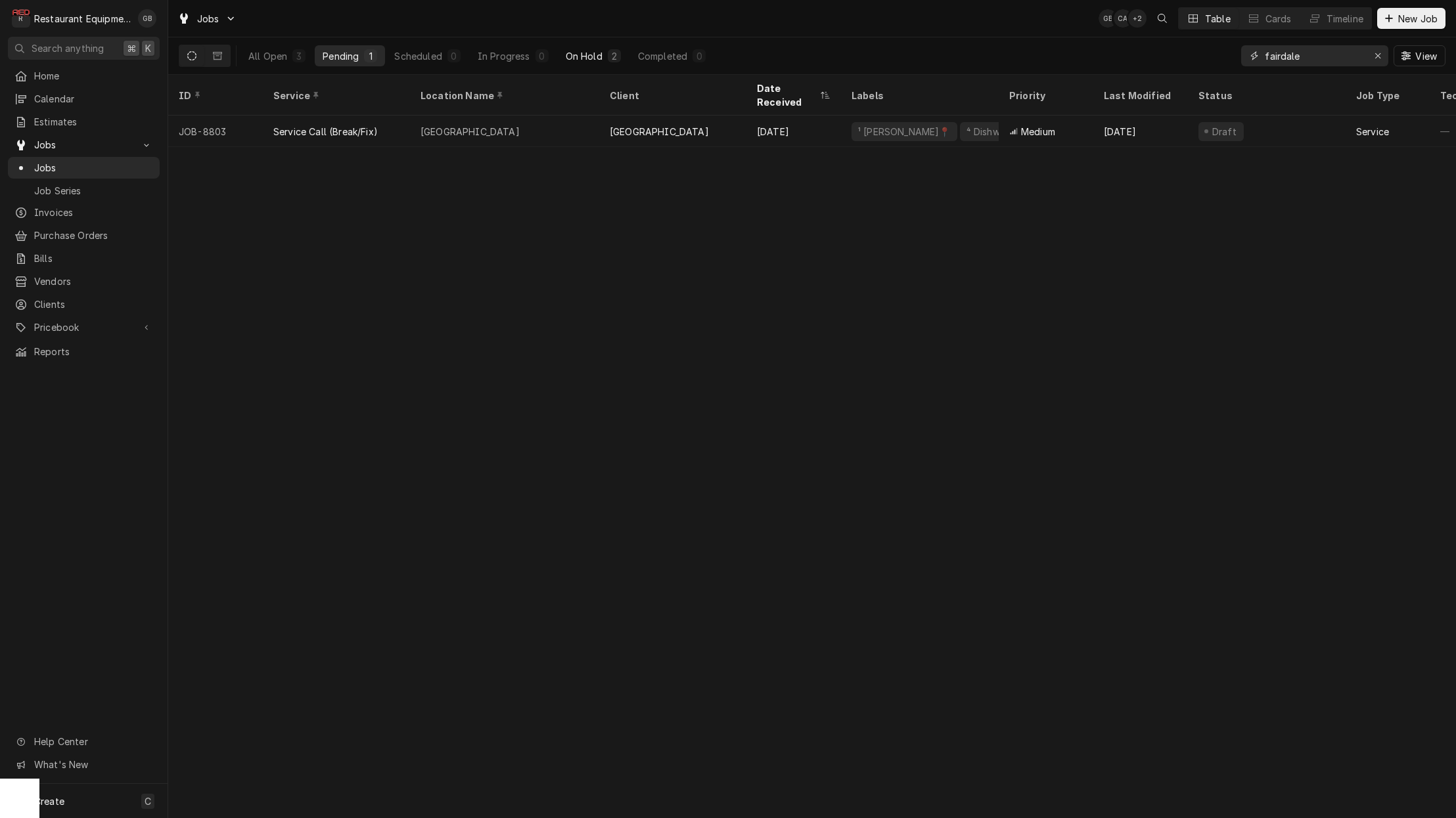
type input "fairdale"
click at [587, 53] on div "On Hold" at bounding box center [585, 56] width 37 height 14
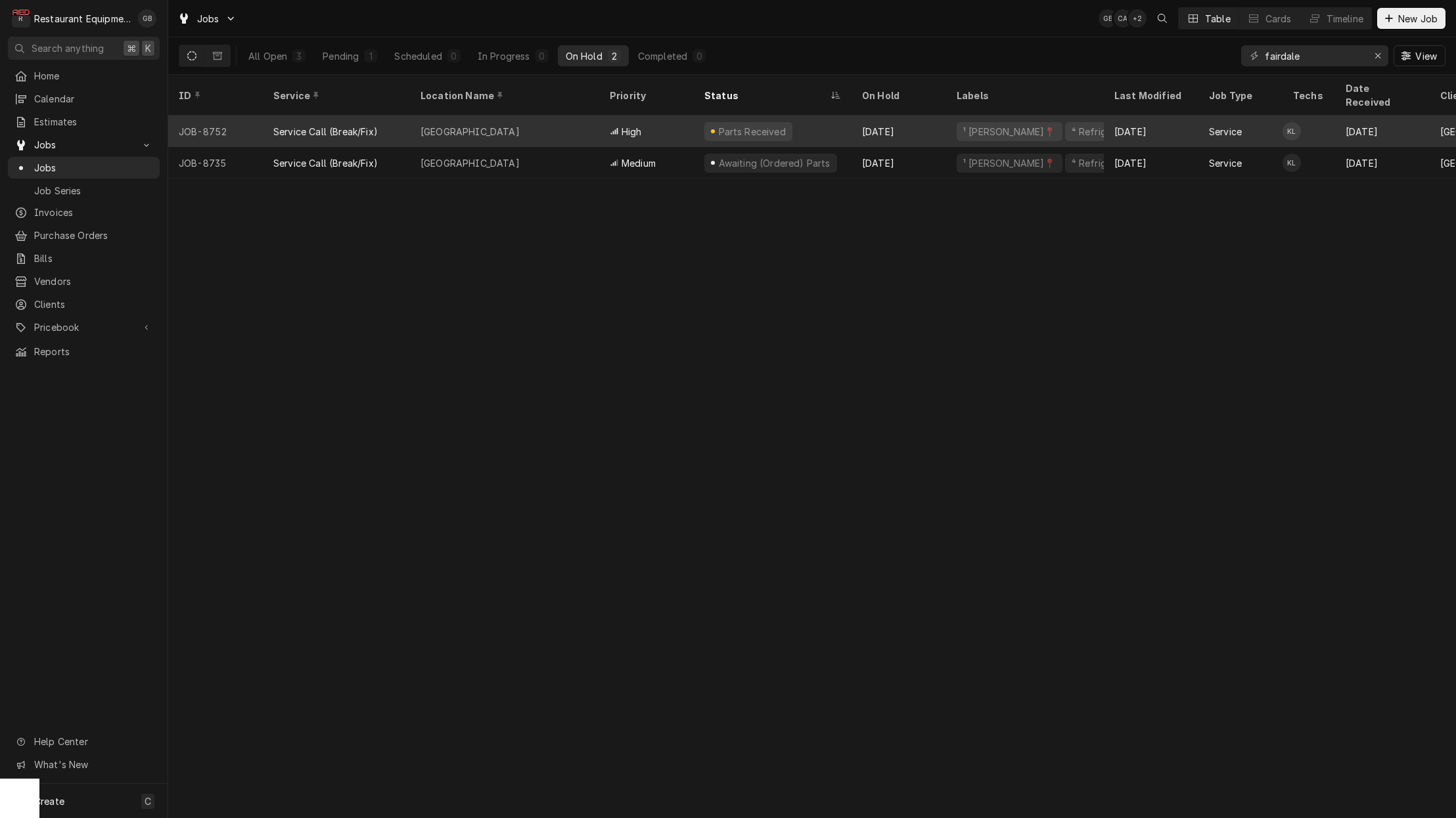
click at [563, 117] on div "[GEOGRAPHIC_DATA]" at bounding box center [504, 131] width 189 height 32
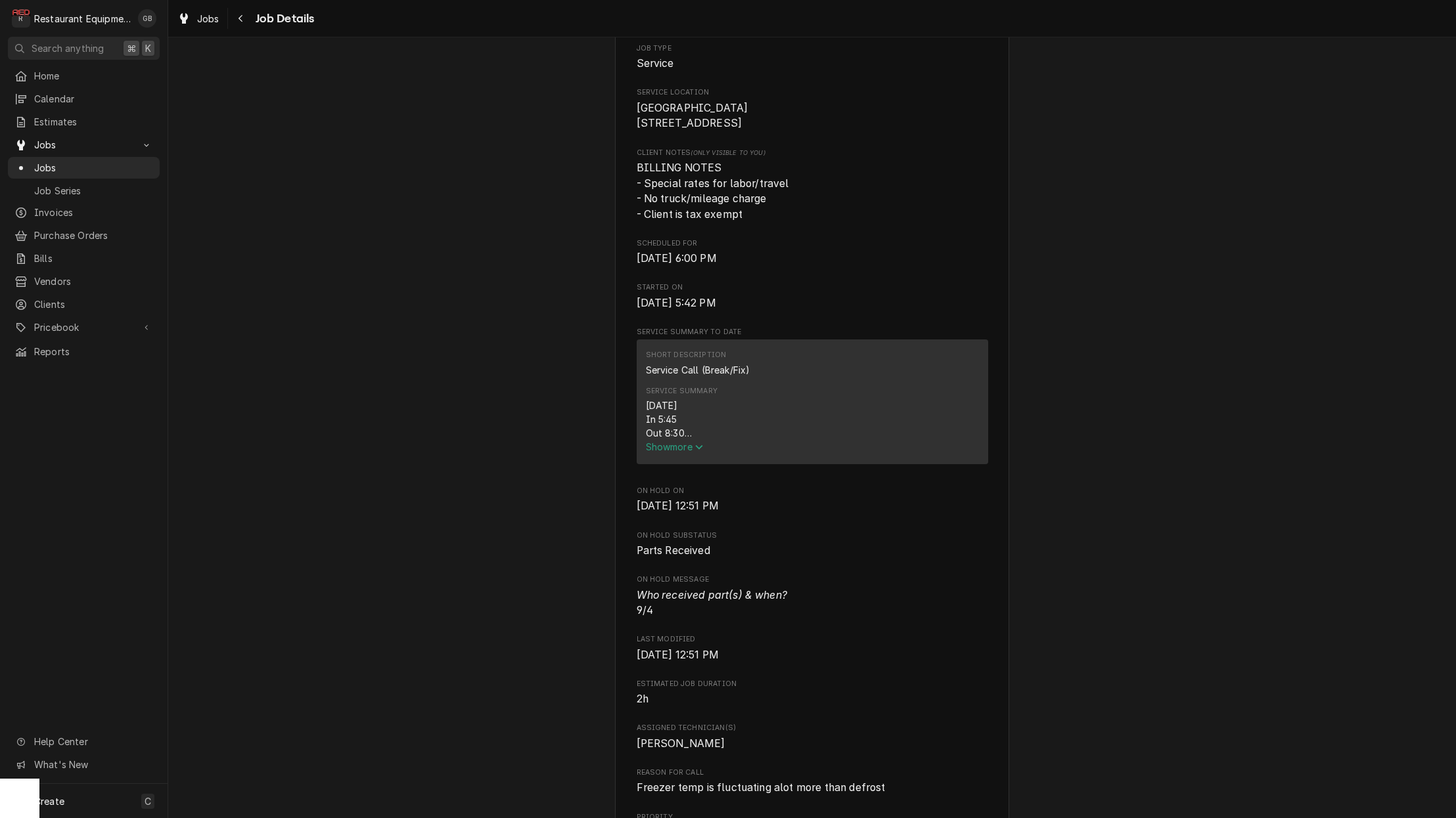
scroll to position [268, 0]
click at [658, 449] on span "Show more" at bounding box center [675, 446] width 58 height 11
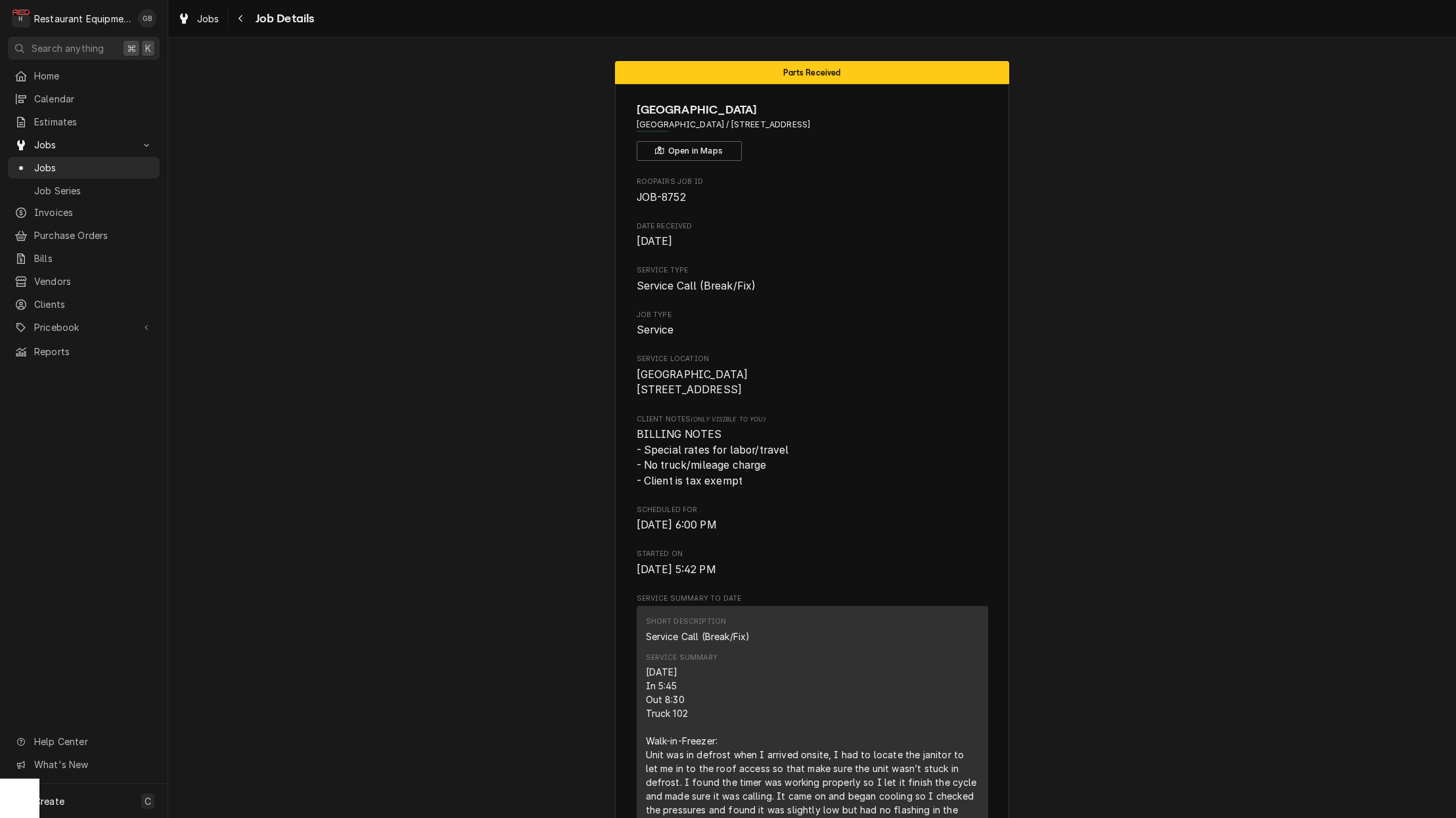
scroll to position [0, 0]
click at [239, 20] on icon "Navigate back" at bounding box center [240, 19] width 6 height 9
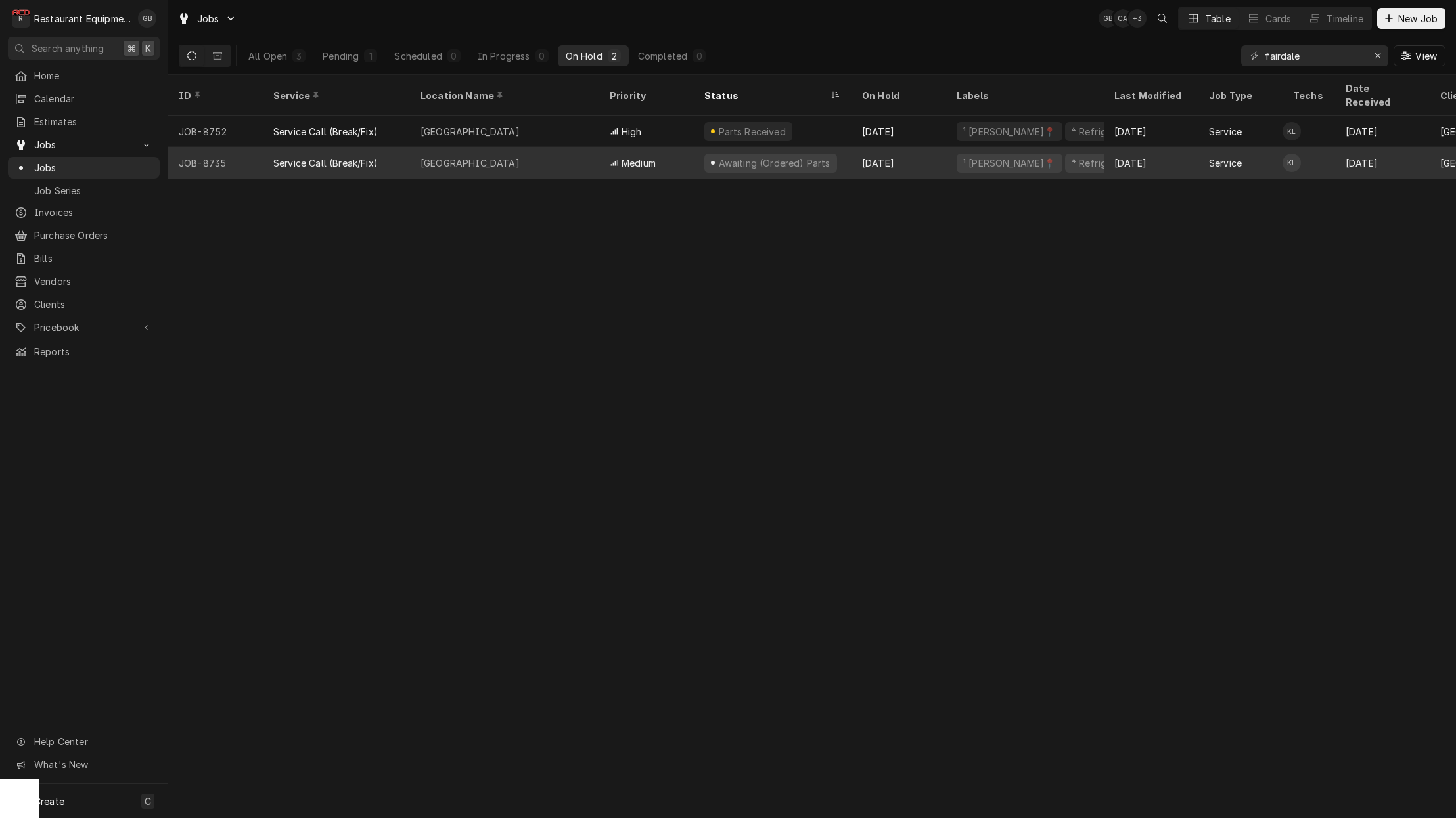
click at [496, 156] on div "Fairdale Elementary" at bounding box center [470, 163] width 100 height 14
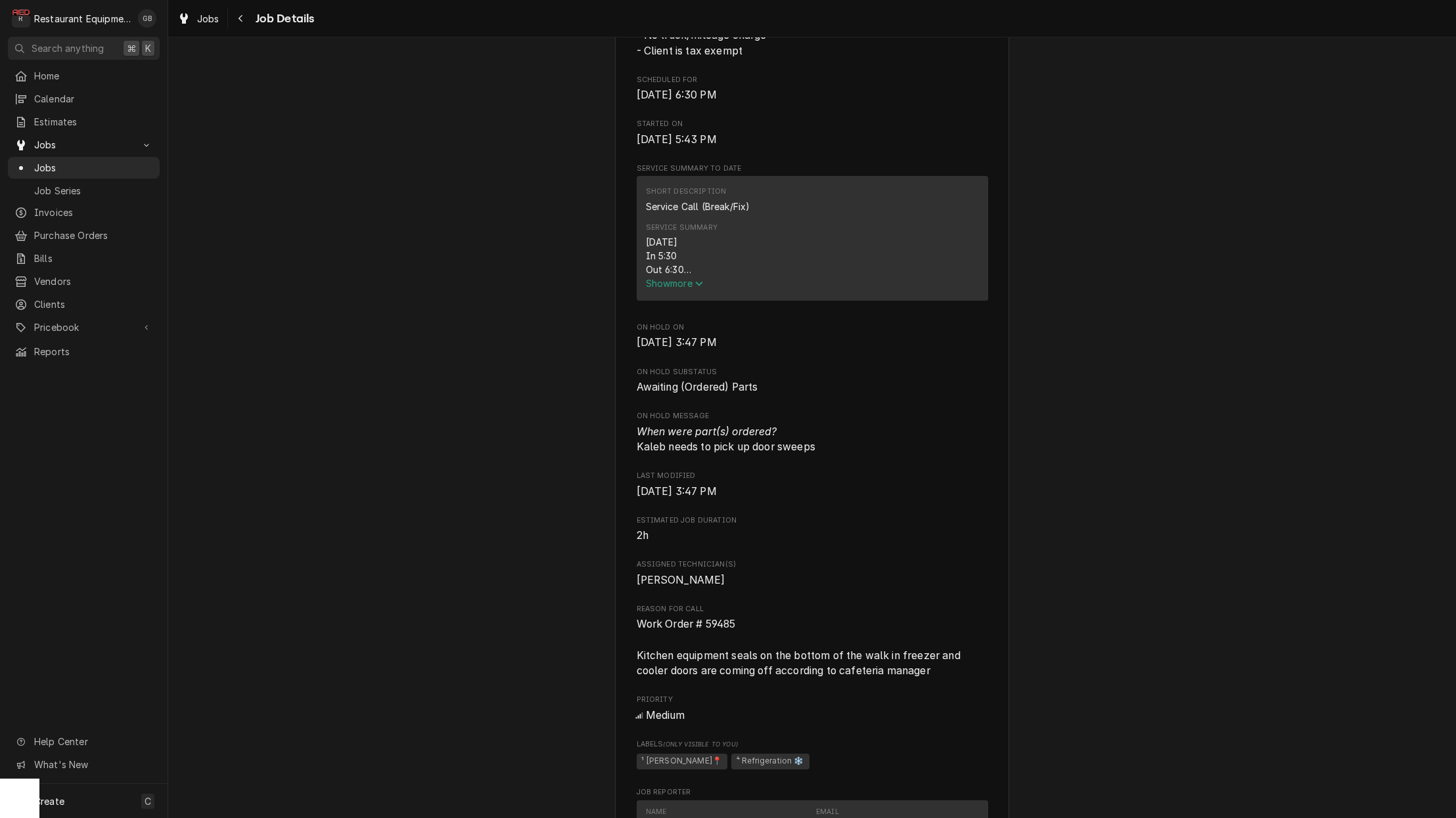
scroll to position [431, 0]
click at [682, 288] on span "Show more" at bounding box center [675, 283] width 58 height 11
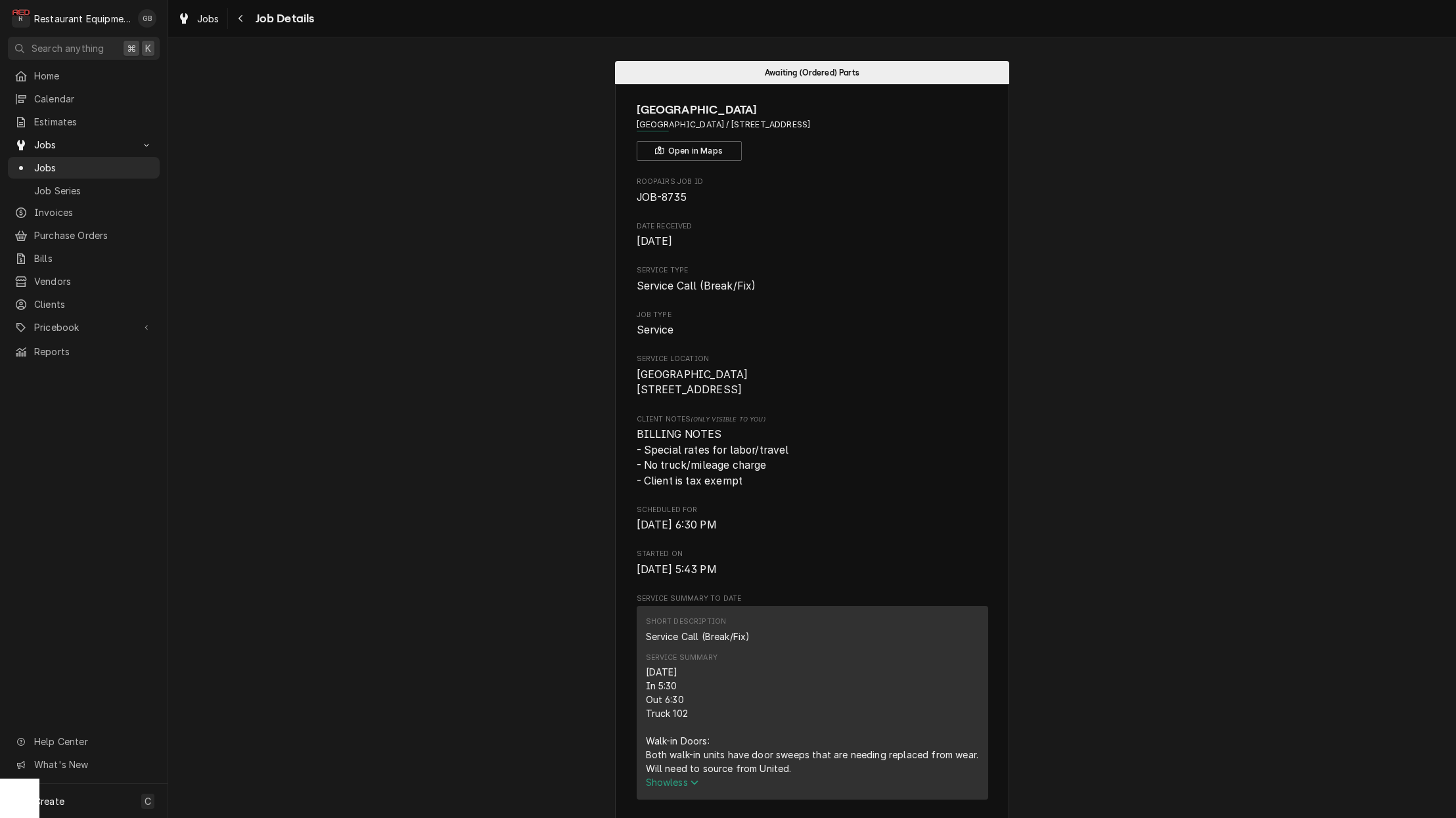
scroll to position [0, 0]
click at [243, 21] on icon "Navigate back" at bounding box center [240, 19] width 6 height 9
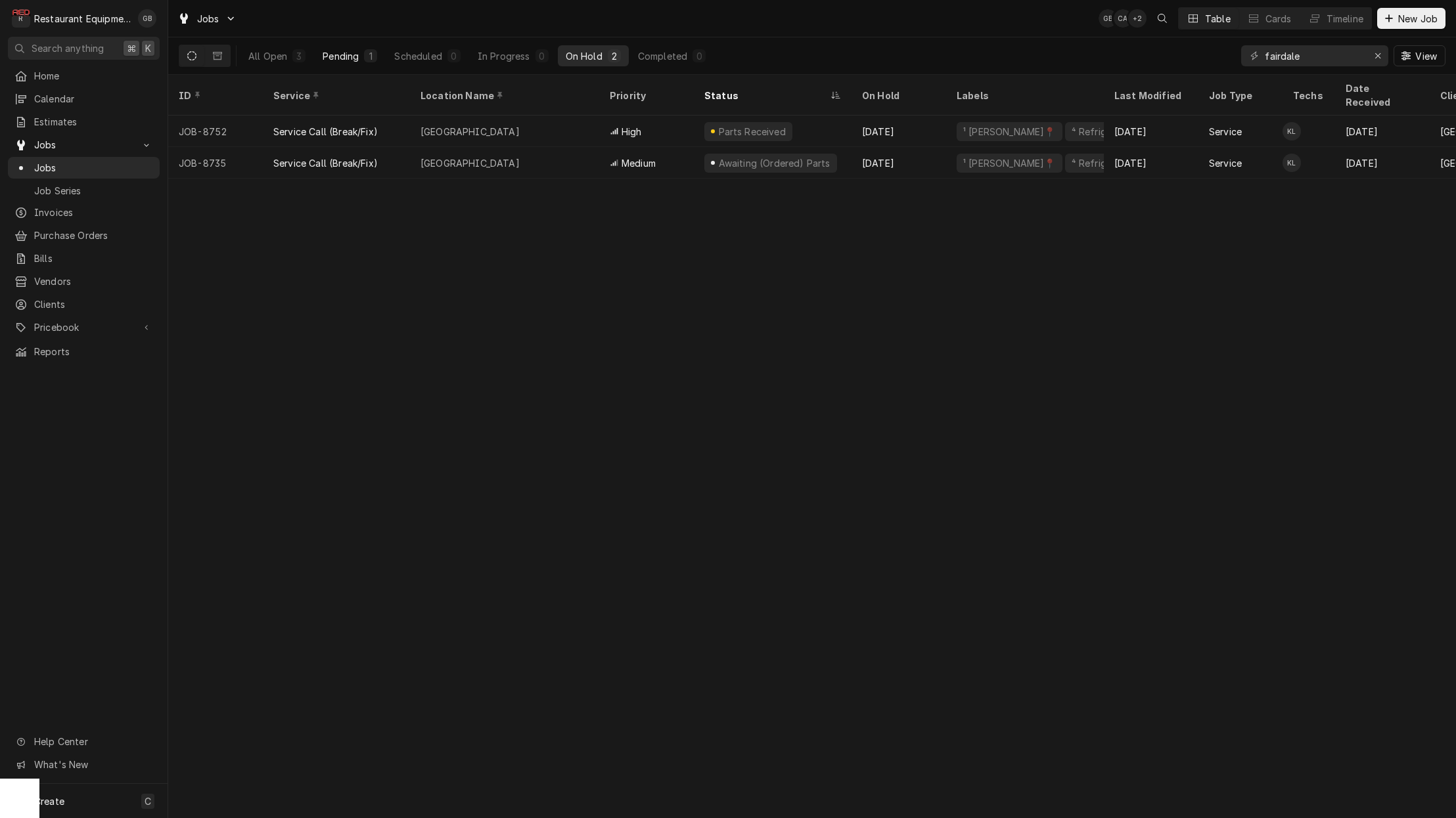
scroll to position [0, 1]
click at [340, 54] on div "Pending" at bounding box center [340, 56] width 36 height 14
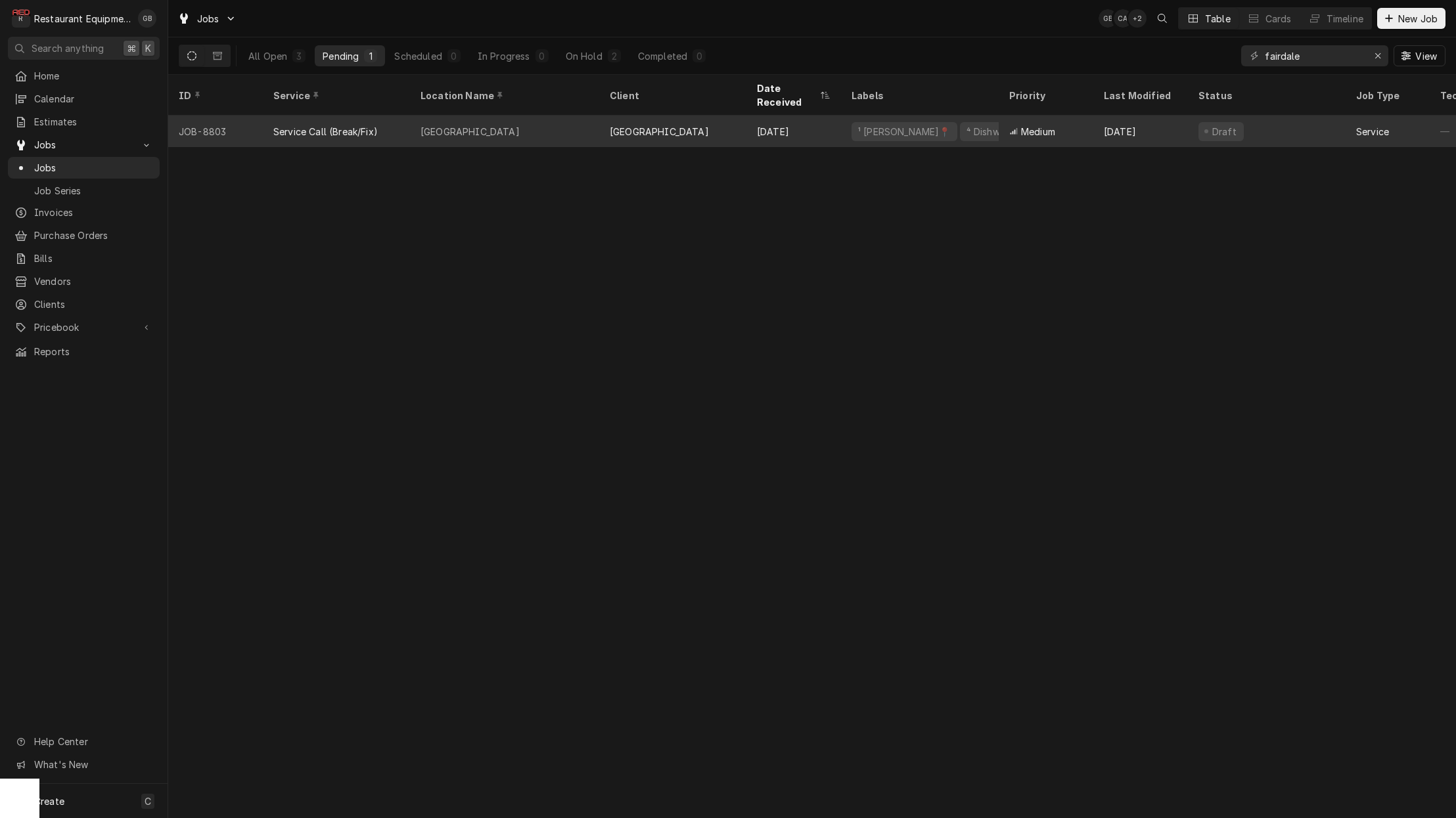
scroll to position [0, 0]
click at [576, 118] on div "[GEOGRAPHIC_DATA]" at bounding box center [504, 131] width 189 height 32
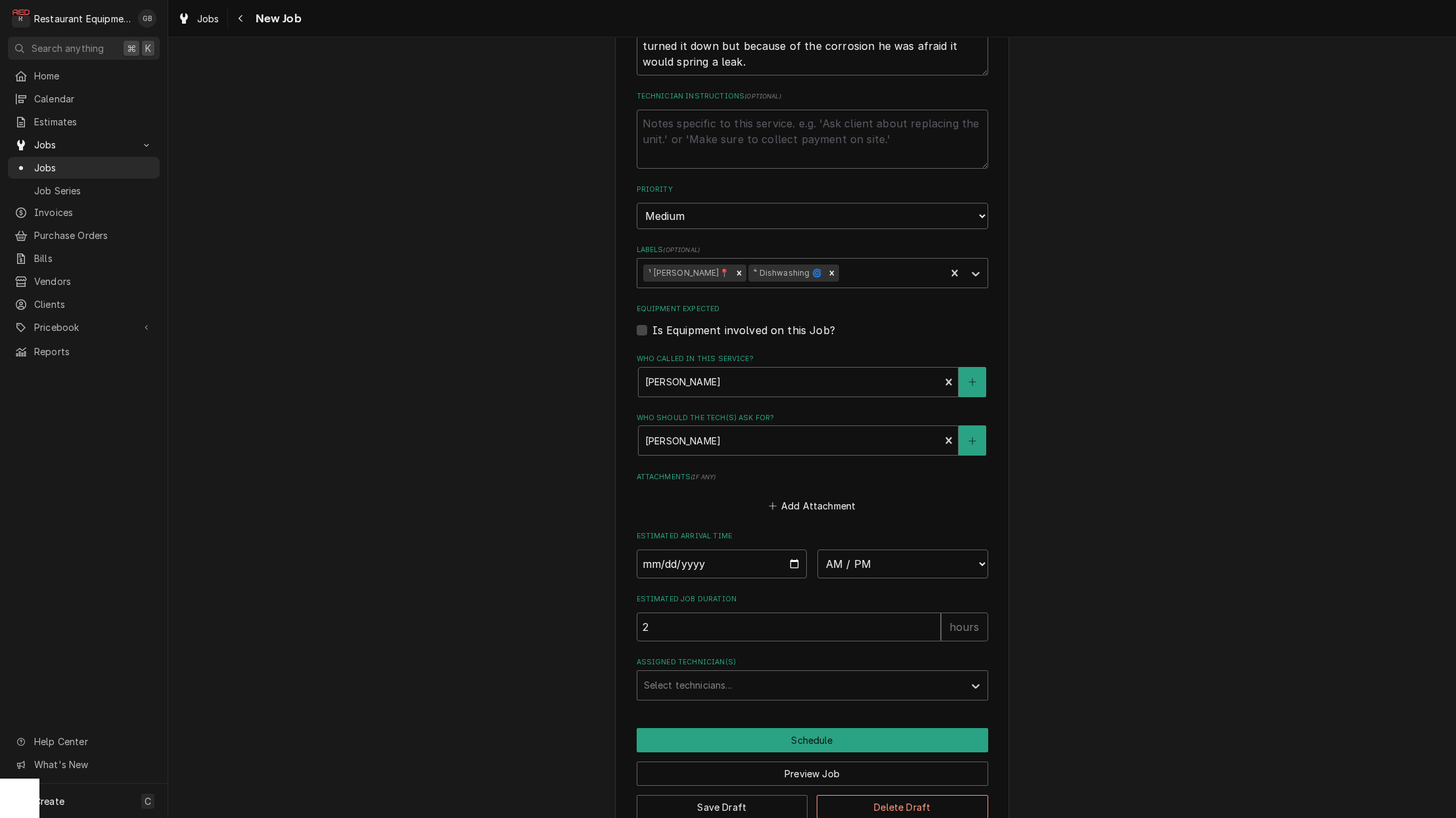
scroll to position [766, 0]
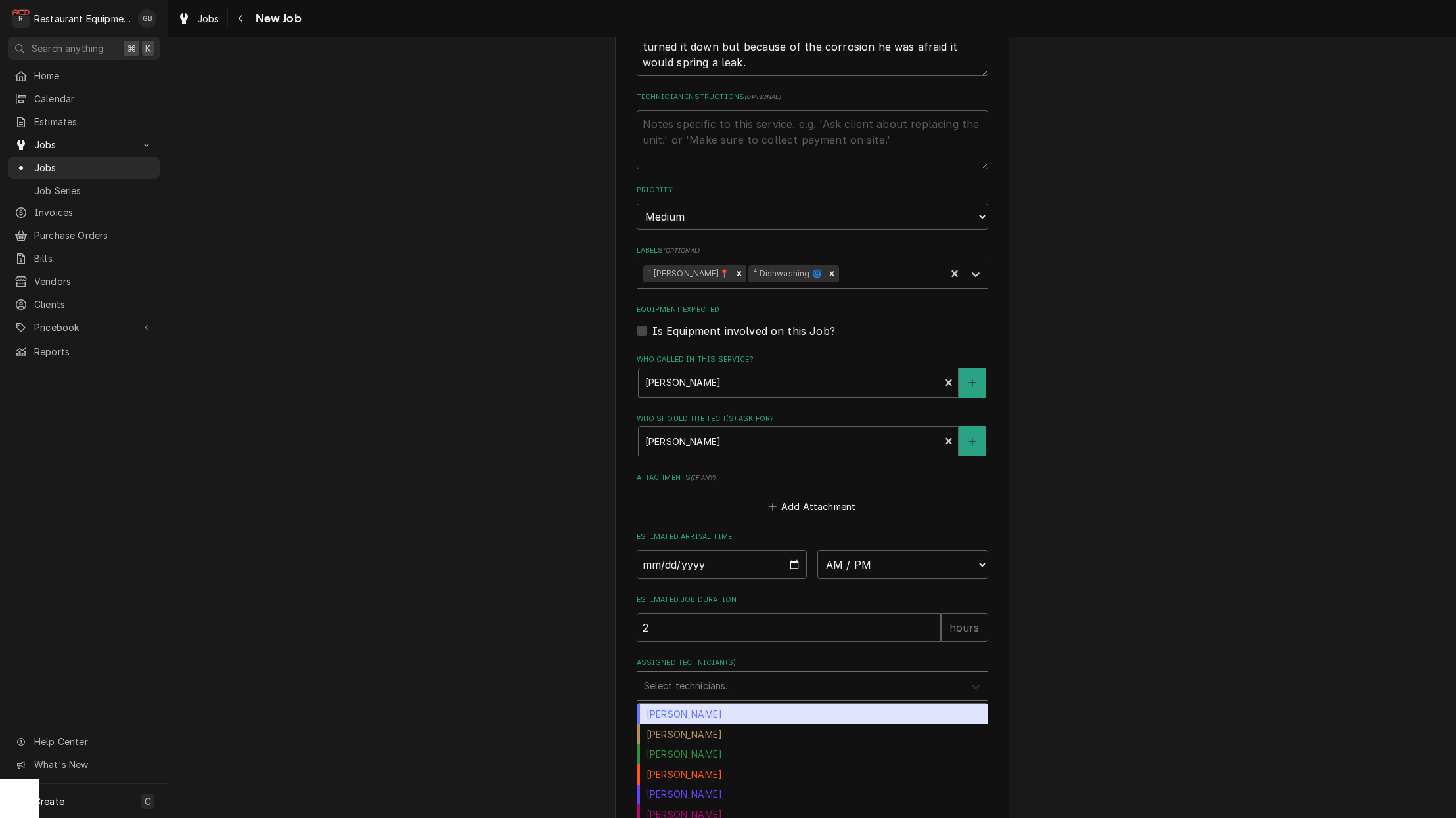
click at [965, 674] on div "Assigned Technician(s)" at bounding box center [975, 686] width 23 height 25
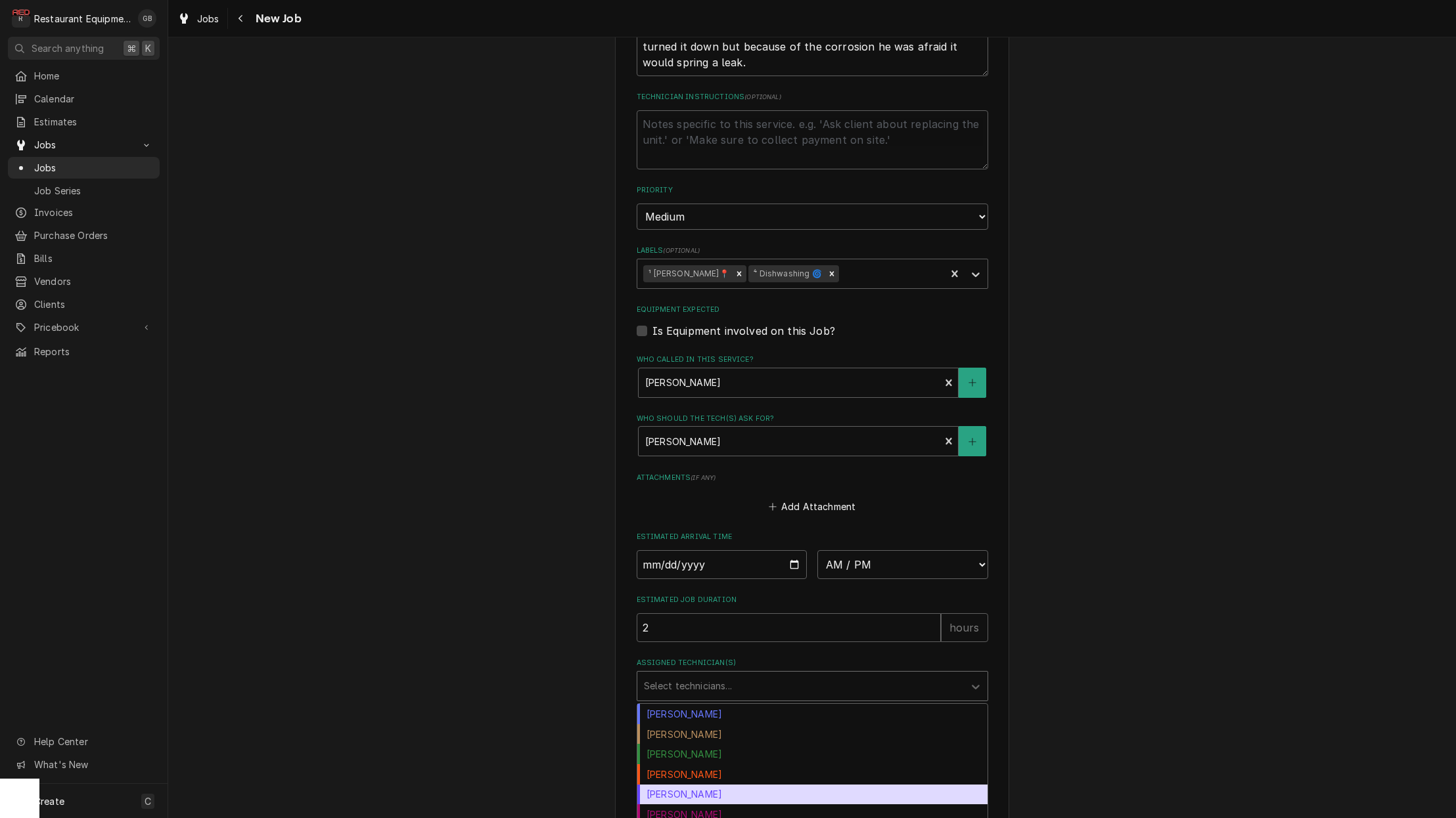
scroll to position [45, 0]
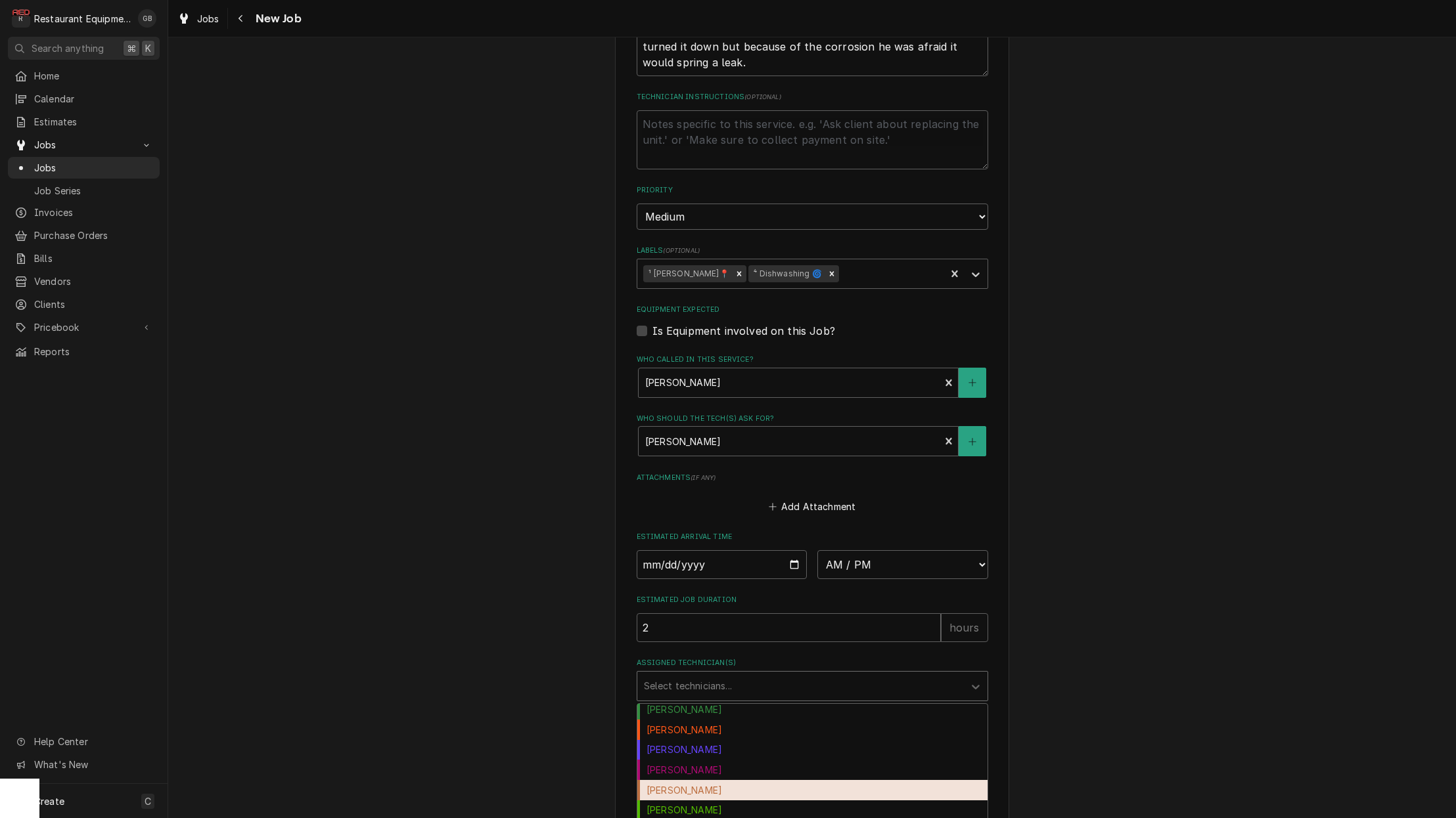
click at [713, 780] on div "Hunter Ralston" at bounding box center [812, 790] width 350 height 20
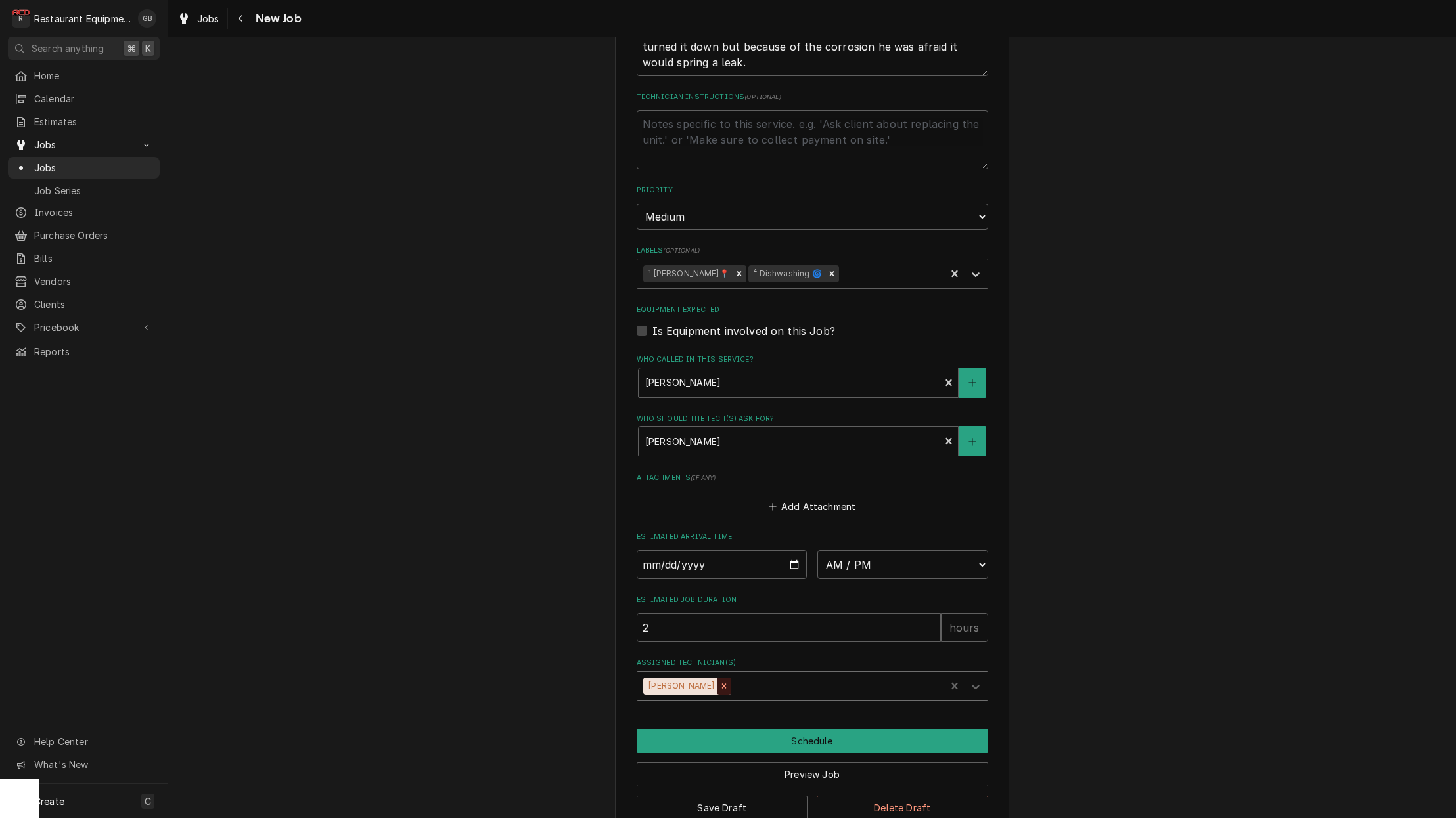
click at [721, 684] on icon "Remove Hunter Ralston" at bounding box center [723, 686] width 5 height 5
click at [827, 675] on div "Assigned Technician(s)" at bounding box center [800, 686] width 314 height 23
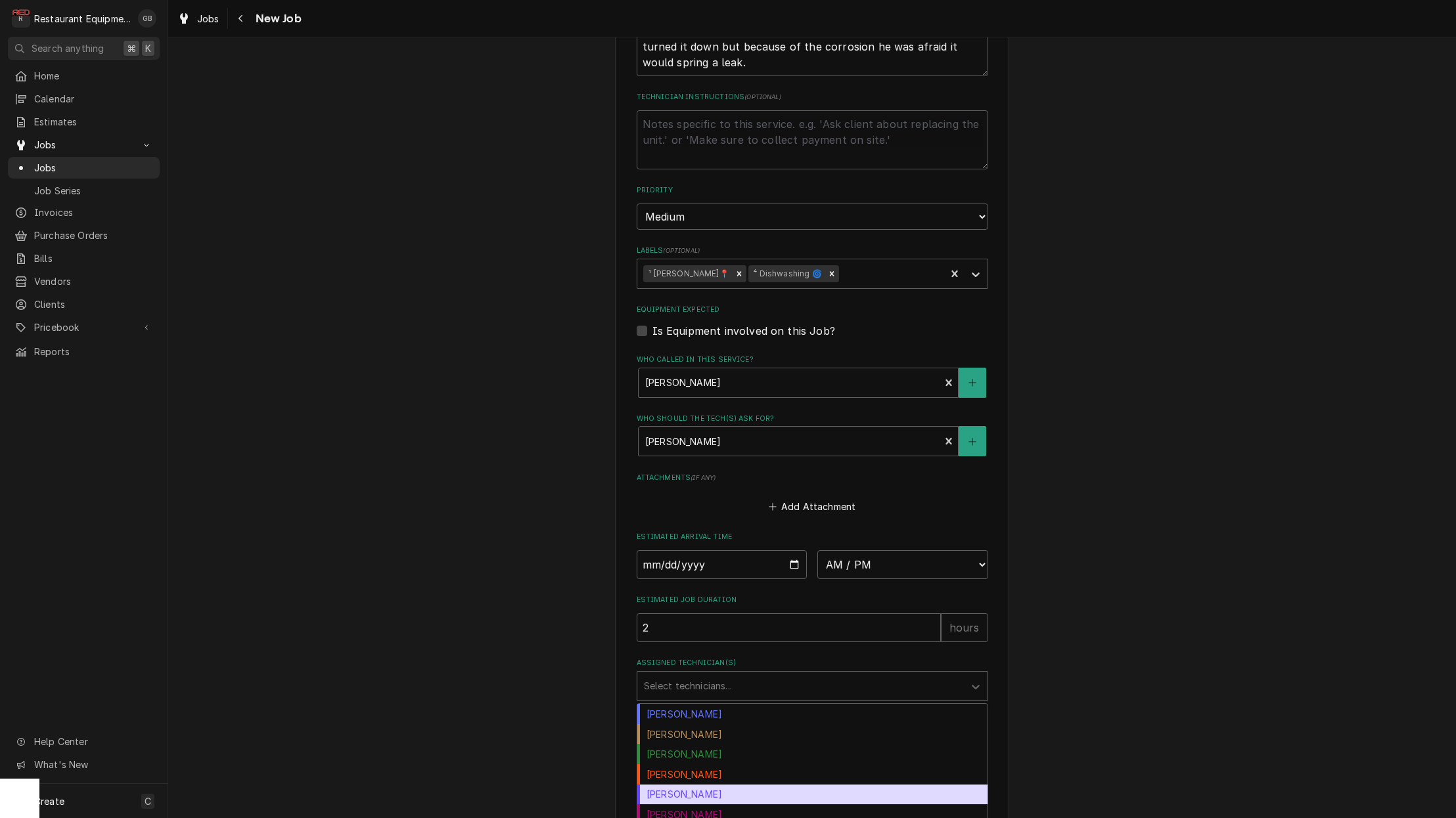
scroll to position [0, 1]
click at [727, 784] on div "Donovan Pruitt" at bounding box center [812, 795] width 350 height 20
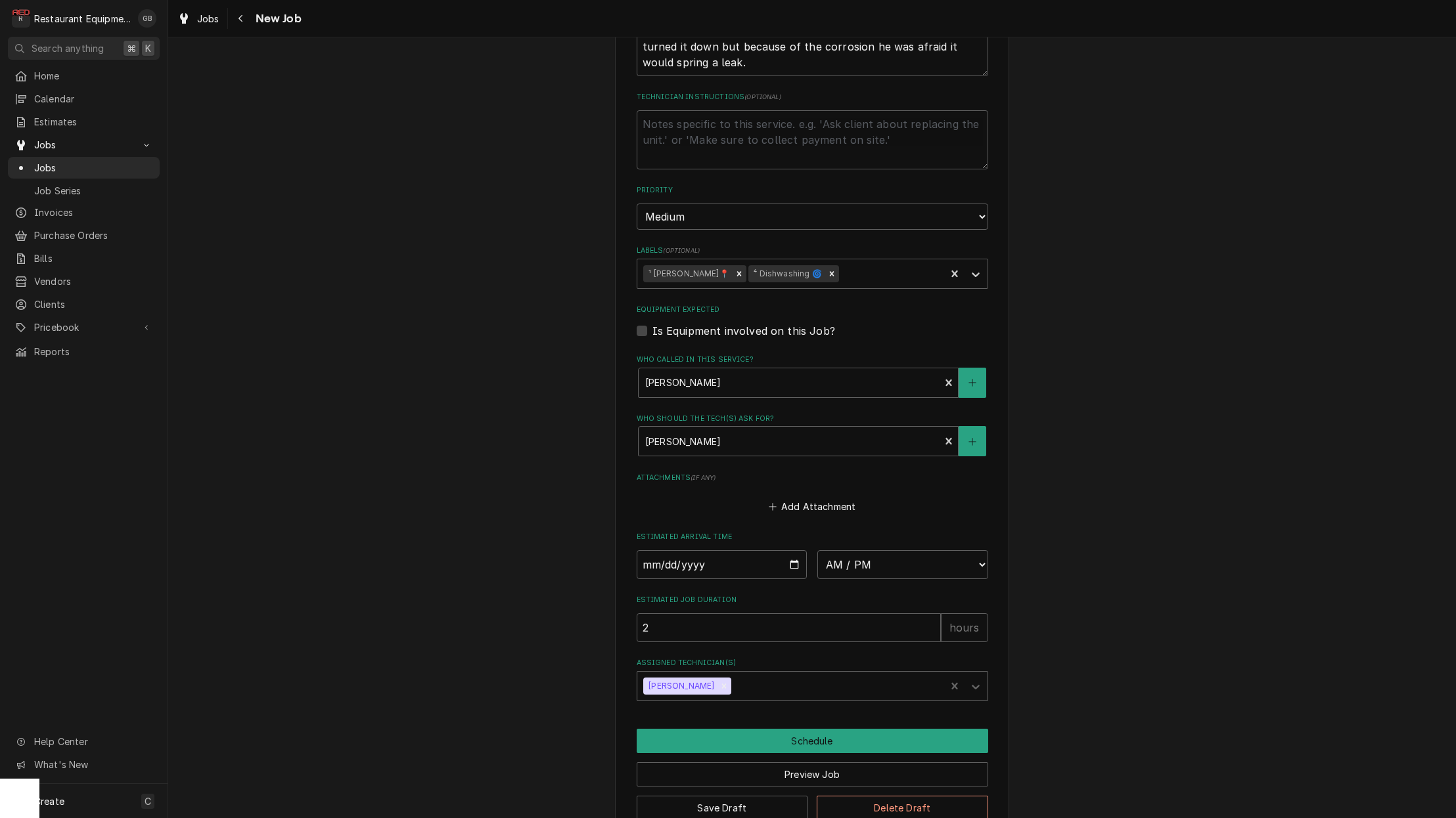
scroll to position [0, 0]
type textarea "x"
click at [664, 550] on input "Date" at bounding box center [721, 564] width 170 height 29
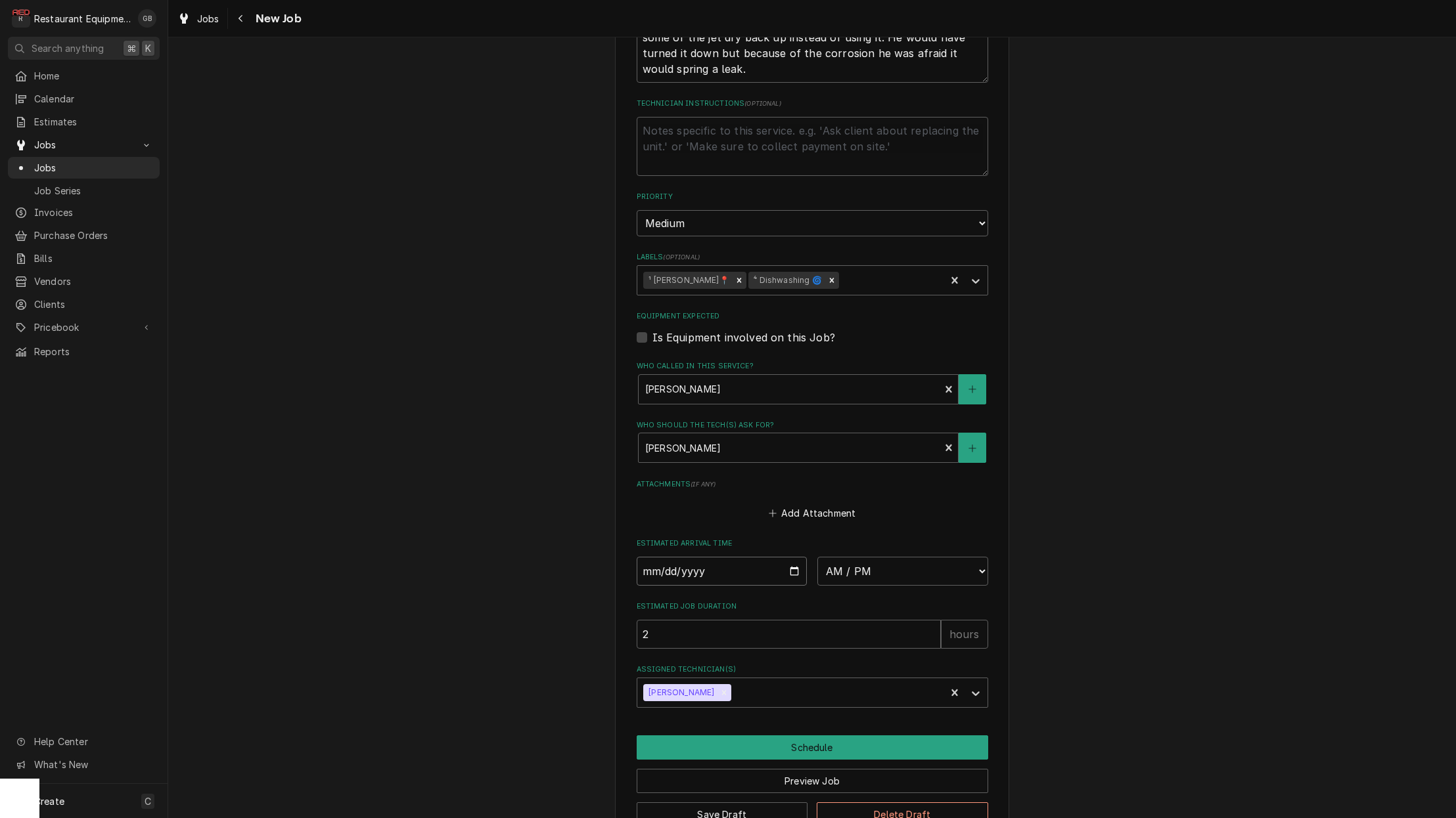
scroll to position [759, 0]
drag, startPoint x: 676, startPoint y: 530, endPoint x: 687, endPoint y: 530, distance: 11.0
click at [684, 557] on input "Date" at bounding box center [721, 571] width 170 height 29
click at [687, 557] on input "Date" at bounding box center [721, 571] width 170 height 29
type input "2025-09-08"
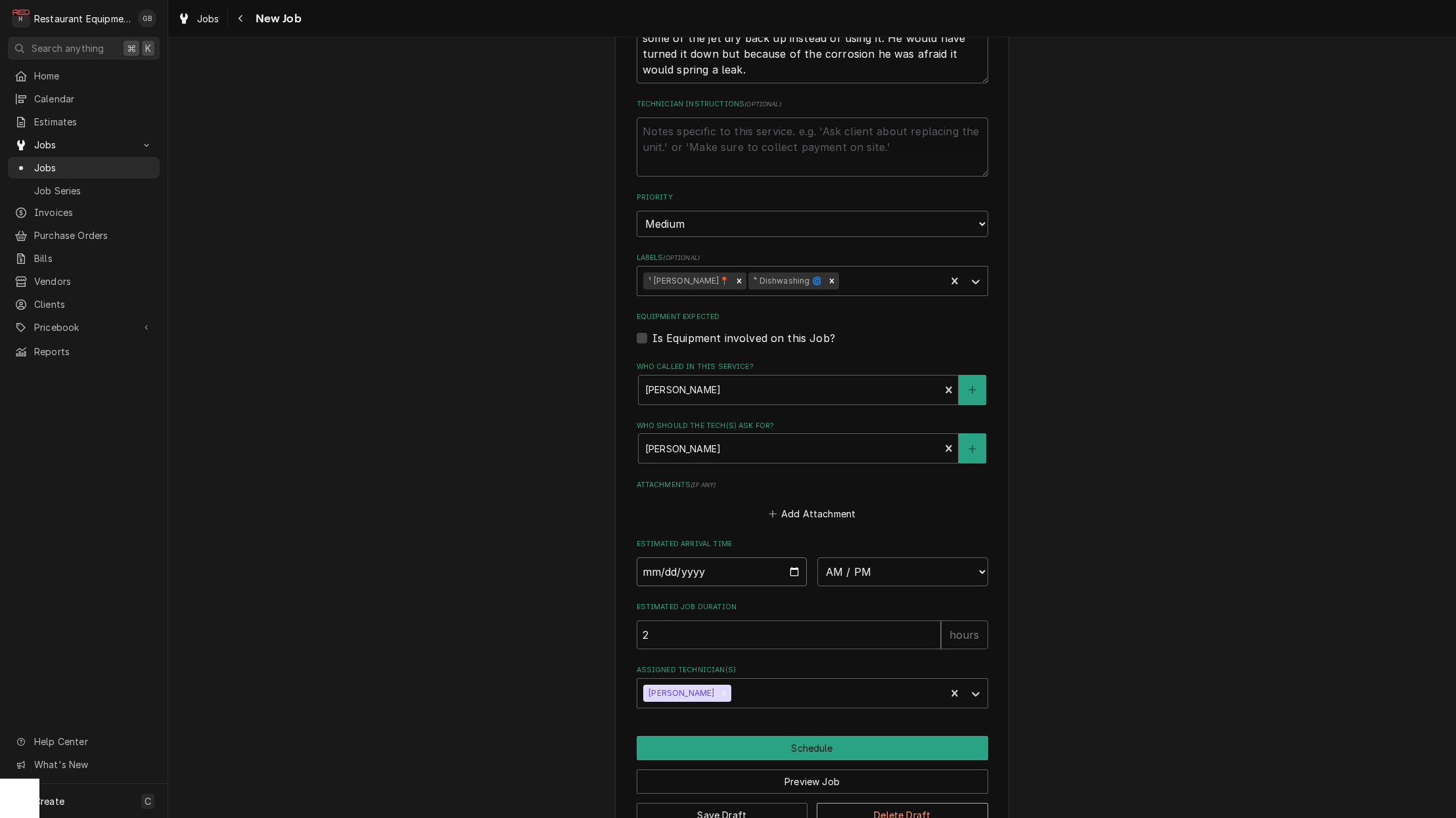
type textarea "x"
select select "08:30:00"
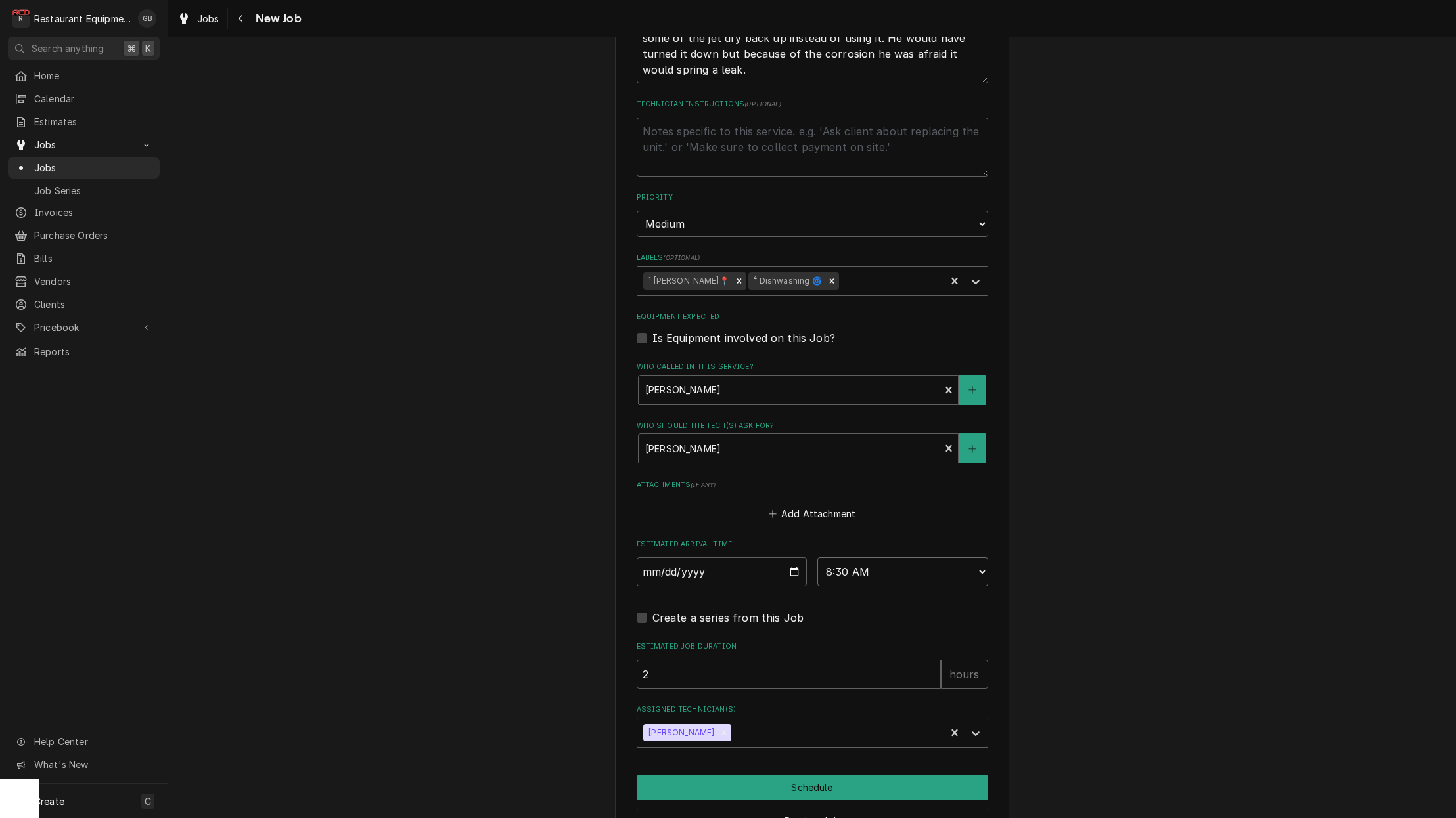
type textarea "x"
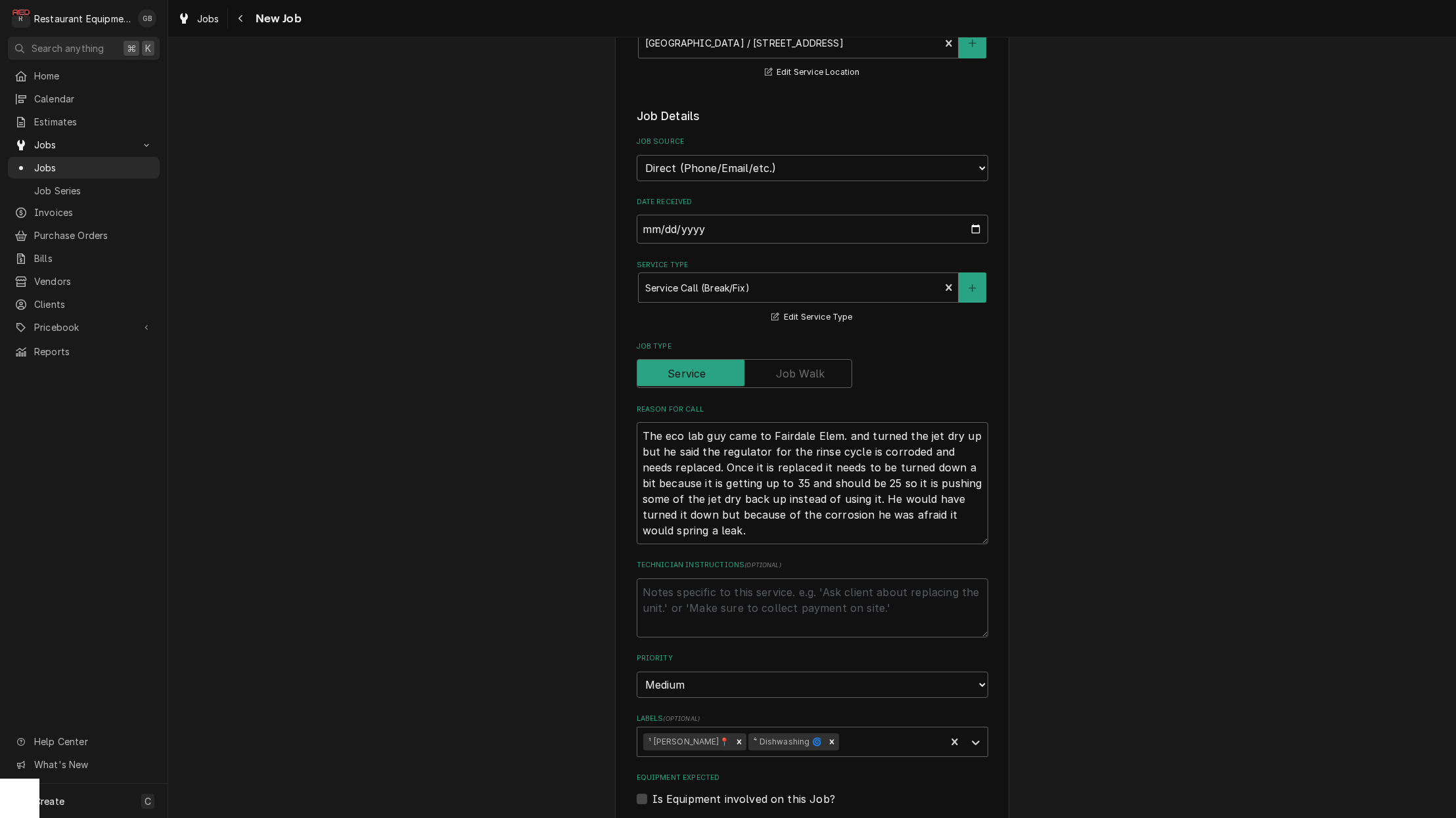
scroll to position [328, 0]
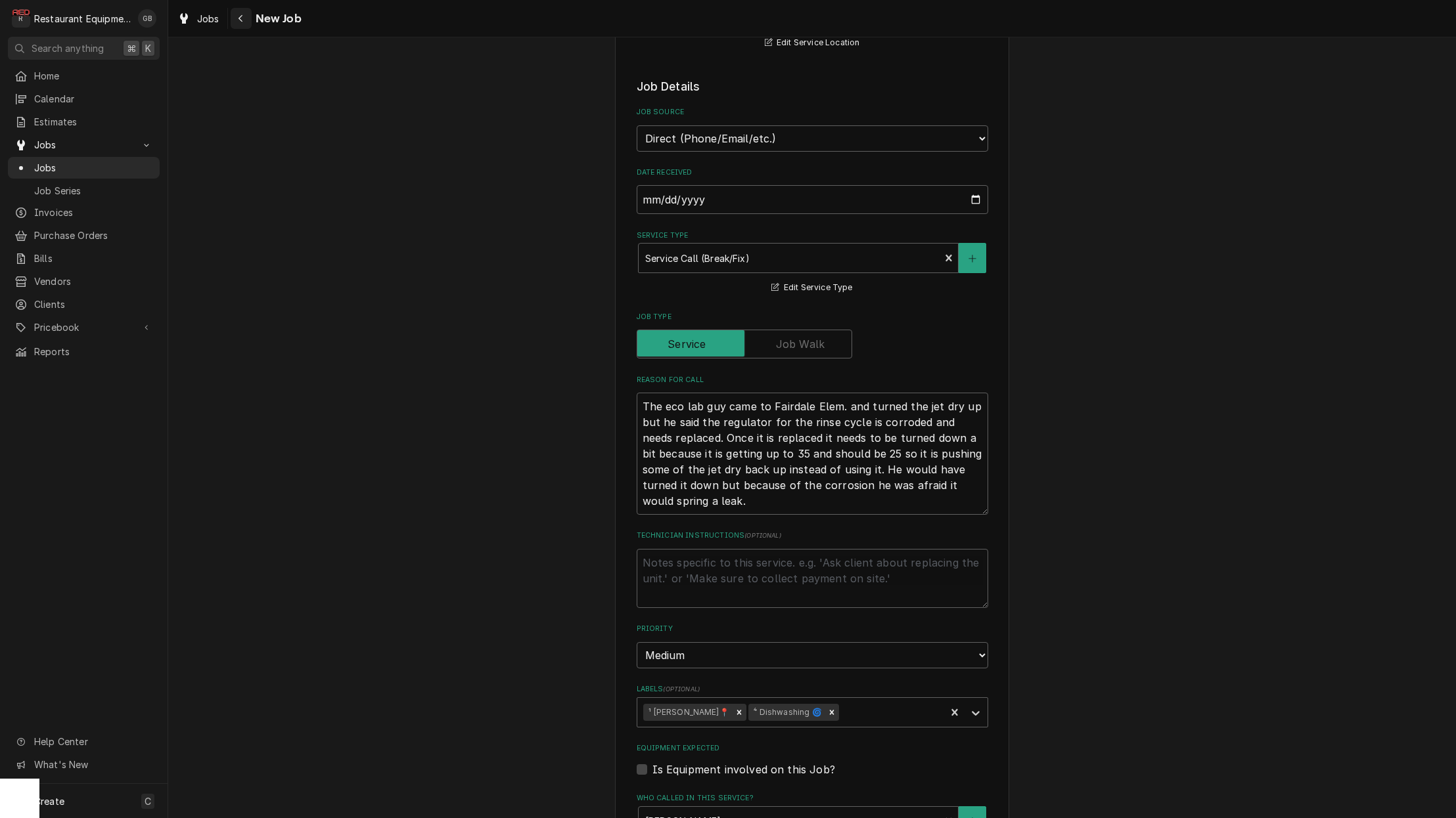
click at [242, 22] on icon "Navigate back" at bounding box center [240, 19] width 6 height 9
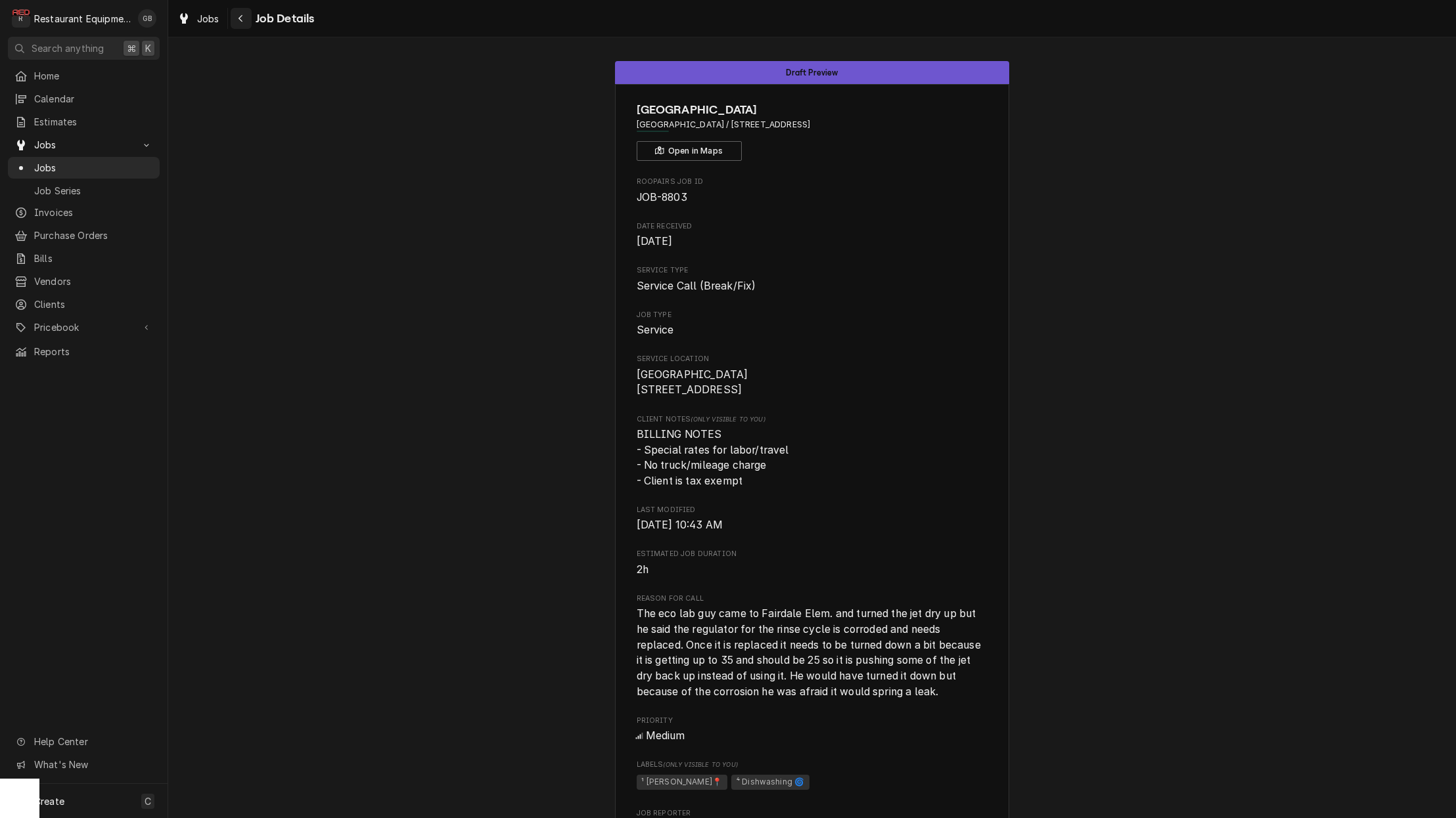
click at [242, 16] on icon "Navigate back" at bounding box center [240, 19] width 4 height 7
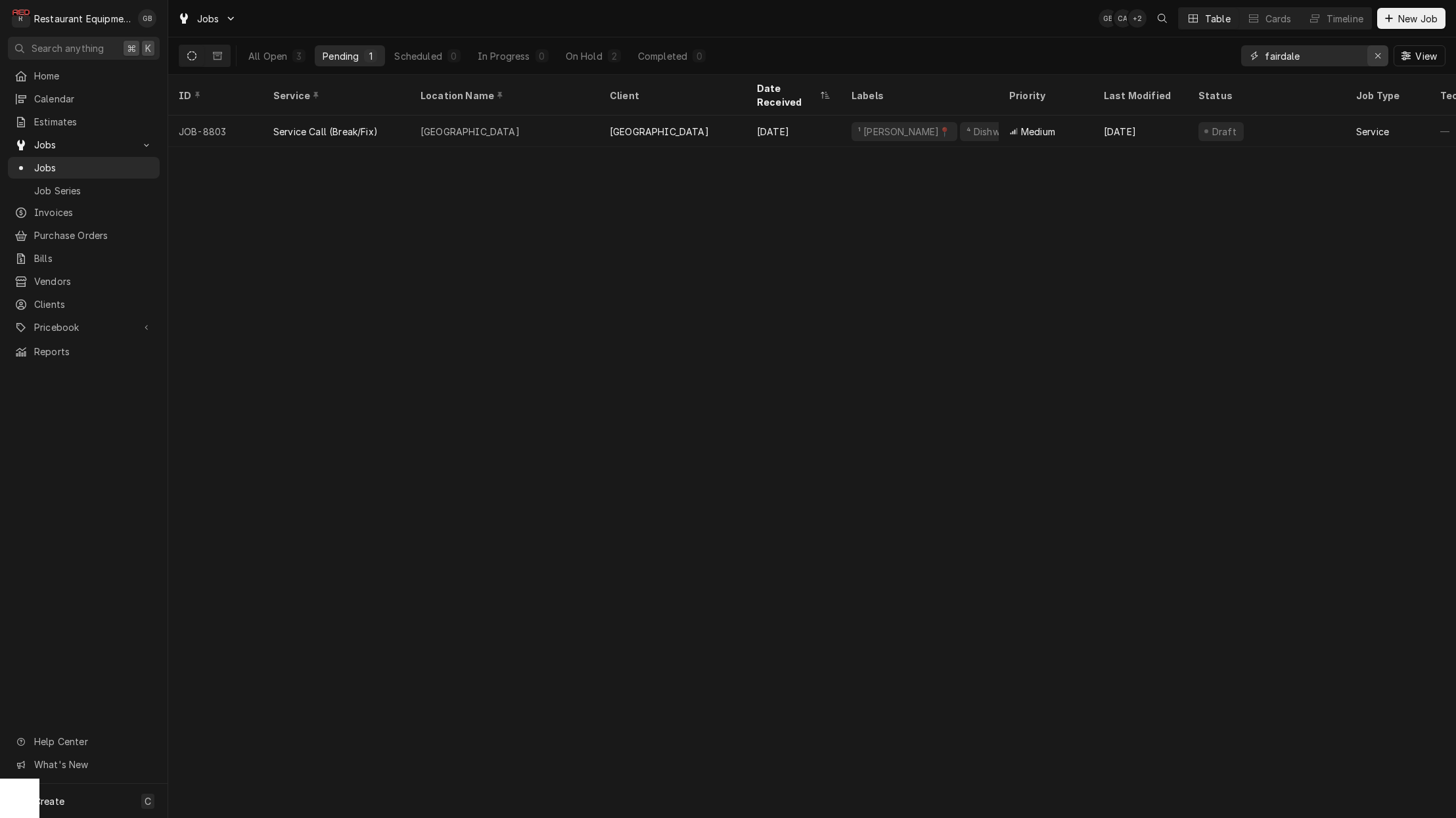
click at [1378, 55] on icon "Erase input" at bounding box center [1378, 56] width 6 height 6
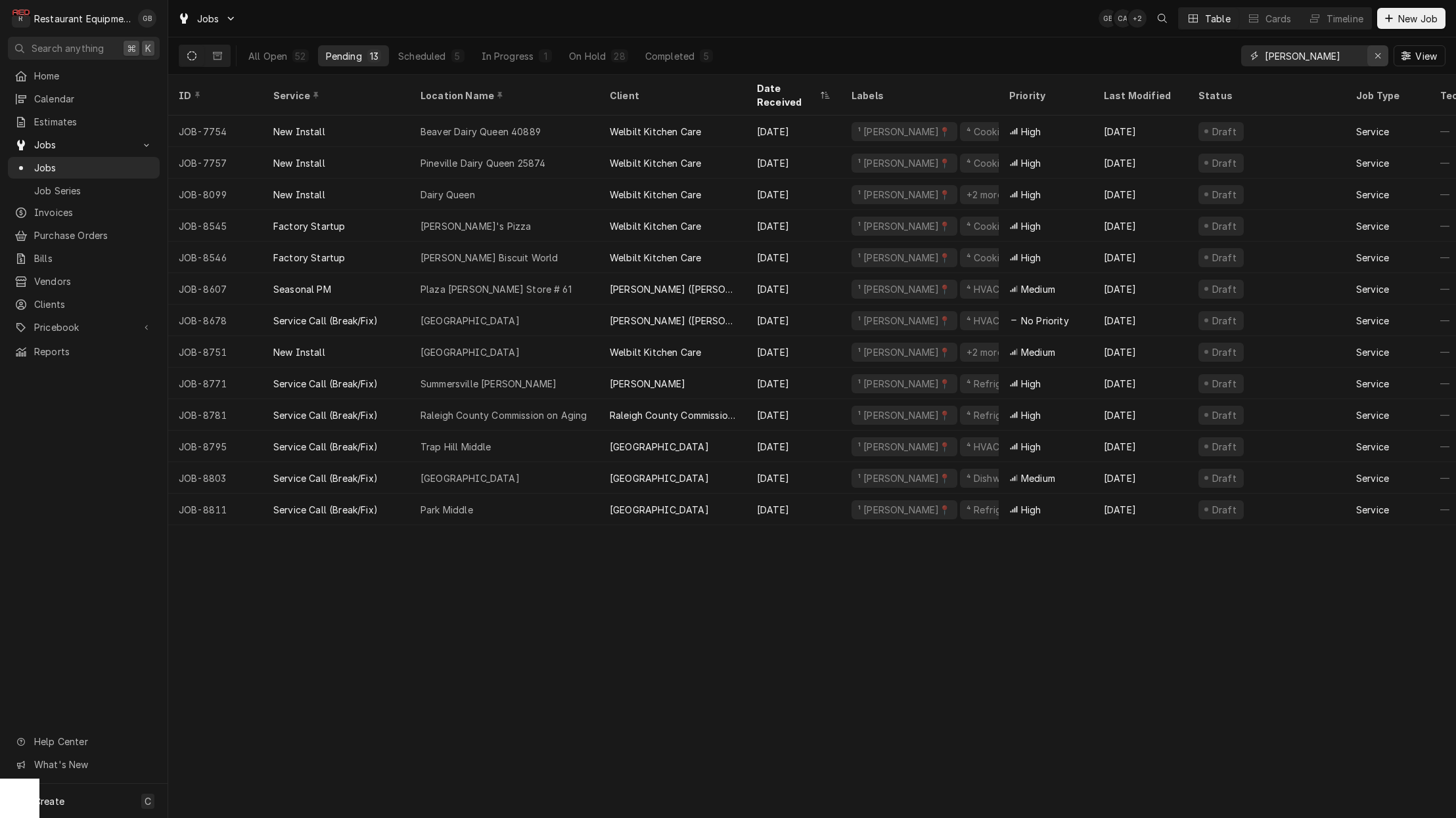
type input "beckley"
click at [1374, 55] on div "Erase input" at bounding box center [1378, 56] width 13 height 13
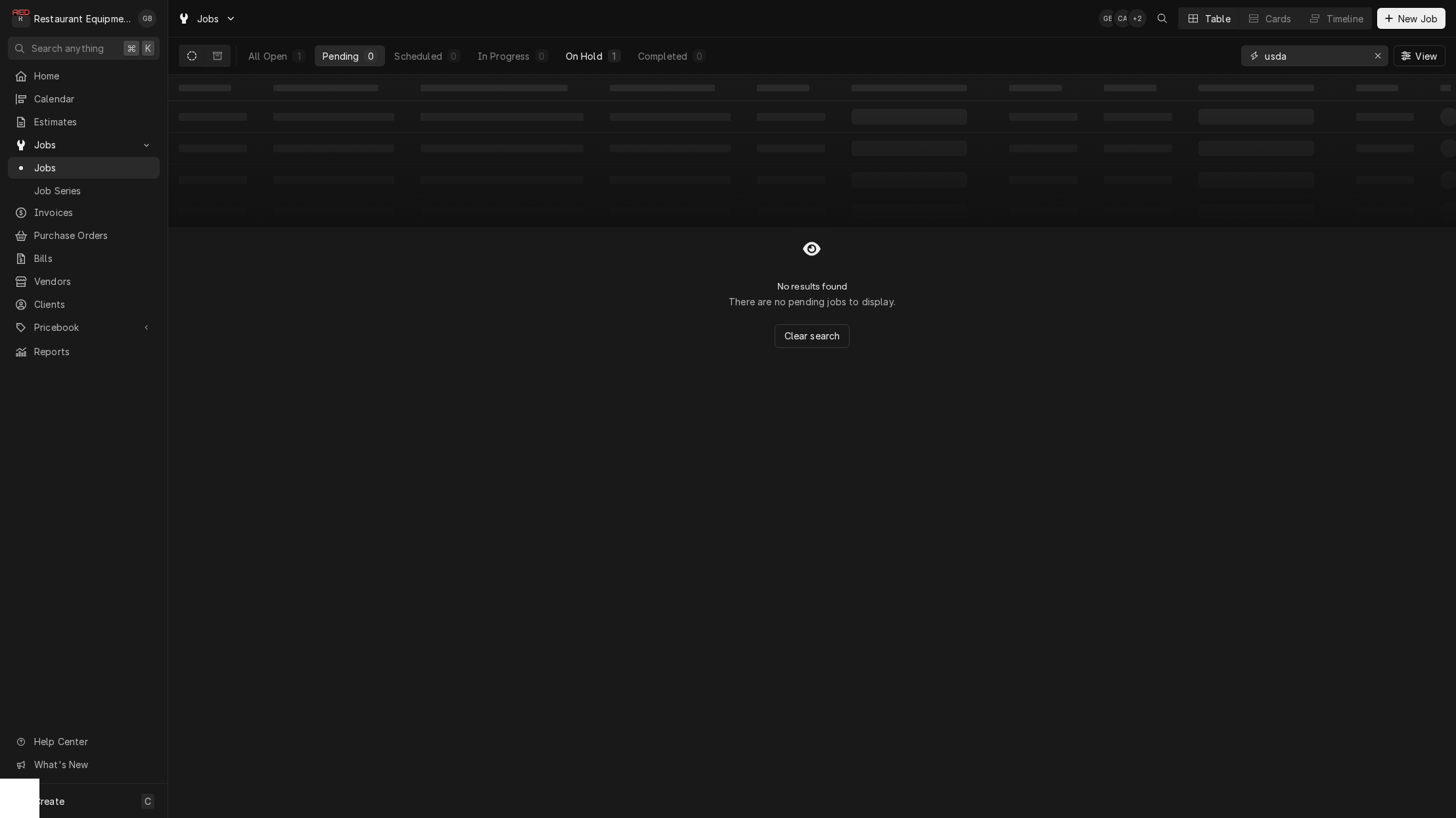
type input "usda"
click at [586, 49] on div "On Hold" at bounding box center [585, 56] width 37 height 14
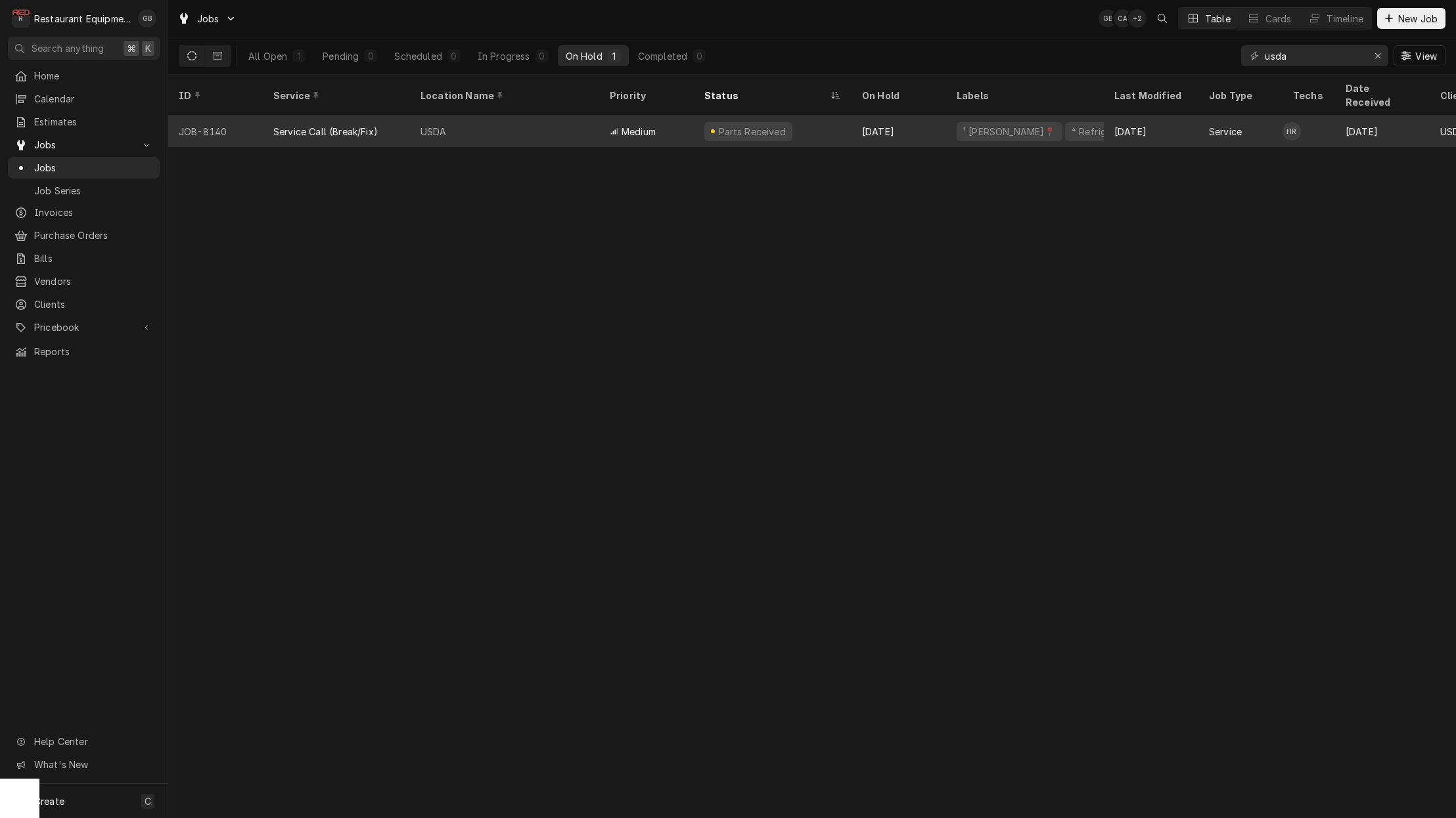
click at [545, 117] on div "USDA" at bounding box center [504, 131] width 189 height 32
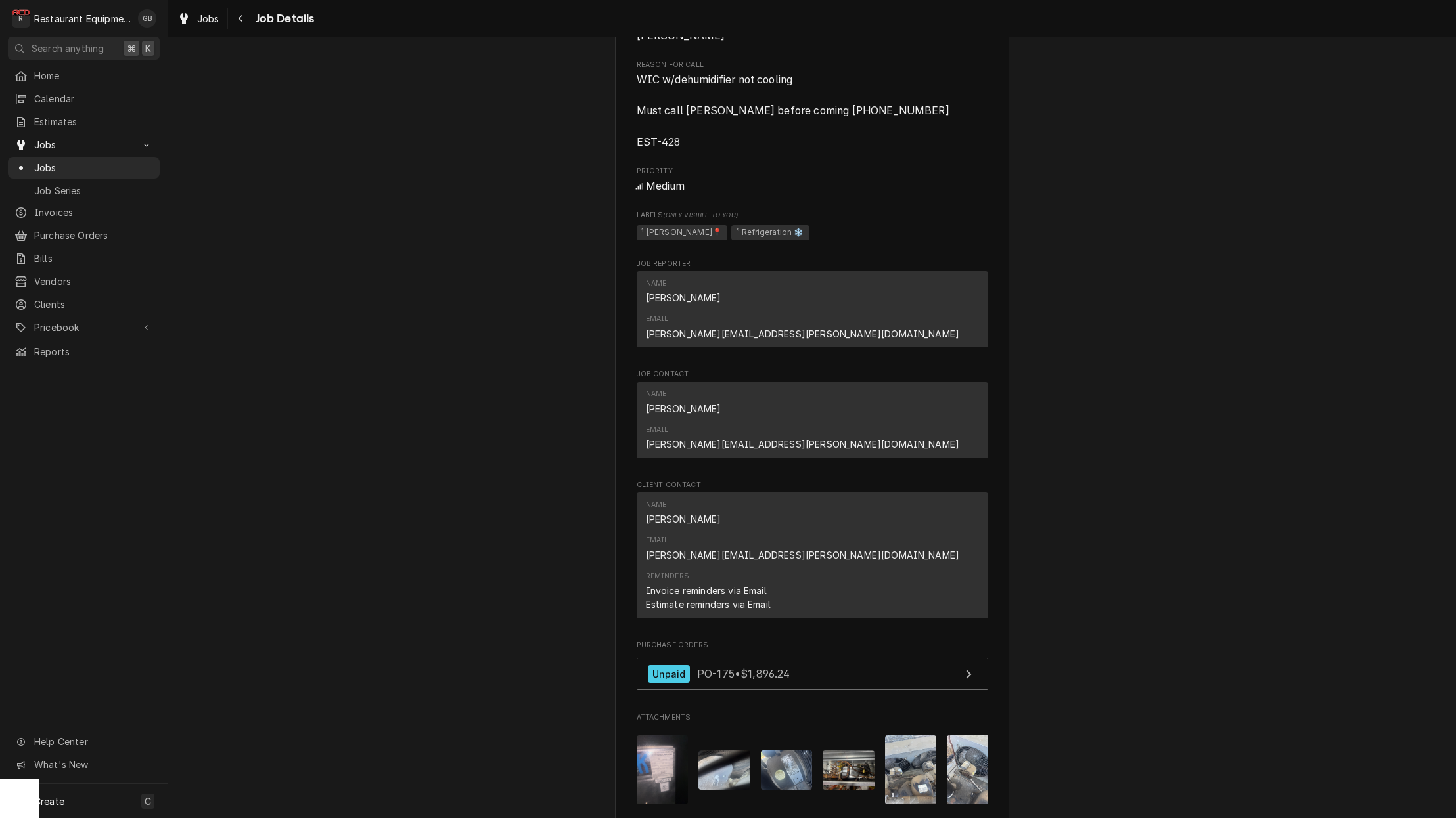
scroll to position [1034, 0]
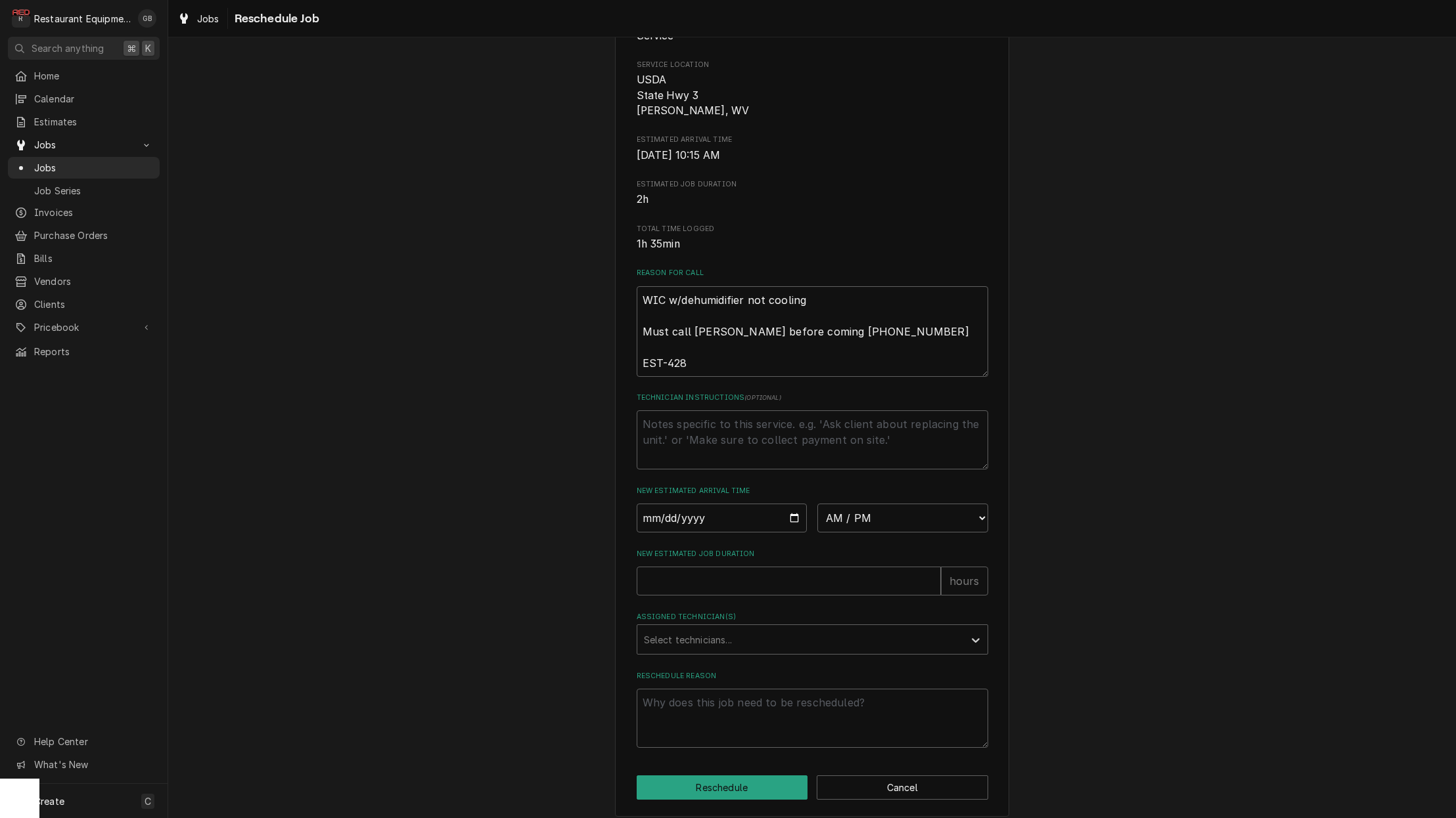
scroll to position [184, 0]
click at [686, 636] on div "Select technicians..." at bounding box center [800, 640] width 314 height 14
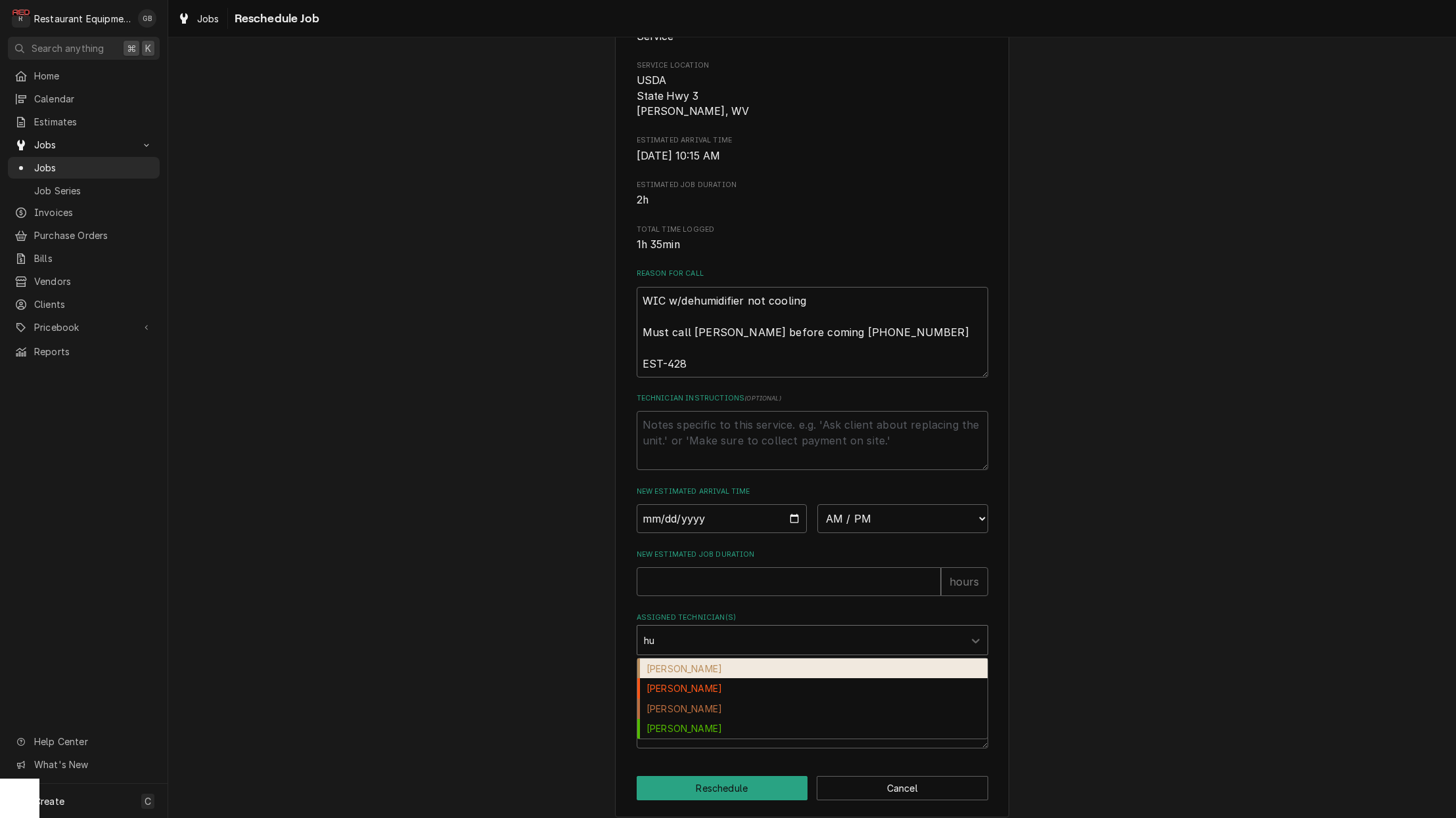
type input "hun"
click at [681, 659] on div "Hunter Ralston" at bounding box center [812, 669] width 350 height 20
type textarea "x"
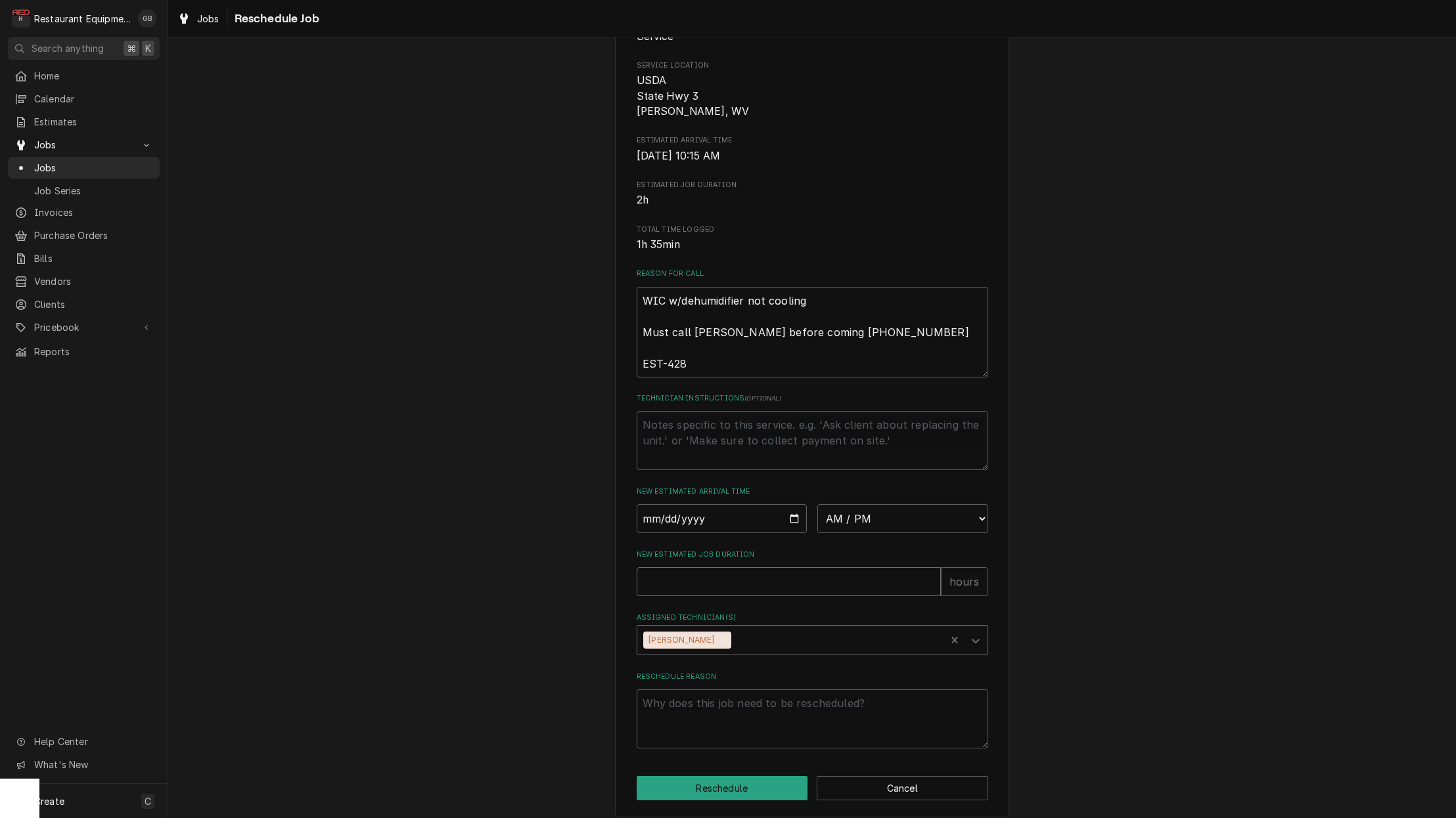
click at [689, 573] on input "New Estimated Job Duration" at bounding box center [789, 582] width 304 height 29
type textarea "x"
type input "1"
click at [655, 505] on input "Date" at bounding box center [721, 518] width 170 height 29
type input "2025-09-08"
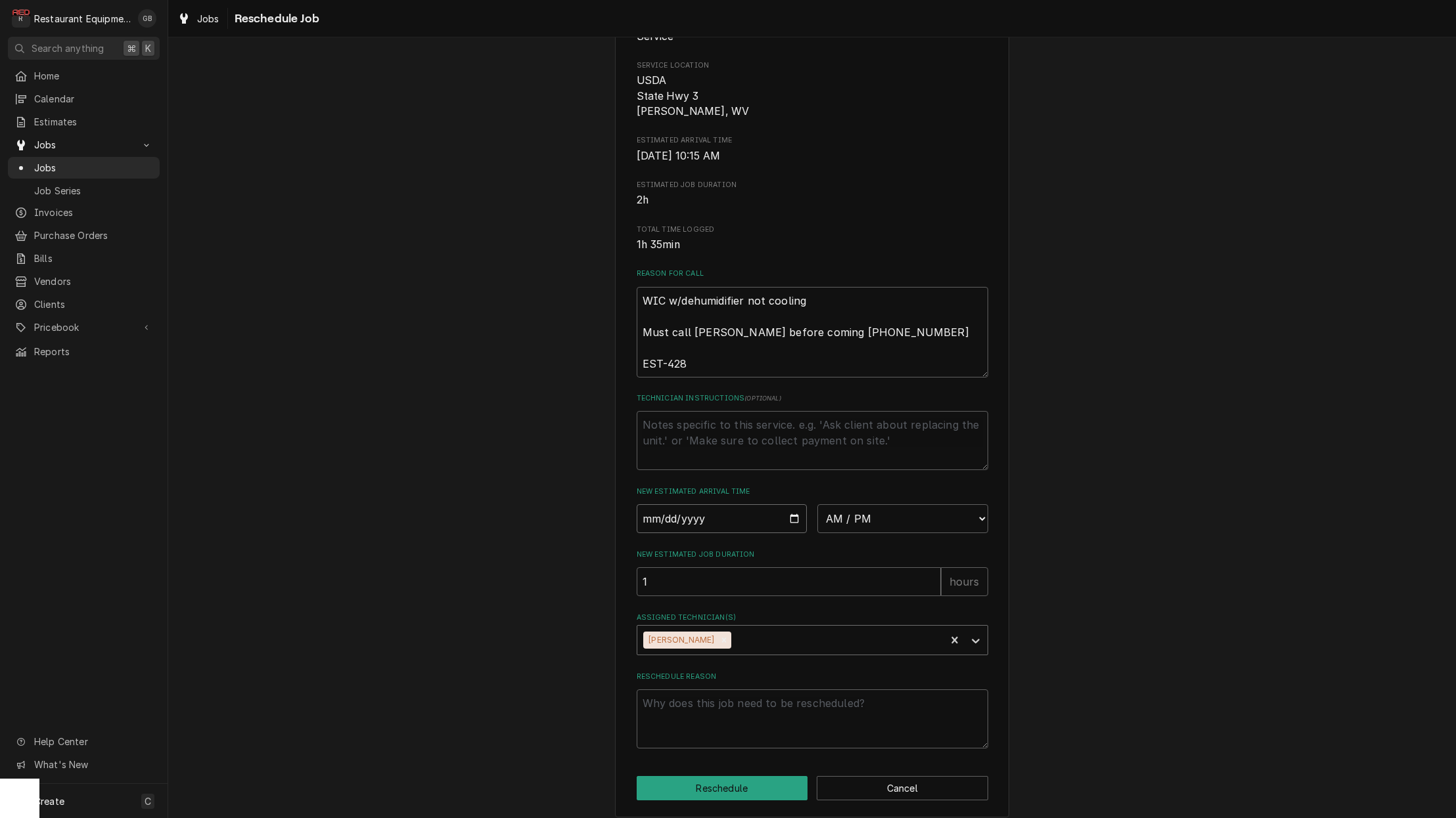
type textarea "x"
select select "08:30:00"
click at [850, 711] on textarea "Reschedule Reason" at bounding box center [812, 719] width 351 height 60
type textarea "x"
type textarea "p"
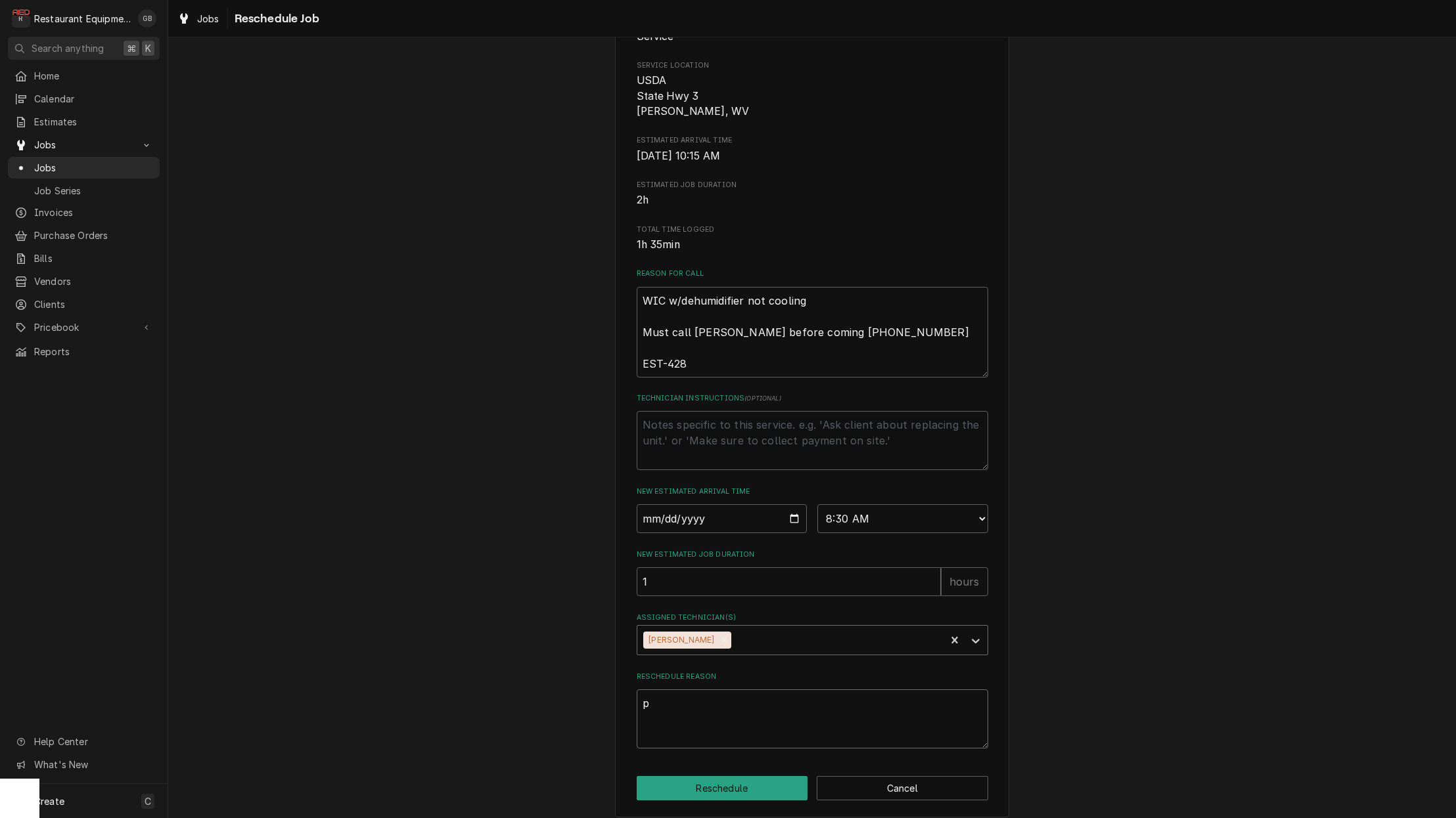
type textarea "x"
type textarea "pa"
type textarea "x"
type textarea "par"
type textarea "x"
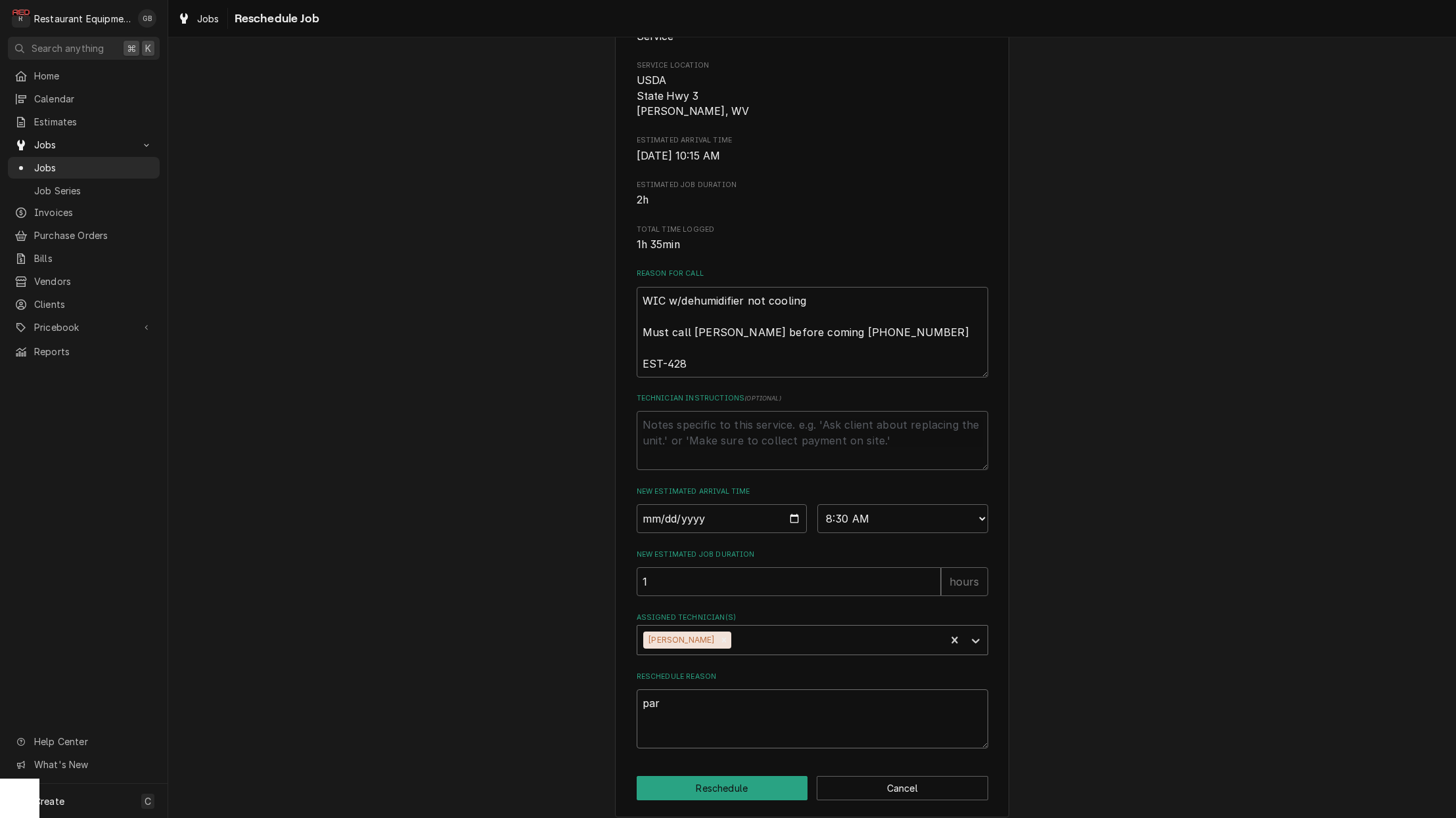
type textarea "part"
type textarea "x"
type textarea "parts"
click at [737, 782] on button "Reschedule" at bounding box center [722, 788] width 171 height 24
type textarea "x"
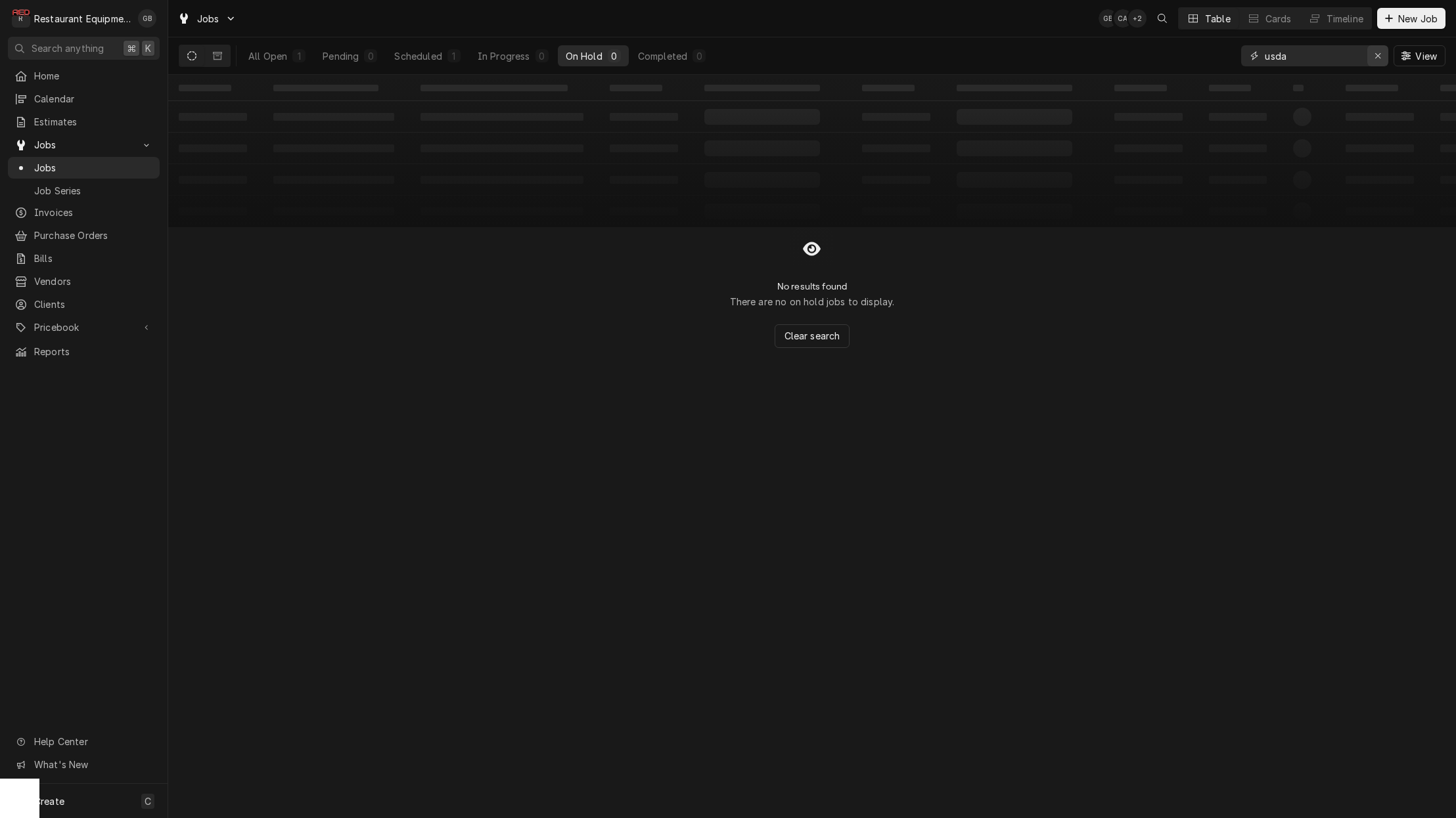
click at [1379, 49] on div "Erase input" at bounding box center [1378, 56] width 13 height 13
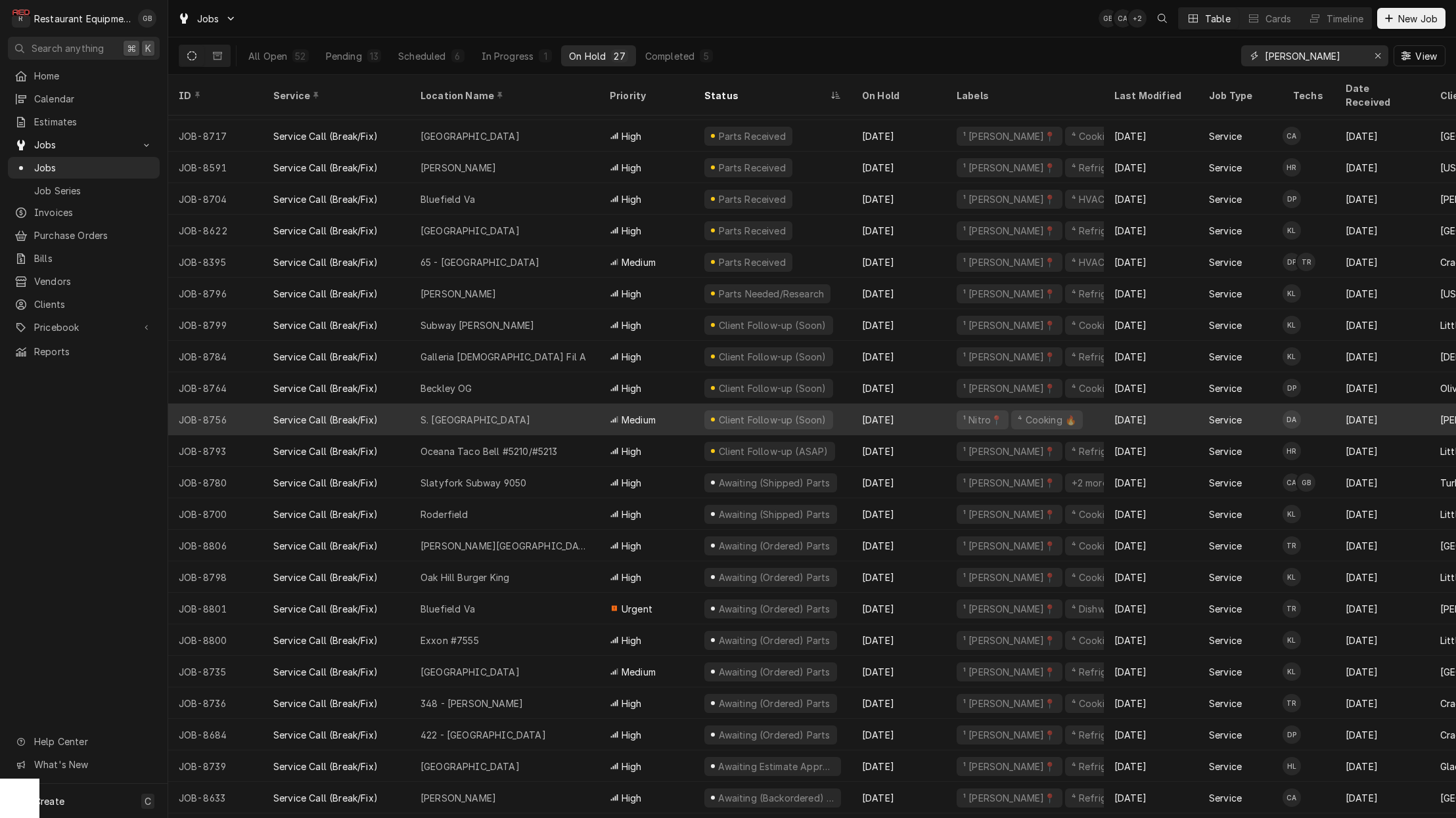
scroll to position [59, 0]
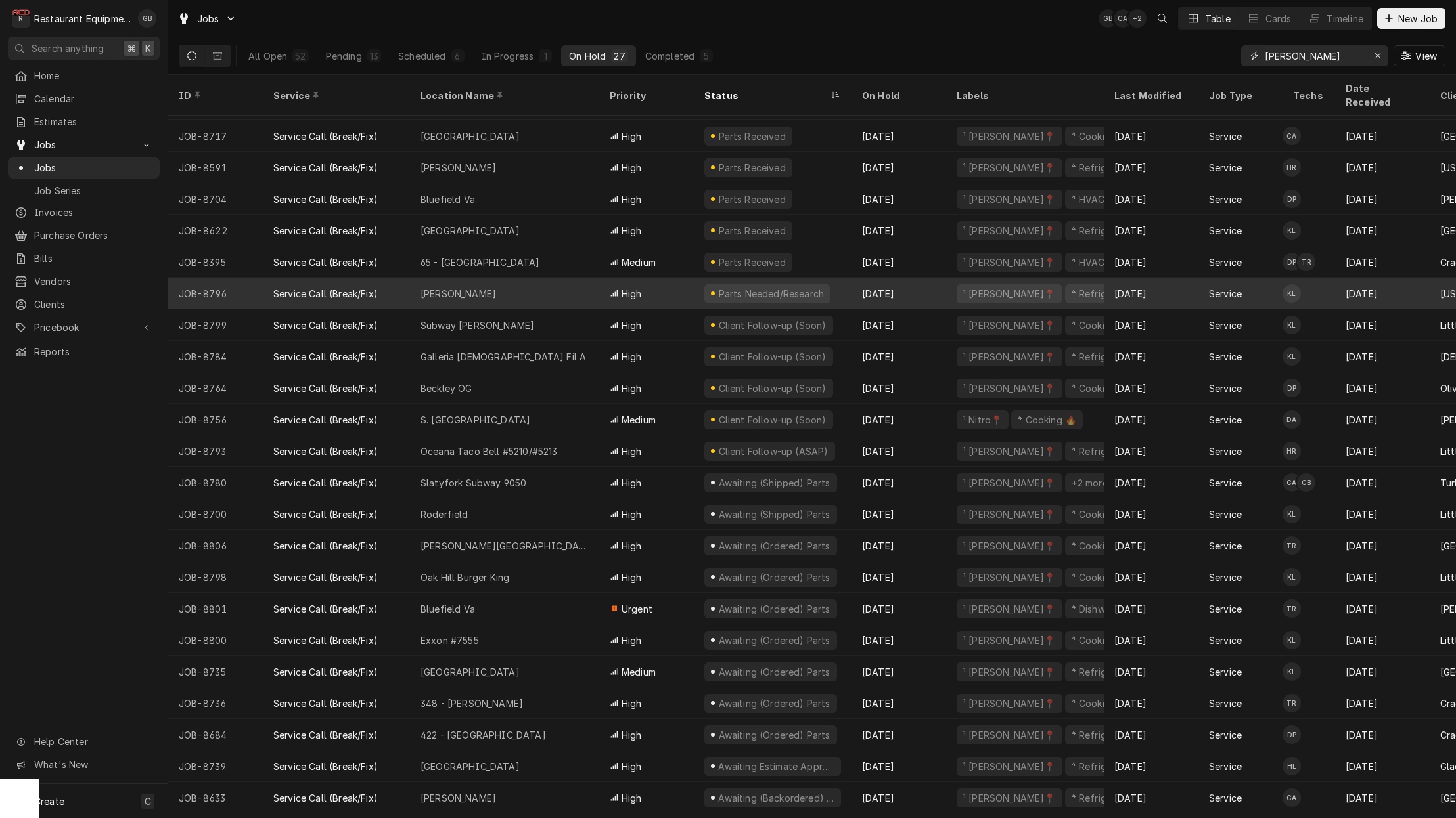
type input "[PERSON_NAME]"
click at [535, 286] on div "[PERSON_NAME]" at bounding box center [504, 293] width 189 height 32
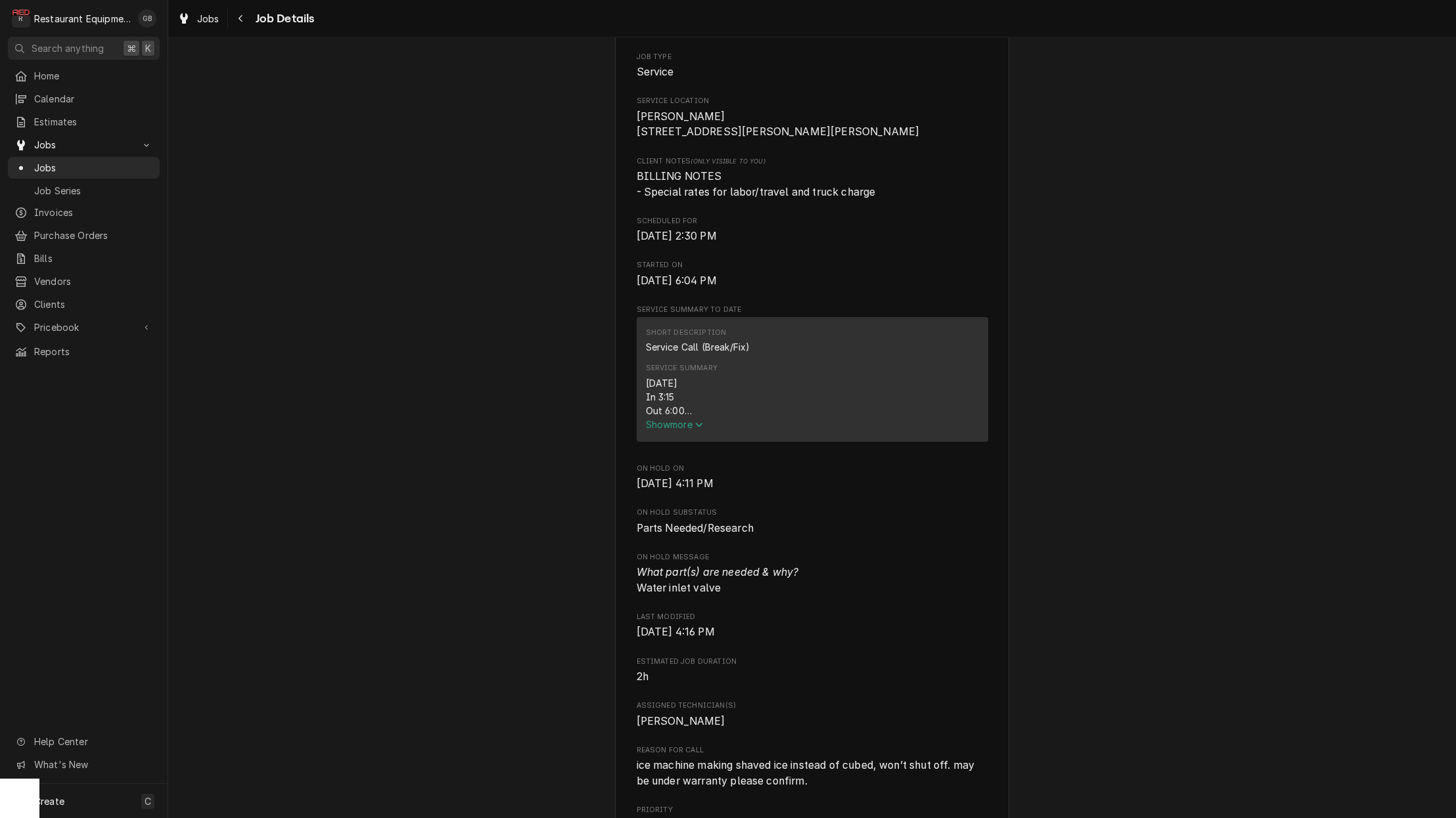
scroll to position [261, 0]
click at [675, 426] on span "Show more" at bounding box center [675, 422] width 58 height 11
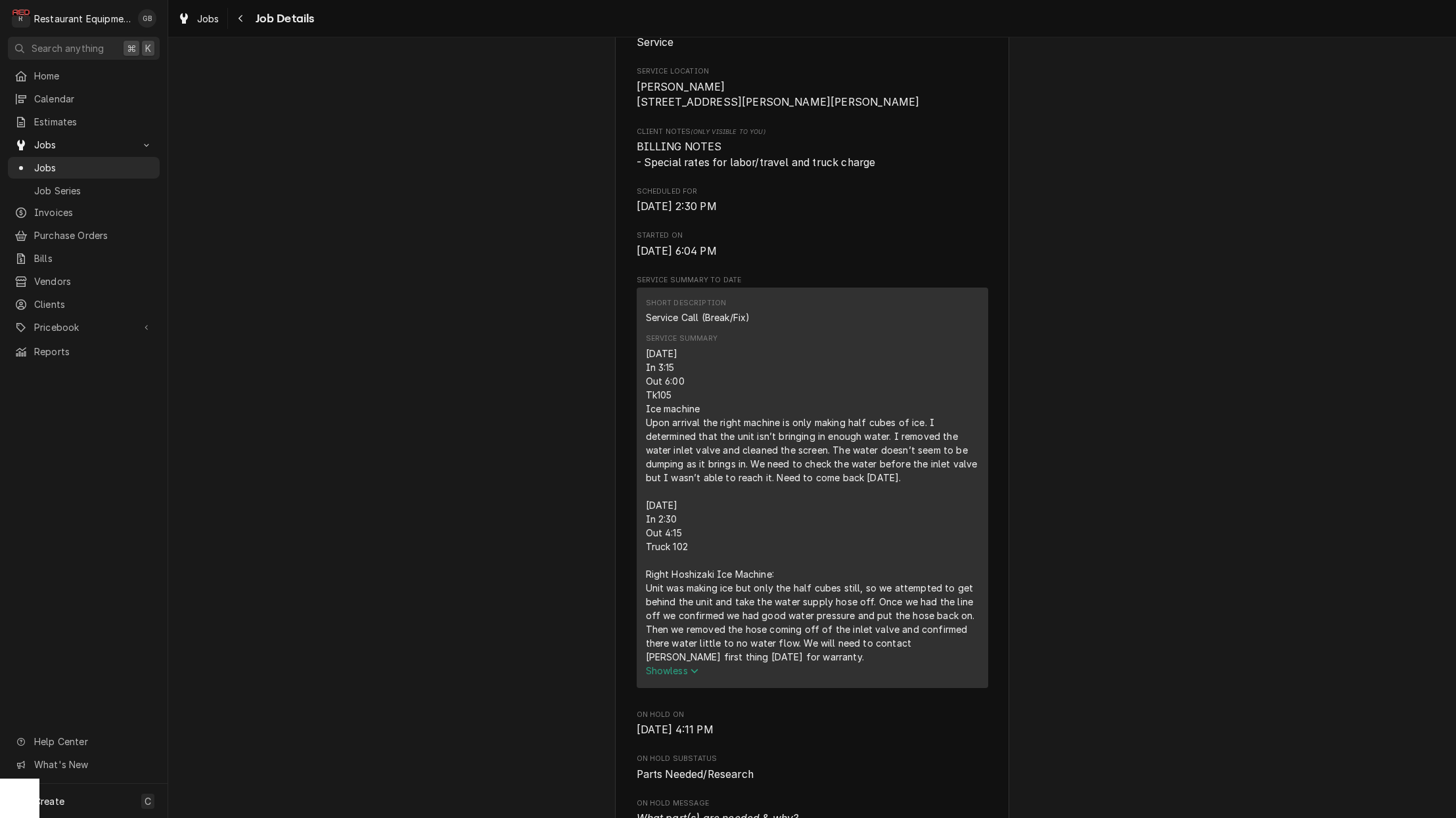
scroll to position [282, 0]
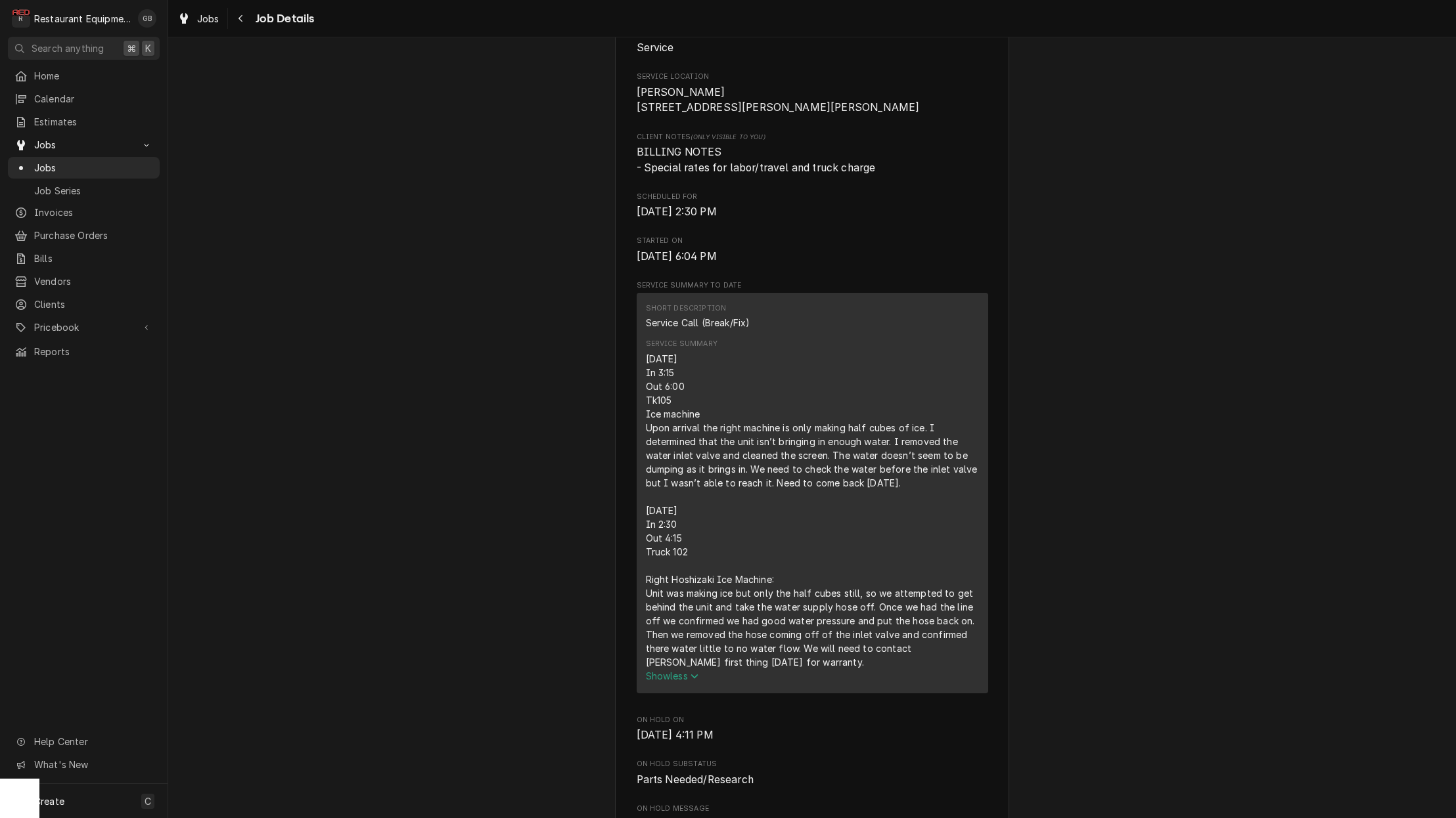
click at [237, 29] on div "Jobs Job Details" at bounding box center [812, 19] width 1287 height 37
click at [238, 23] on div "Navigate back" at bounding box center [241, 19] width 13 height 13
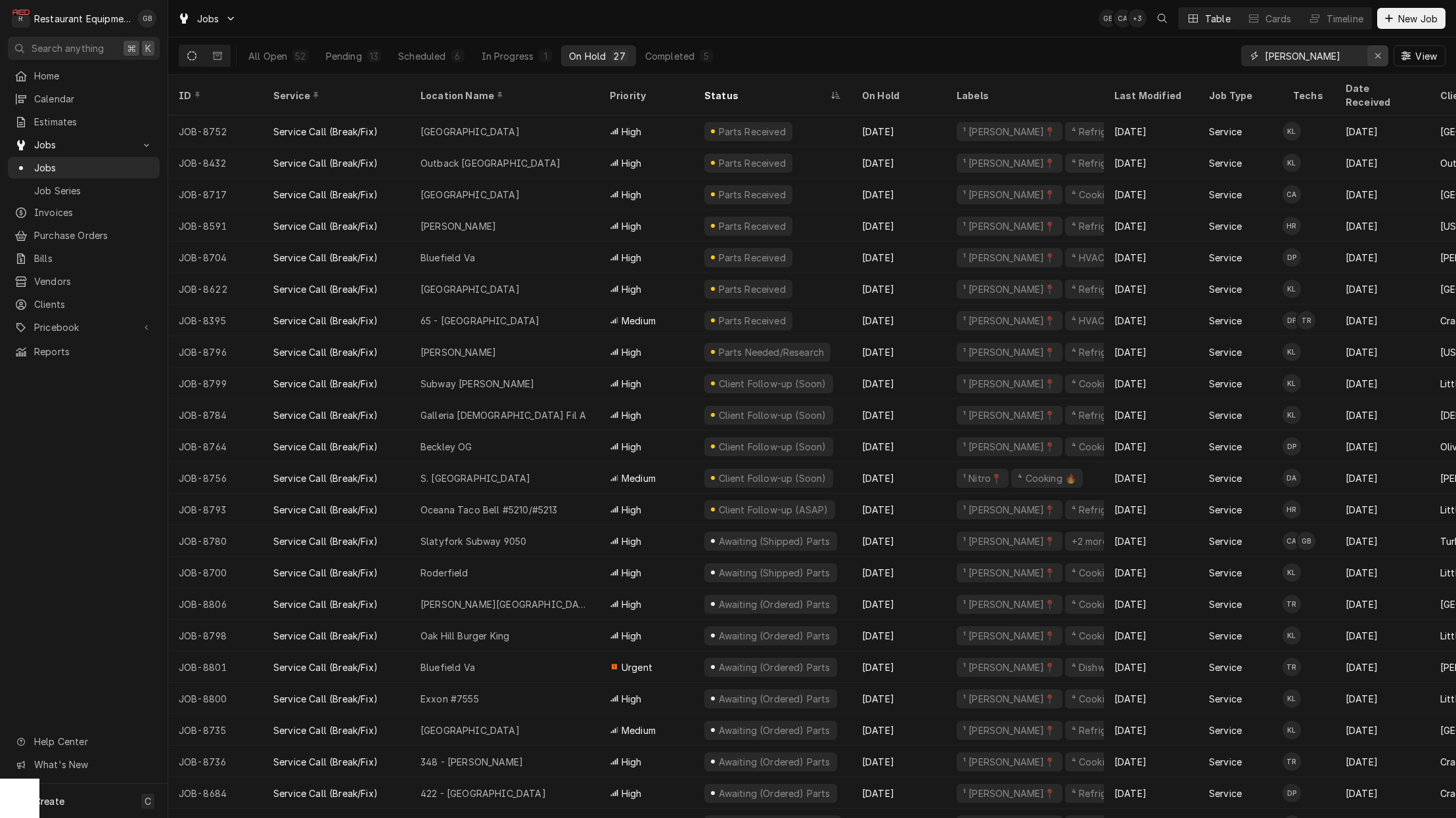
click at [1378, 57] on icon "Erase input" at bounding box center [1378, 56] width 7 height 9
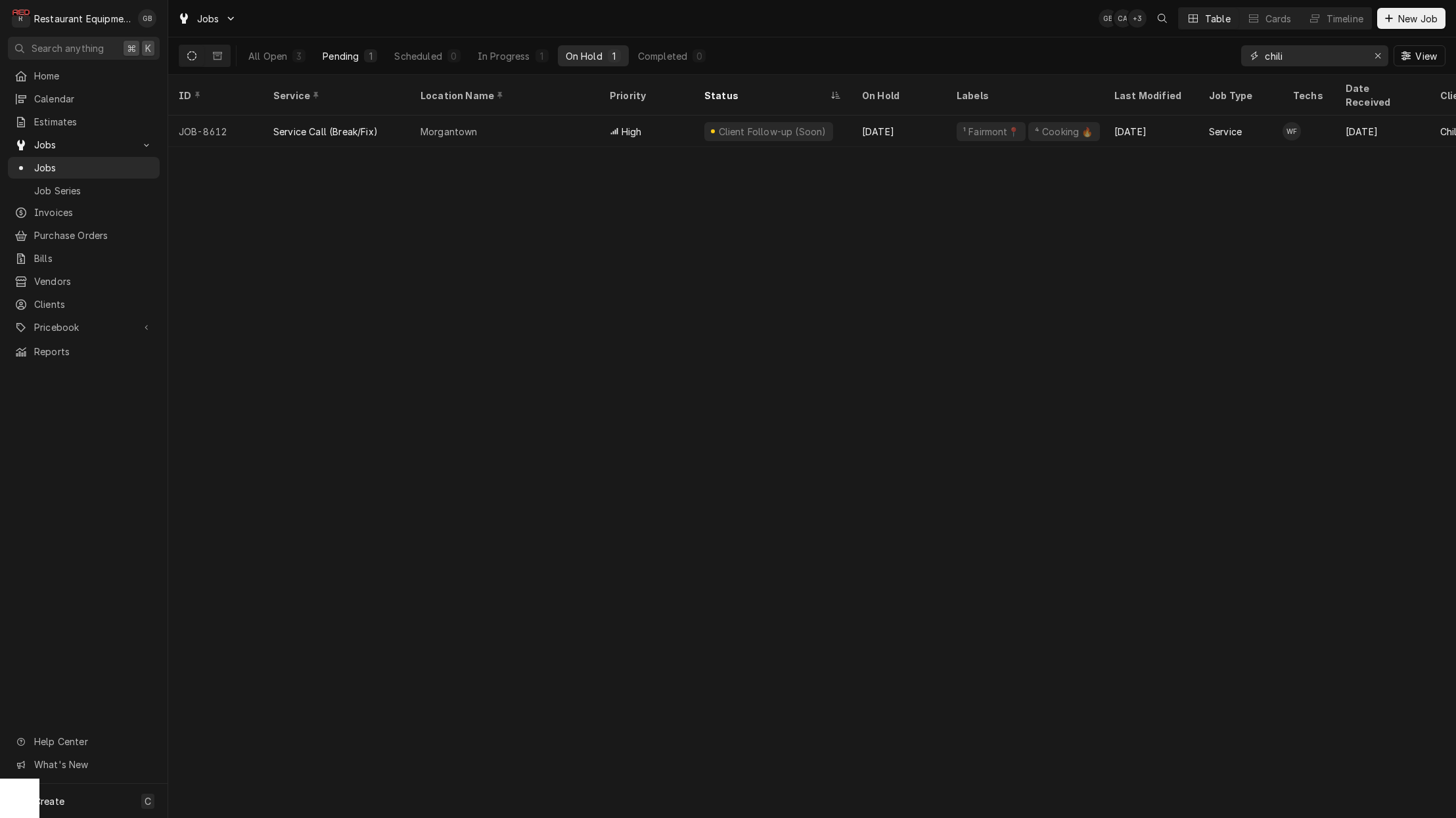
type input "chili"
click at [372, 55] on div "1" at bounding box center [371, 56] width 7 height 14
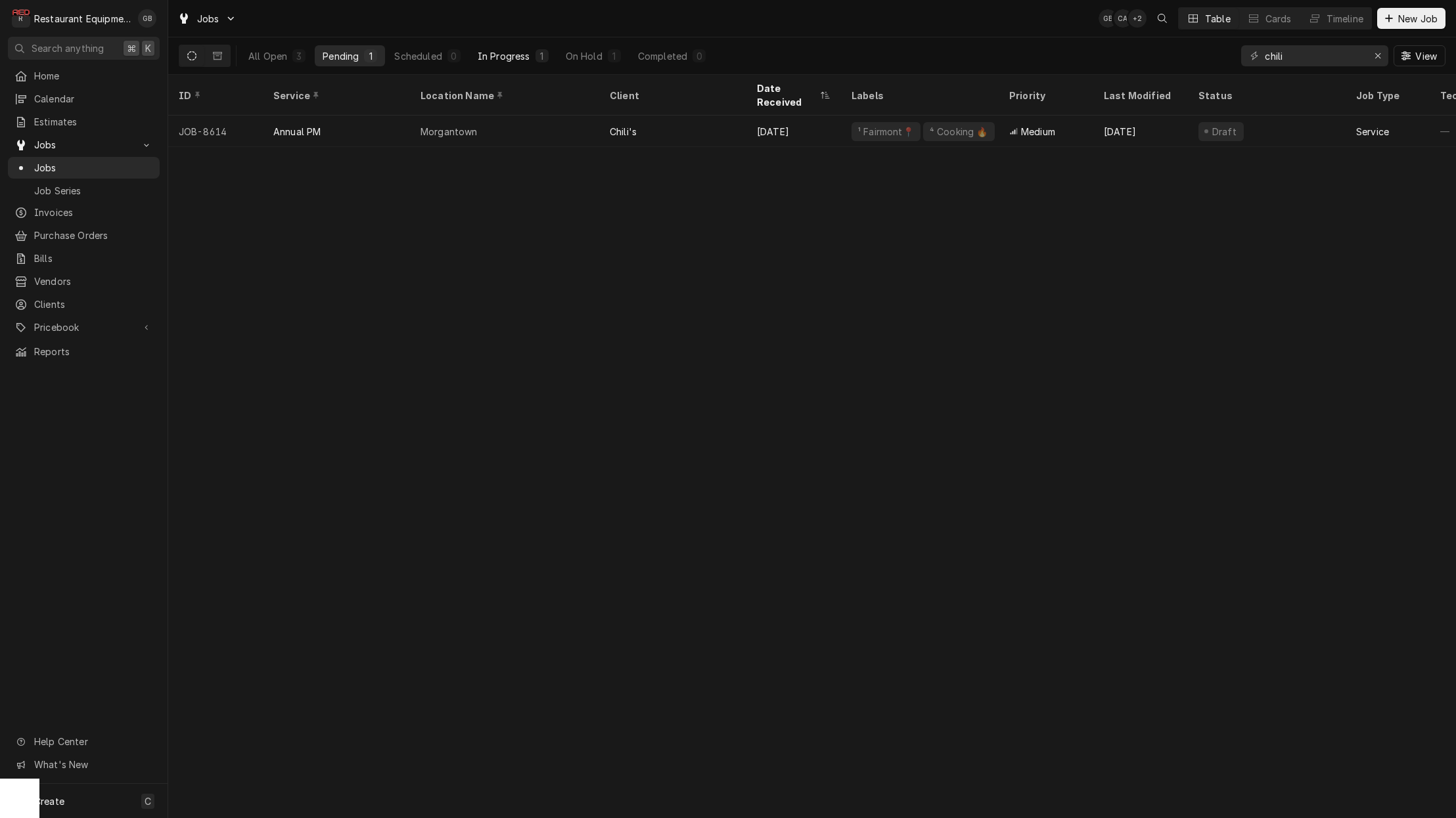
click at [487, 61] on div "In Progress" at bounding box center [504, 56] width 52 height 14
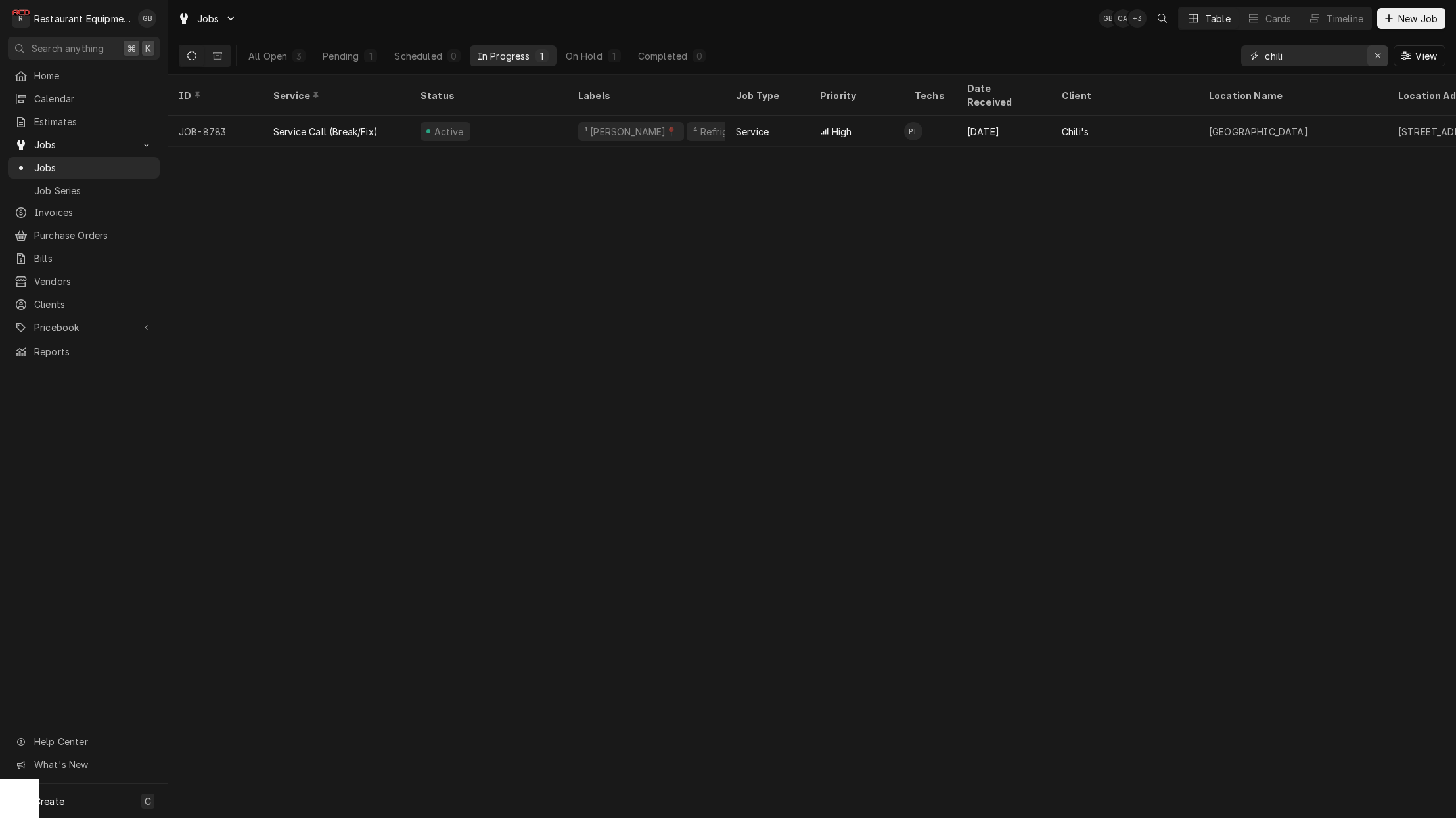
click at [1369, 61] on button "Erase input" at bounding box center [1377, 56] width 21 height 21
type input "[PERSON_NAME]"
click at [371, 51] on div "13" at bounding box center [373, 56] width 8 height 14
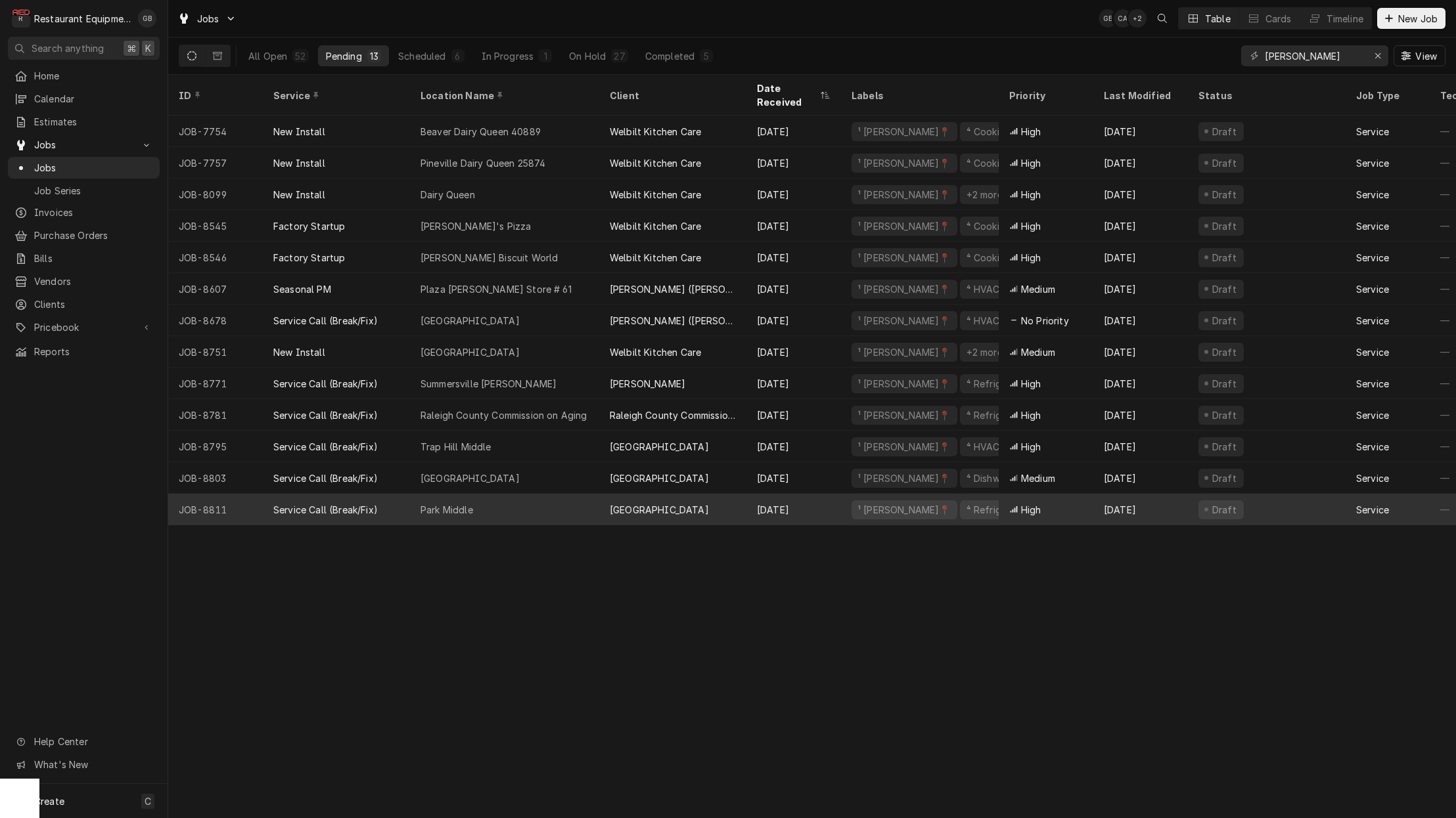
click at [506, 494] on div "Park Middle" at bounding box center [504, 510] width 189 height 32
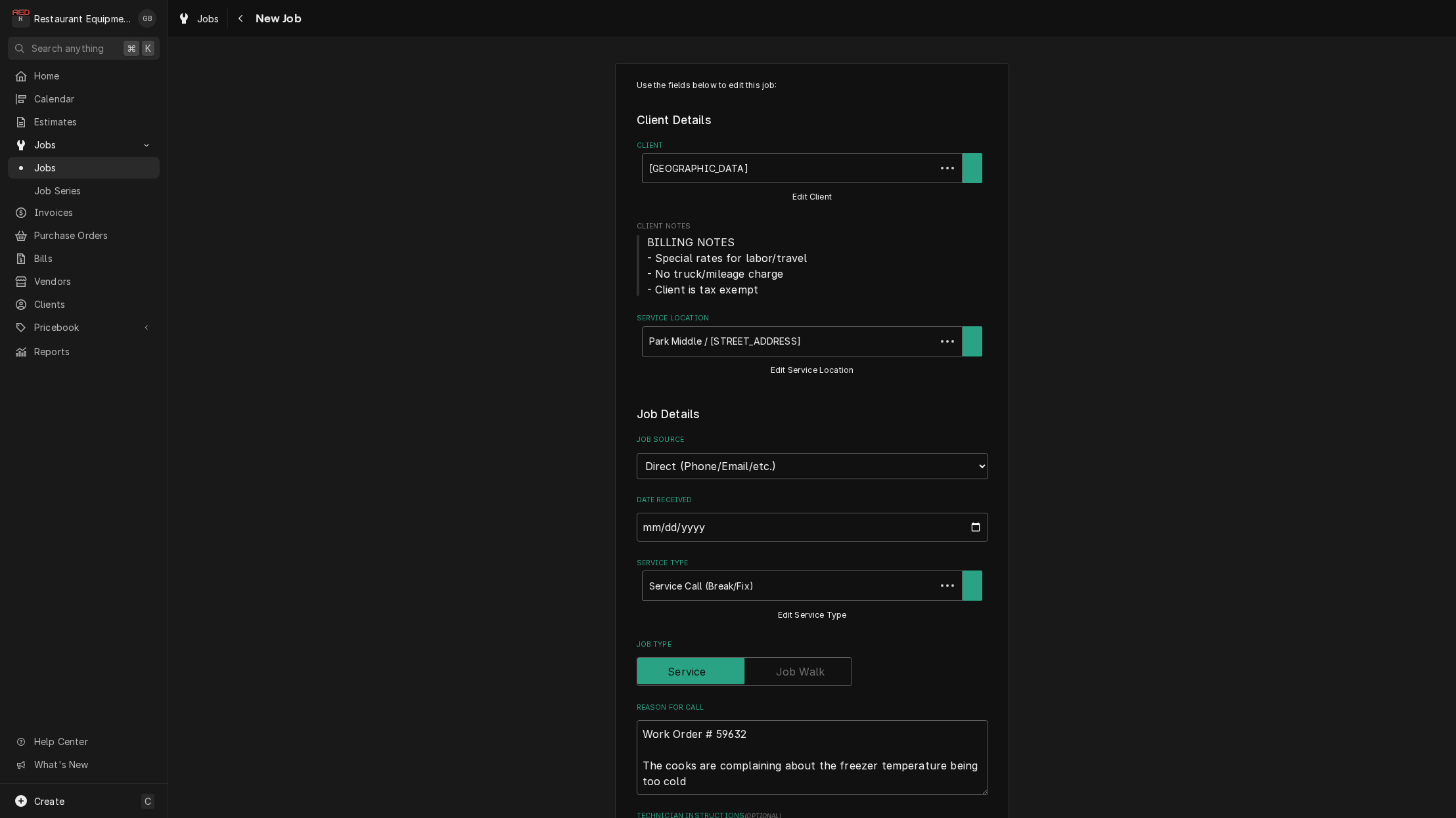
type textarea "x"
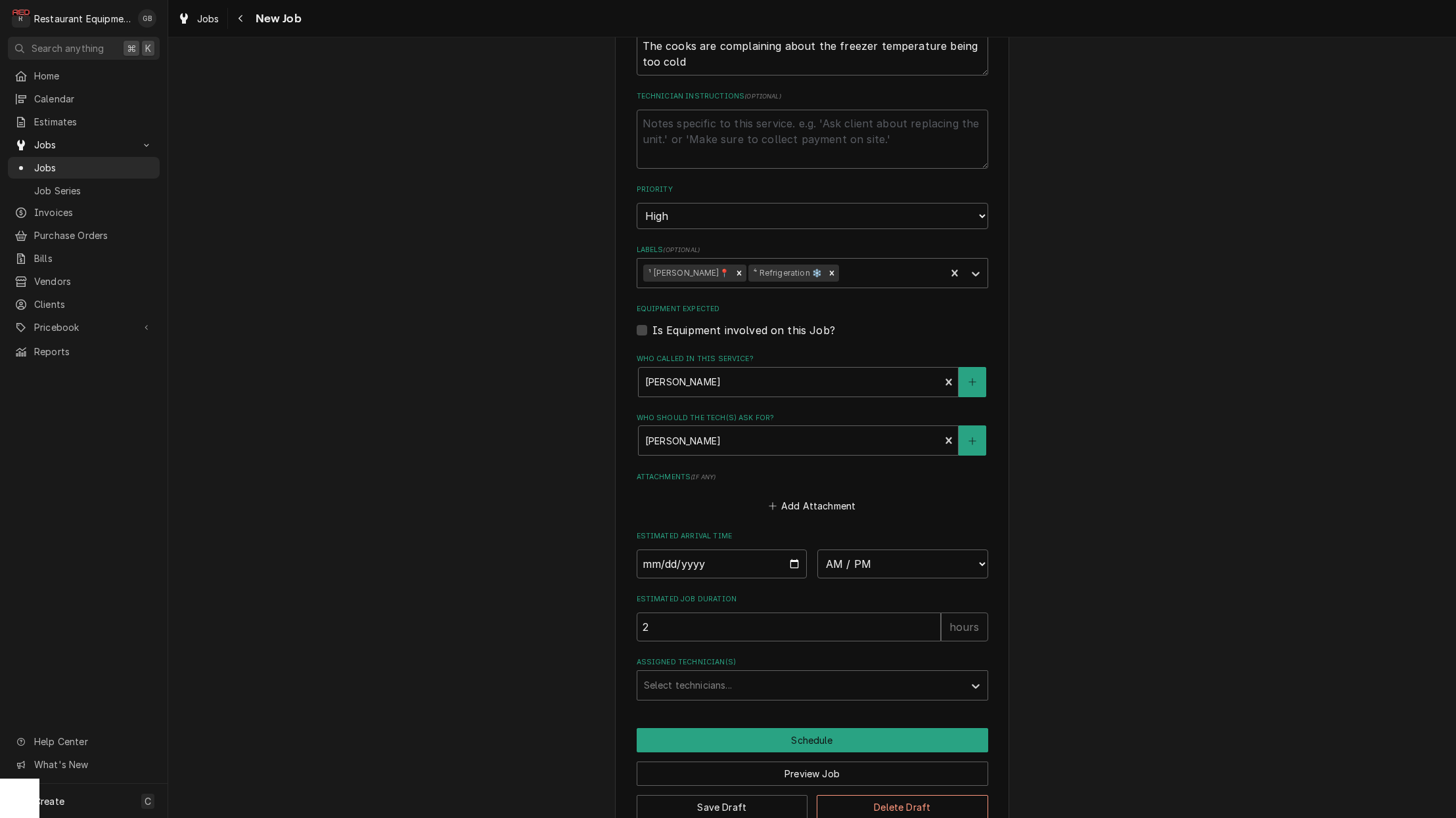
scroll to position [719, 0]
click at [662, 550] on input "Date" at bounding box center [721, 564] width 170 height 29
type input "[DATE]"
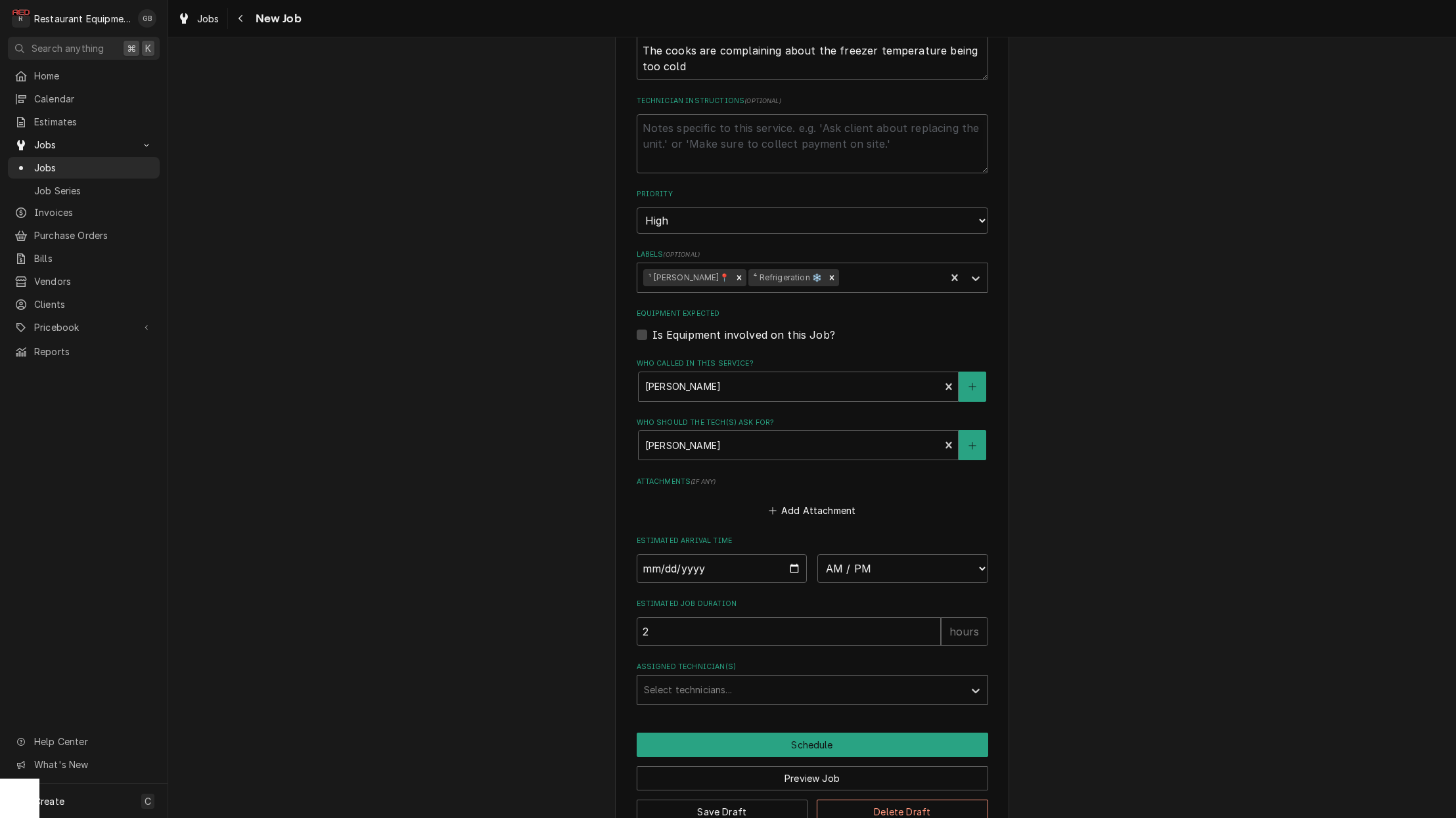
click at [728, 678] on div "Assigned Technician(s)" at bounding box center [800, 690] width 314 height 23
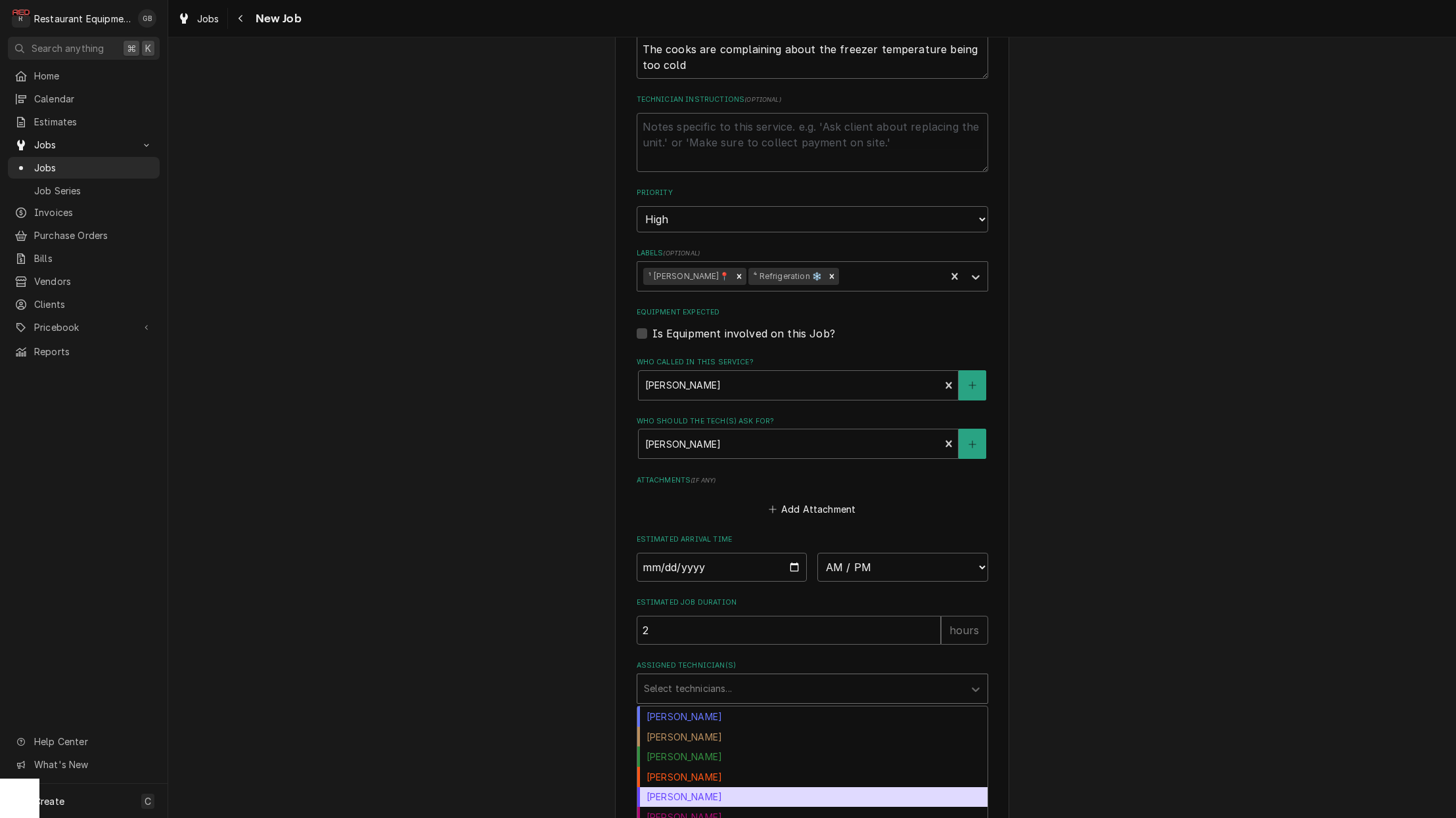
scroll to position [1, 0]
click at [709, 786] on div "Donovan Pruitt" at bounding box center [812, 797] width 350 height 20
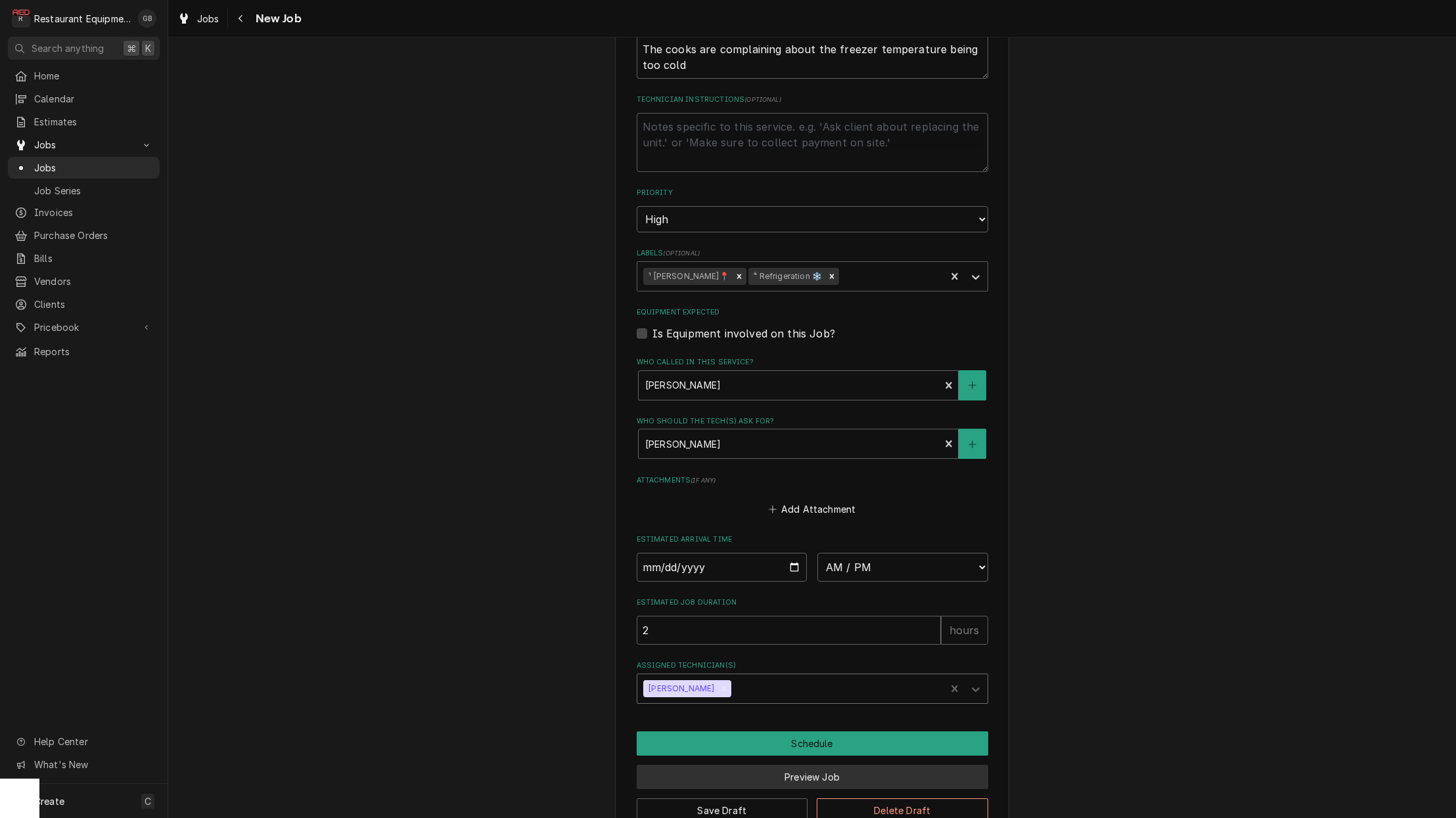
type textarea "x"
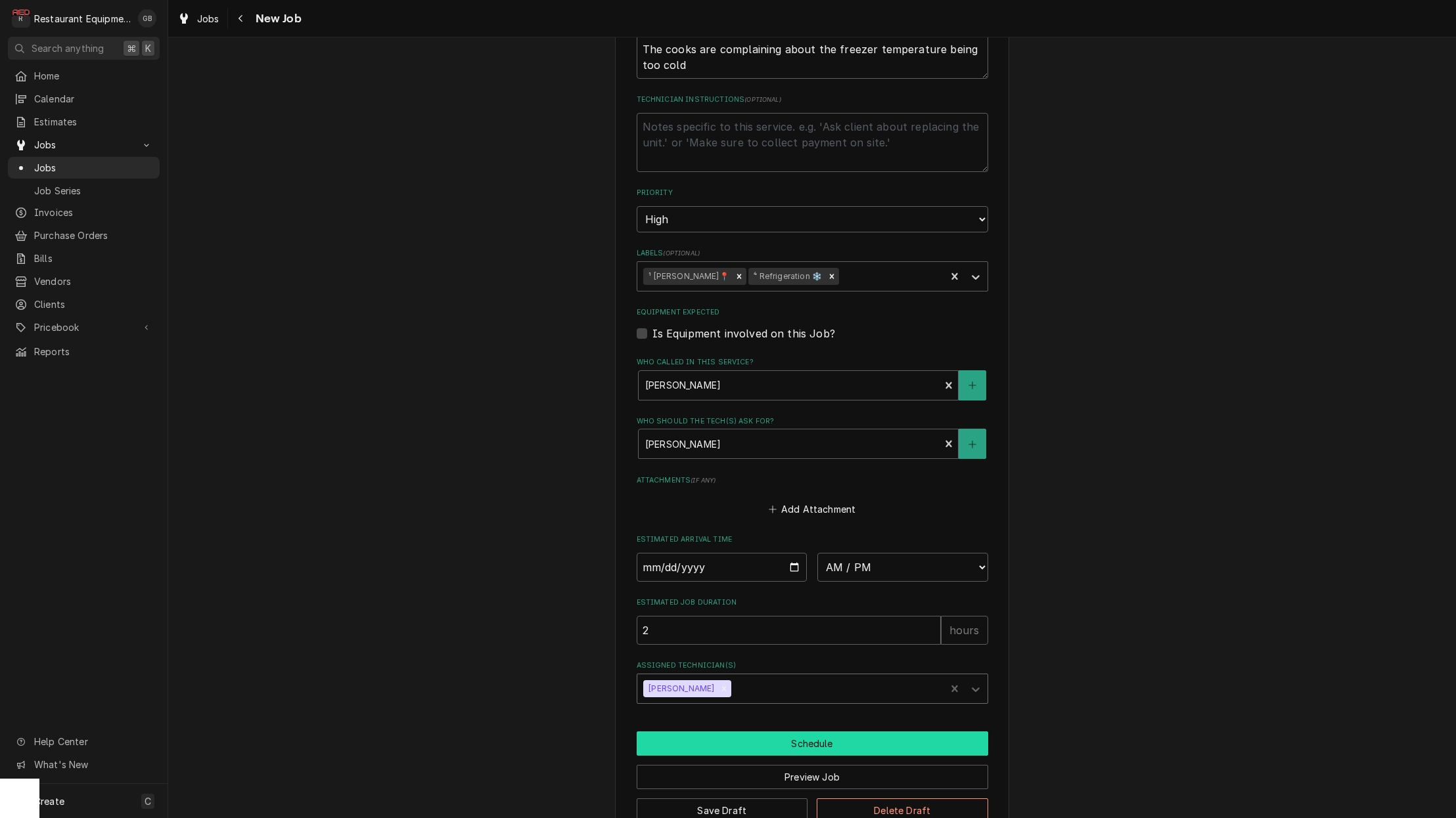
scroll to position [0, 0]
select select "08:30:00"
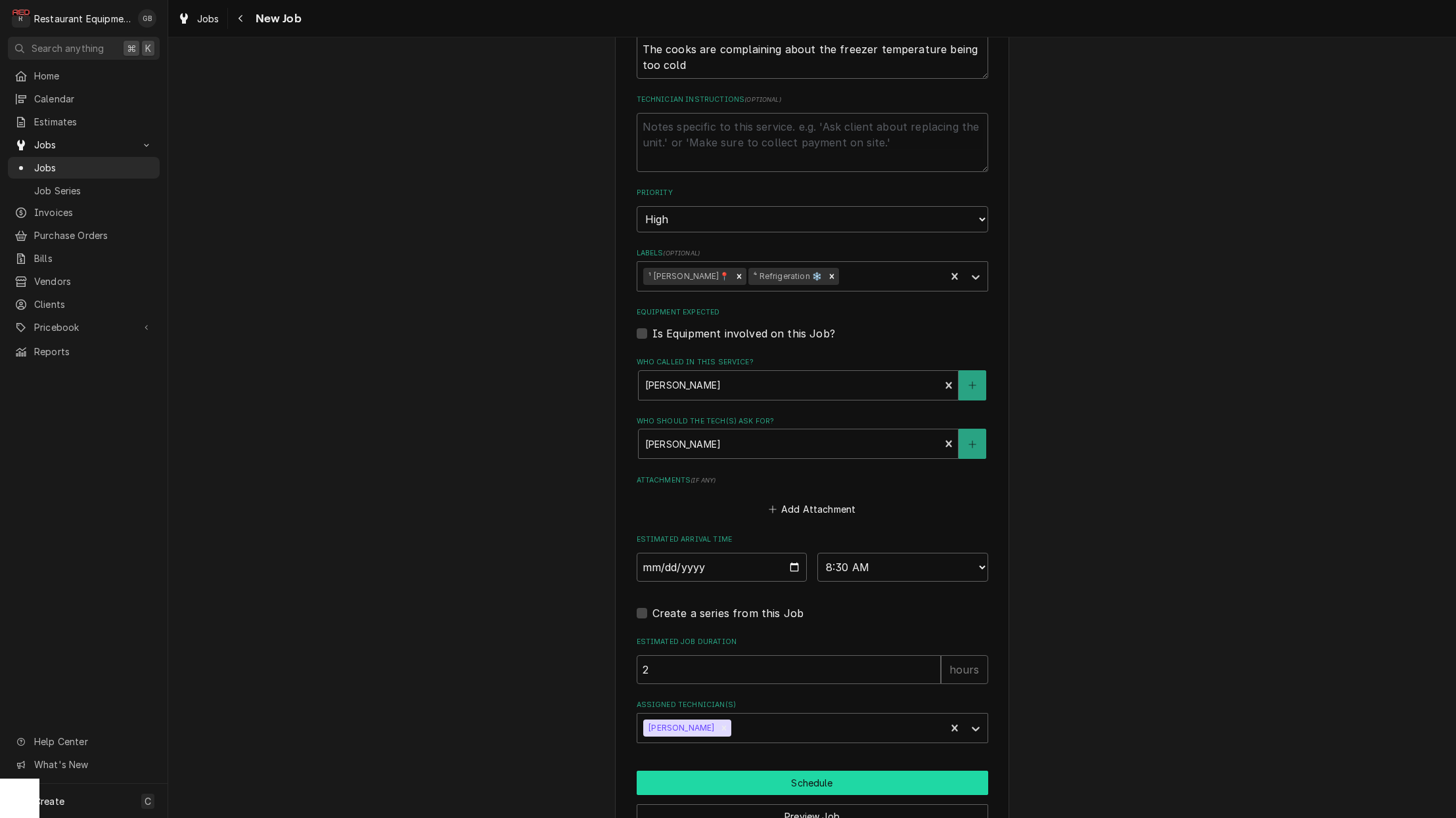
click at [818, 771] on button "Schedule" at bounding box center [812, 783] width 351 height 24
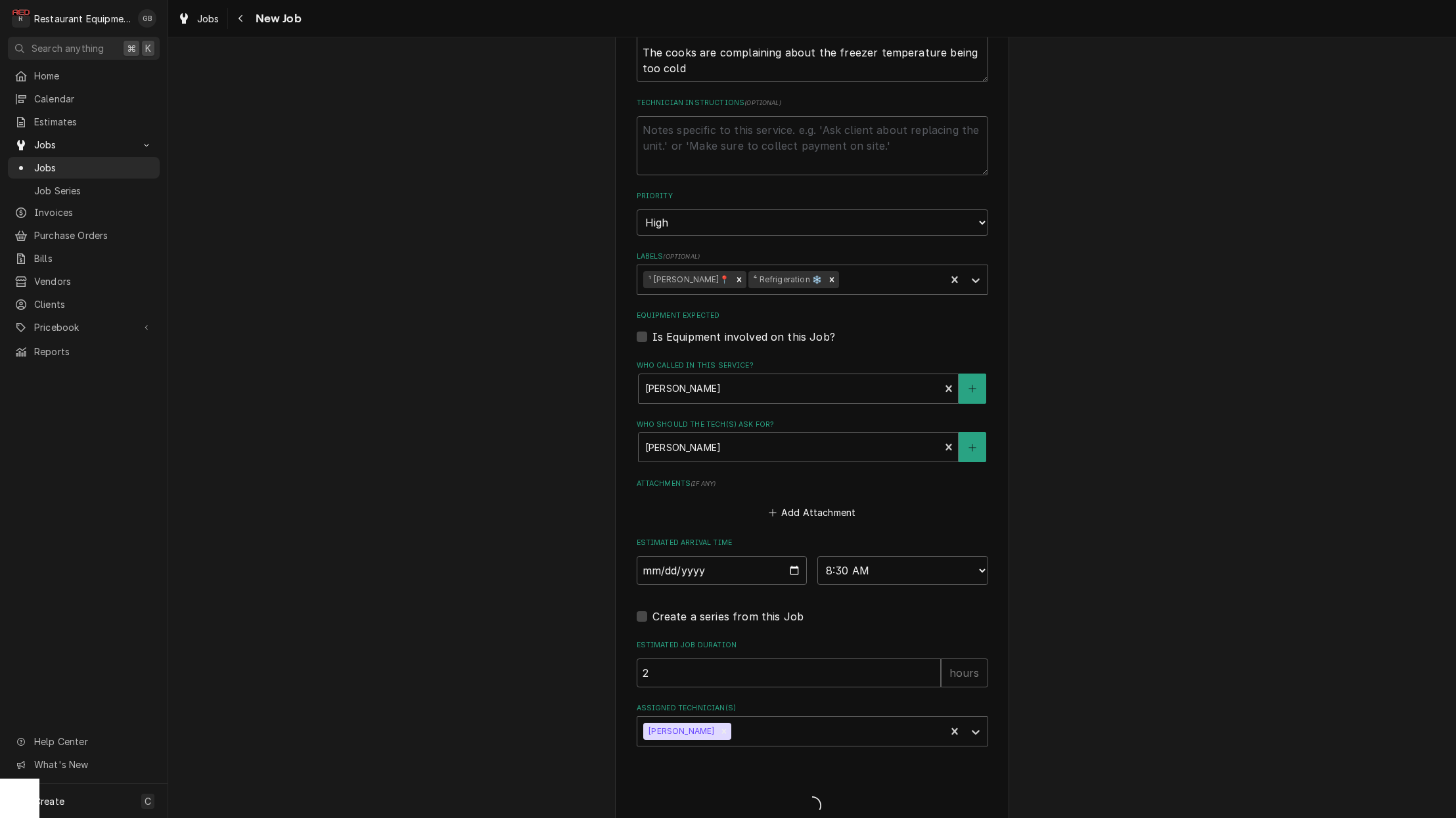
type textarea "x"
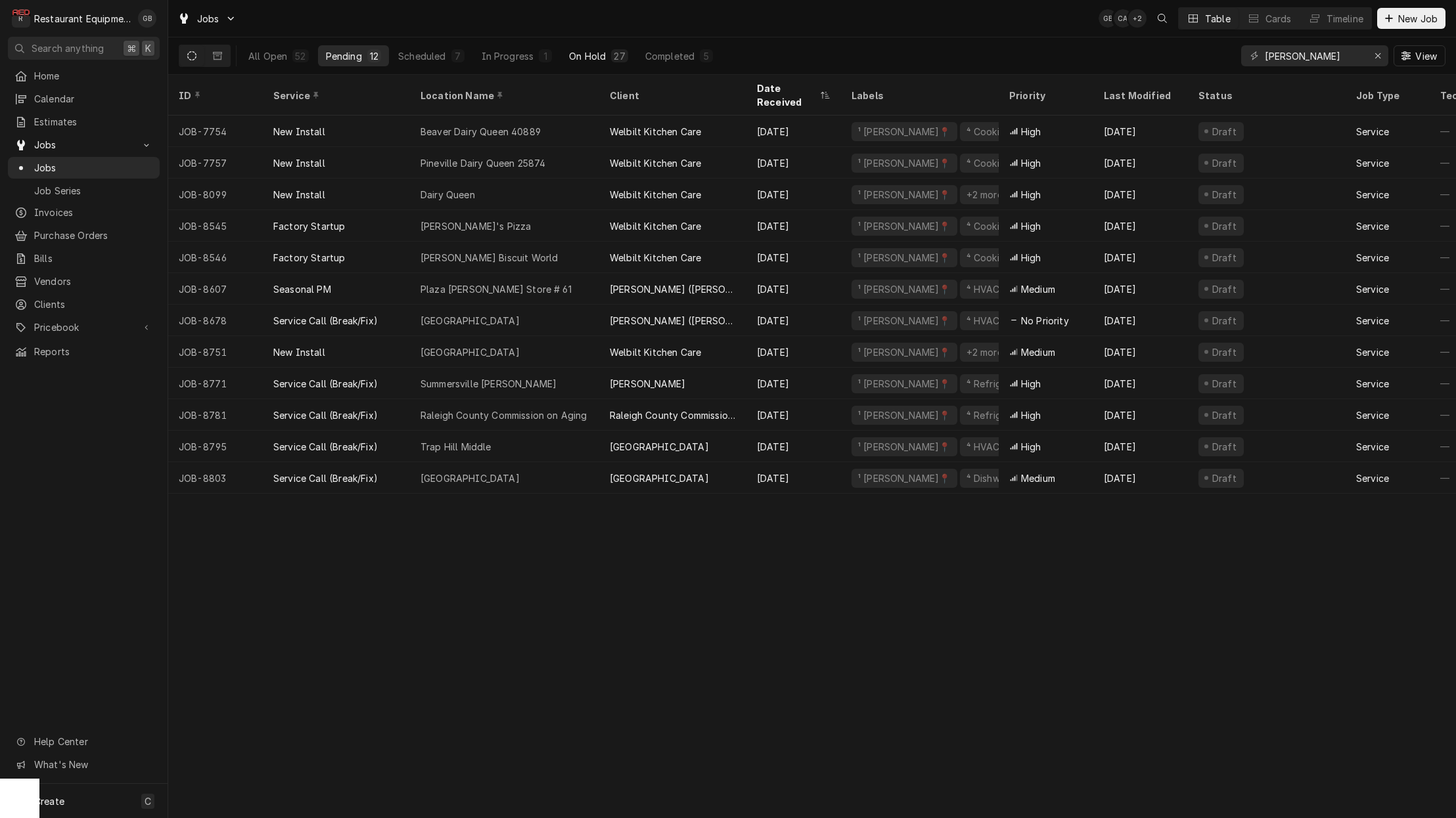
click at [592, 57] on div "On Hold" at bounding box center [587, 56] width 37 height 14
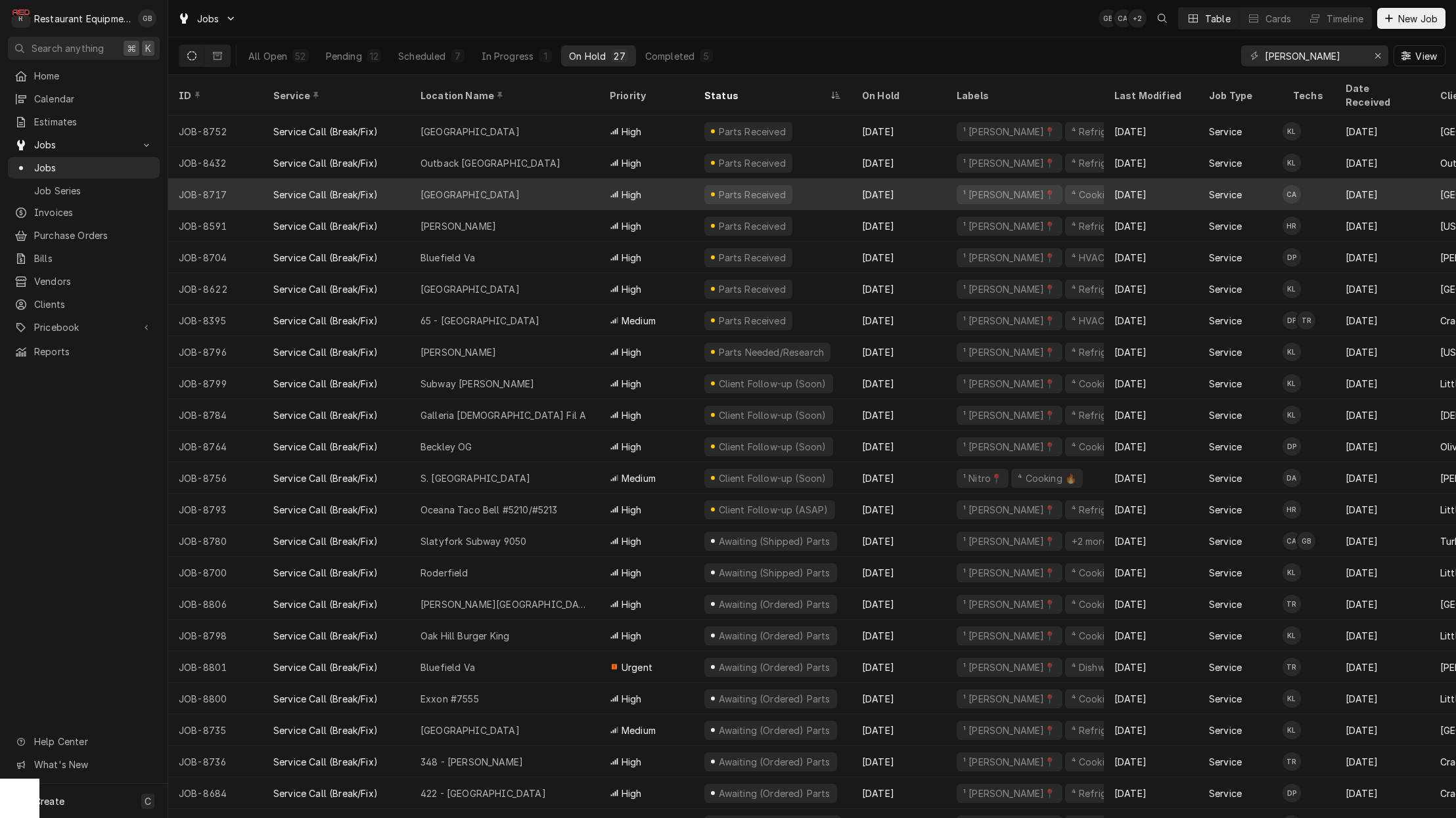
click at [598, 179] on div "Ghent Elementary" at bounding box center [504, 194] width 189 height 32
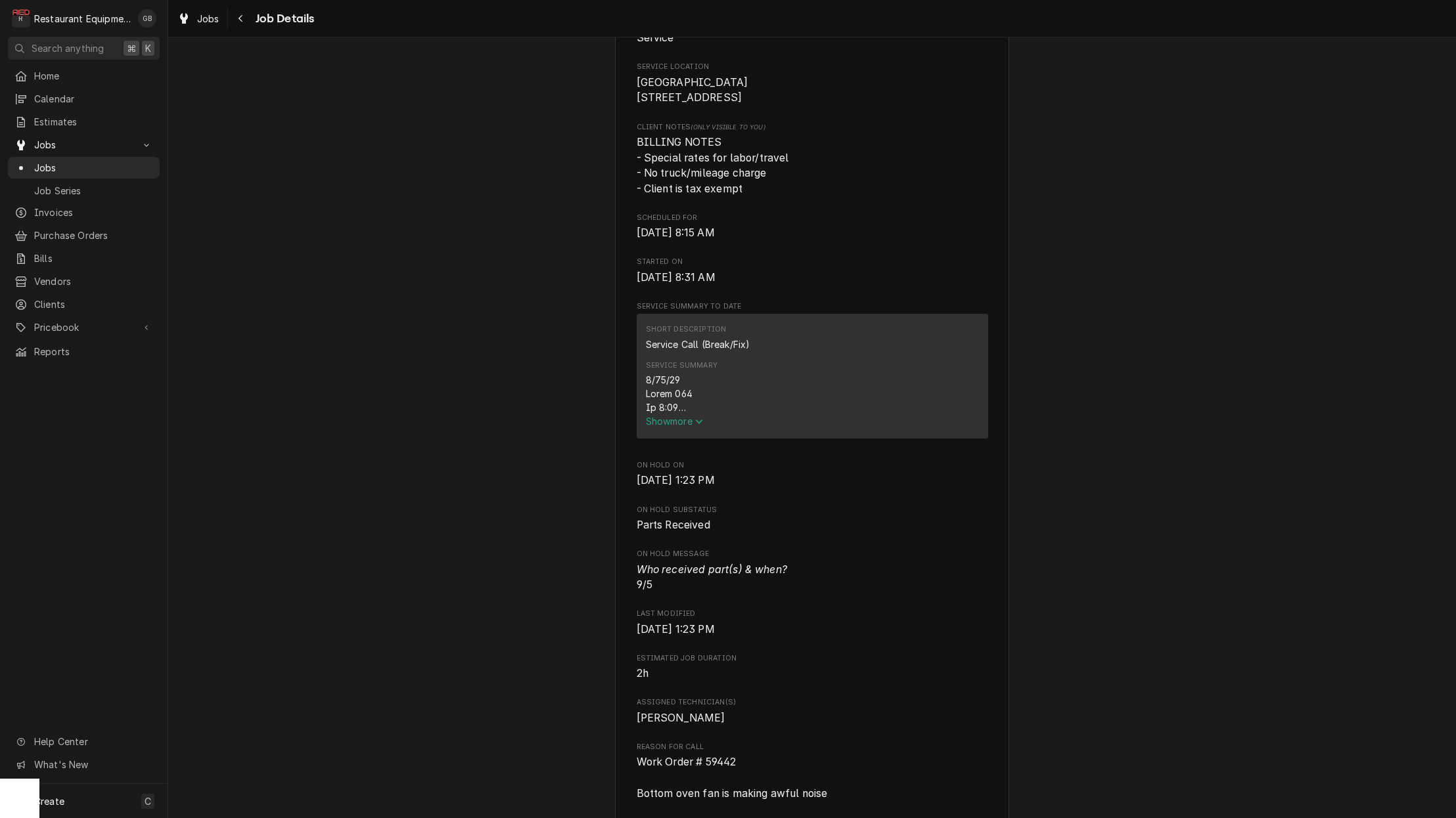
scroll to position [293, 0]
click at [669, 425] on span "Show more" at bounding box center [675, 420] width 58 height 11
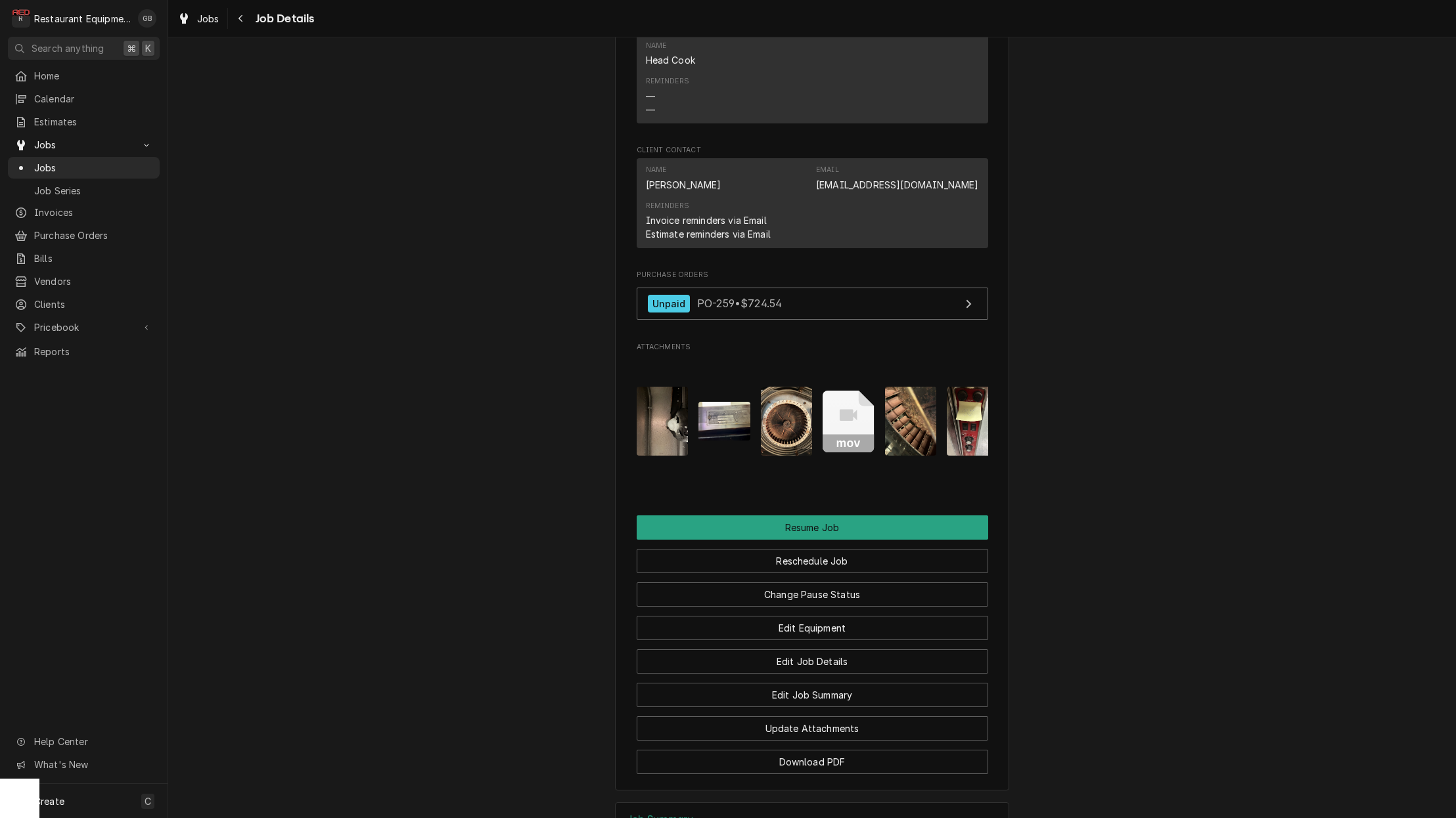
scroll to position [1580, 0]
click at [876, 548] on button "Reschedule Job" at bounding box center [812, 560] width 351 height 24
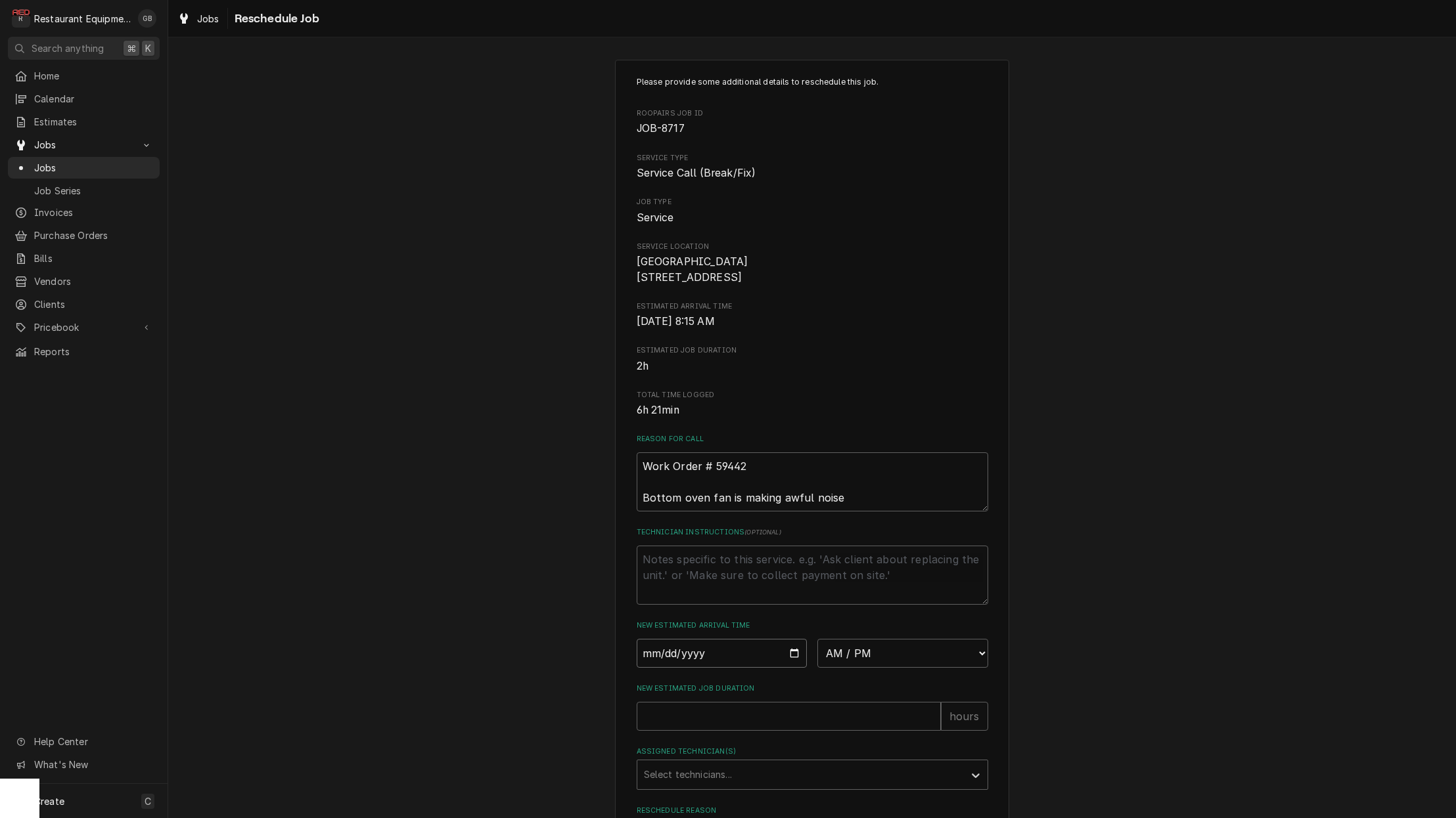
click at [671, 664] on input "Date" at bounding box center [721, 653] width 170 height 29
click at [677, 664] on input "Date" at bounding box center [721, 649] width 170 height 29
type input "2025-09-08"
type textarea "x"
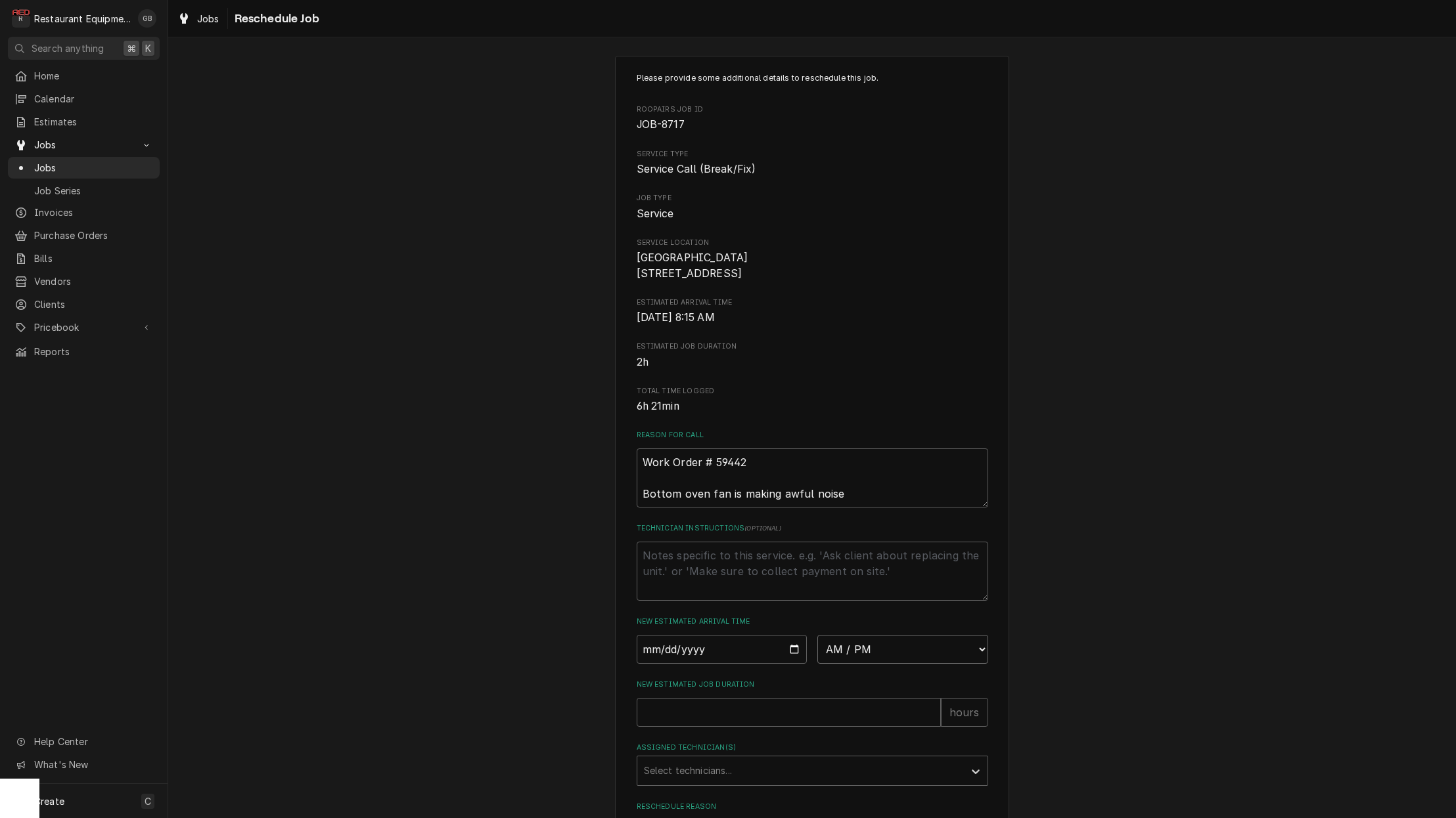
select select "08:30:00"
type textarea "x"
click at [716, 723] on input "New Estimated Job Duration" at bounding box center [789, 712] width 304 height 29
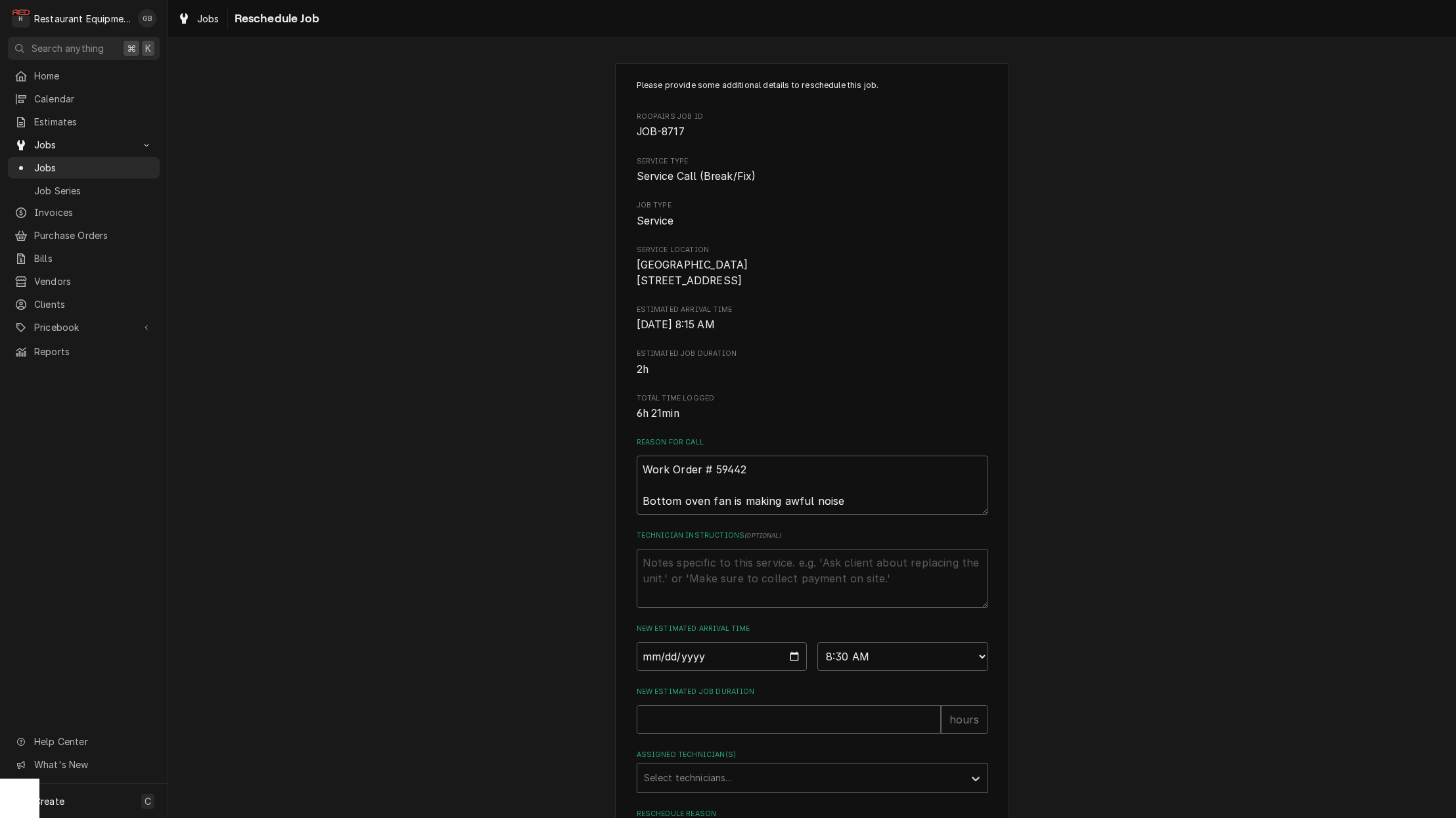
scroll to position [0, 0]
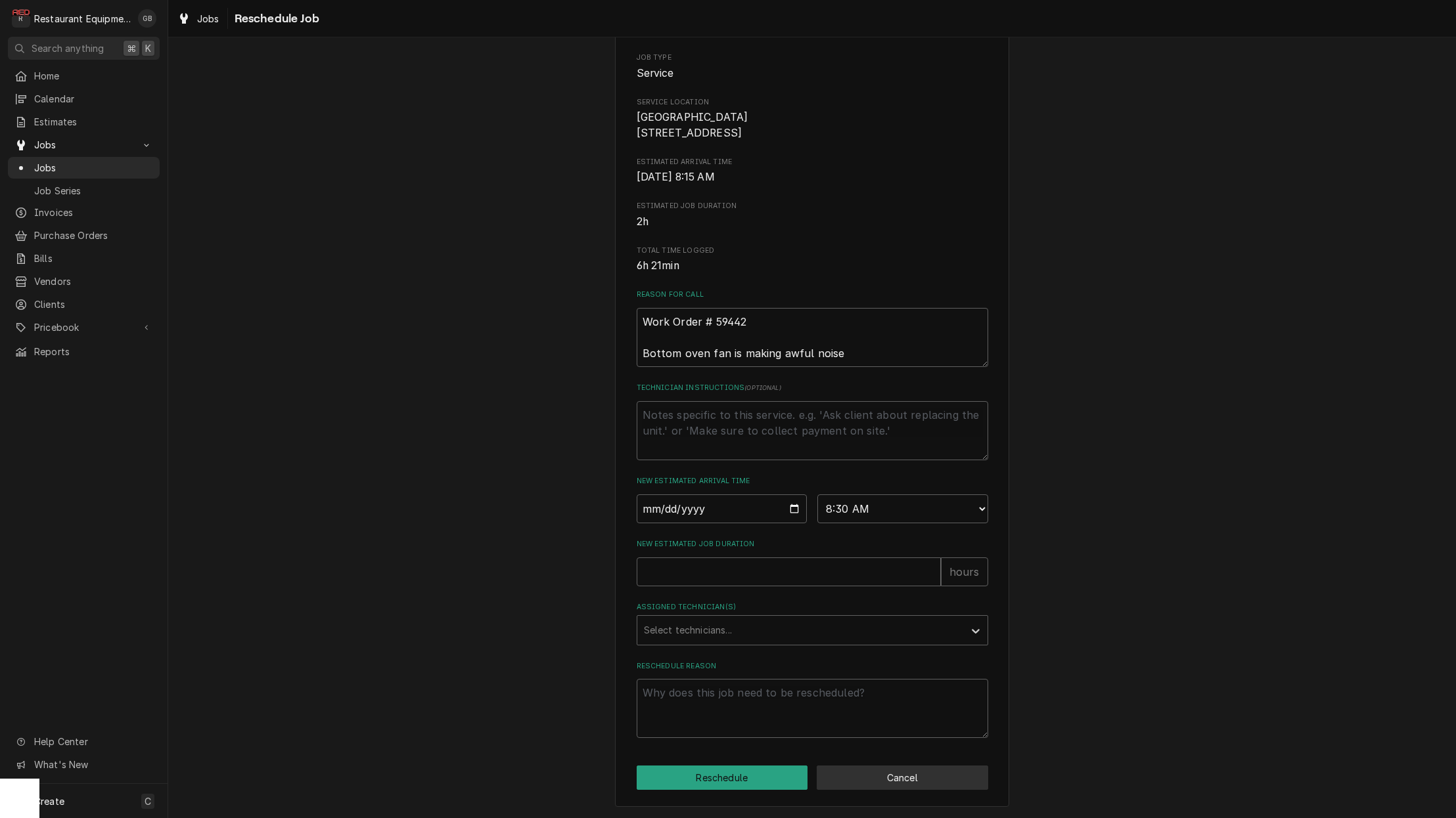
click at [948, 777] on button "Cancel" at bounding box center [902, 778] width 171 height 24
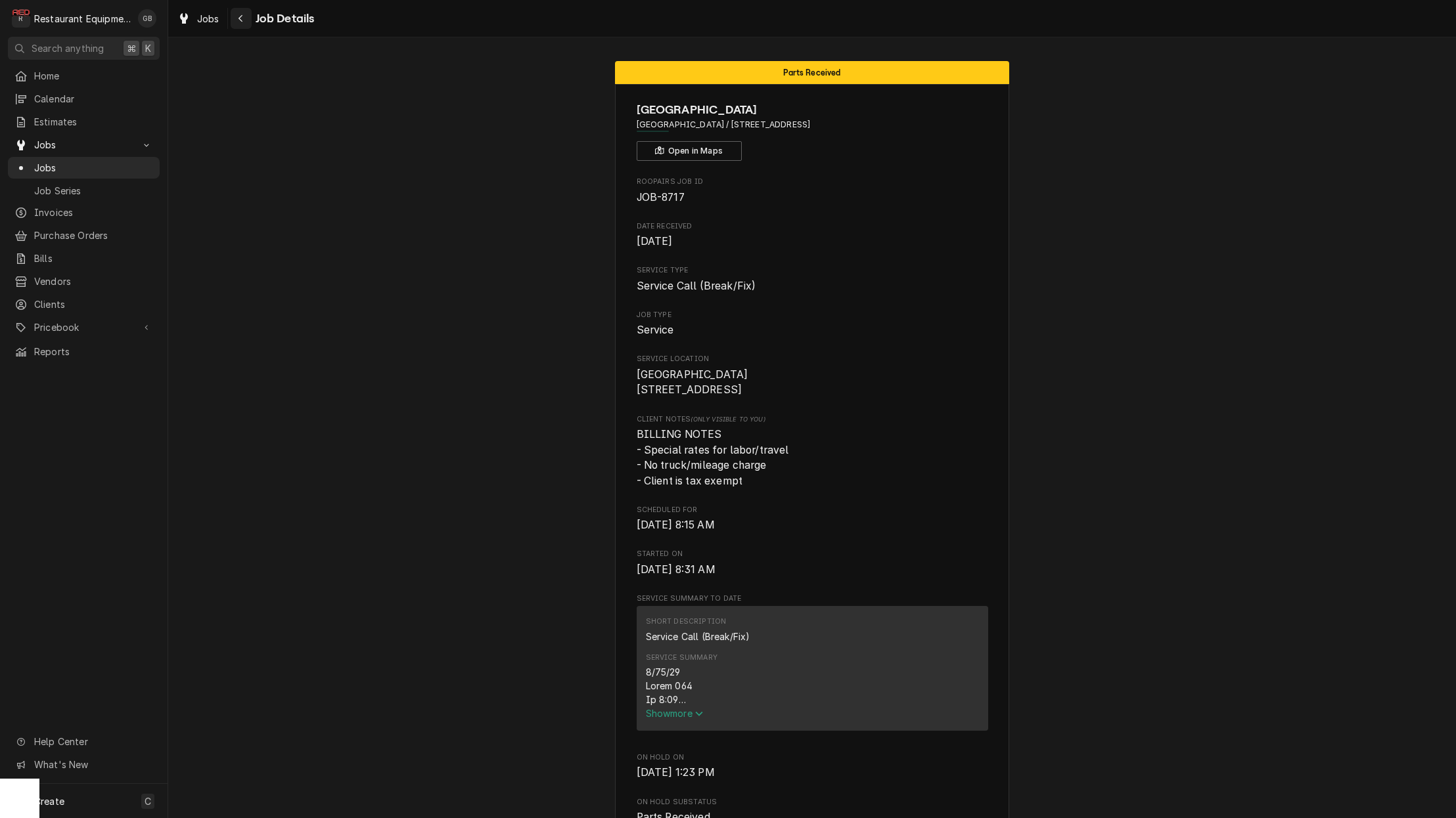
scroll to position [0, 1]
click at [240, 19] on icon "Navigate back" at bounding box center [240, 19] width 6 height 9
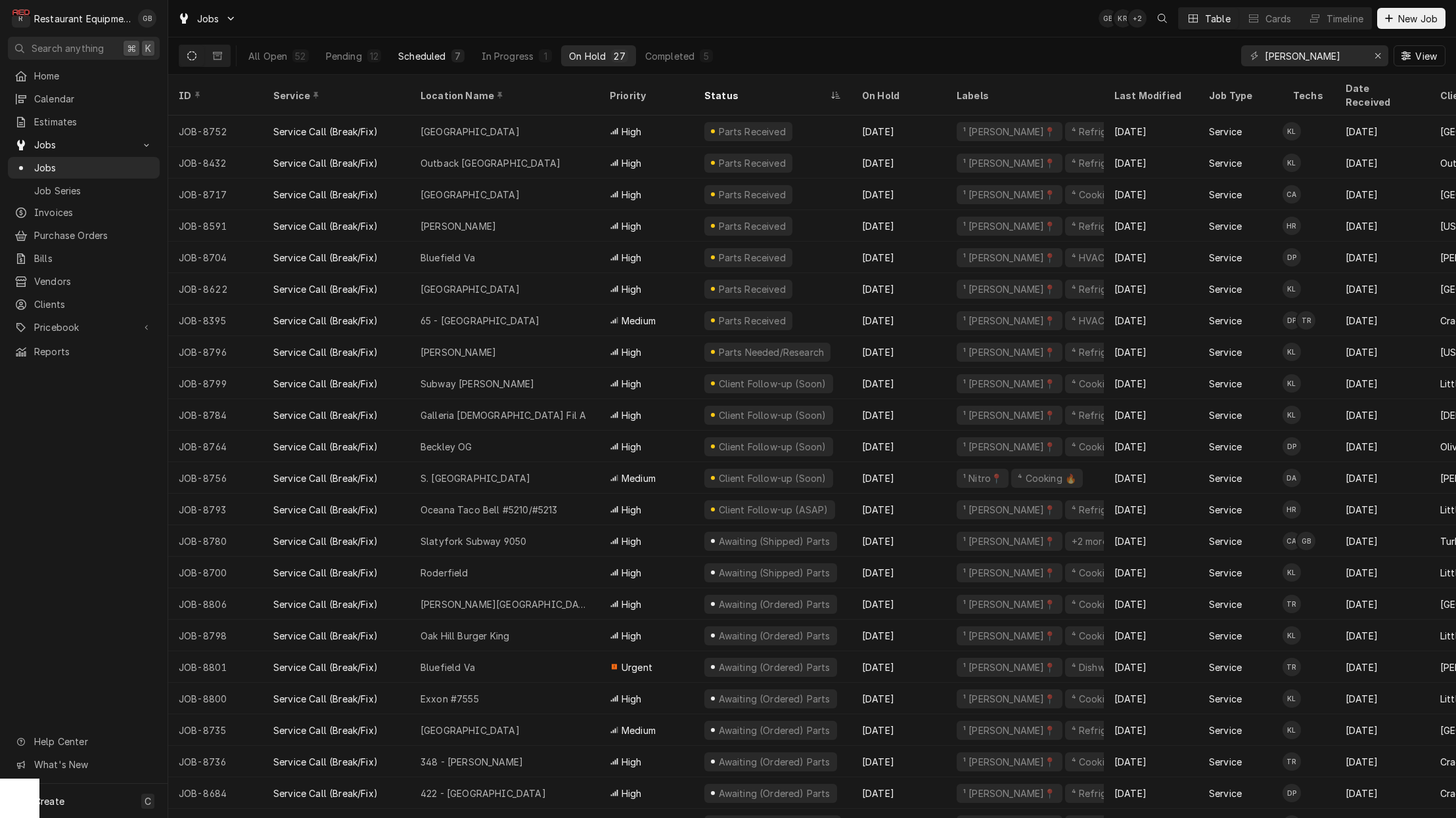
click at [421, 52] on div "Scheduled" at bounding box center [422, 56] width 47 height 14
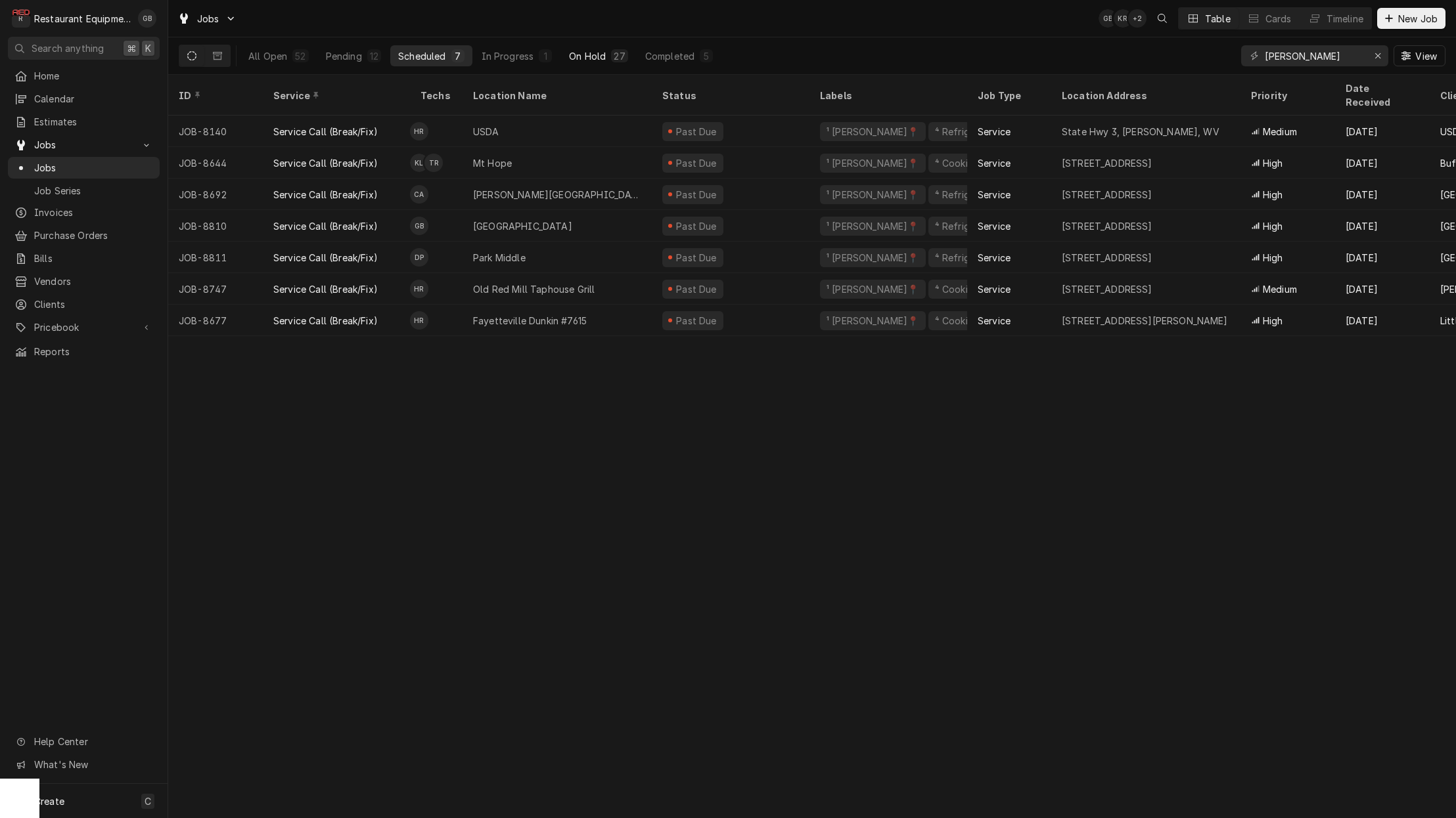
click at [591, 57] on div "On Hold" at bounding box center [587, 56] width 37 height 14
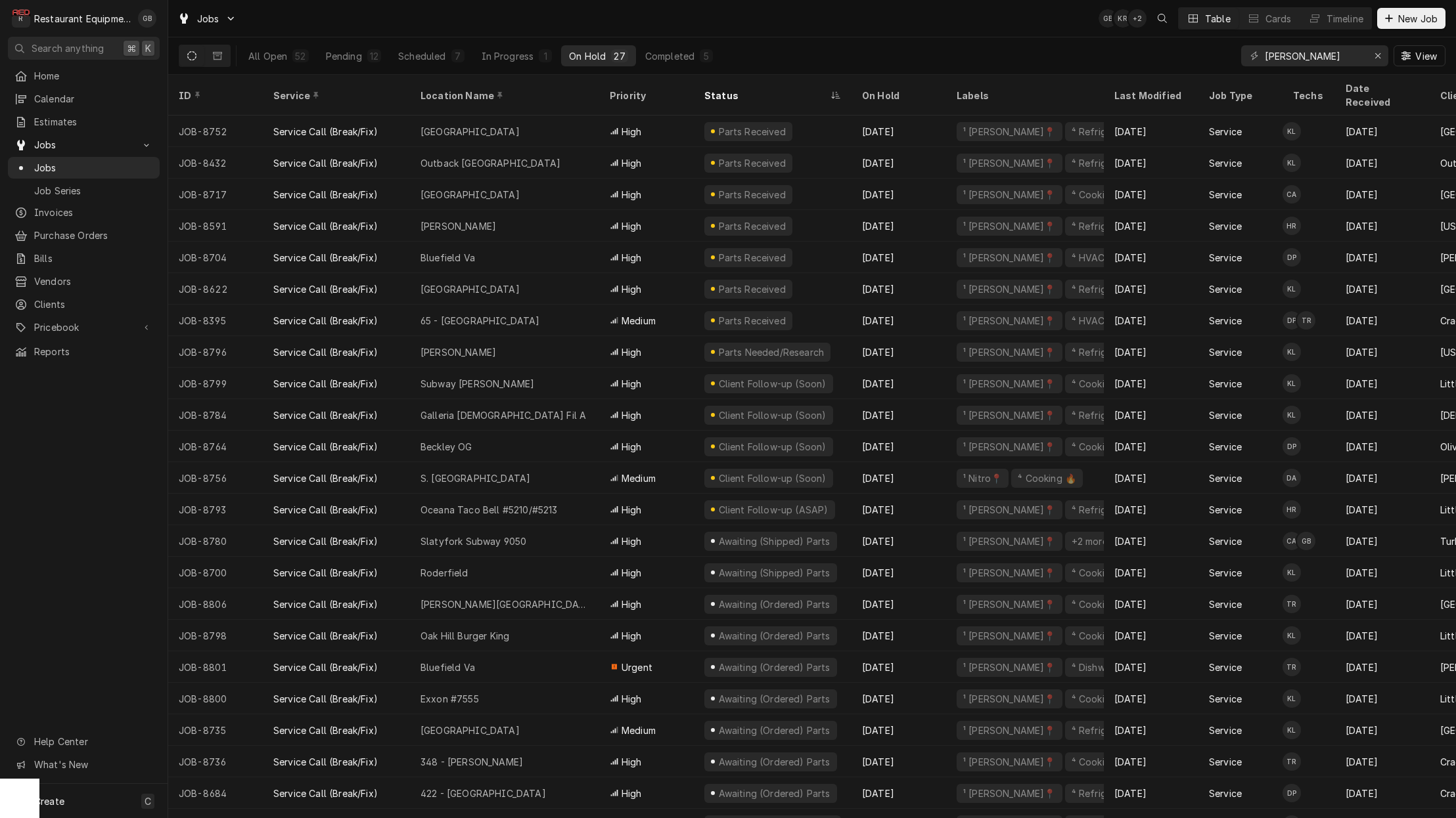
scroll to position [1, 0]
click at [431, 59] on div "Scheduled" at bounding box center [422, 56] width 47 height 14
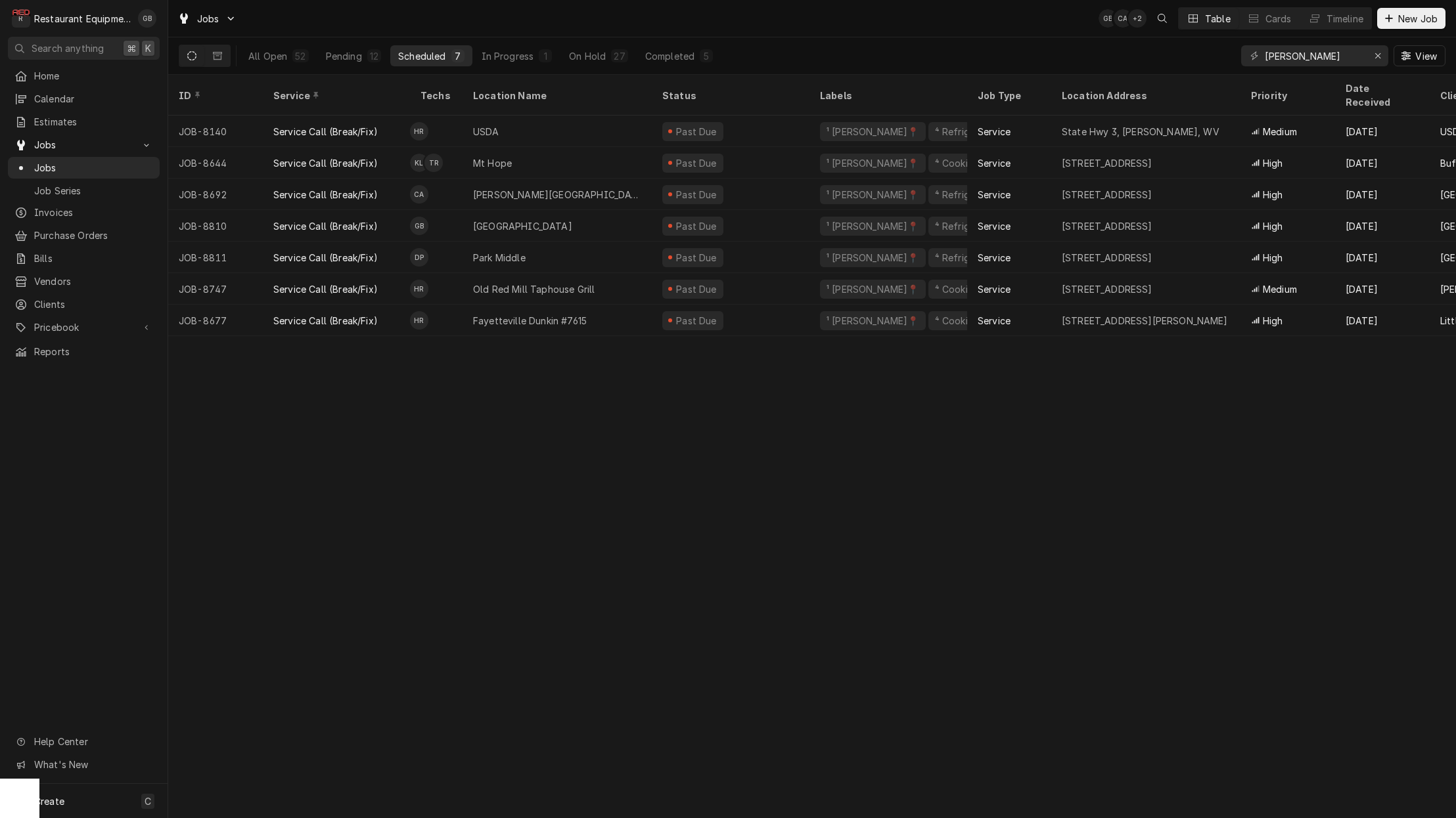
scroll to position [0, 0]
click at [357, 55] on div "Pending" at bounding box center [344, 56] width 36 height 14
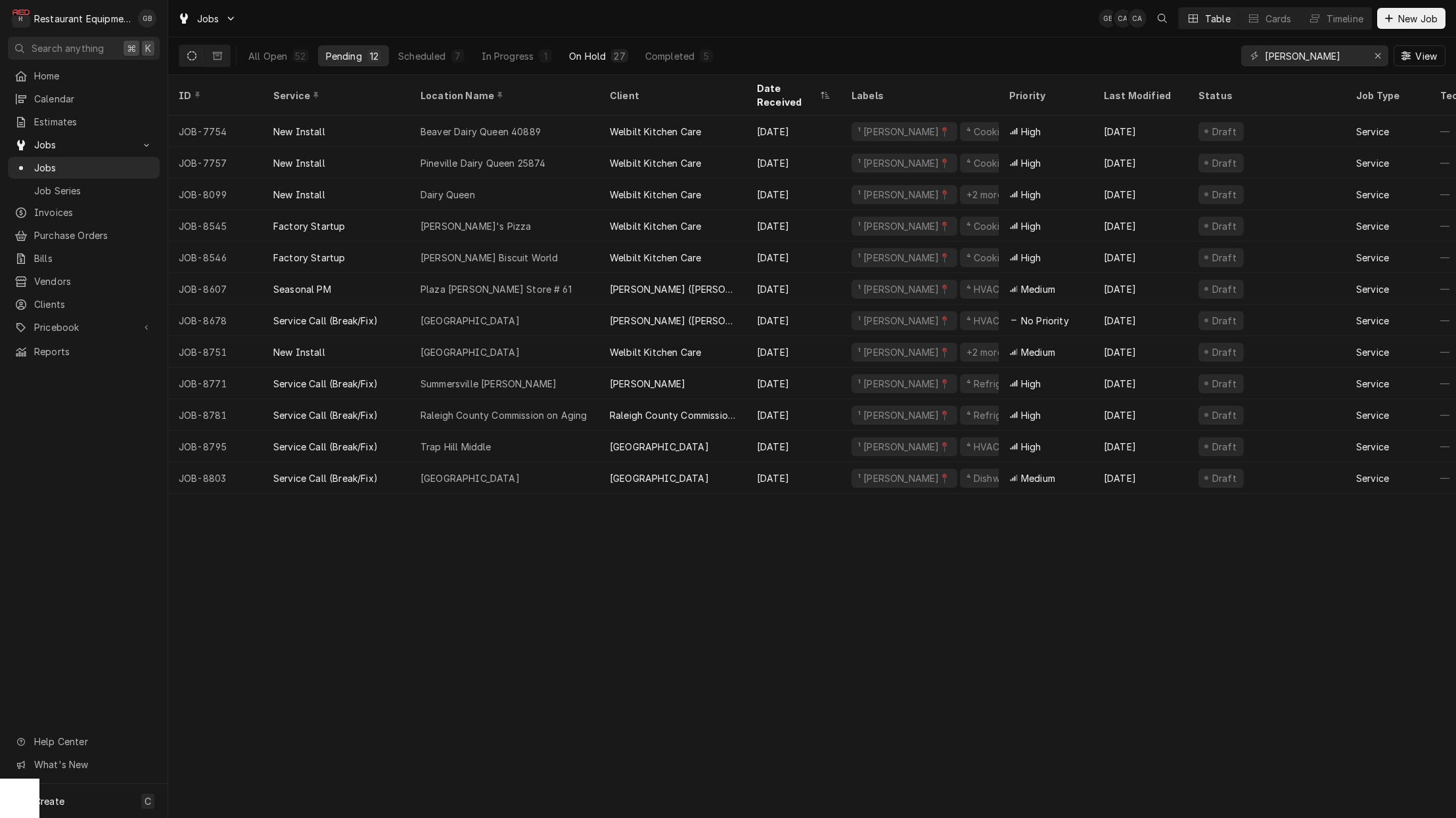
click at [592, 48] on button "On Hold 27" at bounding box center [599, 56] width 74 height 21
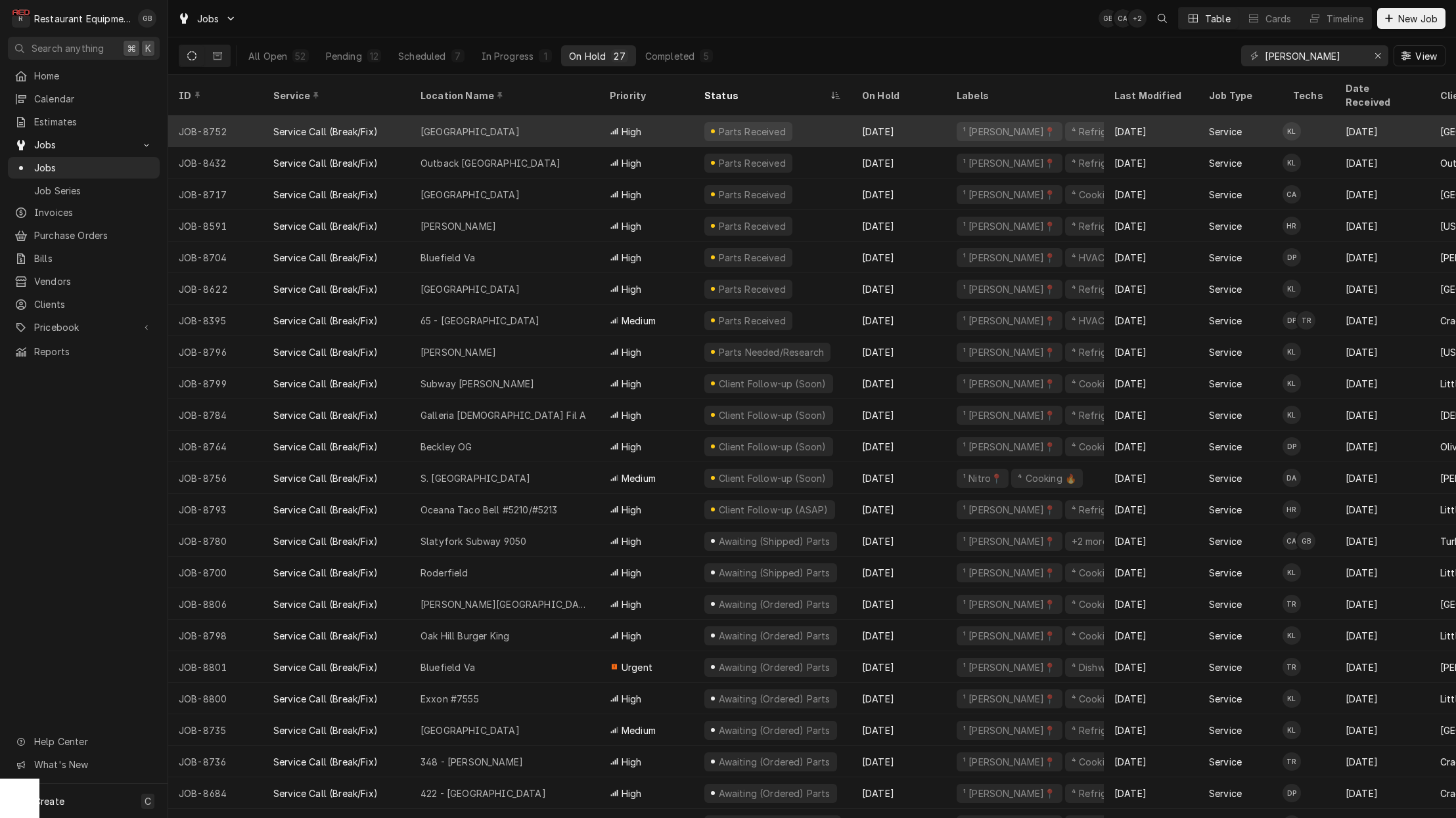
click at [530, 115] on div "[GEOGRAPHIC_DATA]" at bounding box center [504, 131] width 189 height 32
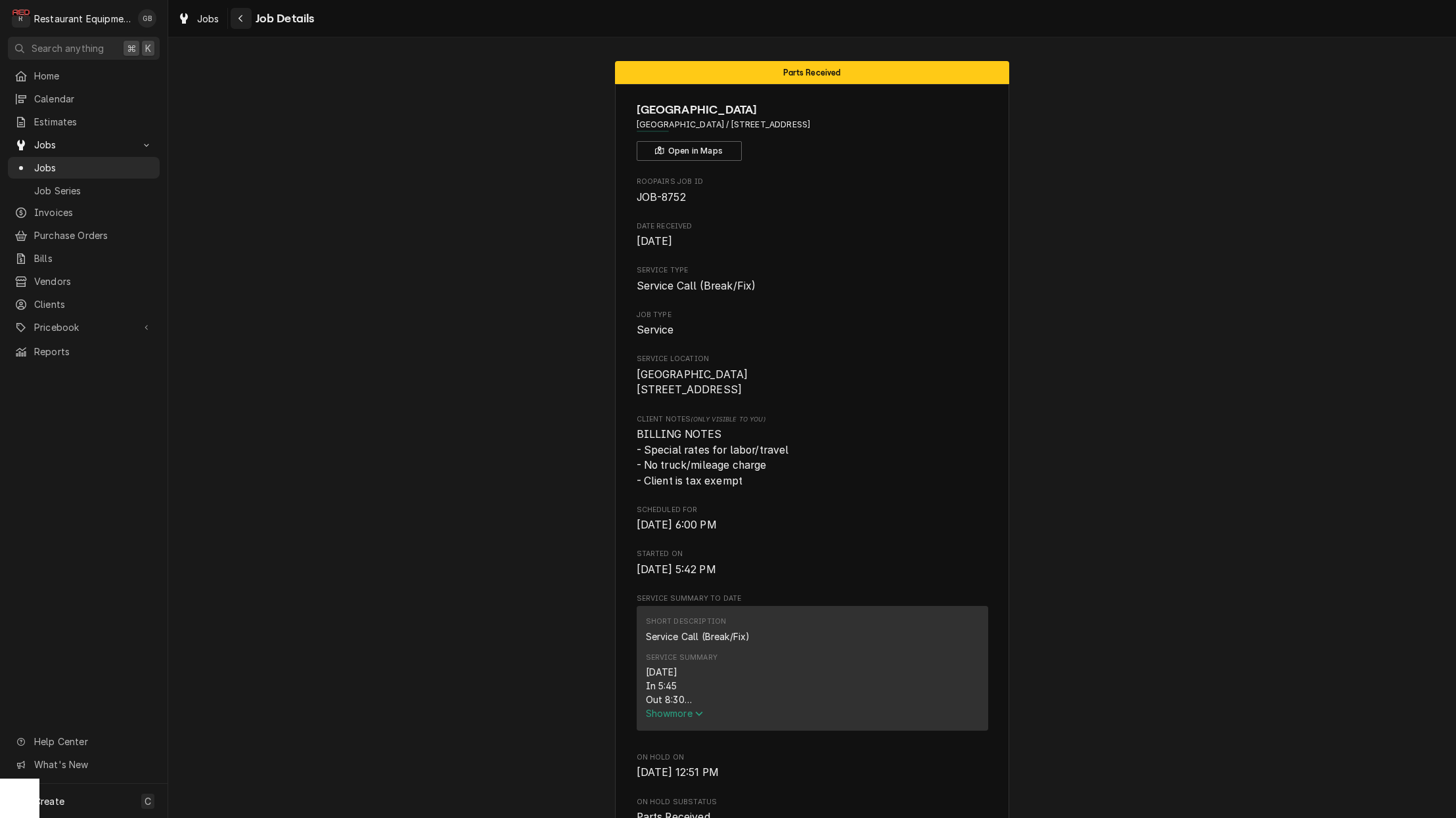
click at [244, 23] on div "Navigate back" at bounding box center [241, 19] width 13 height 13
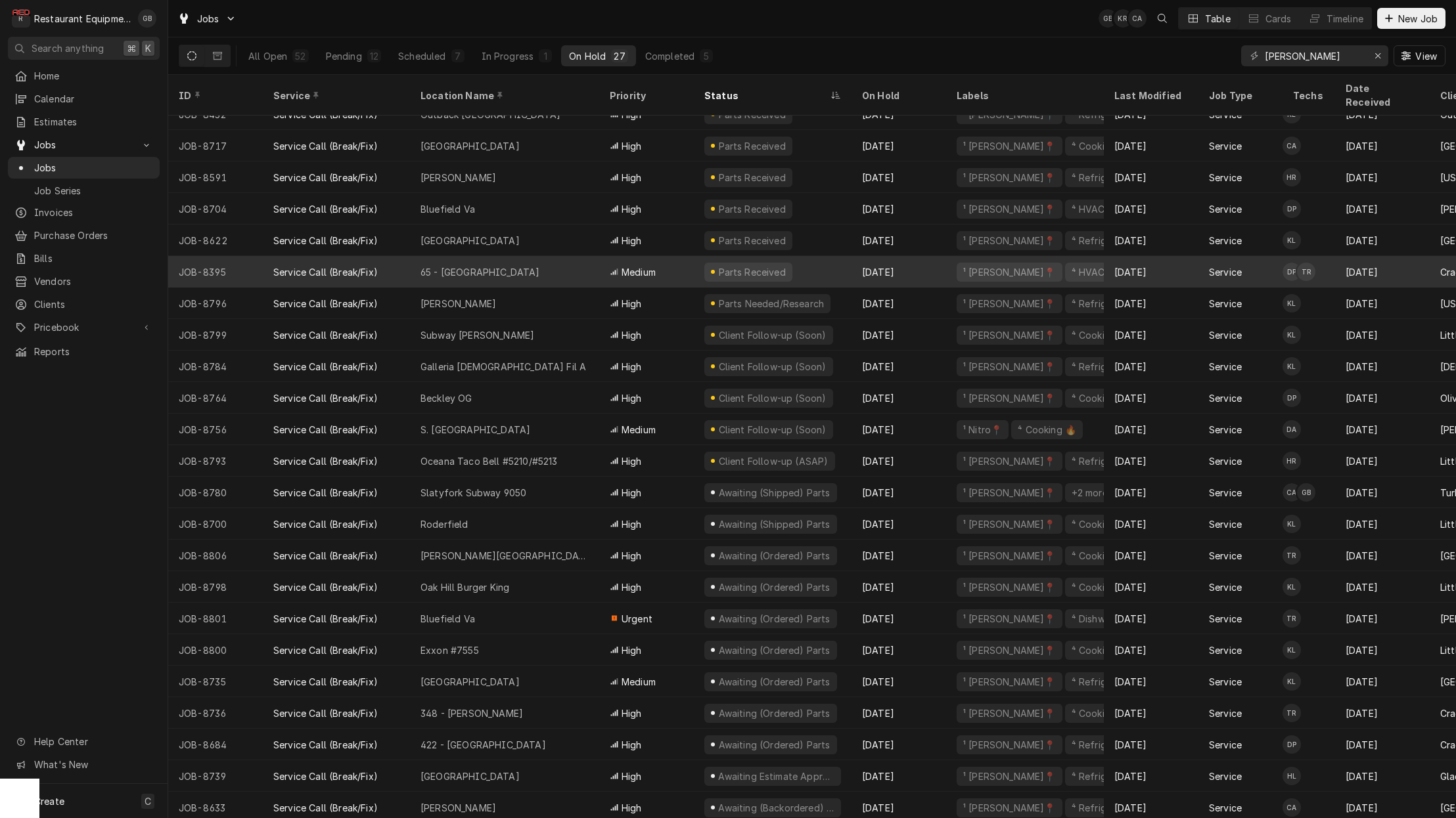
scroll to position [48, 0]
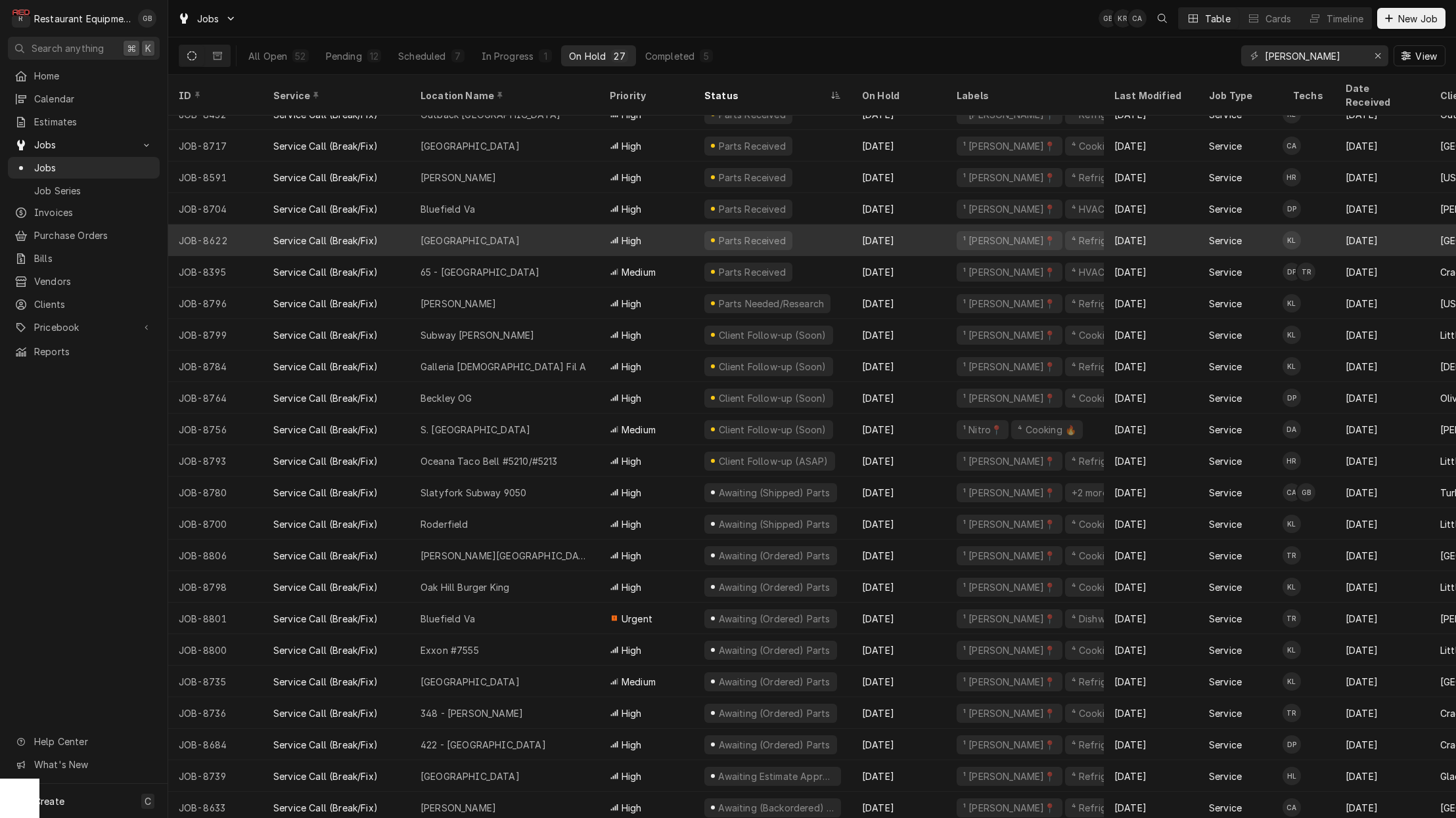
click at [519, 226] on div "Liberty High School" at bounding box center [504, 240] width 189 height 32
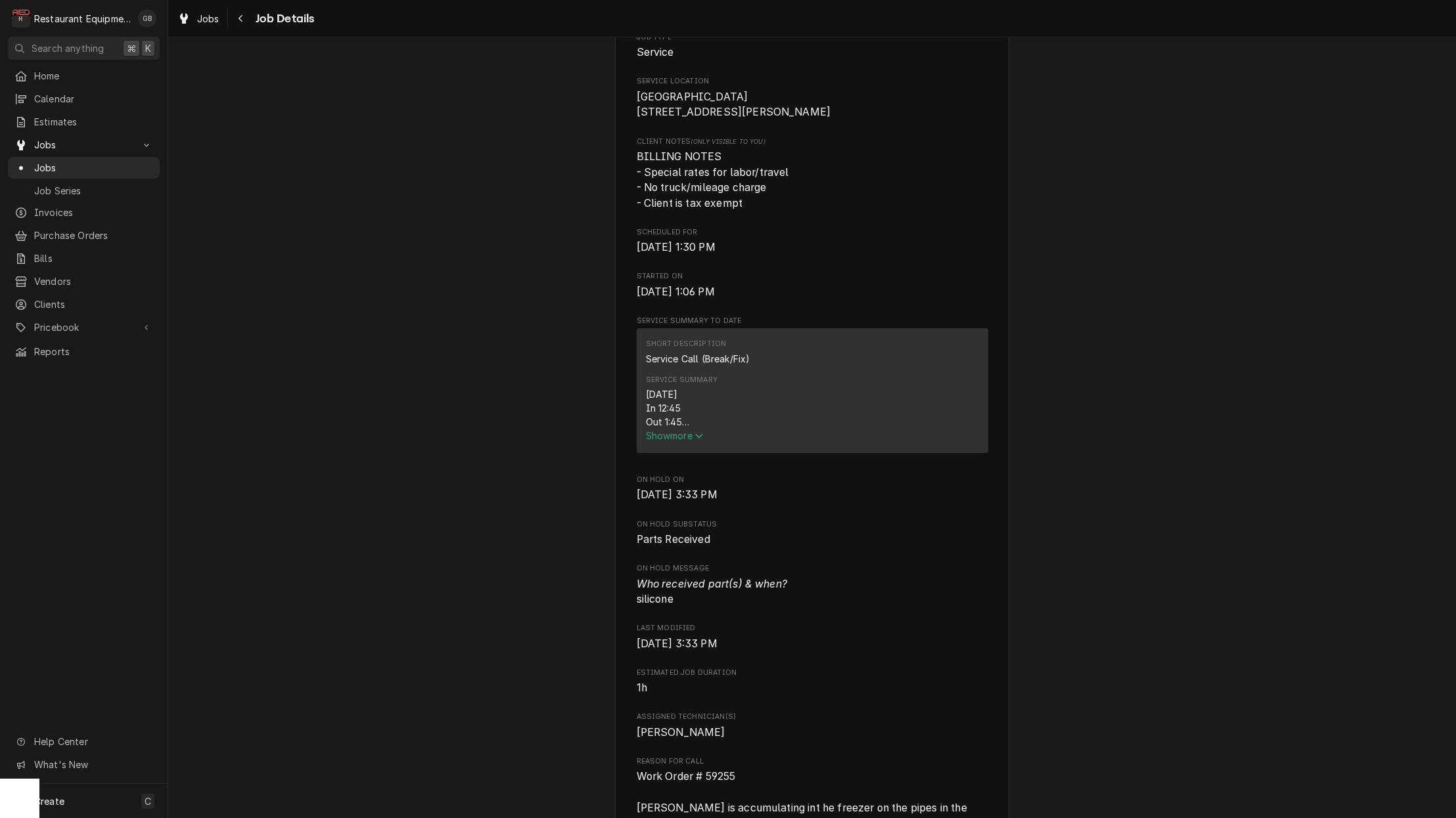
scroll to position [285, 0]
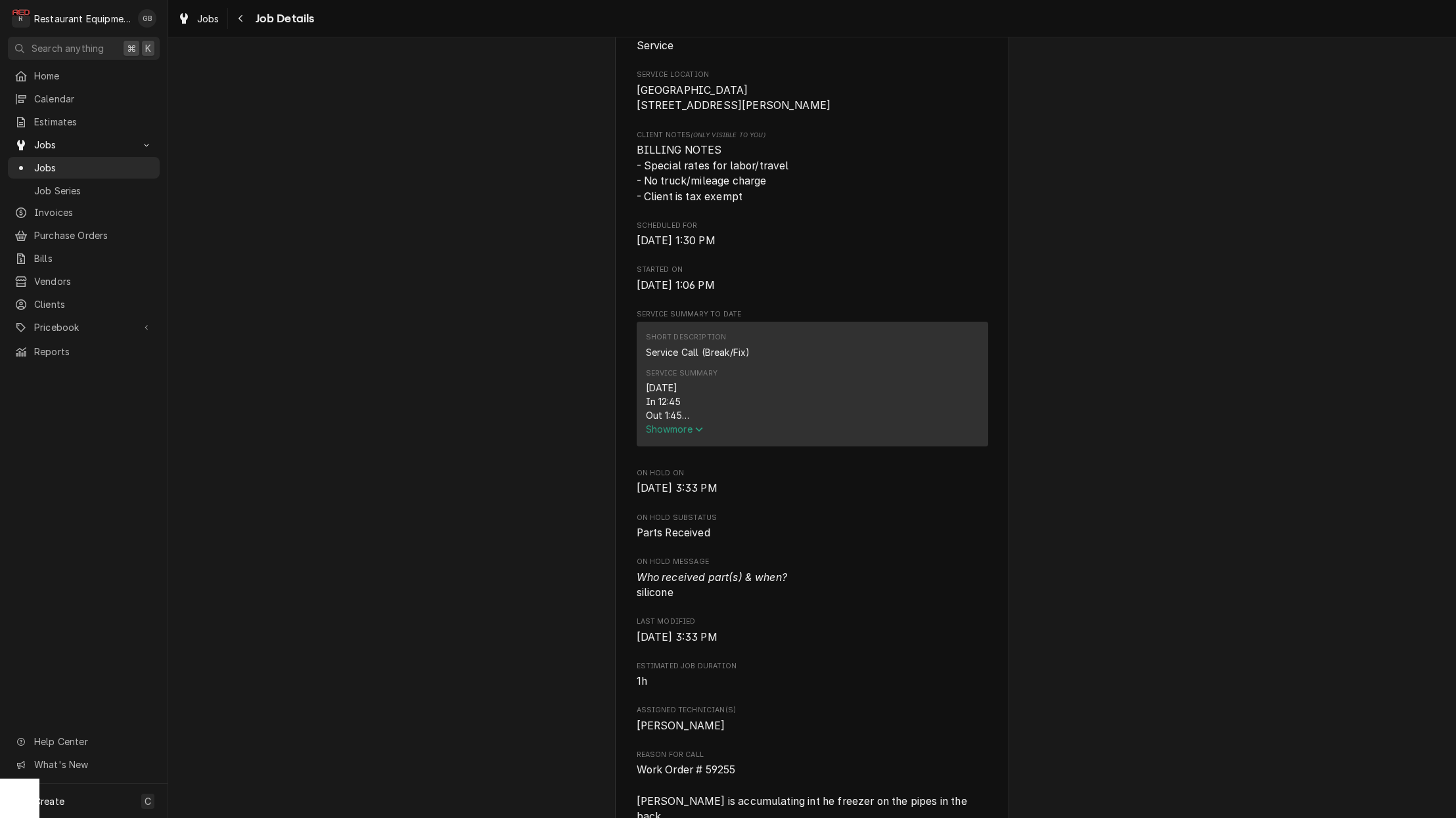
click at [688, 435] on span "Show more" at bounding box center [675, 429] width 58 height 11
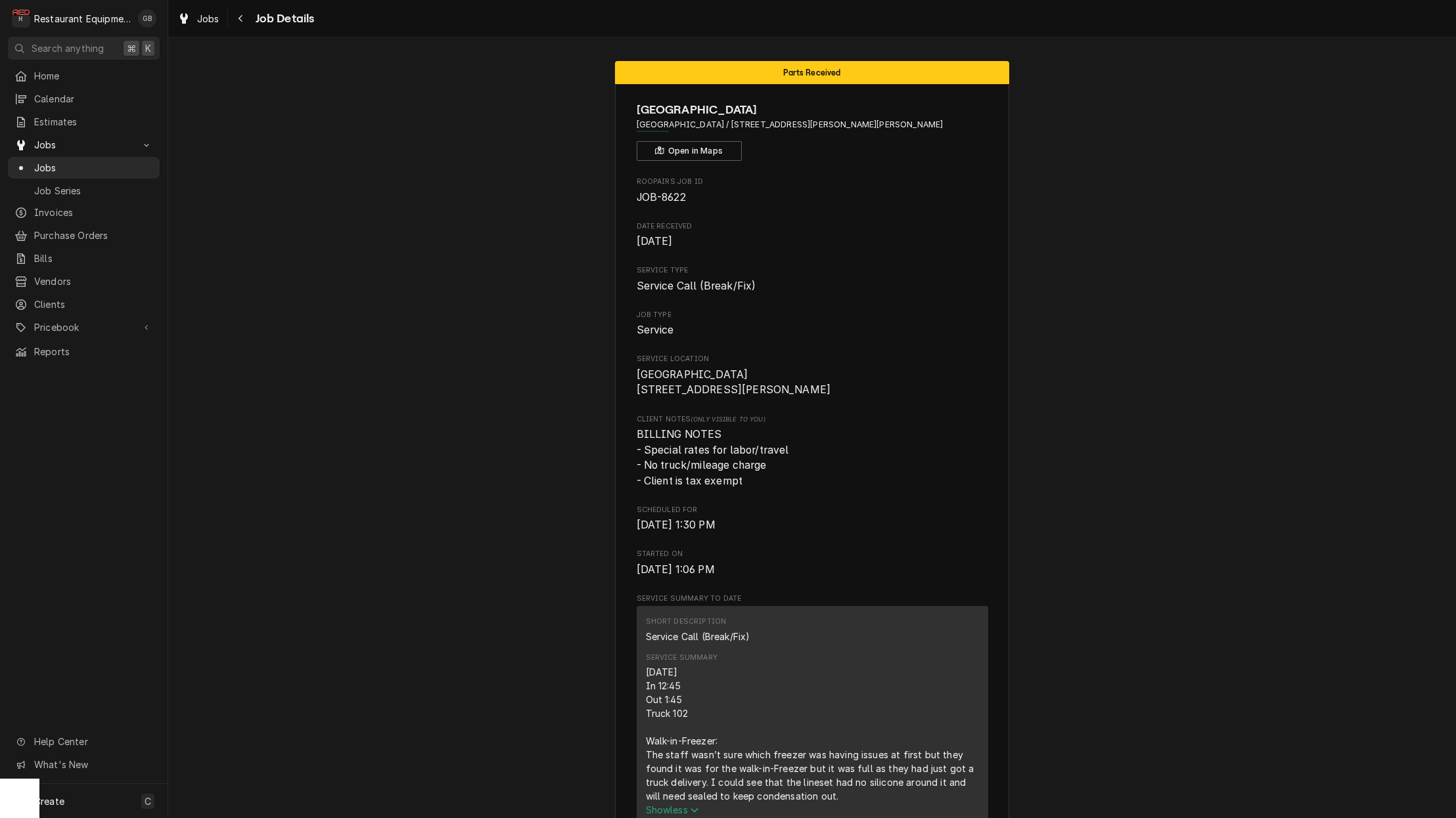
scroll to position [0, 0]
click at [240, 10] on button "Navigate back" at bounding box center [241, 18] width 21 height 21
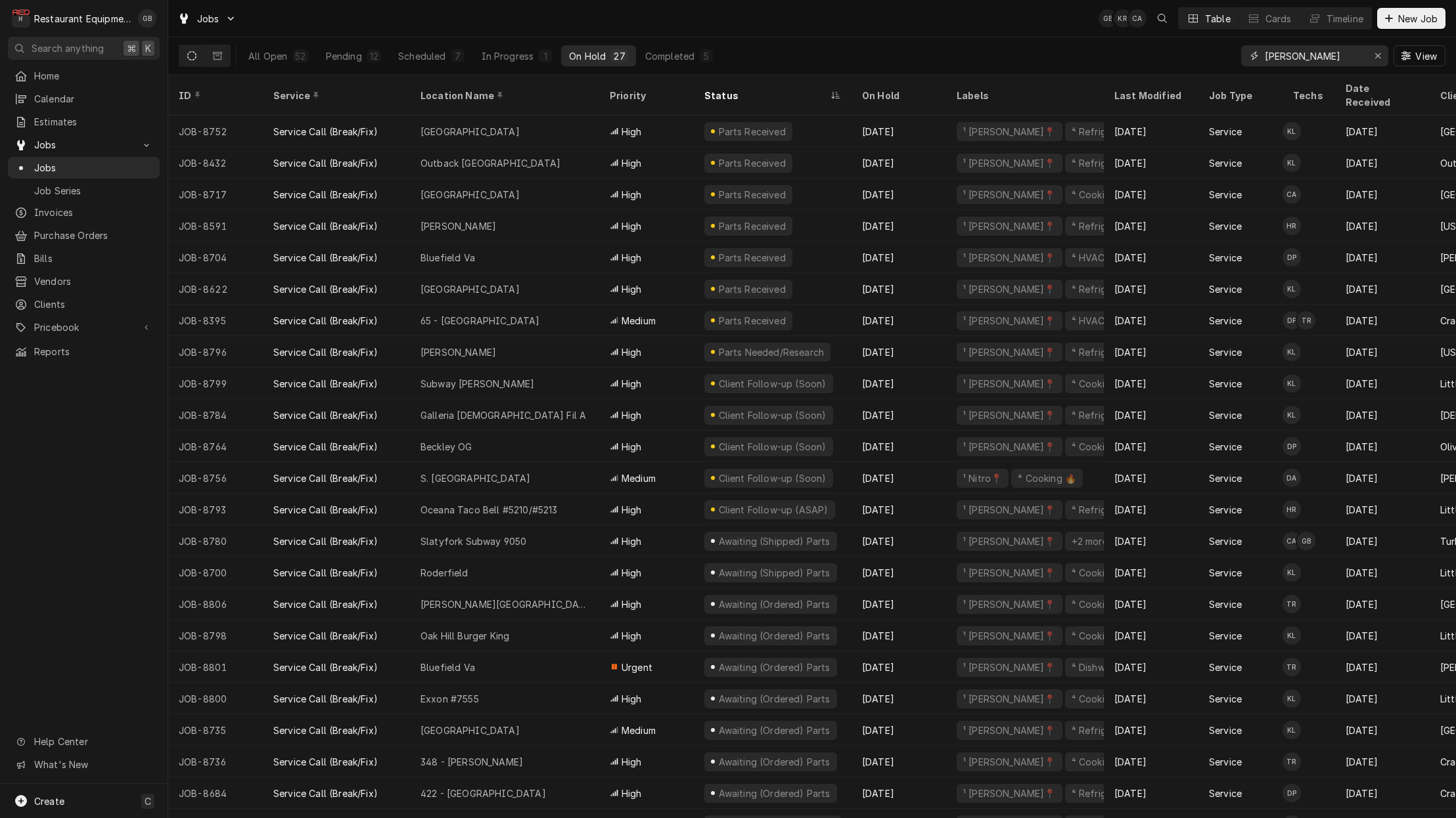
click at [1360, 59] on input "beckley" at bounding box center [1314, 56] width 99 height 21
click at [1374, 56] on icon "Erase input" at bounding box center [1378, 56] width 7 height 9
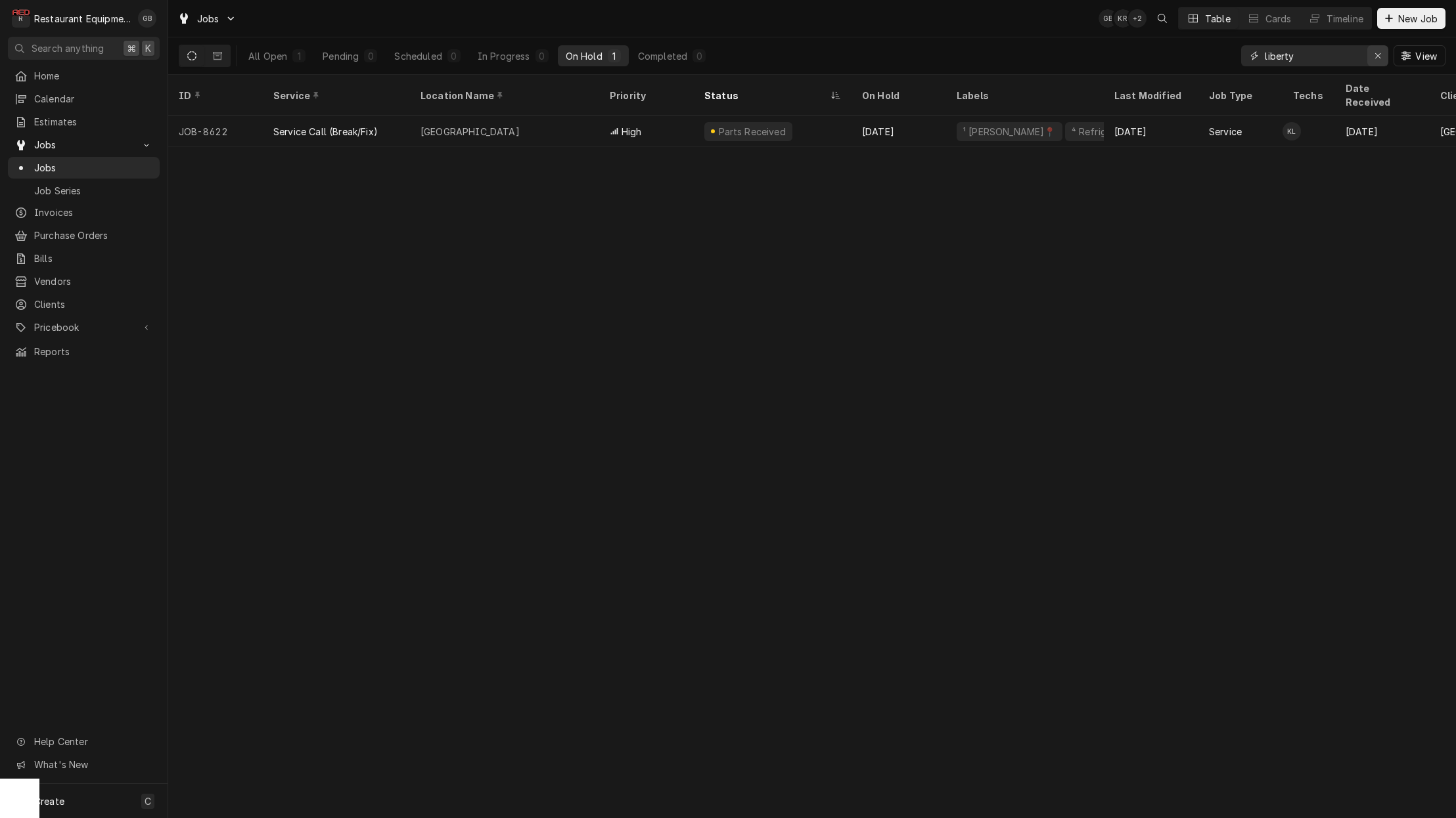
type input "liberty"
click at [1380, 57] on icon "Erase input" at bounding box center [1378, 56] width 7 height 9
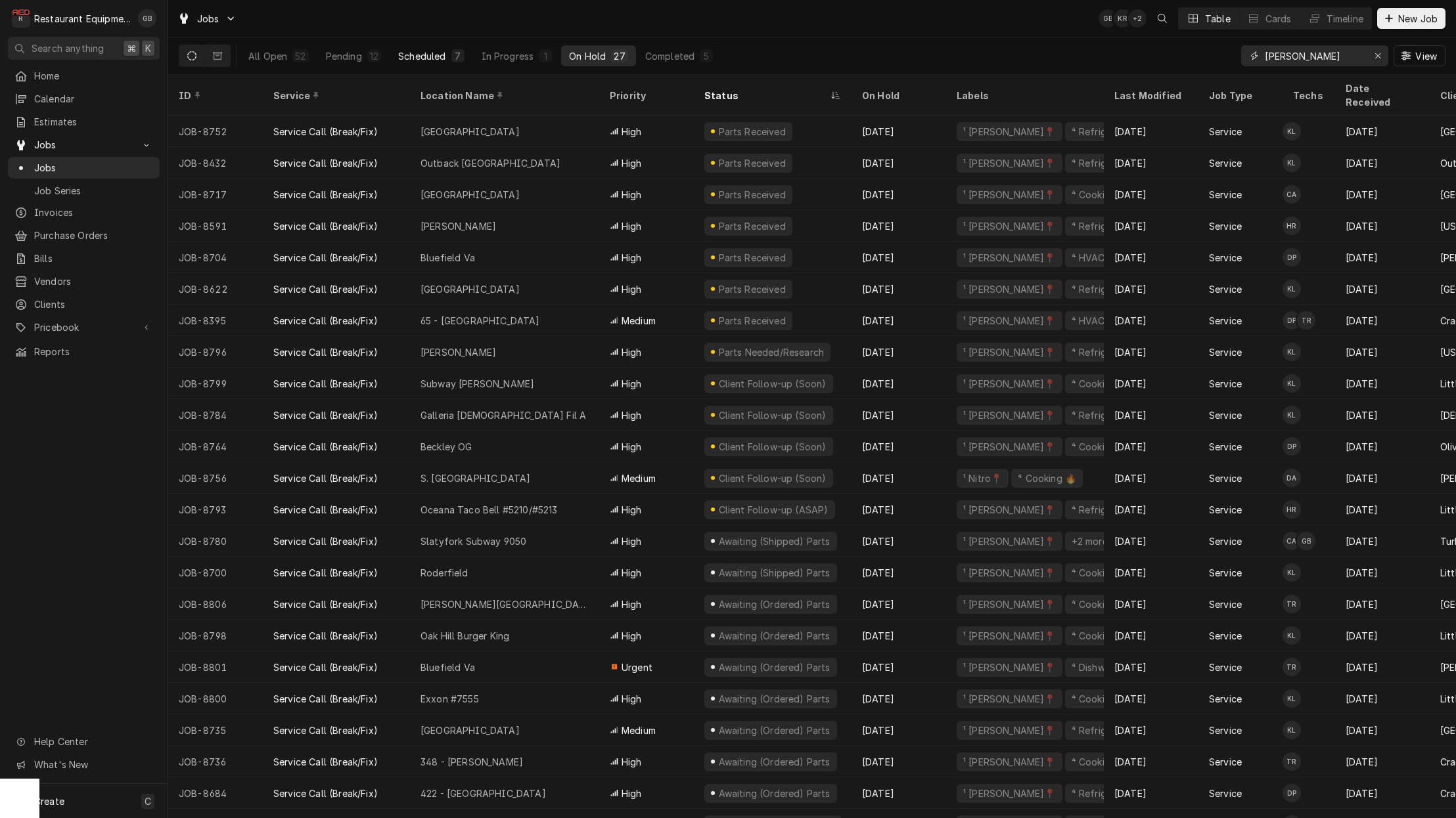
type input "[PERSON_NAME]"
click at [443, 52] on div "Scheduled" at bounding box center [422, 56] width 47 height 14
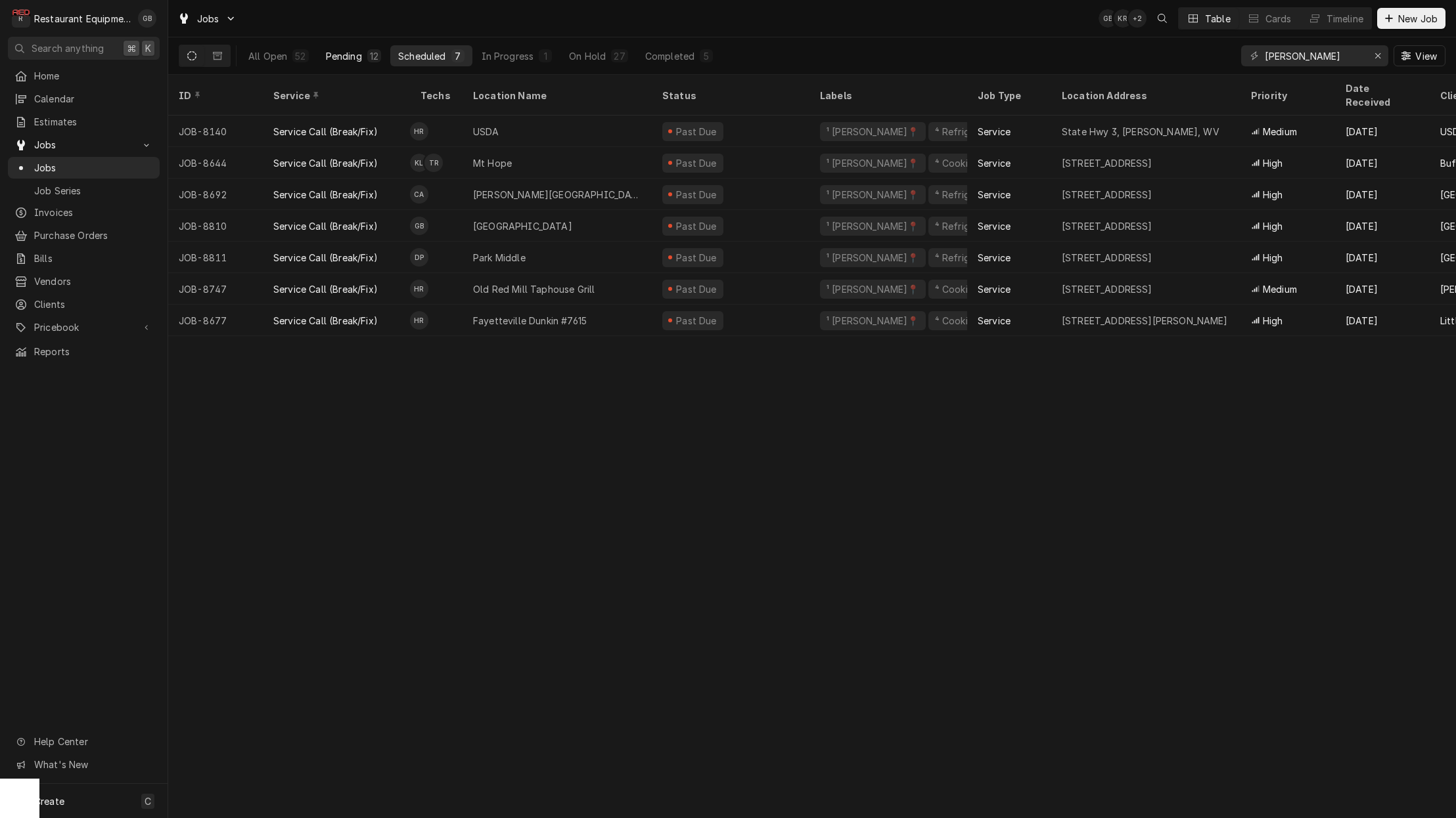
click at [367, 60] on div "12" at bounding box center [373, 56] width 14 height 13
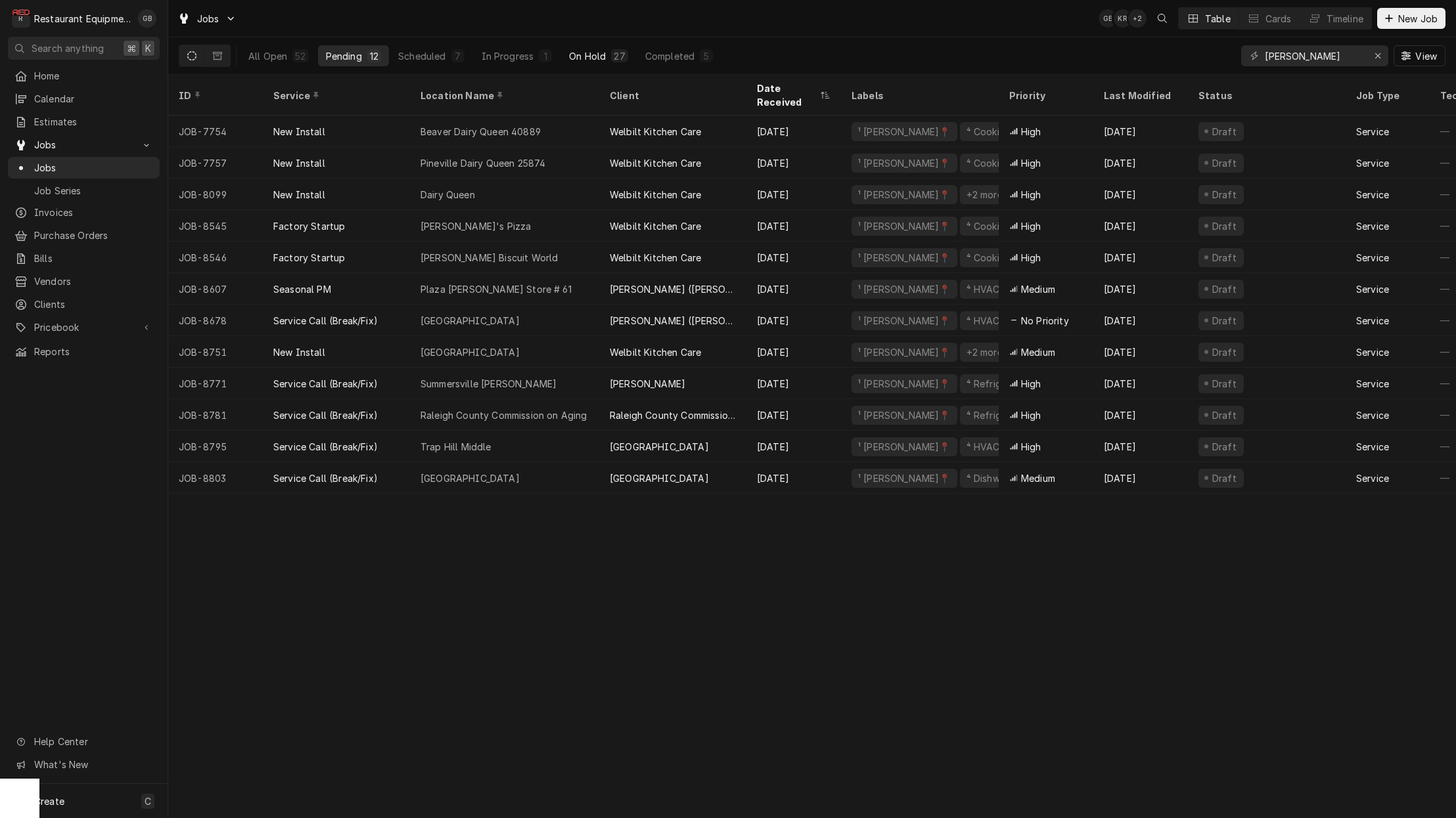
click at [608, 55] on button "On Hold 27" at bounding box center [599, 56] width 74 height 21
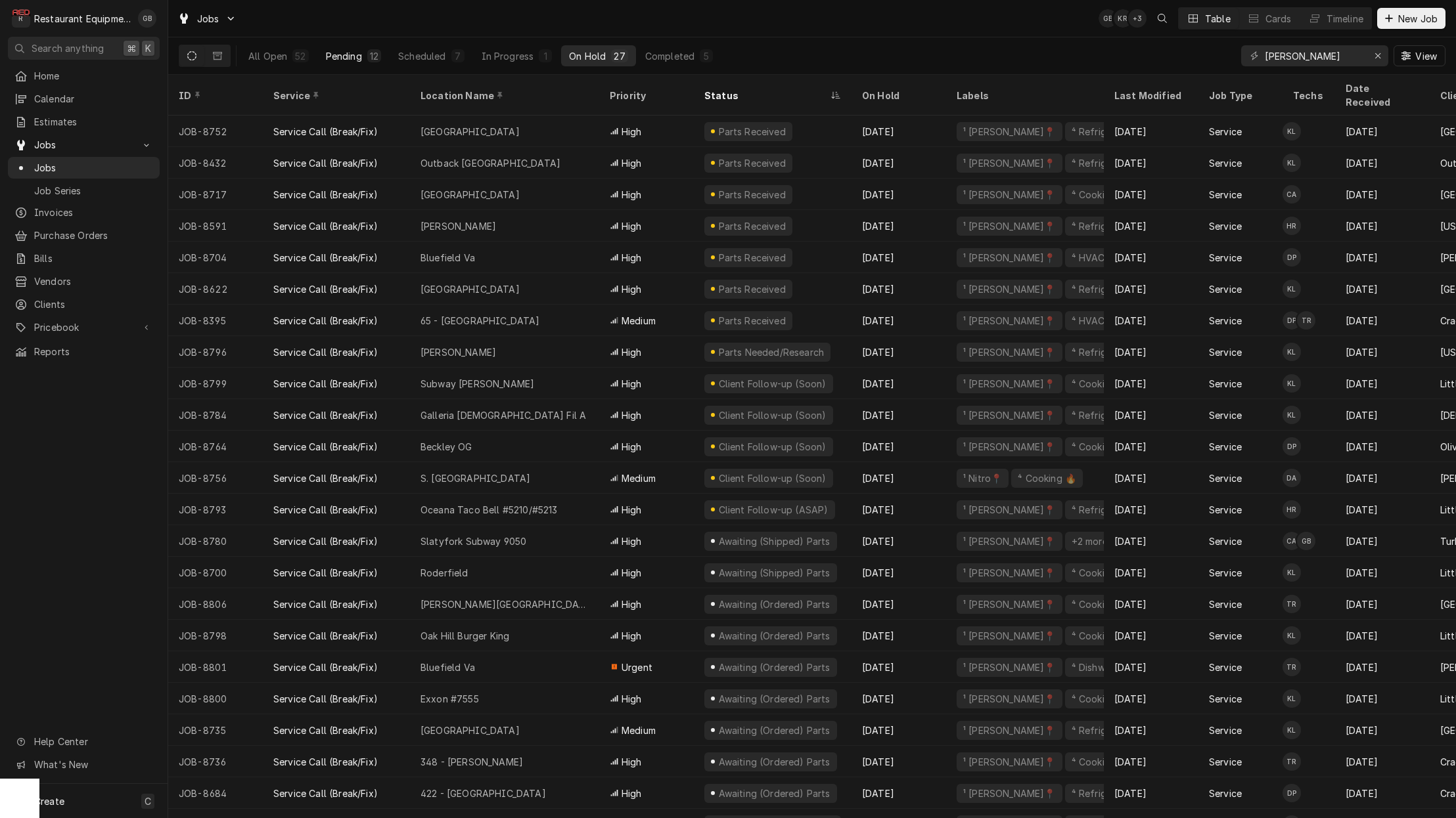
click at [354, 57] on div "Pending" at bounding box center [344, 56] width 36 height 14
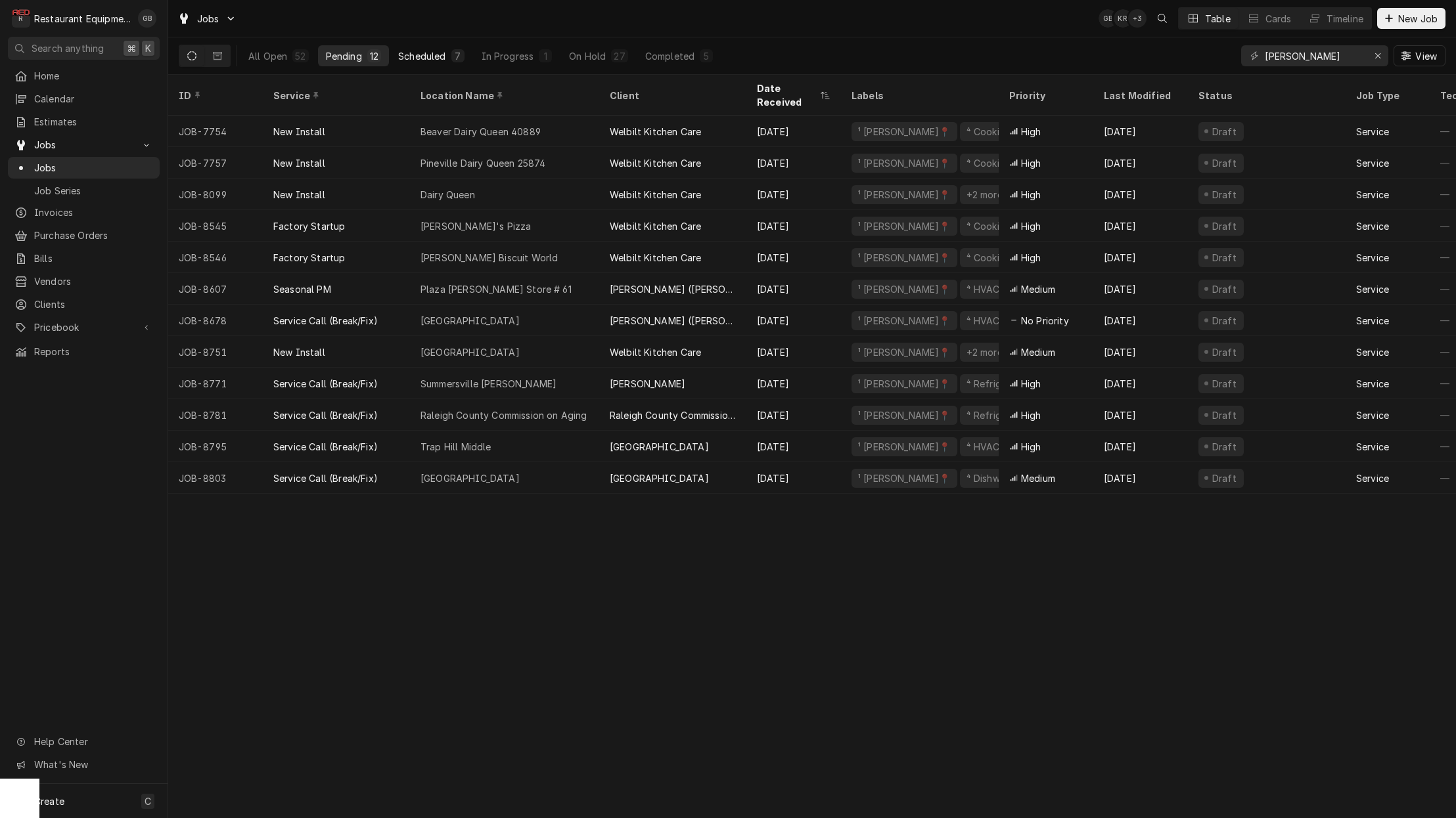
click at [418, 56] on div "Scheduled" at bounding box center [422, 56] width 47 height 14
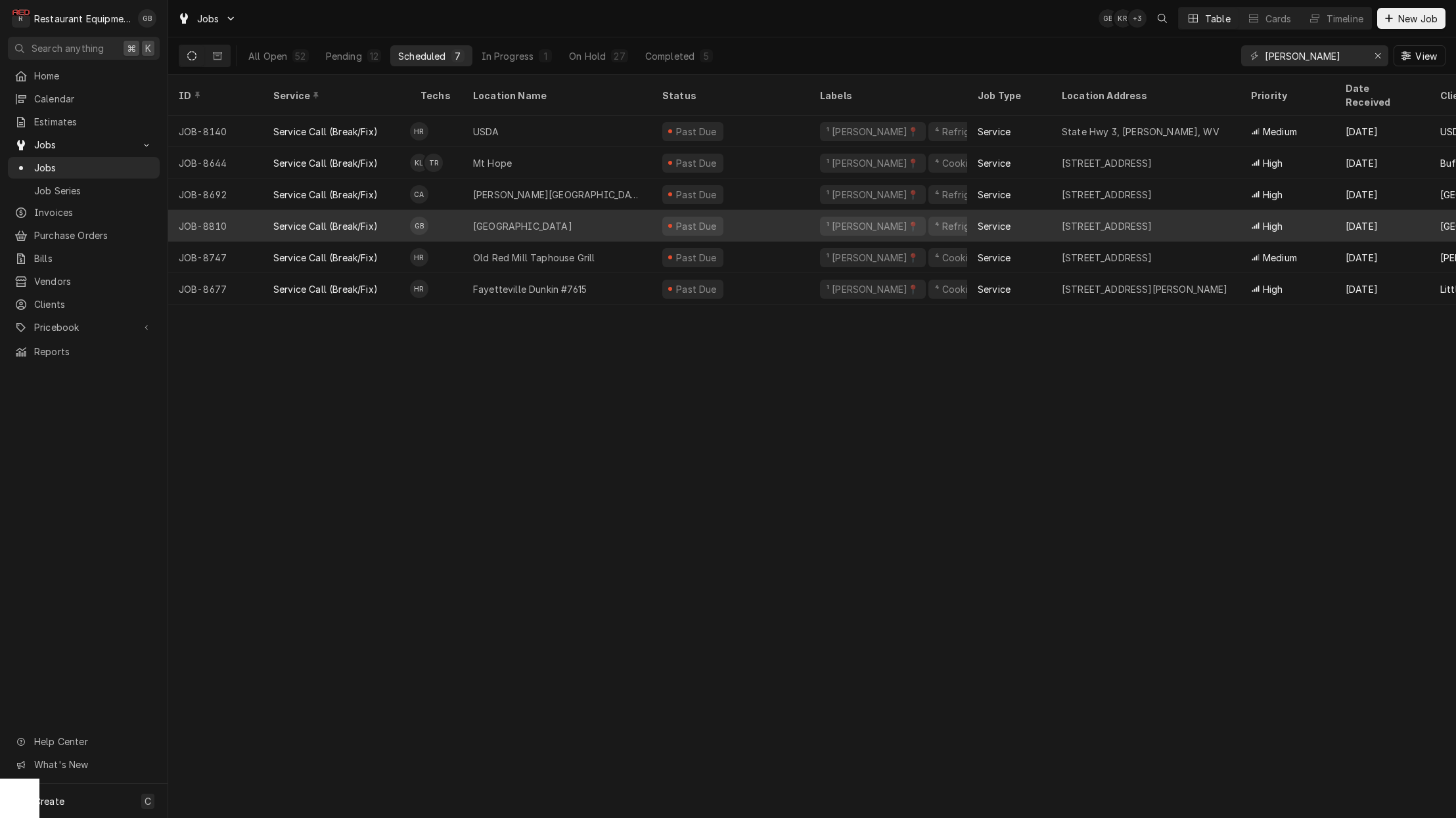
click at [474, 220] on div "Crescent Elementary" at bounding box center [522, 226] width 100 height 14
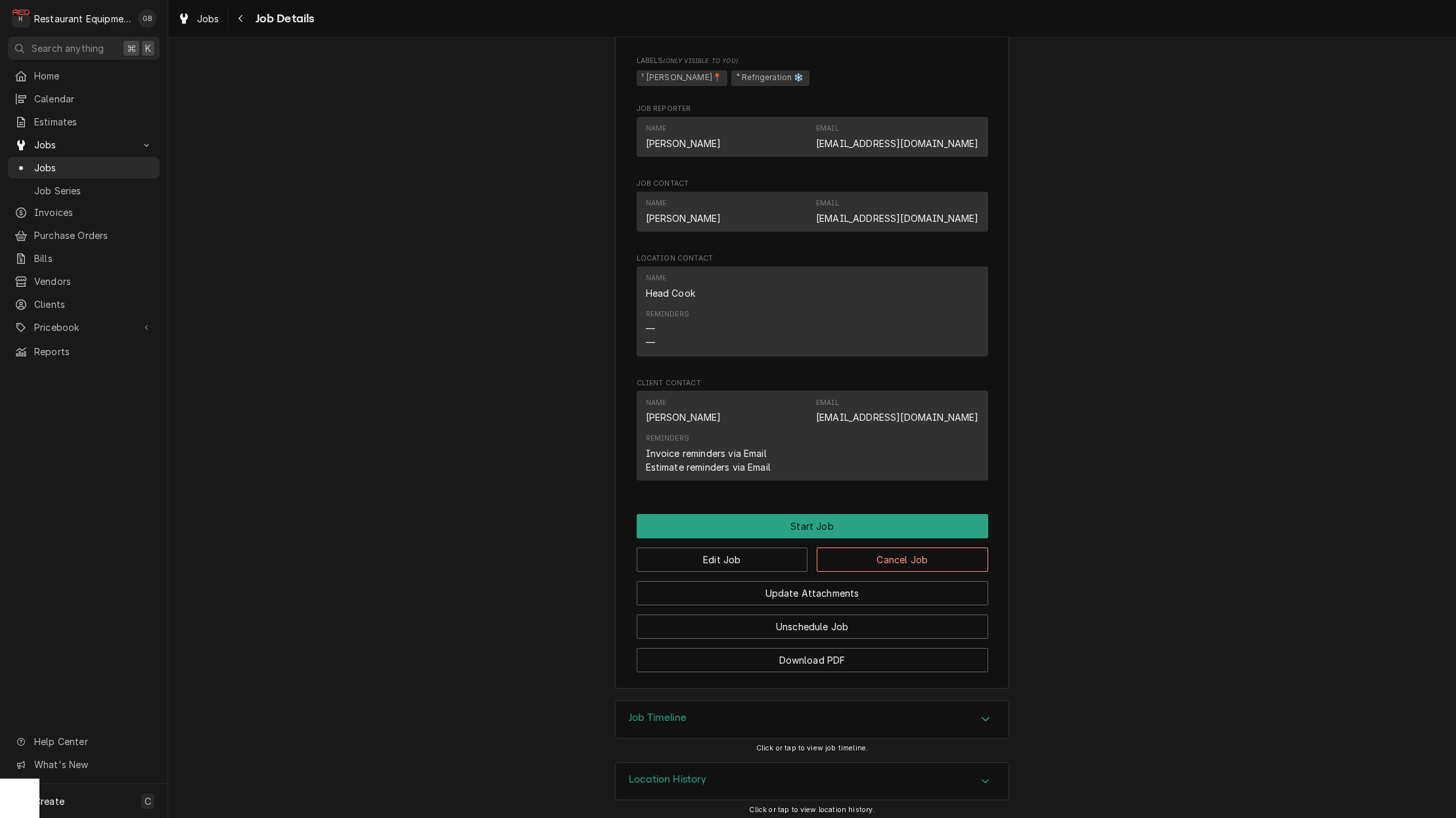
scroll to position [1, 0]
click at [748, 550] on button "Edit Job" at bounding box center [722, 559] width 171 height 24
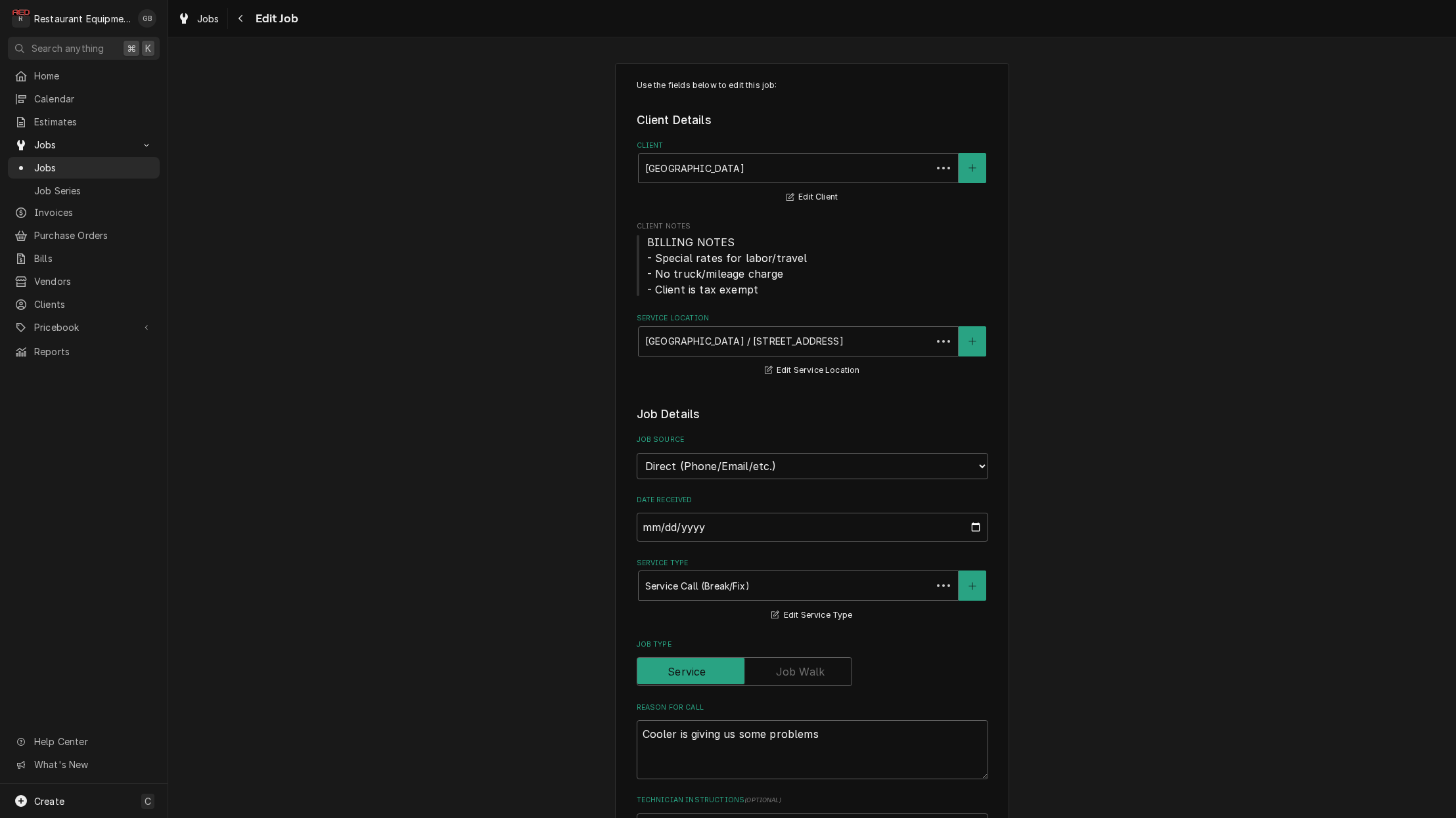
type textarea "x"
click at [239, 14] on icon "Navigate back" at bounding box center [240, 19] width 6 height 9
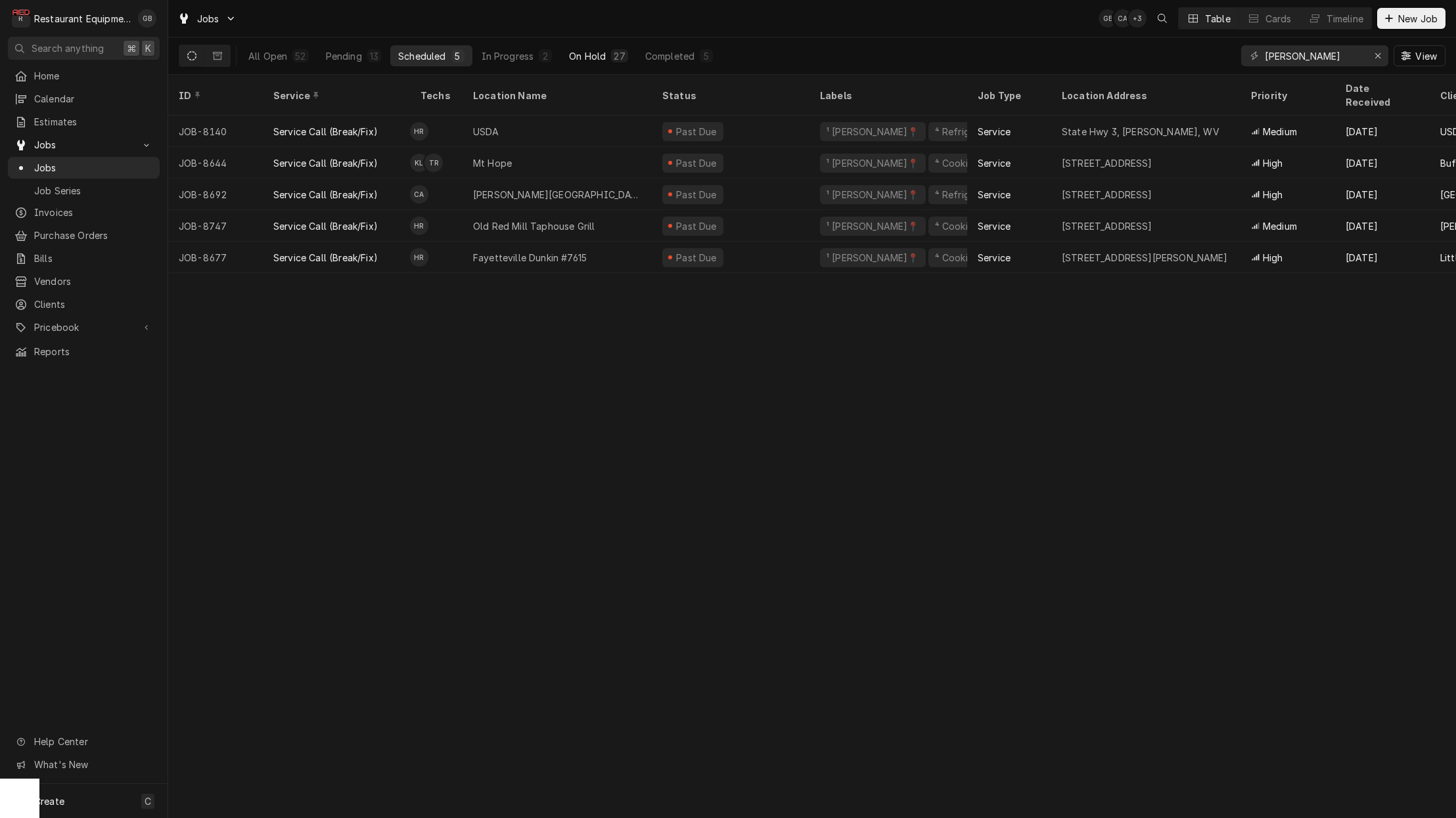
click at [593, 55] on div "On Hold" at bounding box center [587, 56] width 37 height 14
